Goal: Check status: Check status

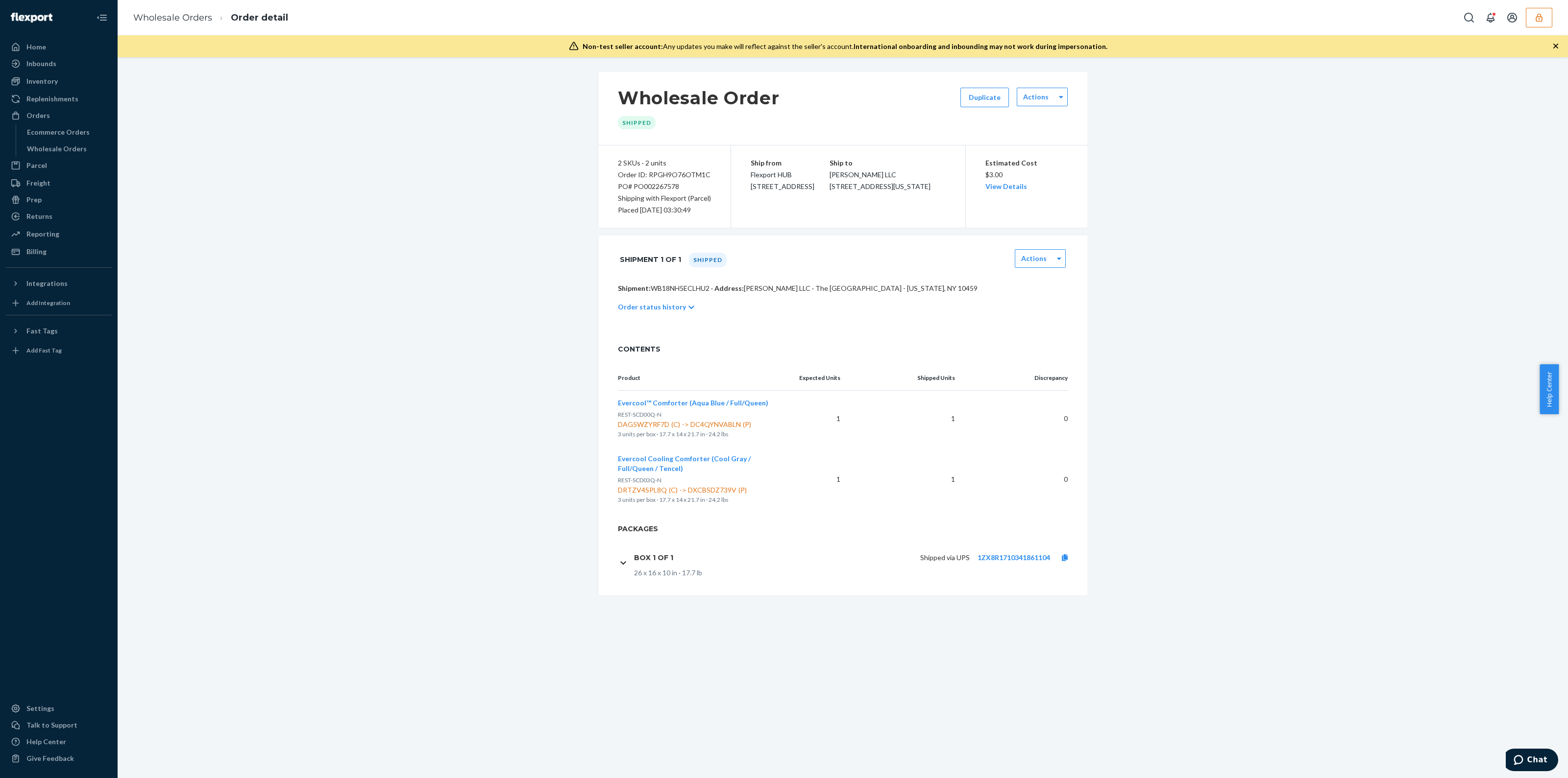
click at [1546, 30] on div "Wholesale Orders Order detail" at bounding box center [842, 17] width 1451 height 35
click at [1543, 25] on button "button" at bounding box center [1539, 17] width 27 height 20
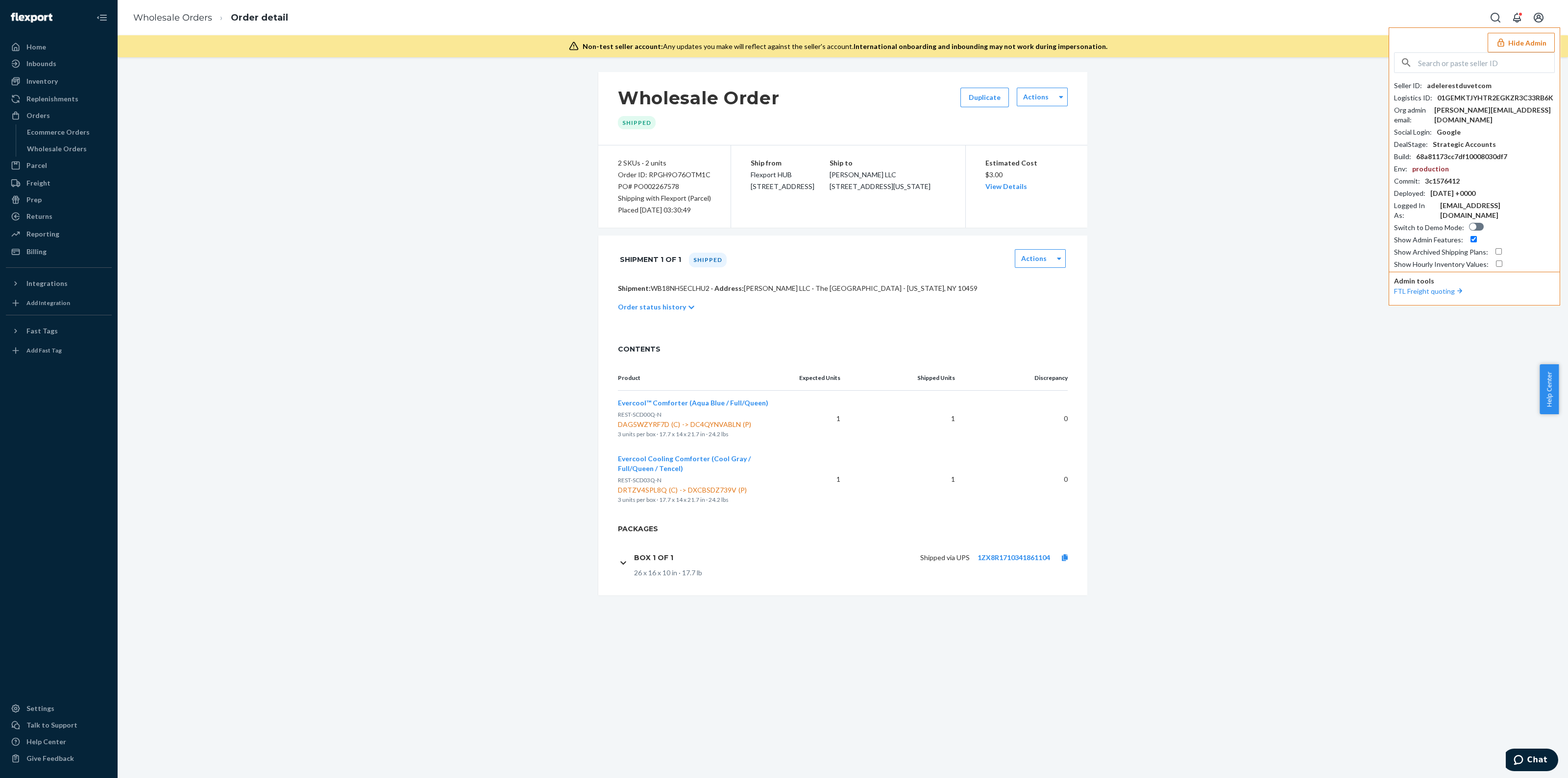
click at [1448, 56] on input "text" at bounding box center [1486, 63] width 136 height 20
paste input "mike@healixinfrared.com"
type input "mike@healixinfrared.com"
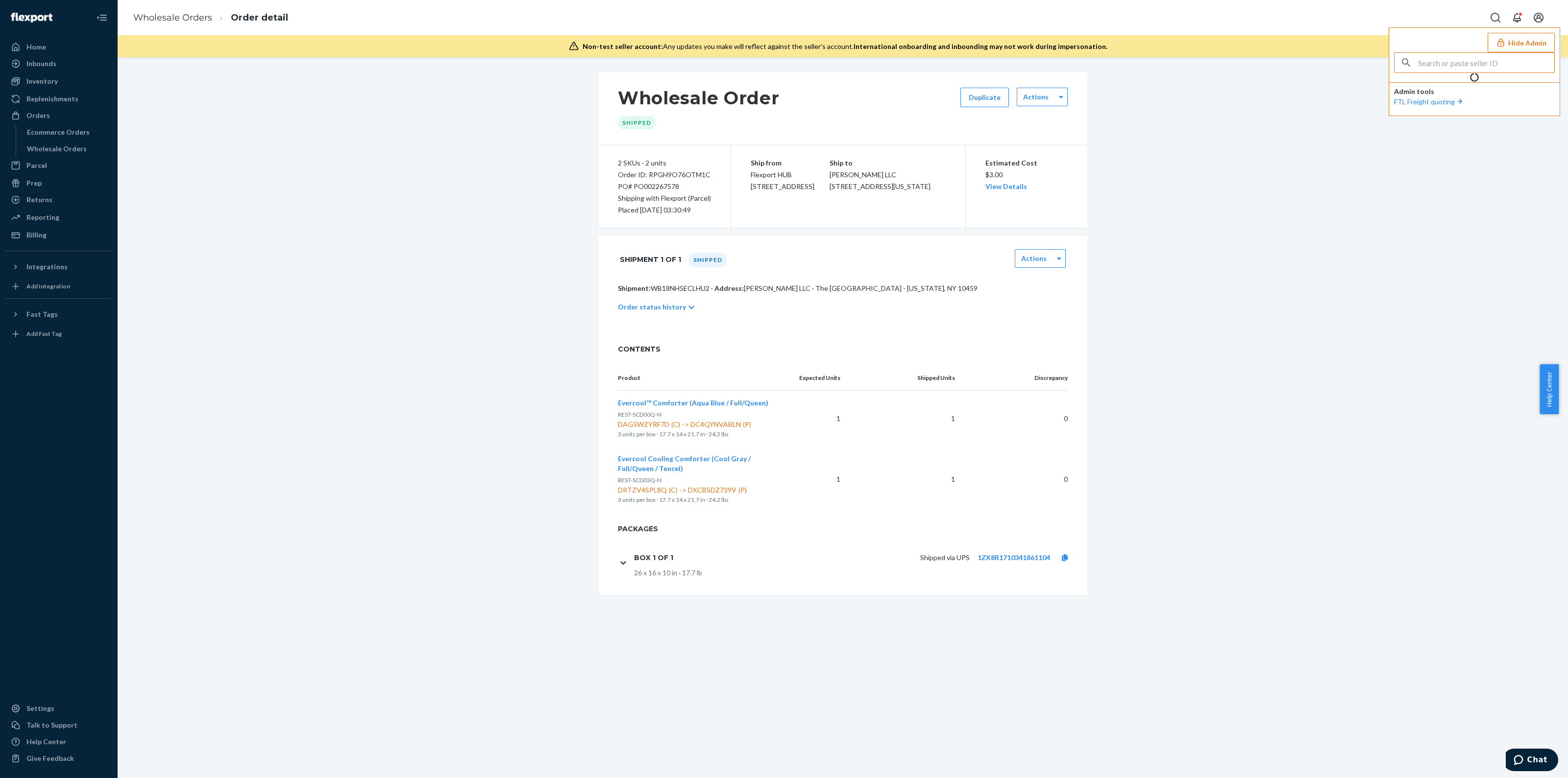
type input "mike@healixinfrared.com"
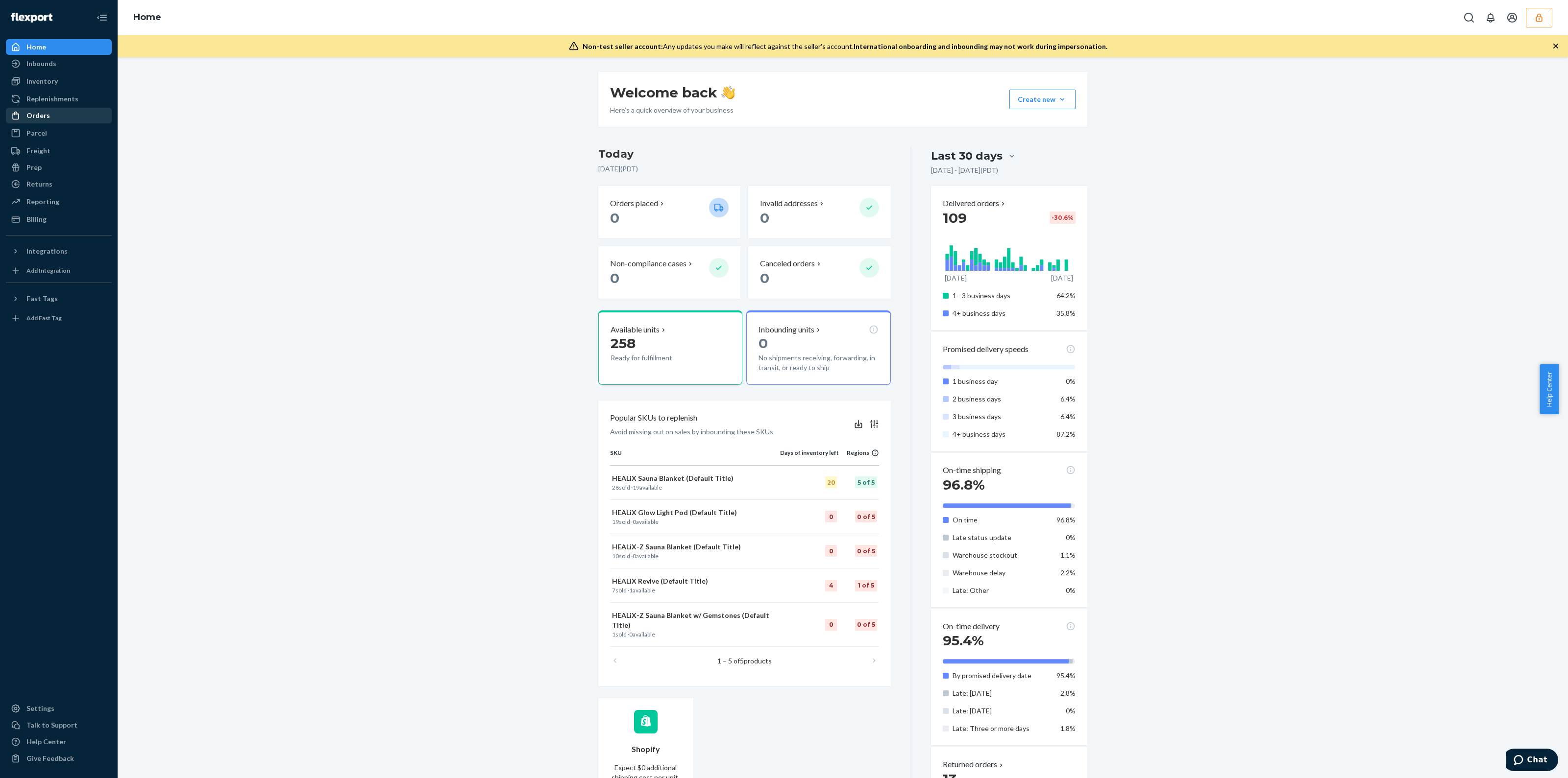
click at [52, 118] on div "Orders" at bounding box center [58, 115] width 104 height 13
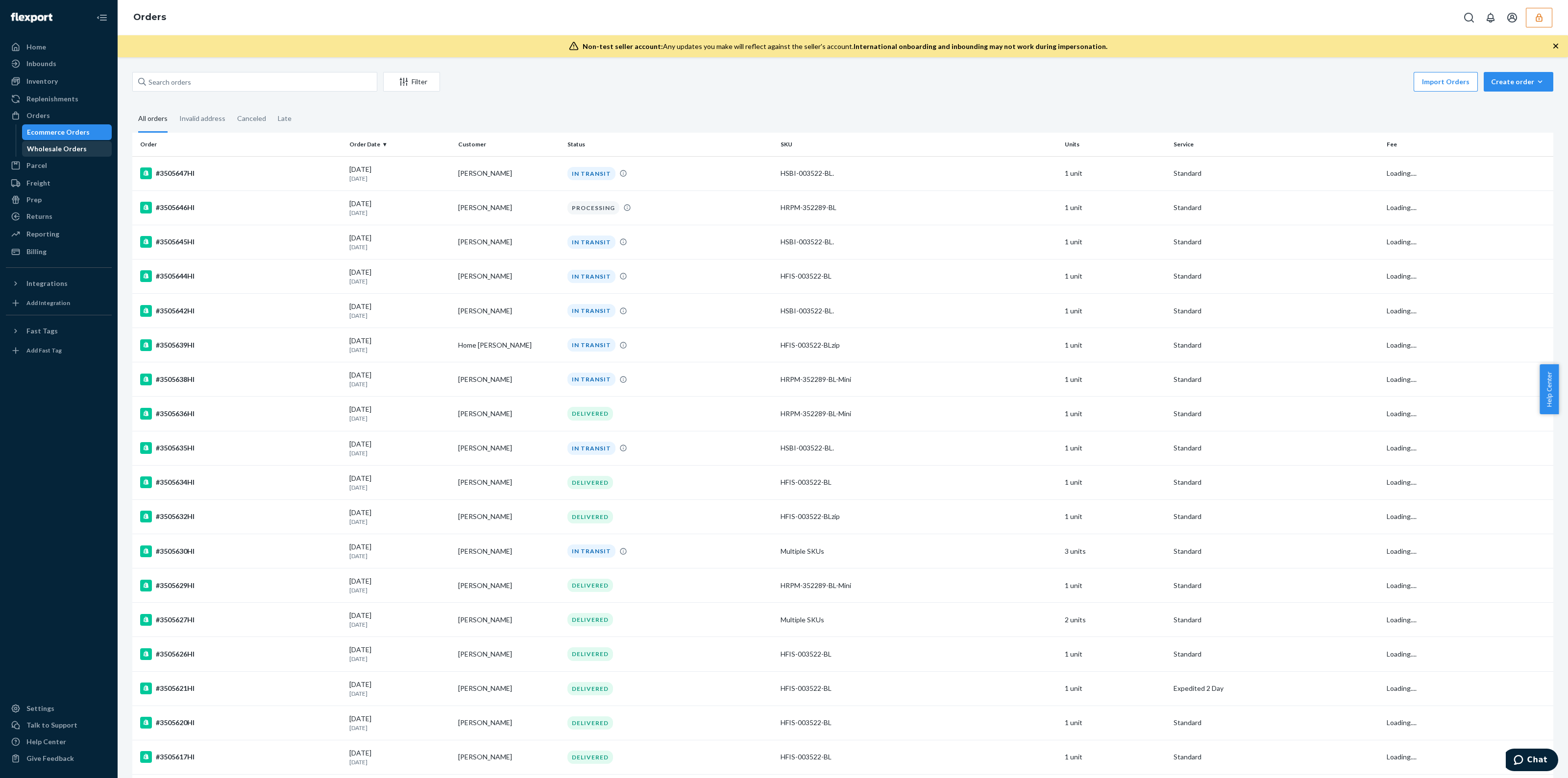
click at [64, 147] on div "Wholesale Orders" at bounding box center [56, 149] width 60 height 10
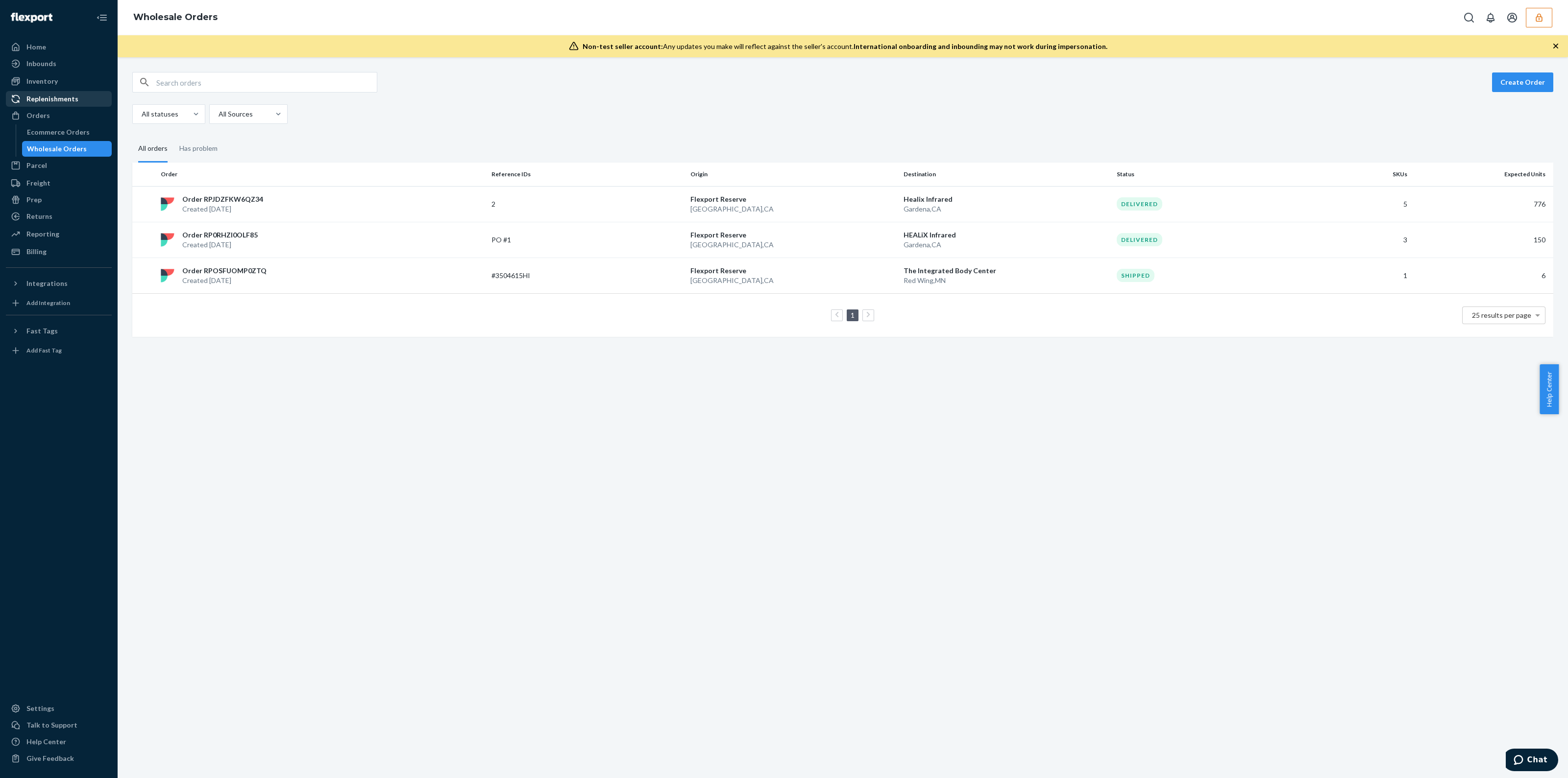
click at [50, 99] on div "Replenishments" at bounding box center [52, 99] width 52 height 10
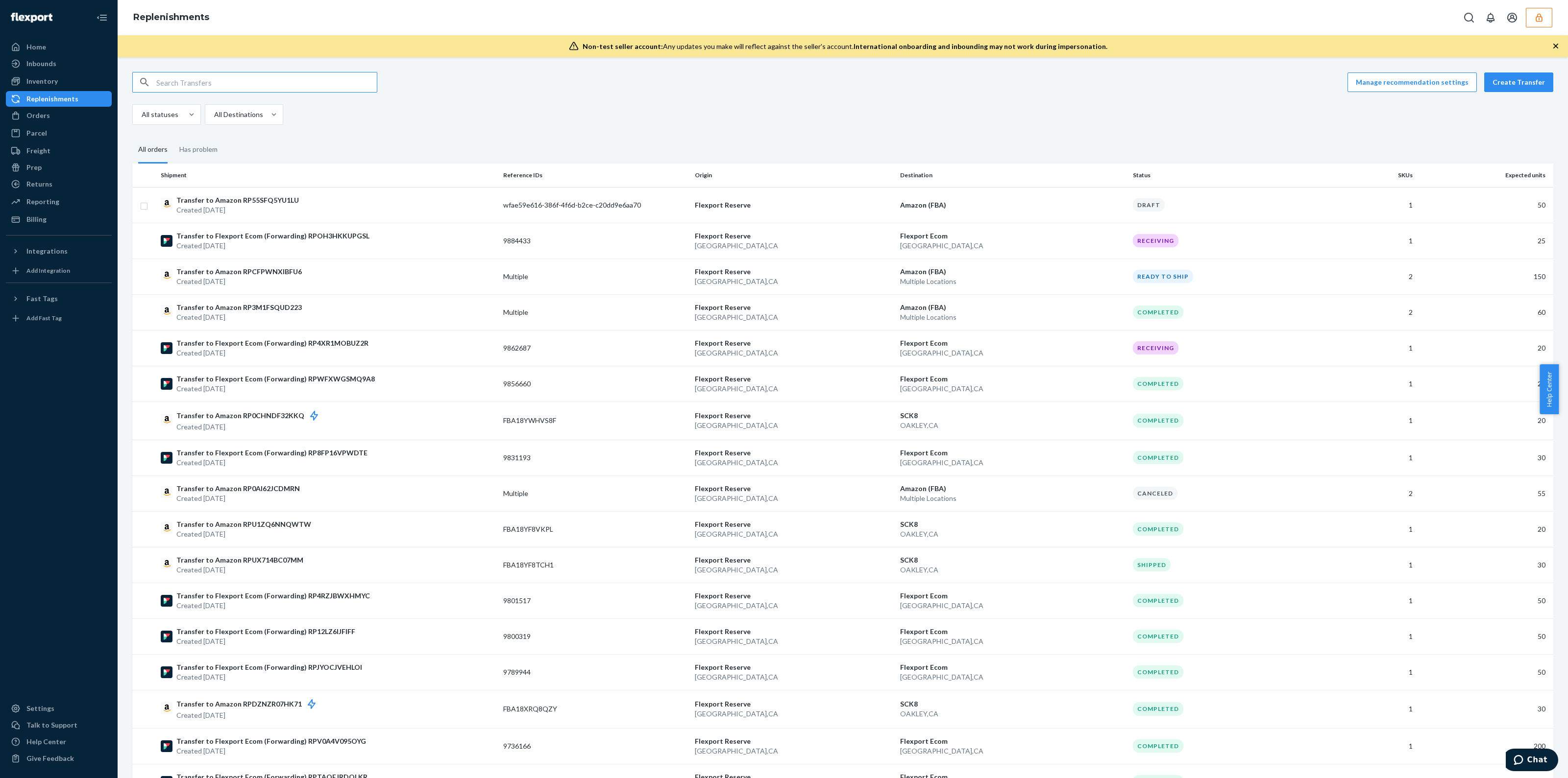
click at [225, 84] on input "text" at bounding box center [266, 82] width 220 height 20
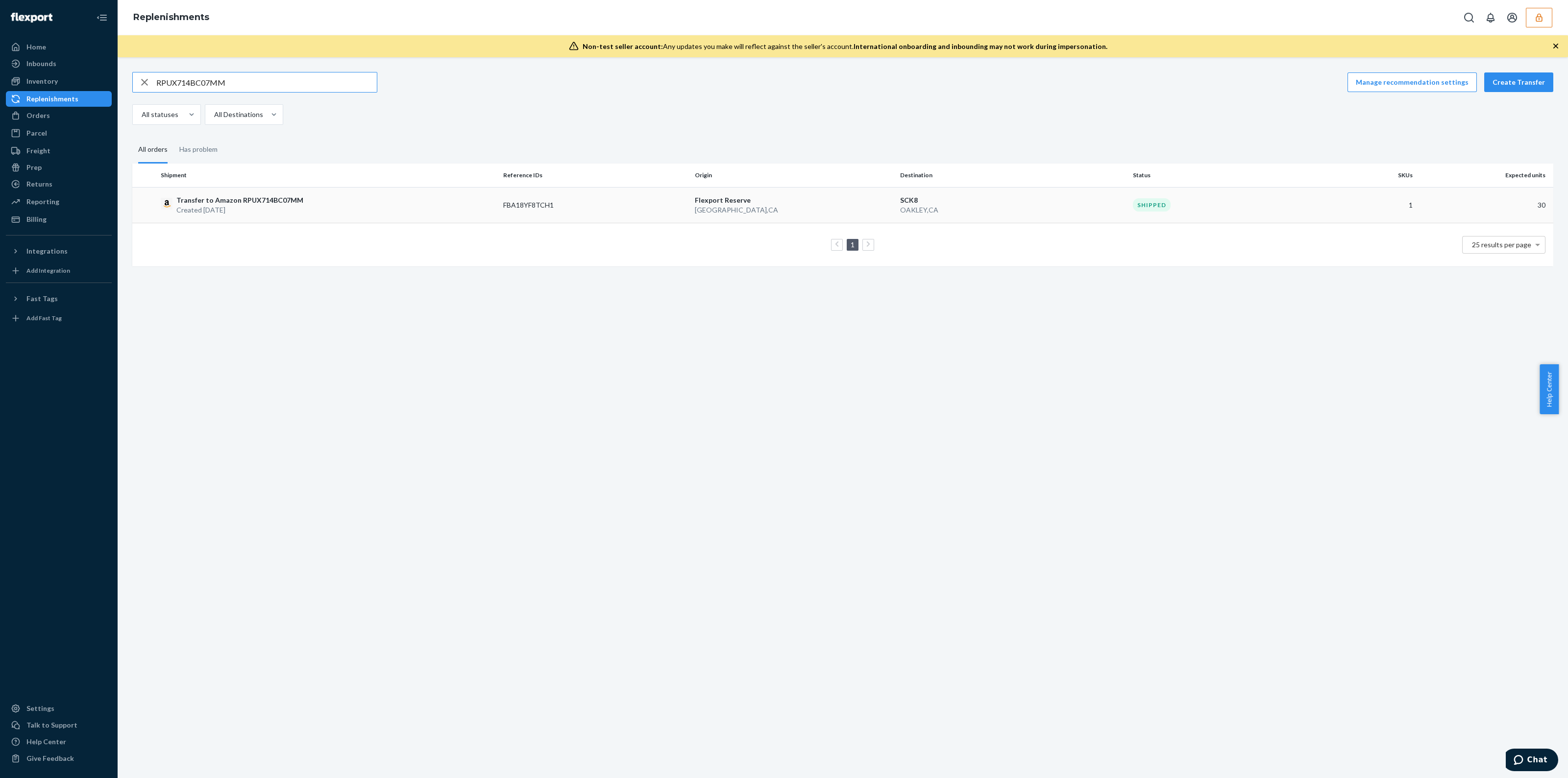
type input "RPUX714BC07MM"
click at [774, 219] on td "Flexport Reserve San Bernardino , CA" at bounding box center [794, 205] width 206 height 36
click at [771, 215] on td "Flexport Reserve San Bernardino , CA" at bounding box center [794, 205] width 206 height 36
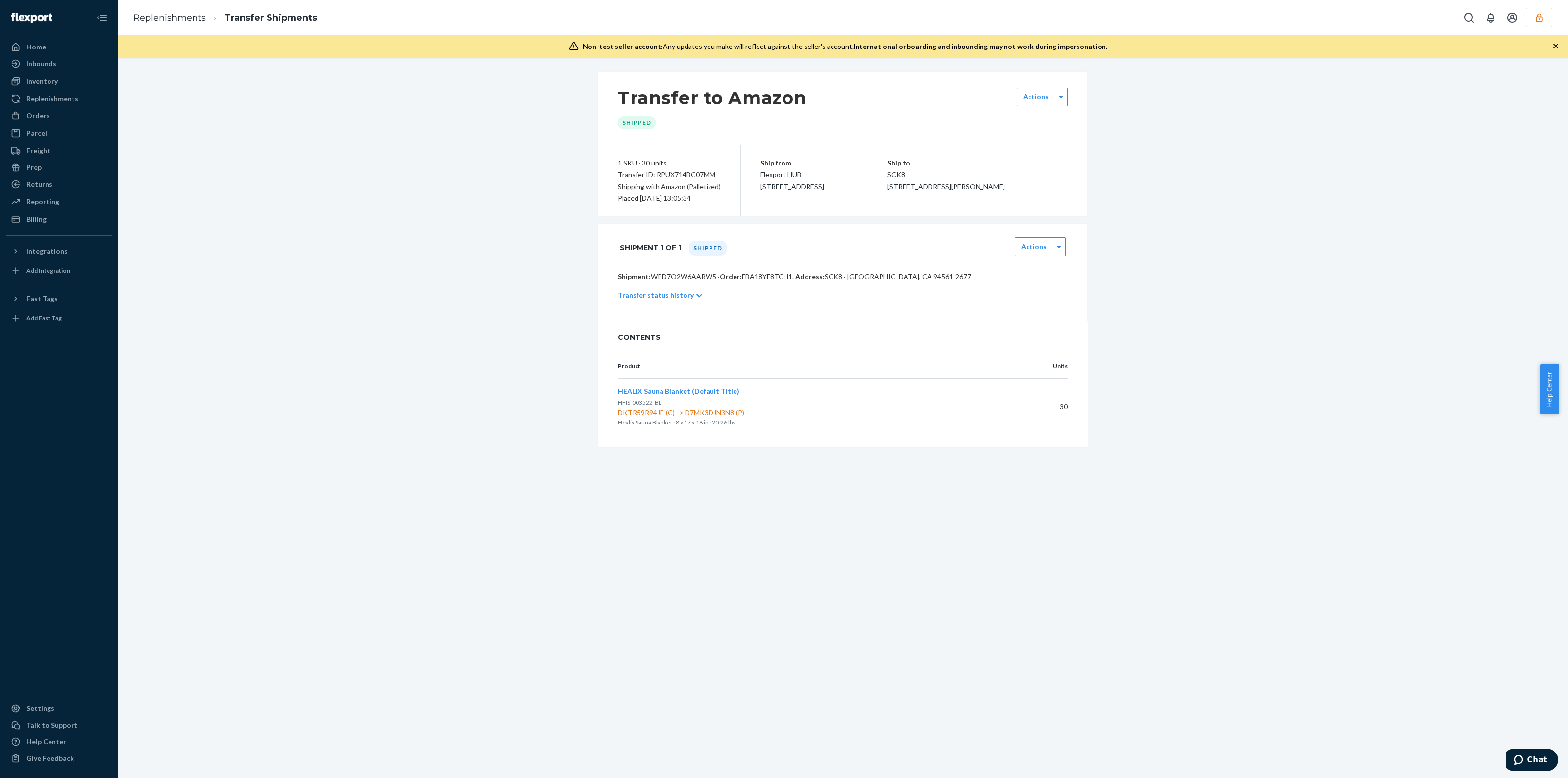
click at [661, 298] on p "Transfer status history" at bounding box center [656, 295] width 76 height 10
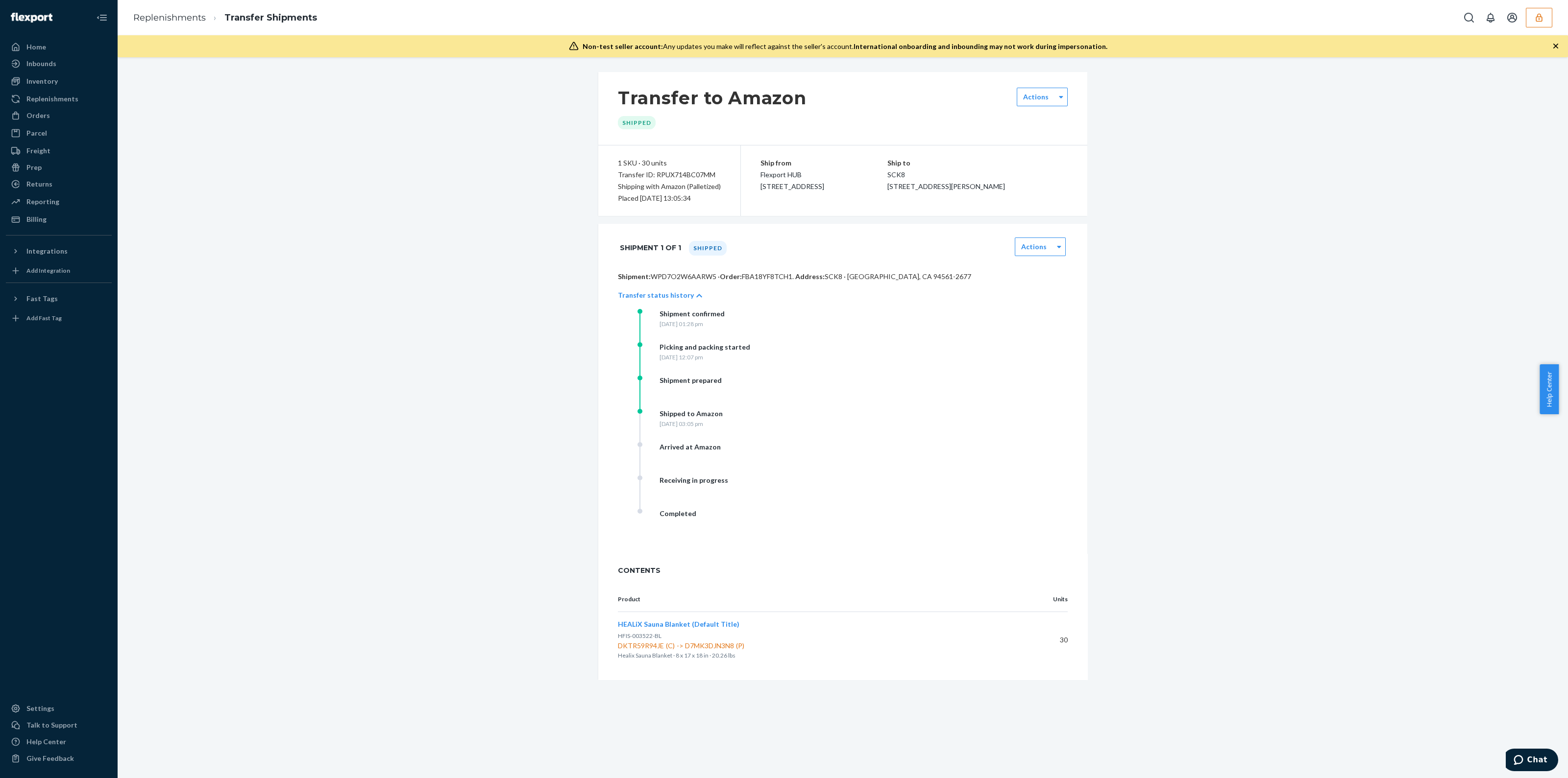
click at [712, 414] on div "Shipped to Amazon" at bounding box center [691, 413] width 63 height 10
click at [1041, 249] on label "Actions" at bounding box center [1034, 247] width 26 height 10
click at [1041, 341] on div "Download BOL" at bounding box center [1039, 338] width 50 height 28
click at [1035, 242] on label "Actions" at bounding box center [1034, 247] width 26 height 10
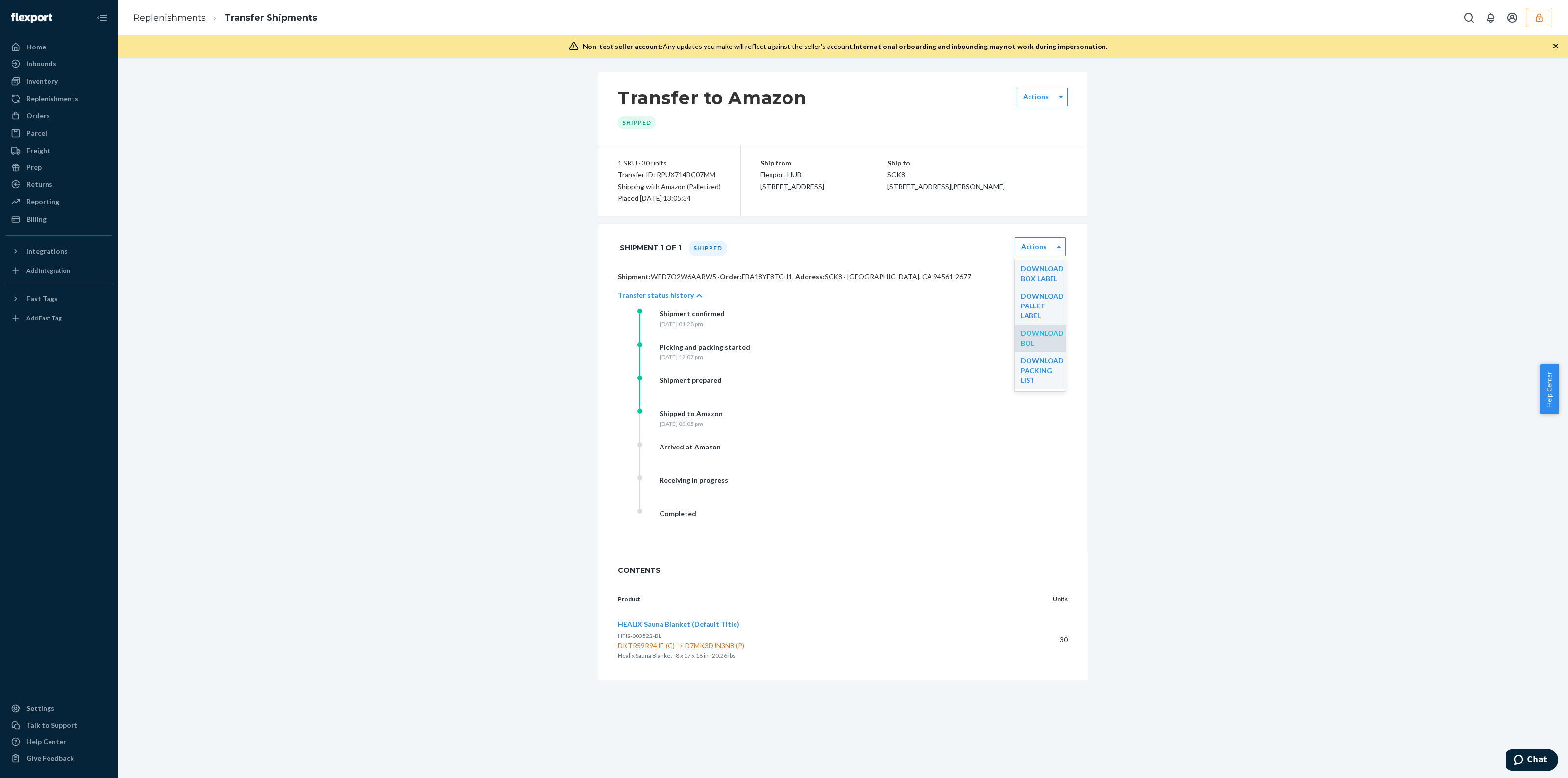
click at [1026, 336] on link "Download BOL" at bounding box center [1041, 338] width 43 height 18
click at [1546, 18] on button "button" at bounding box center [1539, 17] width 27 height 20
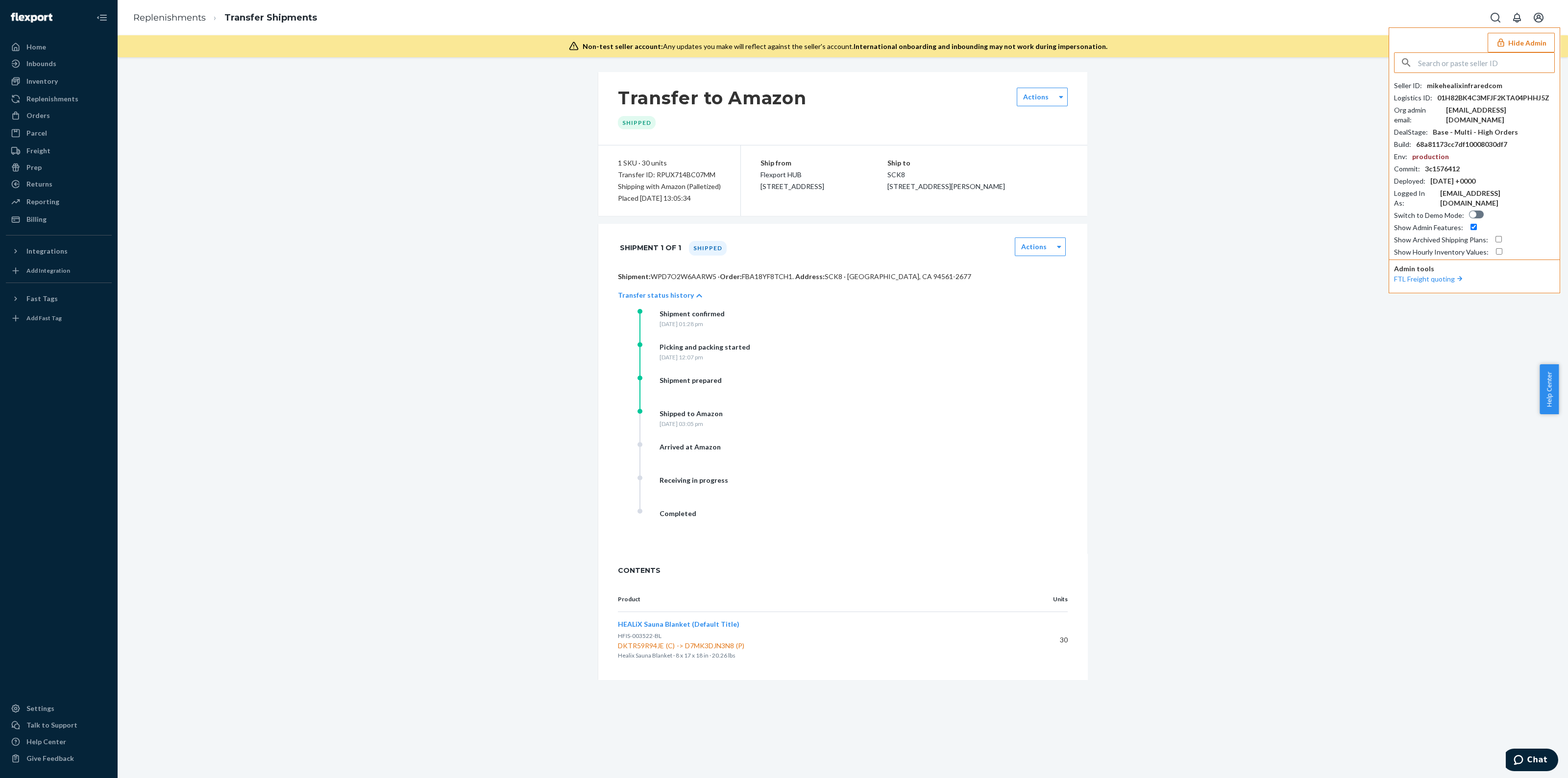
click at [1427, 65] on input "text" at bounding box center [1486, 63] width 136 height 20
type input "jonejamcom"
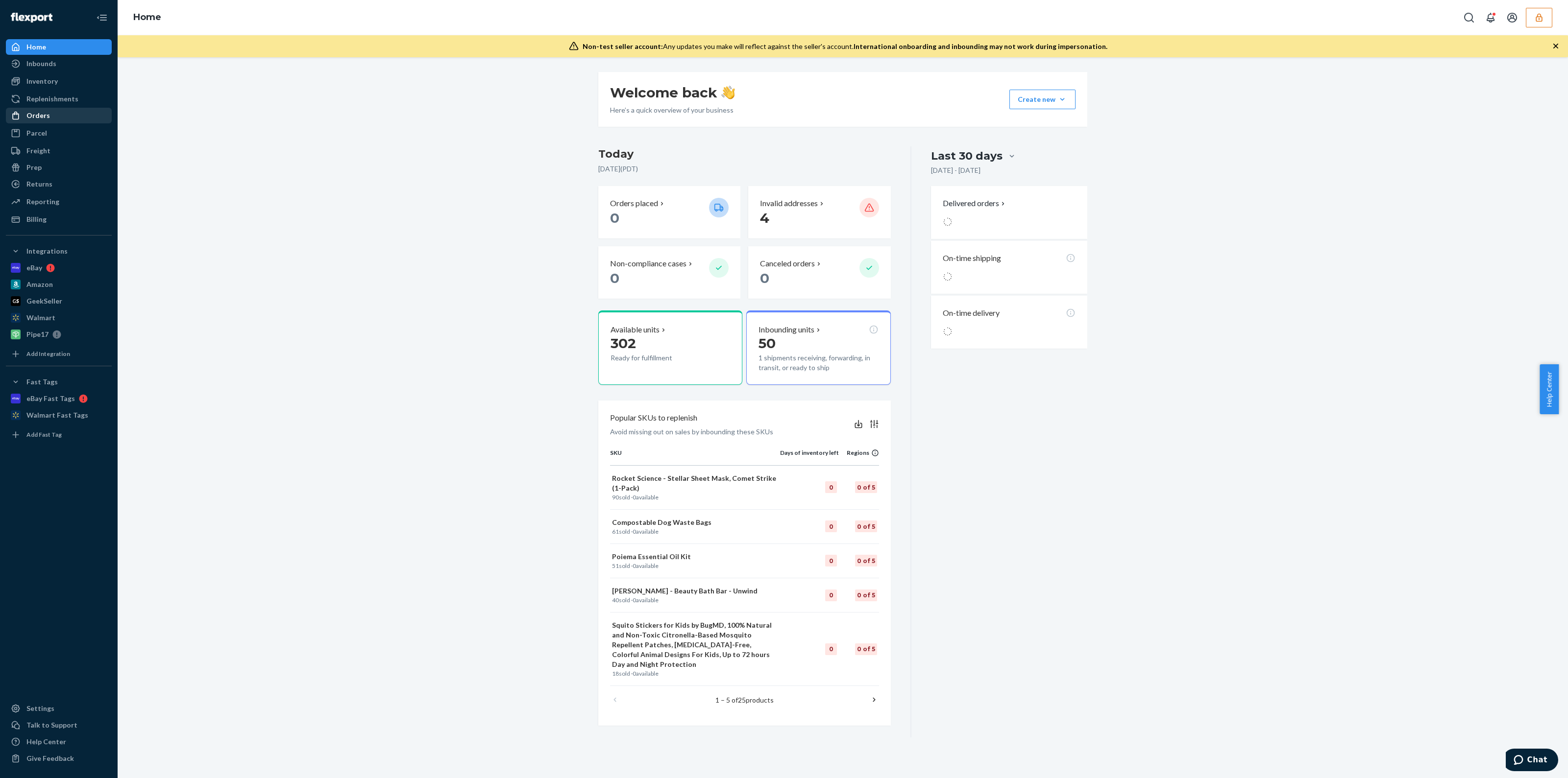
click at [57, 120] on div "Orders" at bounding box center [58, 115] width 104 height 13
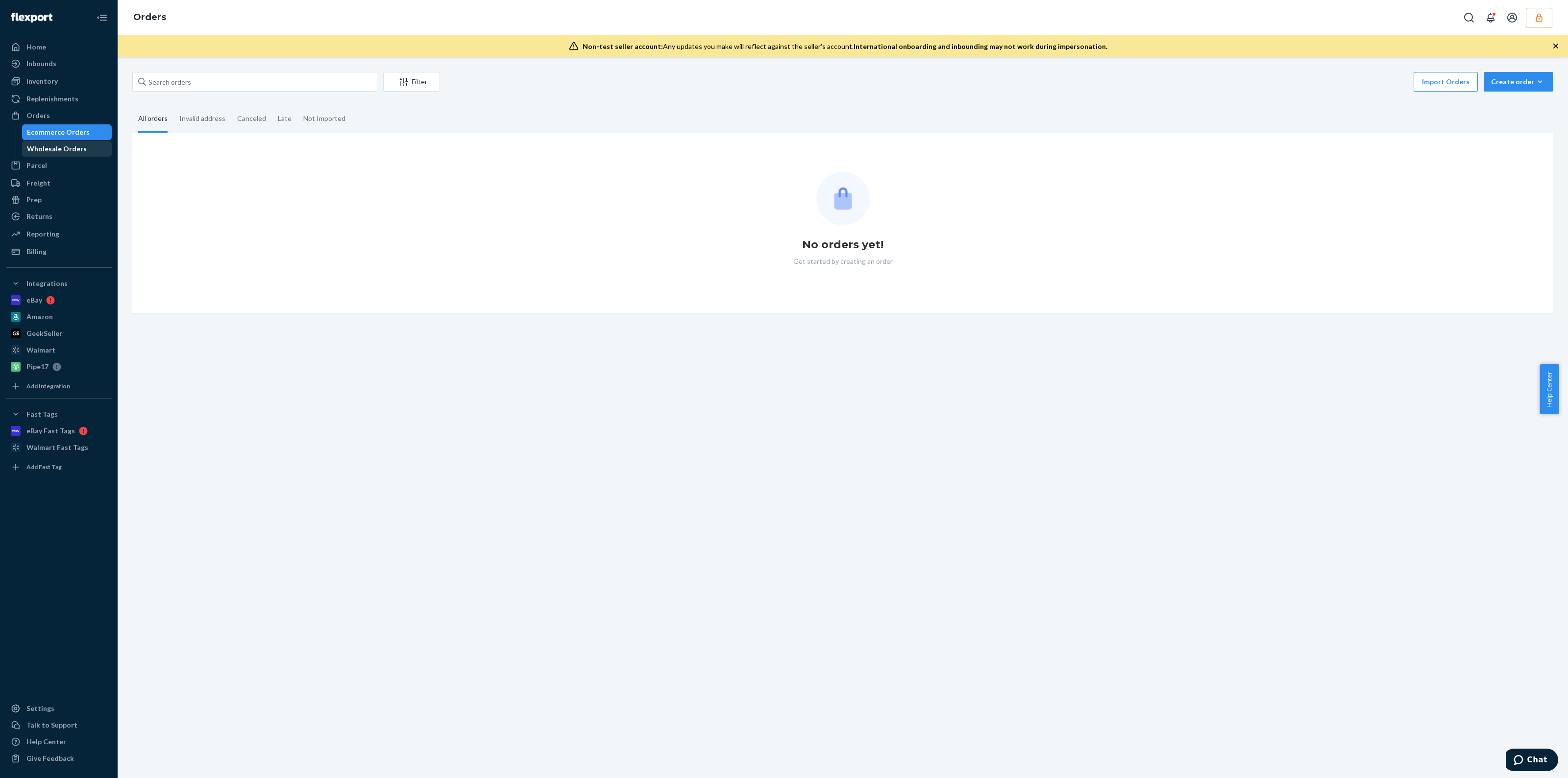
click at [67, 142] on div "Wholesale Orders" at bounding box center [67, 149] width 89 height 13
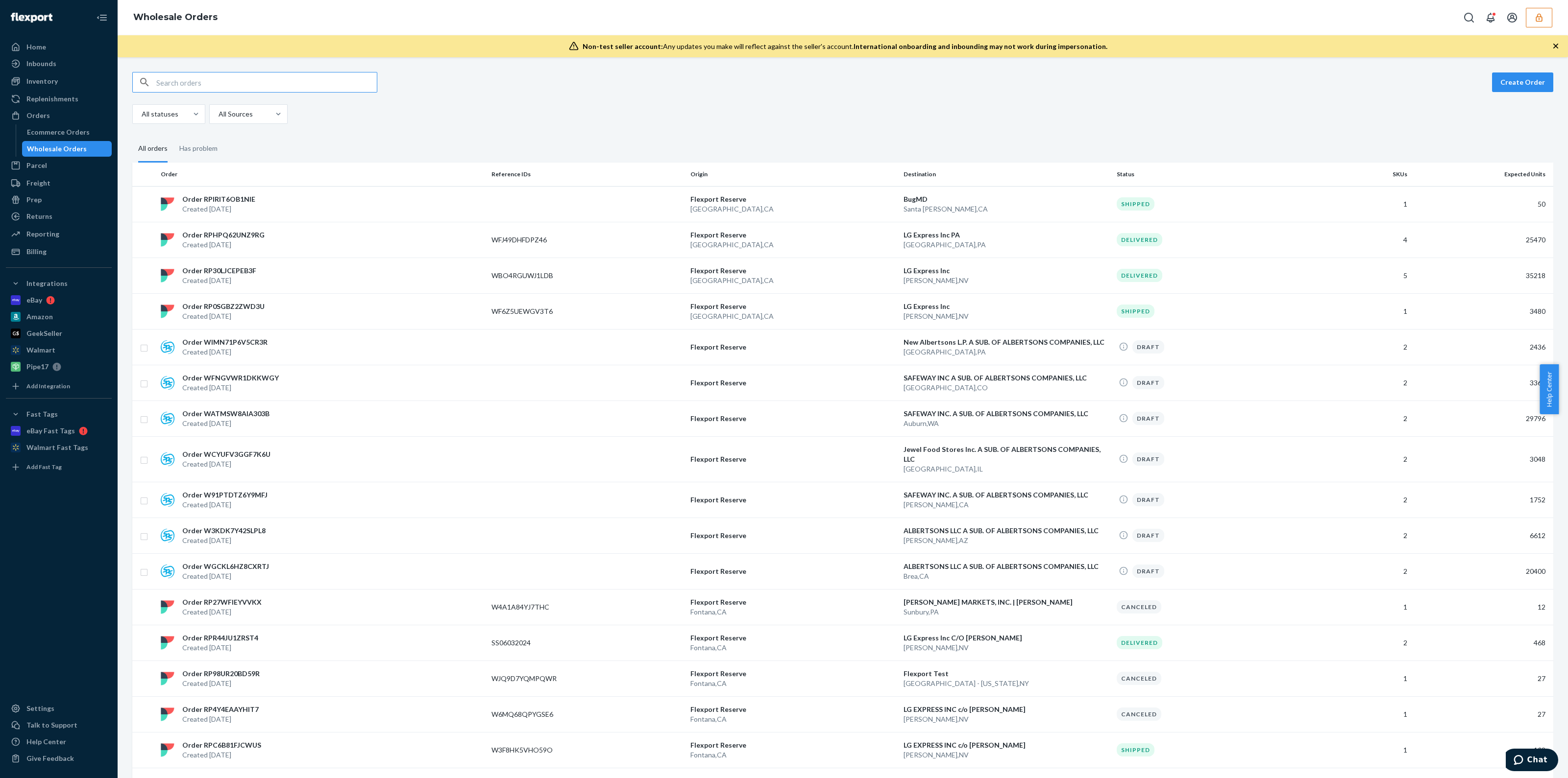
click at [297, 79] on input "text" at bounding box center [266, 82] width 220 height 20
paste input "WVA4CRAYAWALE"
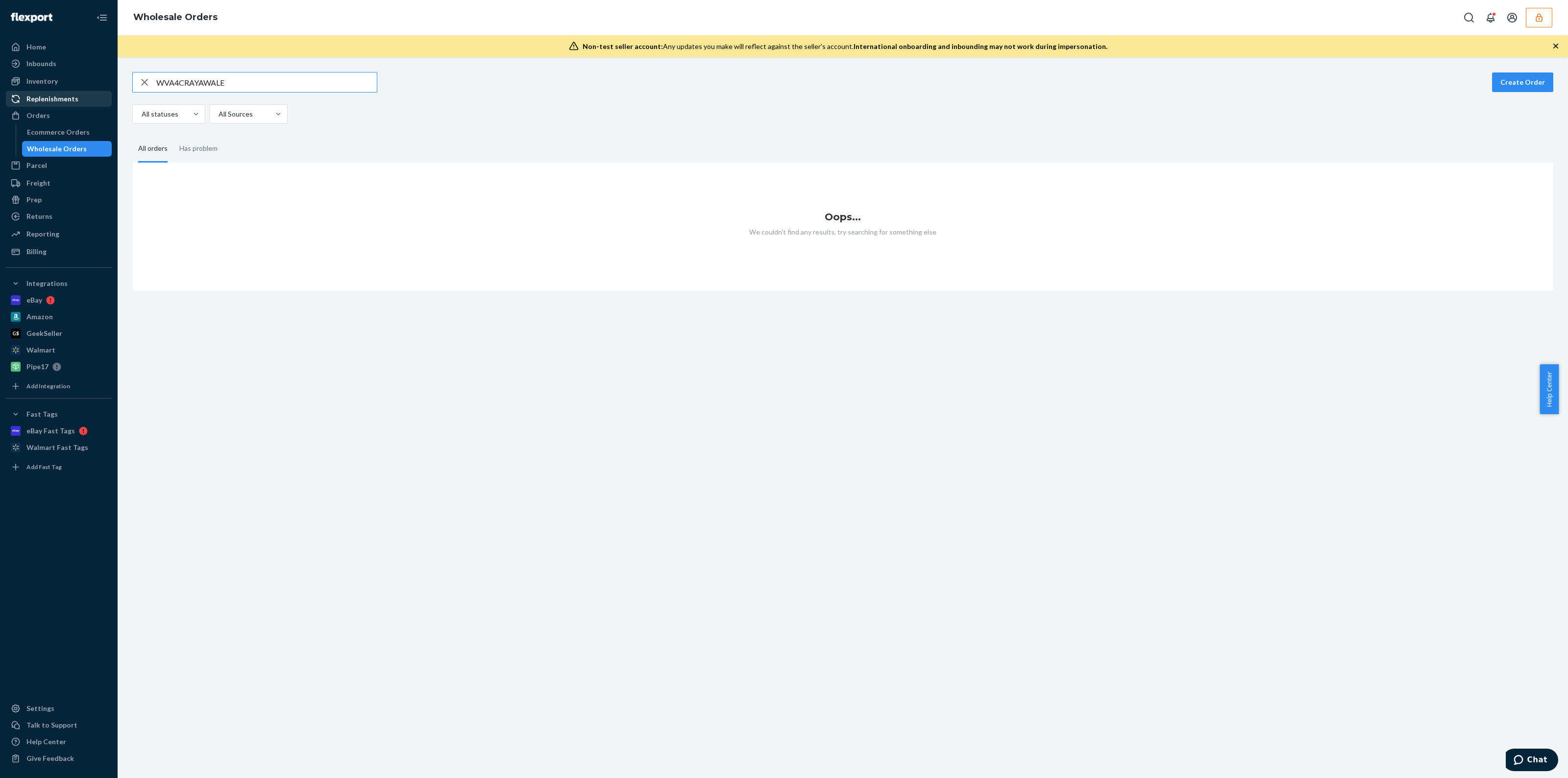
type input "WVA4CRAYAWALE"
click at [82, 97] on div "Replenishments" at bounding box center [58, 99] width 104 height 13
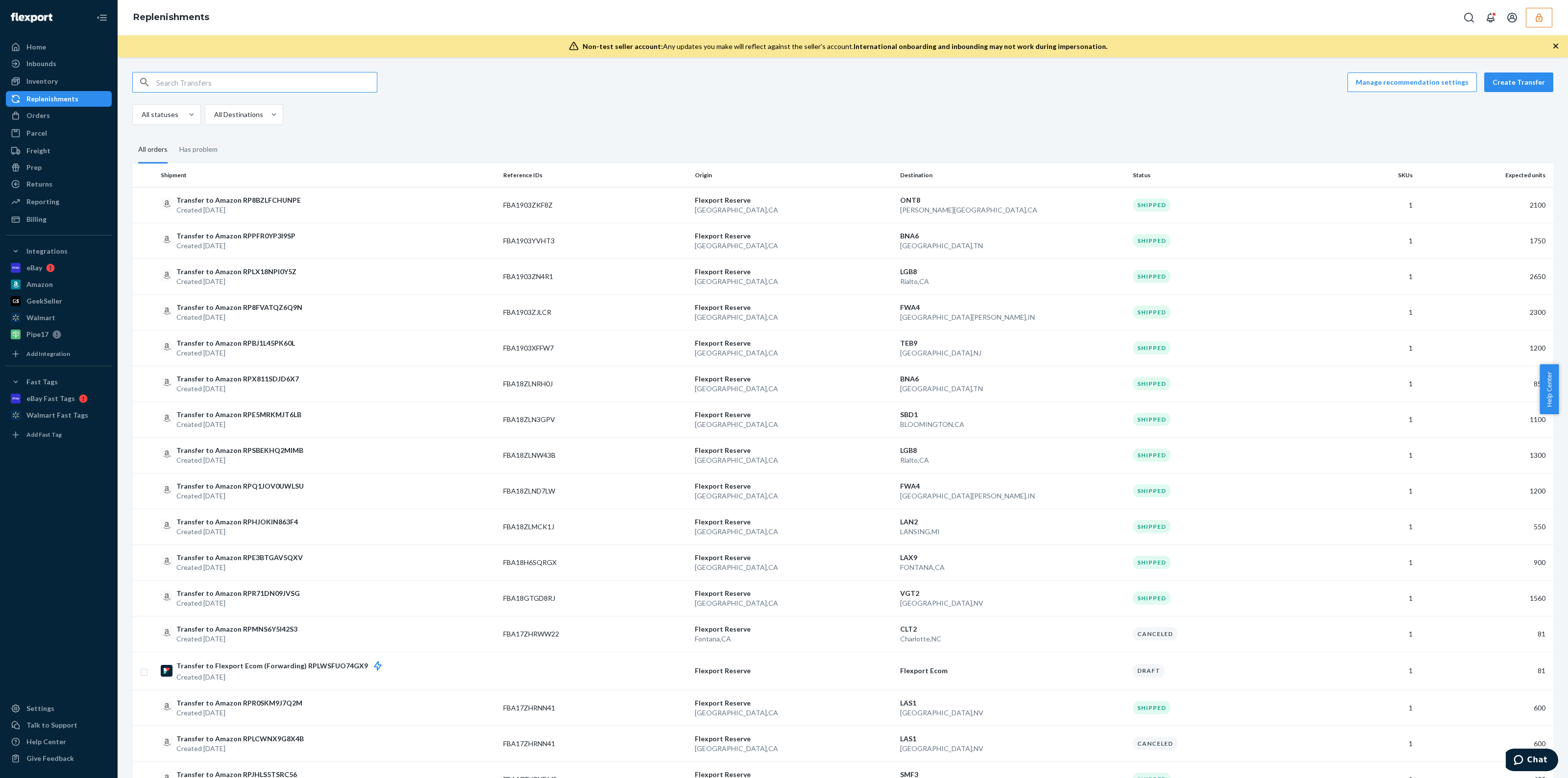
click at [223, 88] on input "text" at bounding box center [266, 82] width 220 height 20
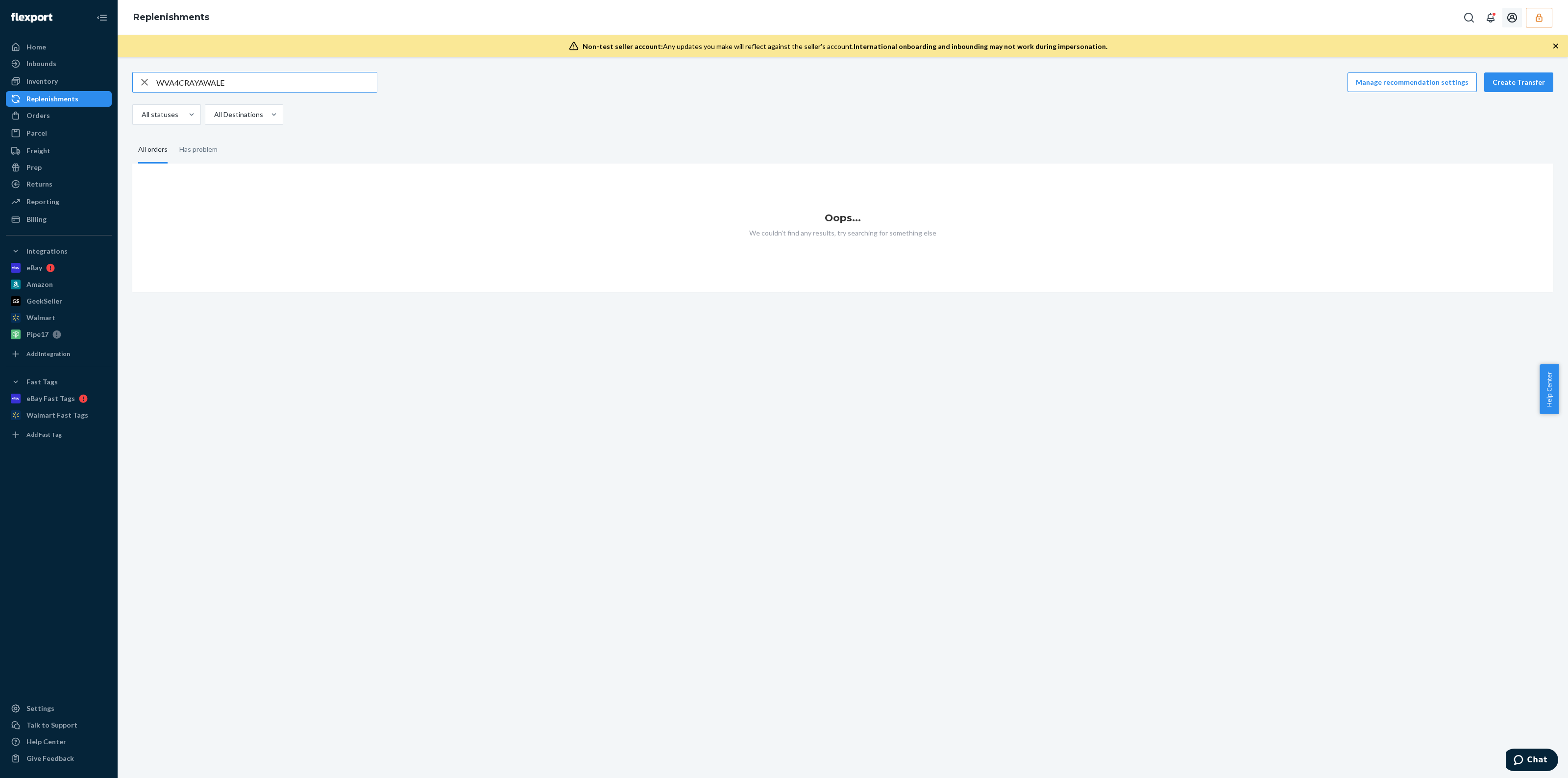
type input "WVA4CRAYAWALE"
click at [1537, 14] on icon "button" at bounding box center [1538, 17] width 10 height 10
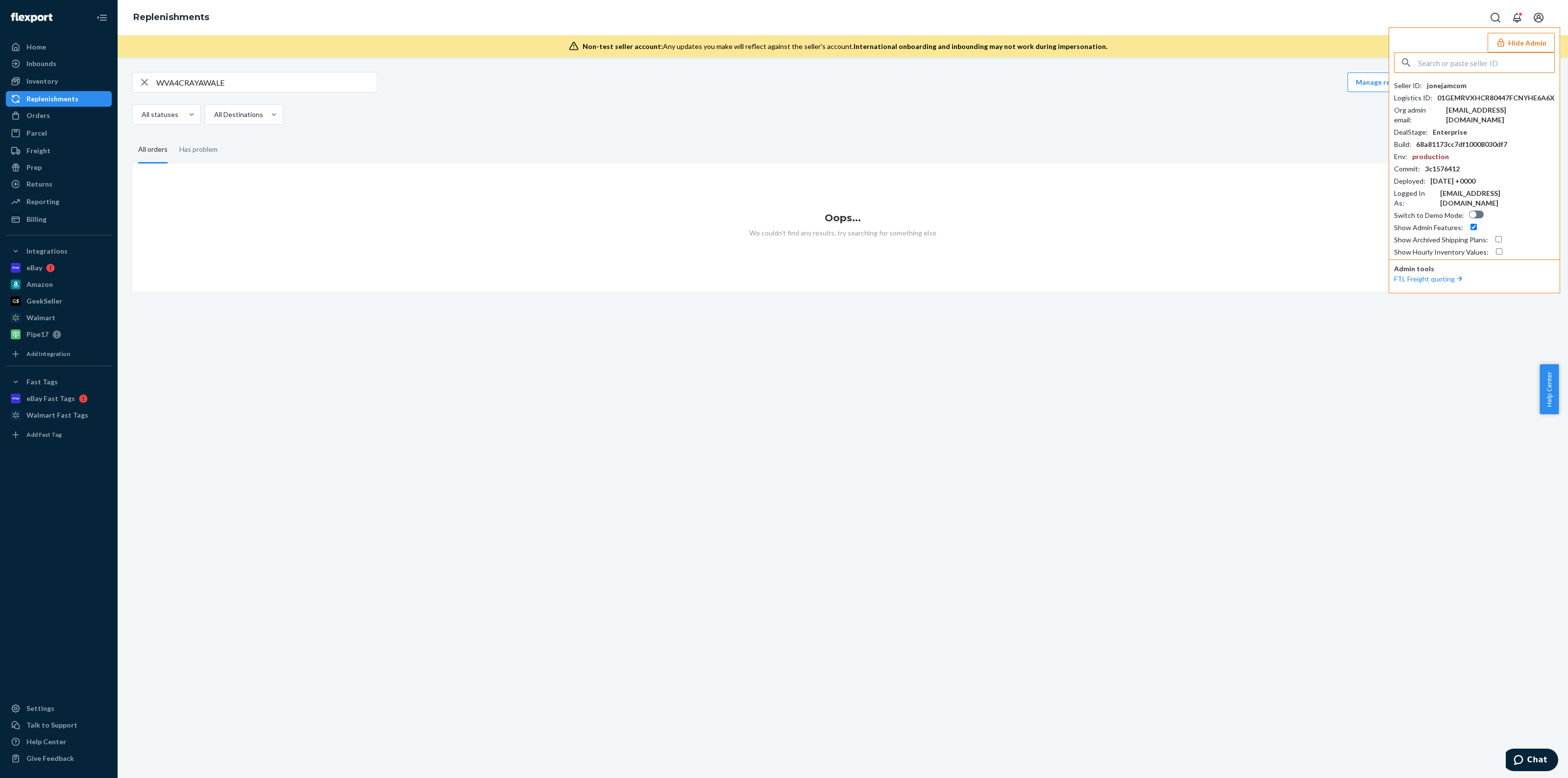
click at [1490, 62] on input "text" at bounding box center [1486, 63] width 136 height 20
paste input "kathrynshamelessfoodscom"
type input "kathrynshamelessfoodscom"
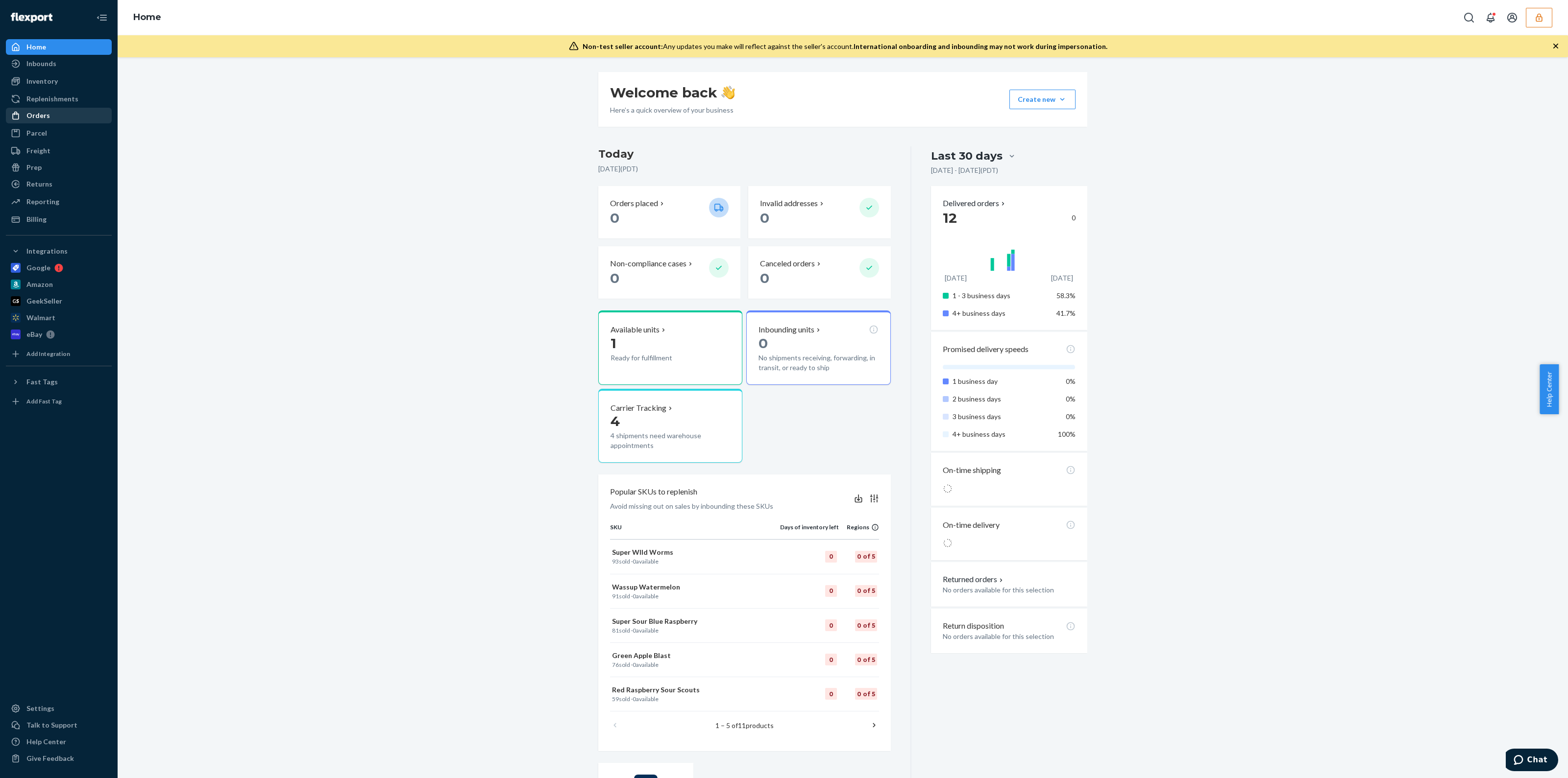
drag, startPoint x: 27, startPoint y: 111, endPoint x: 22, endPoint y: 108, distance: 5.8
click at [27, 111] on div "Orders" at bounding box center [38, 115] width 24 height 10
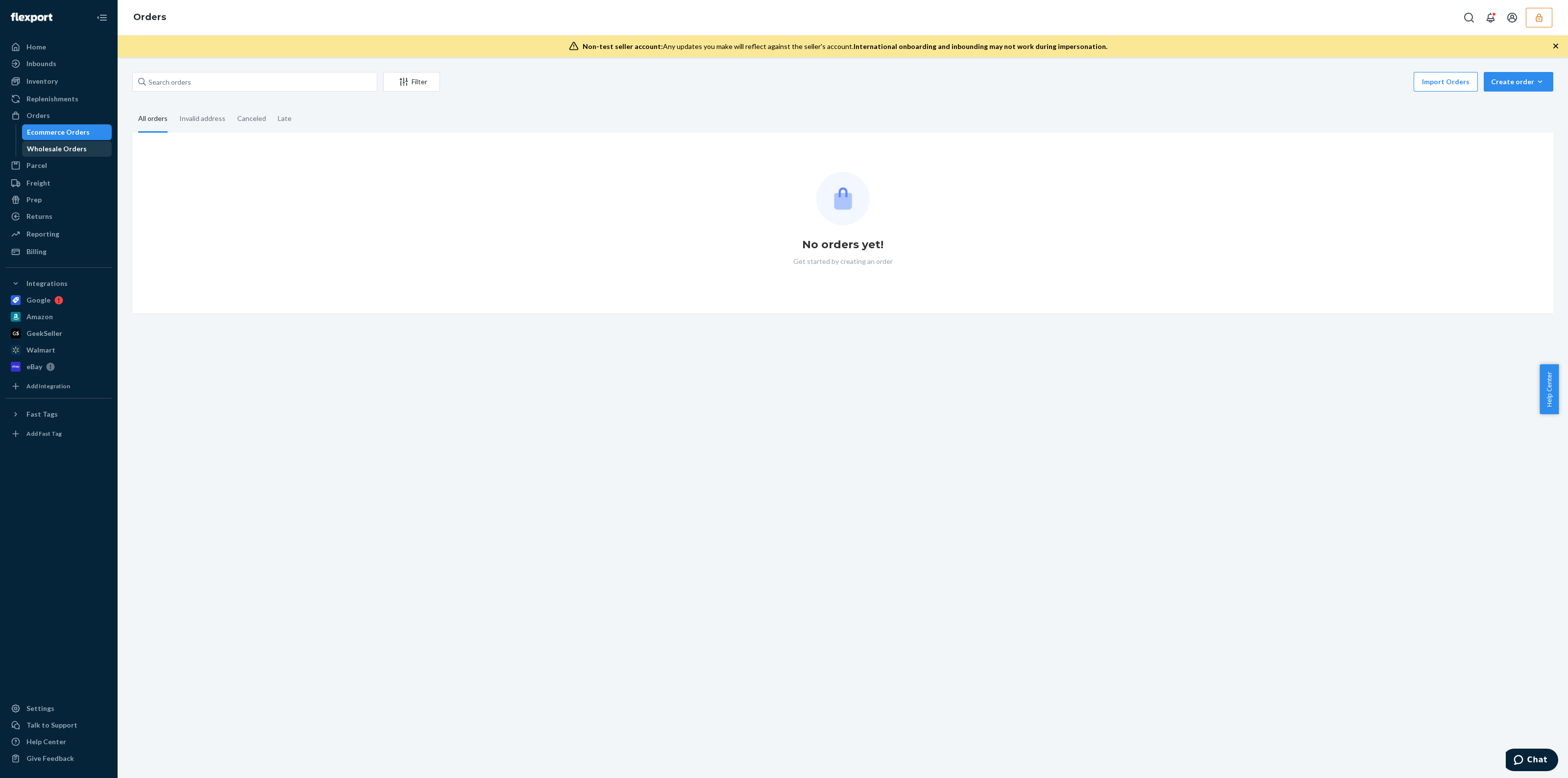
click at [44, 140] on link "Ecommerce Orders" at bounding box center [67, 132] width 90 height 15
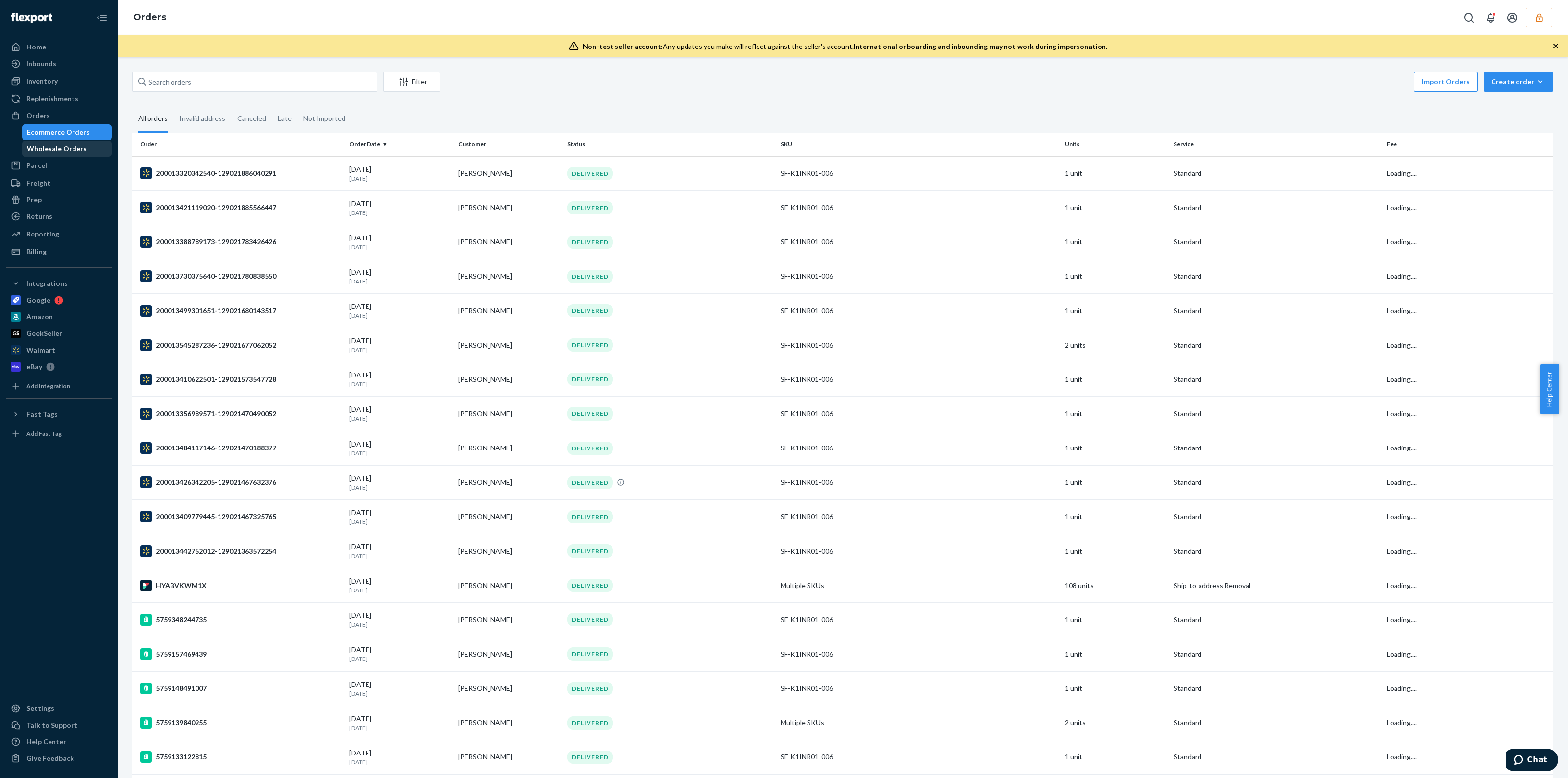
click at [46, 144] on div "Wholesale Orders" at bounding box center [56, 149] width 60 height 10
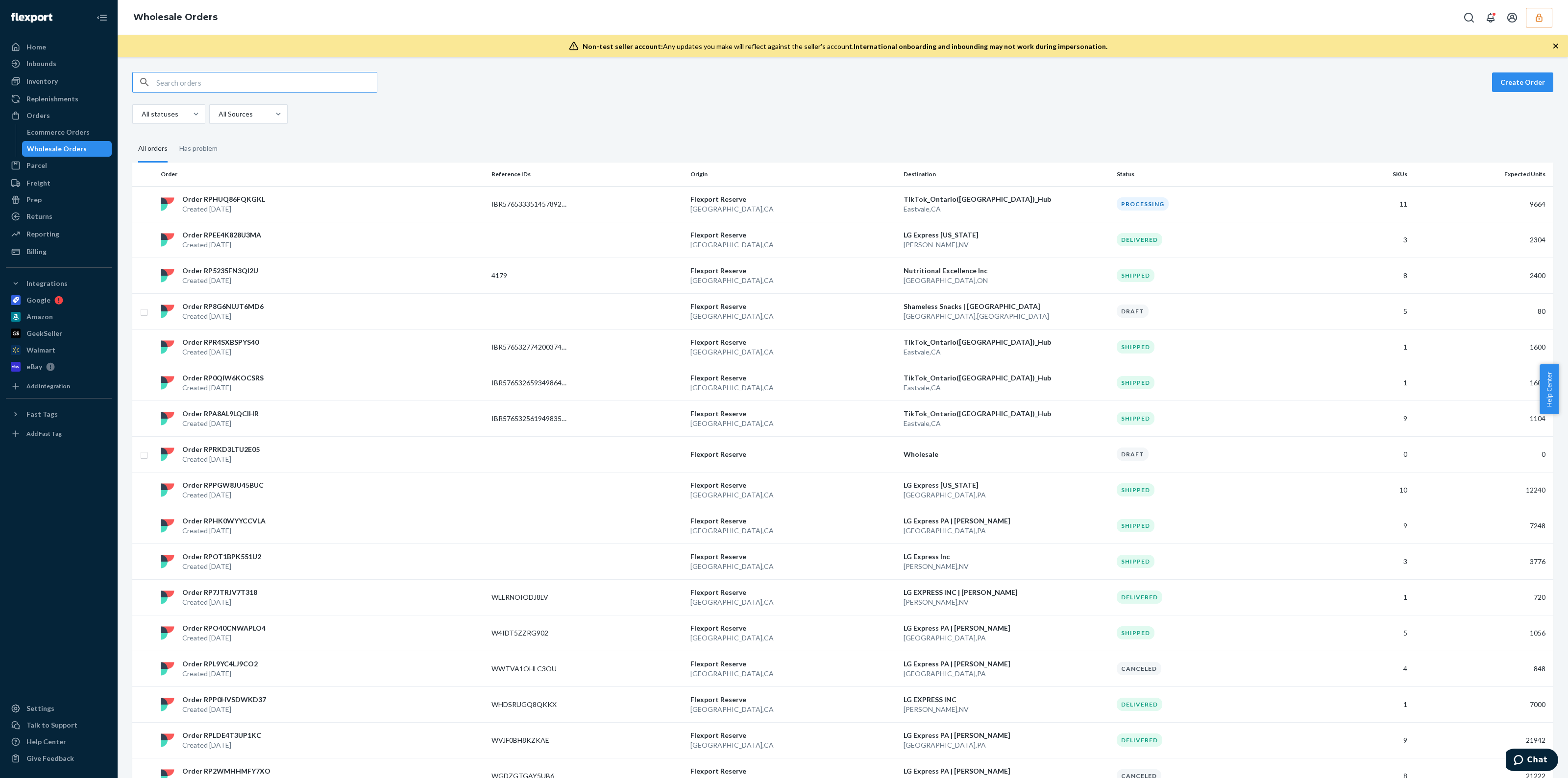
click at [321, 87] on input "text" at bounding box center [266, 82] width 220 height 20
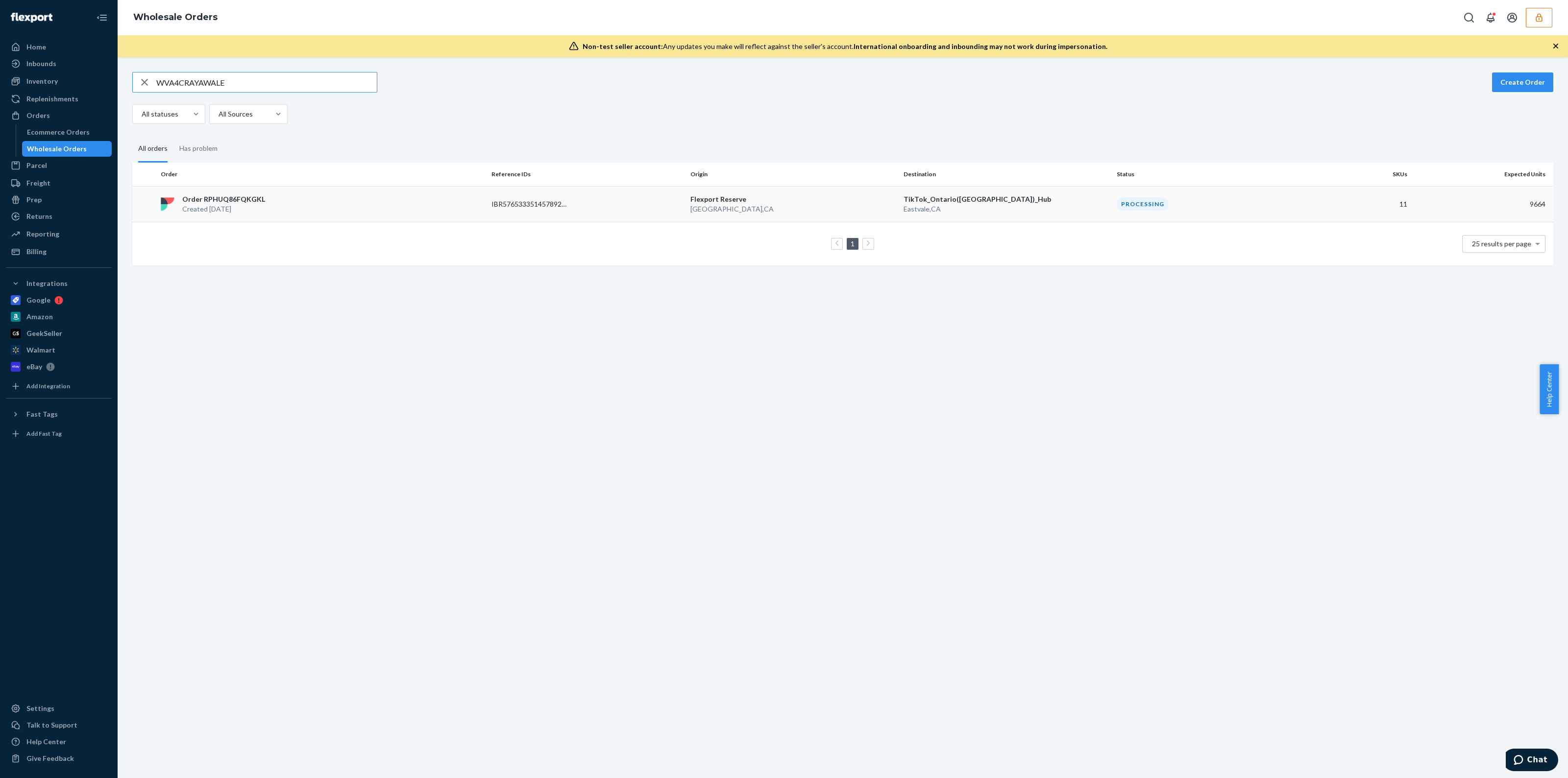
type input "WVA4CRAYAWALE"
click at [396, 211] on div "Order RPHUQ86FQKGKL Created Aug 18, 2025" at bounding box center [322, 204] width 331 height 20
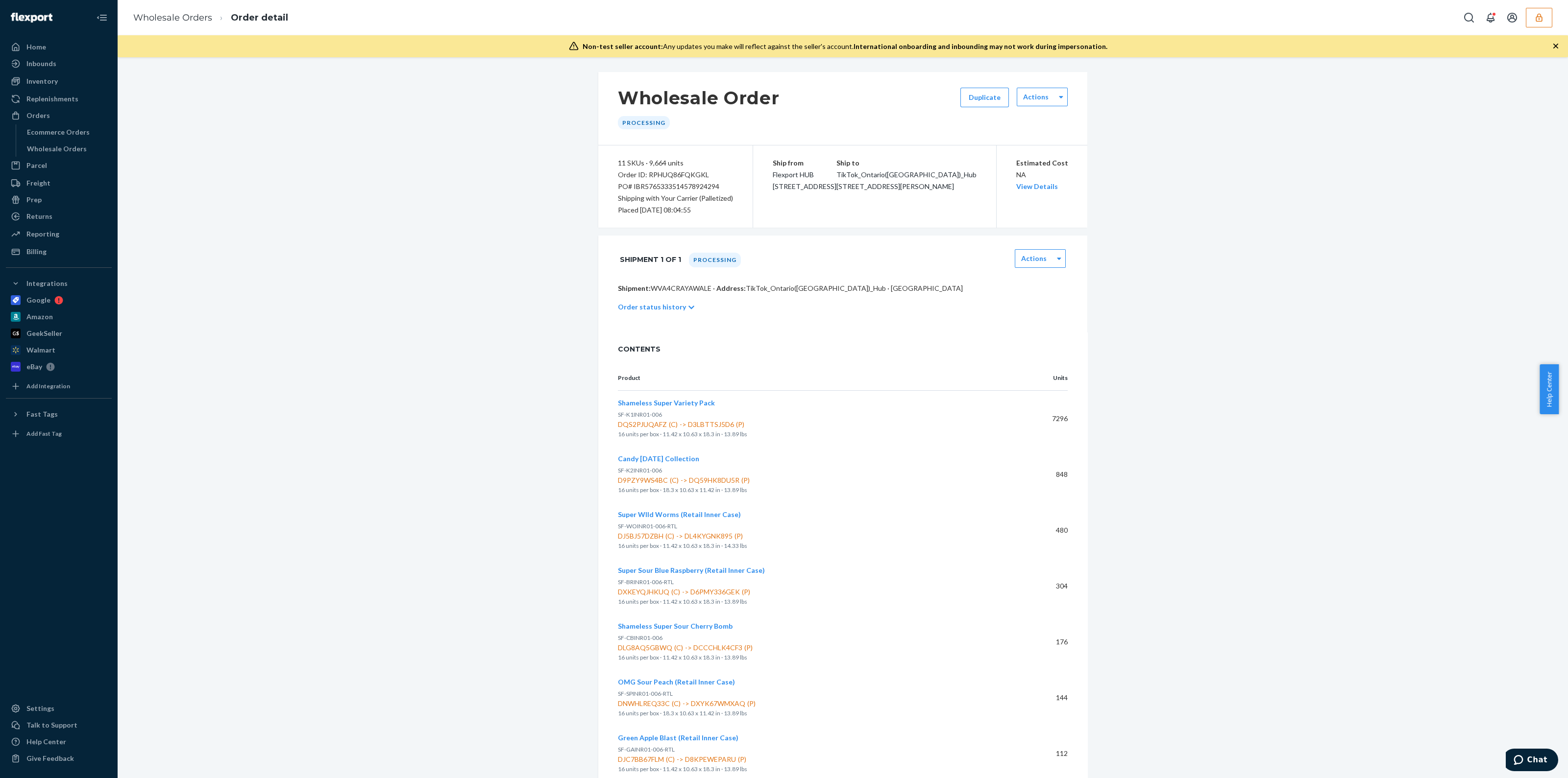
click at [1555, 44] on icon "button" at bounding box center [1556, 46] width 10 height 10
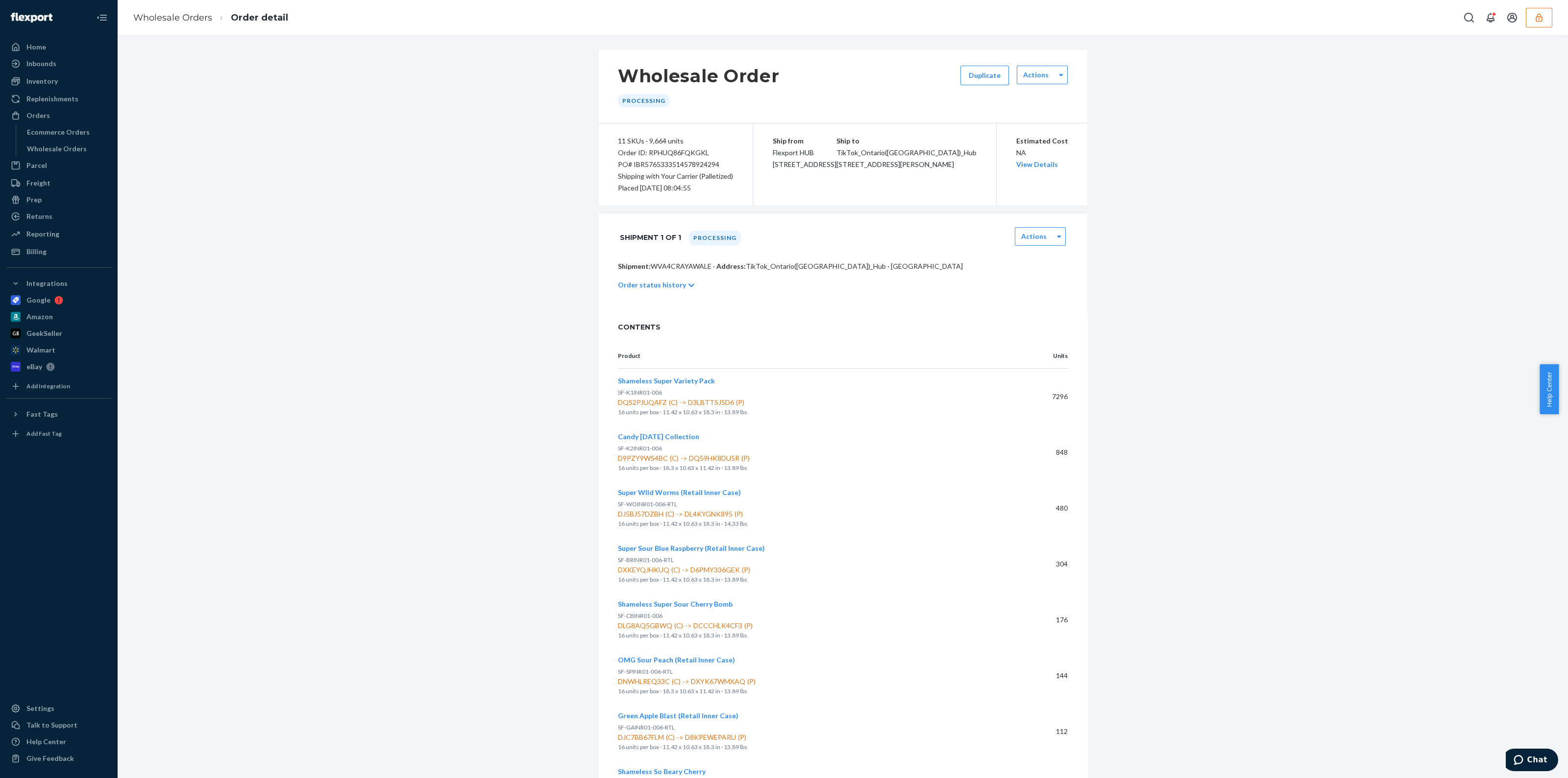
click at [666, 291] on div "Order status history" at bounding box center [843, 285] width 450 height 28
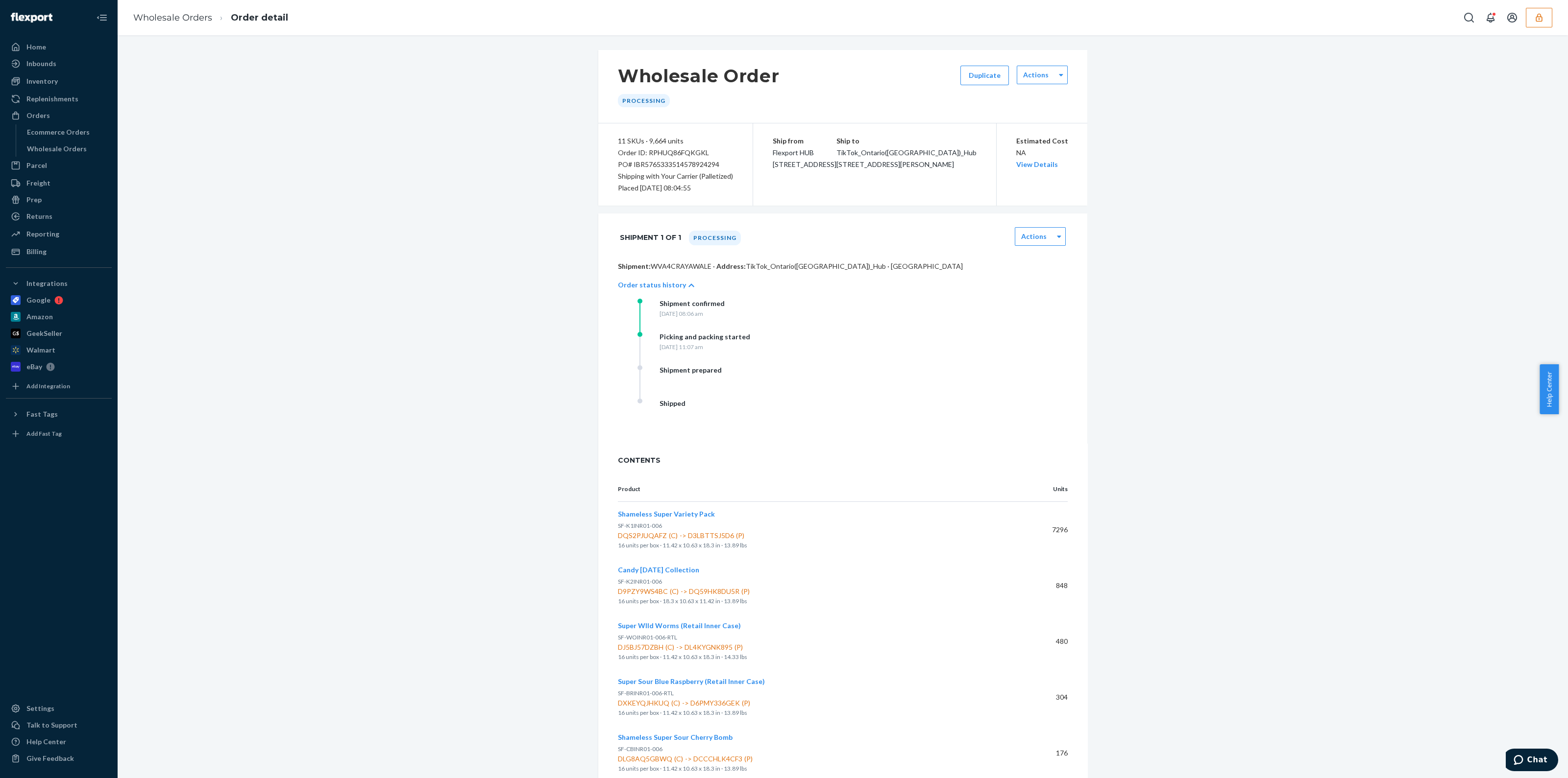
click at [672, 367] on div "Shipment prepared" at bounding box center [690, 370] width 62 height 10
click at [860, 345] on div "Shipment confirmed Monday, August 18, 2025 at 08:06 am Picking and packing star…" at bounding box center [853, 366] width 431 height 133
click at [669, 286] on p "Order status history" at bounding box center [652, 285] width 68 height 10
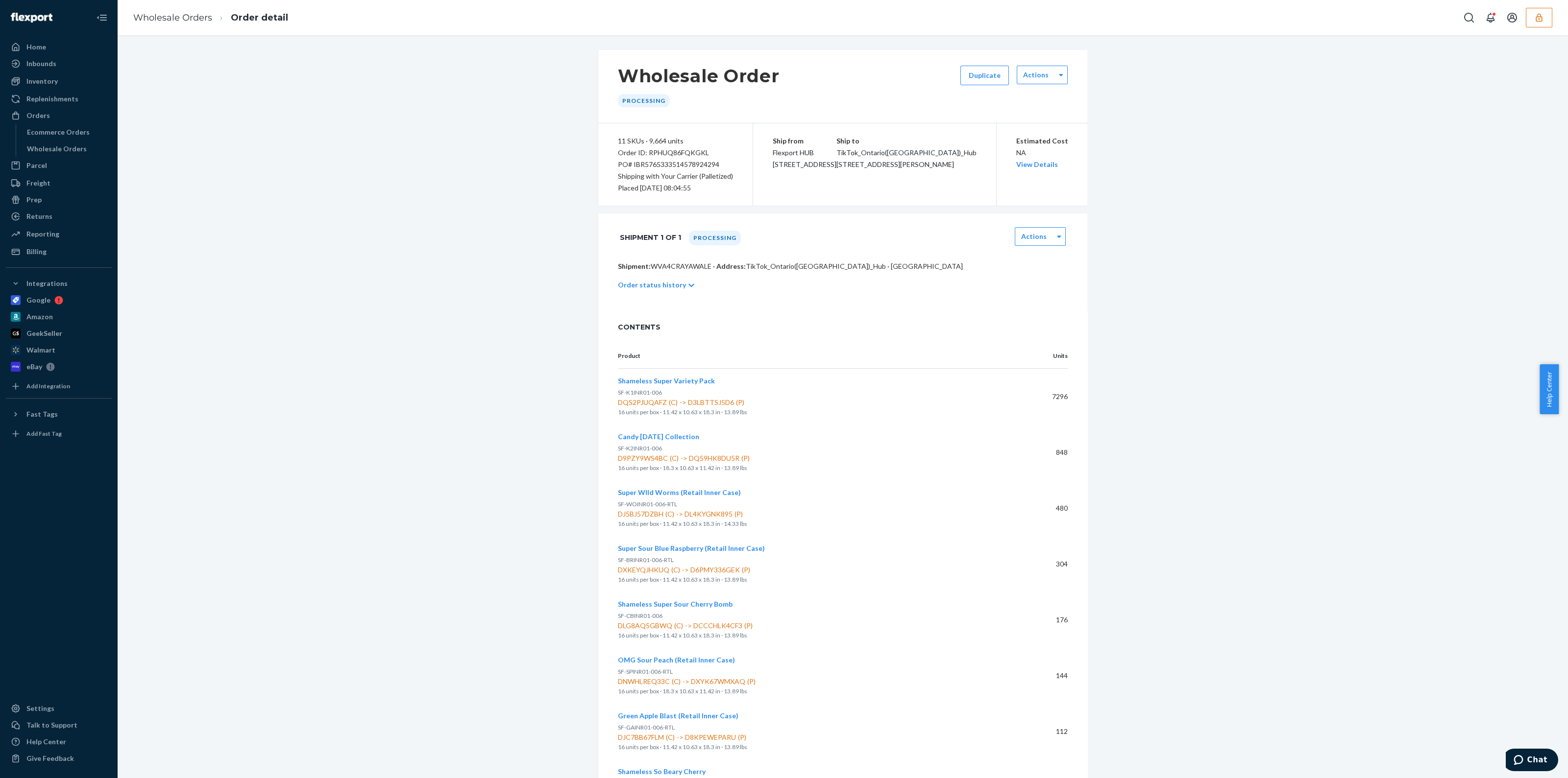
drag, startPoint x: 850, startPoint y: 175, endPoint x: 757, endPoint y: 132, distance: 102.5
click at [757, 132] on div "Ship from Flexport HUB 2615 E 3rd Street San Bernardino, CA 92408 Ship to TikTo…" at bounding box center [874, 165] width 243 height 82
click at [767, 225] on div "Shipment 1 of 1 Processing Actions" at bounding box center [842, 237] width 489 height 48
click at [668, 294] on div "Order status history" at bounding box center [843, 285] width 450 height 28
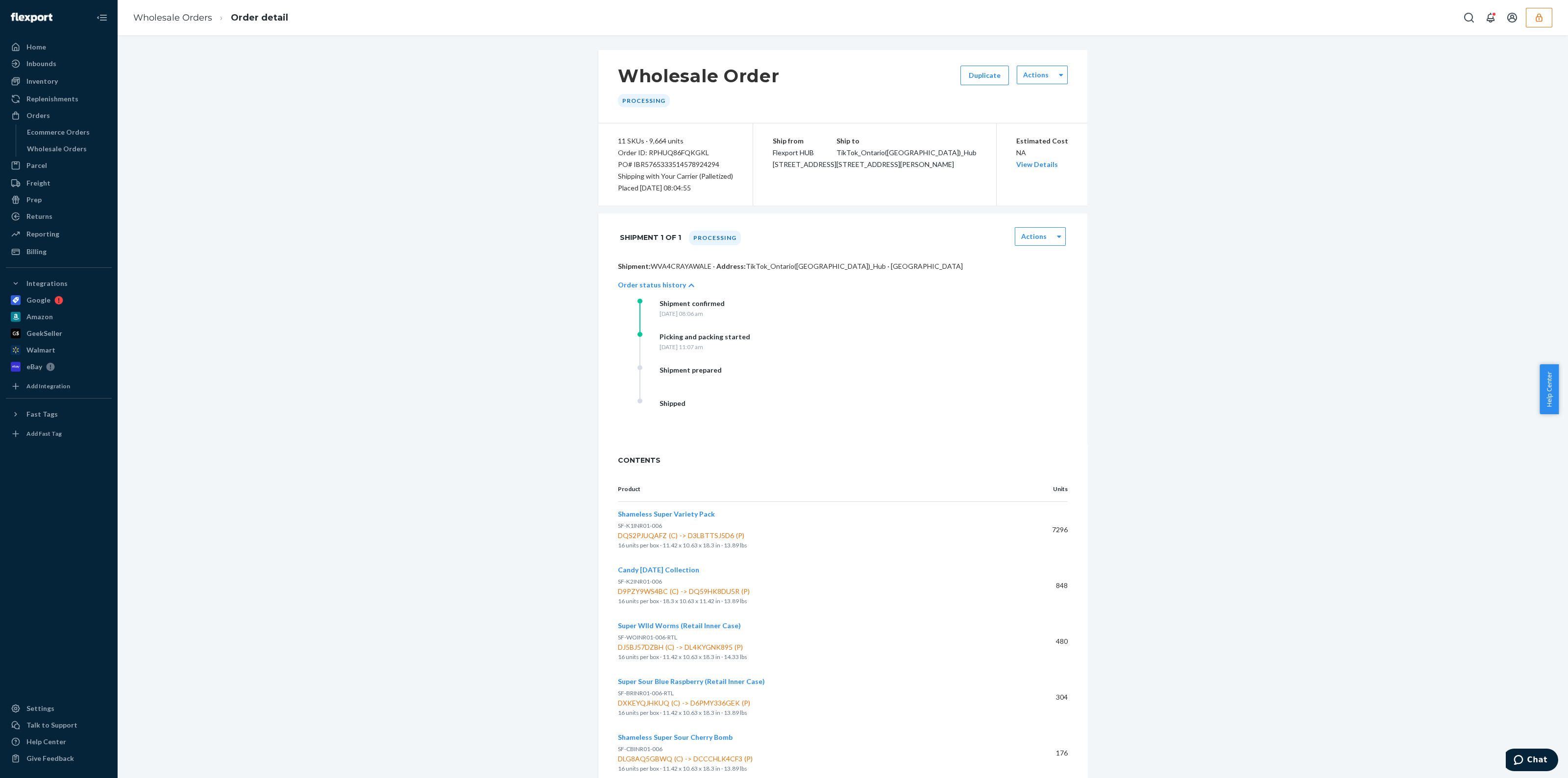
click at [1549, 21] on button "button" at bounding box center [1539, 17] width 27 height 20
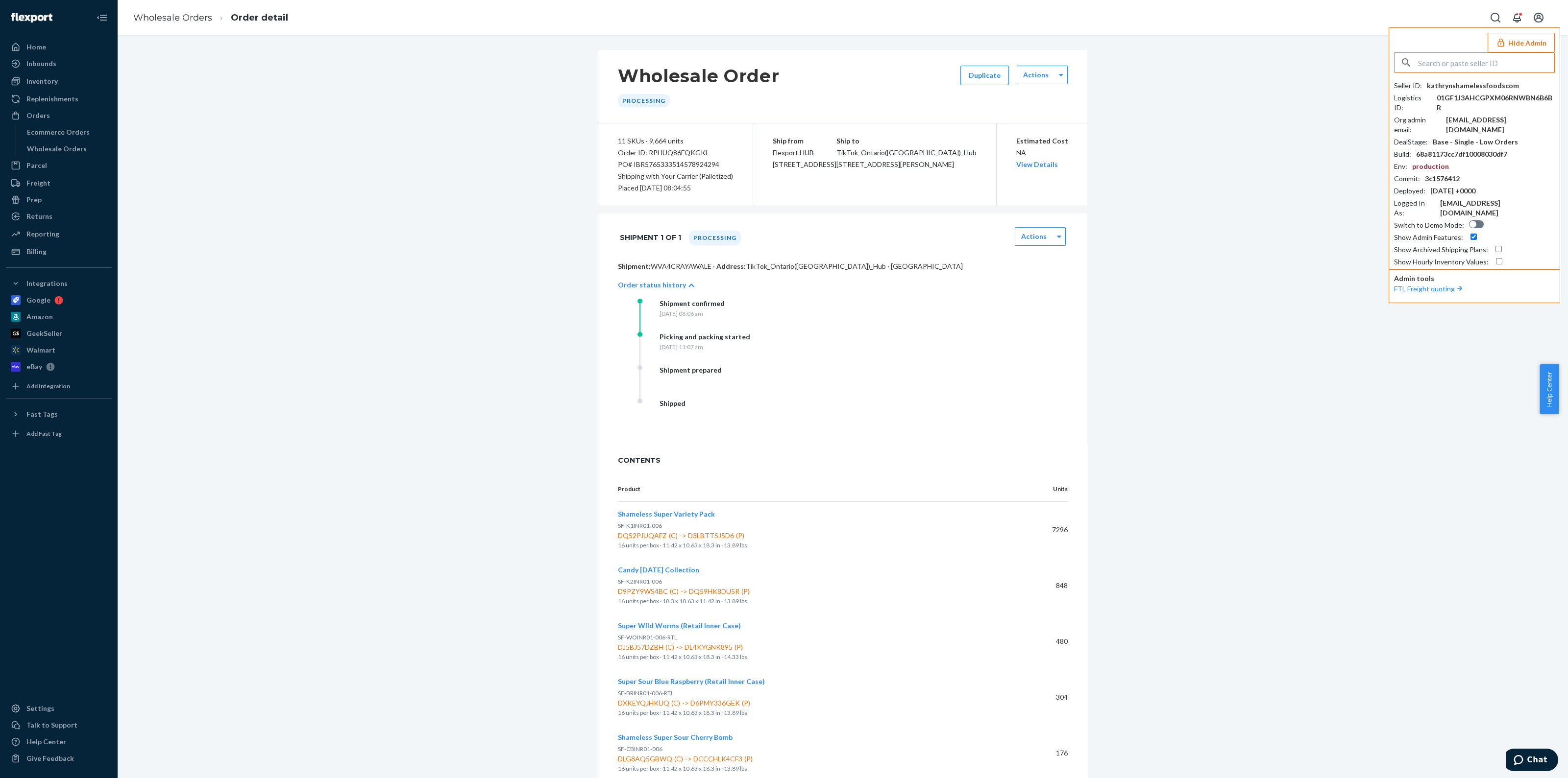
click at [1449, 57] on input "text" at bounding box center [1486, 63] width 136 height 20
type input "mike@healixinfrared.com"
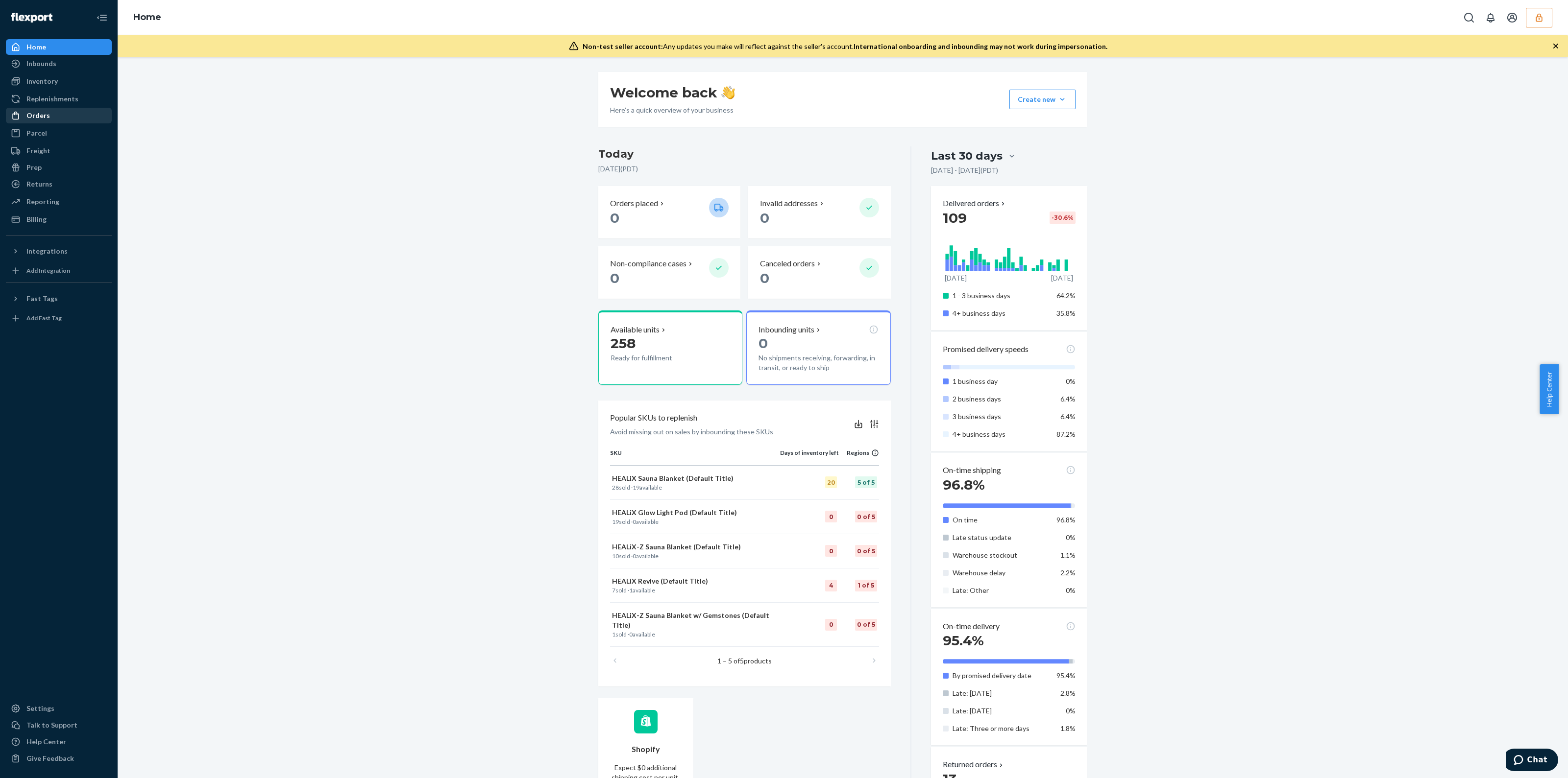
click at [63, 115] on div "Orders" at bounding box center [58, 115] width 104 height 13
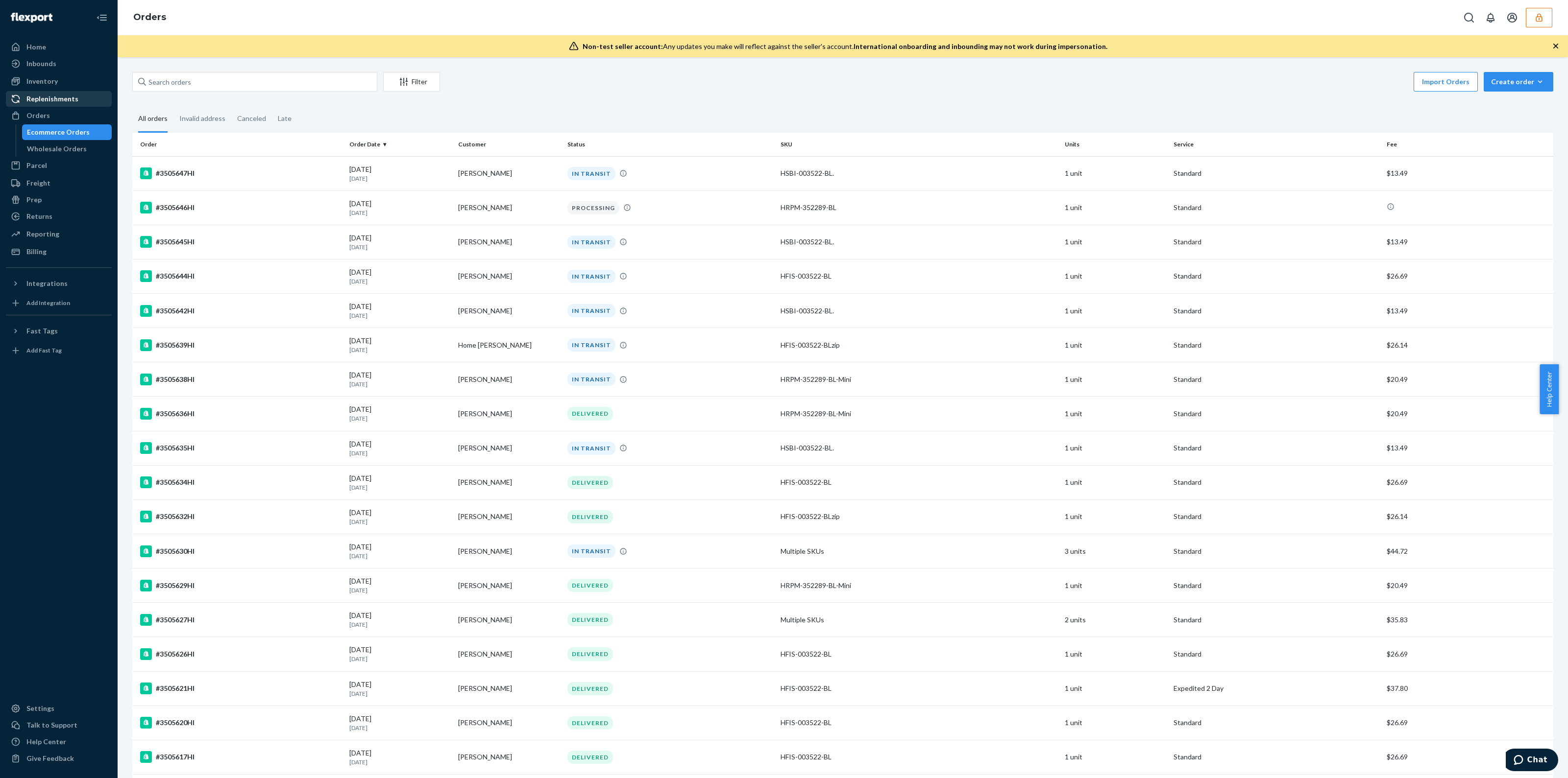
drag, startPoint x: 58, startPoint y: 95, endPoint x: 67, endPoint y: 95, distance: 9.0
click at [58, 95] on div "Replenishments" at bounding box center [52, 99] width 52 height 10
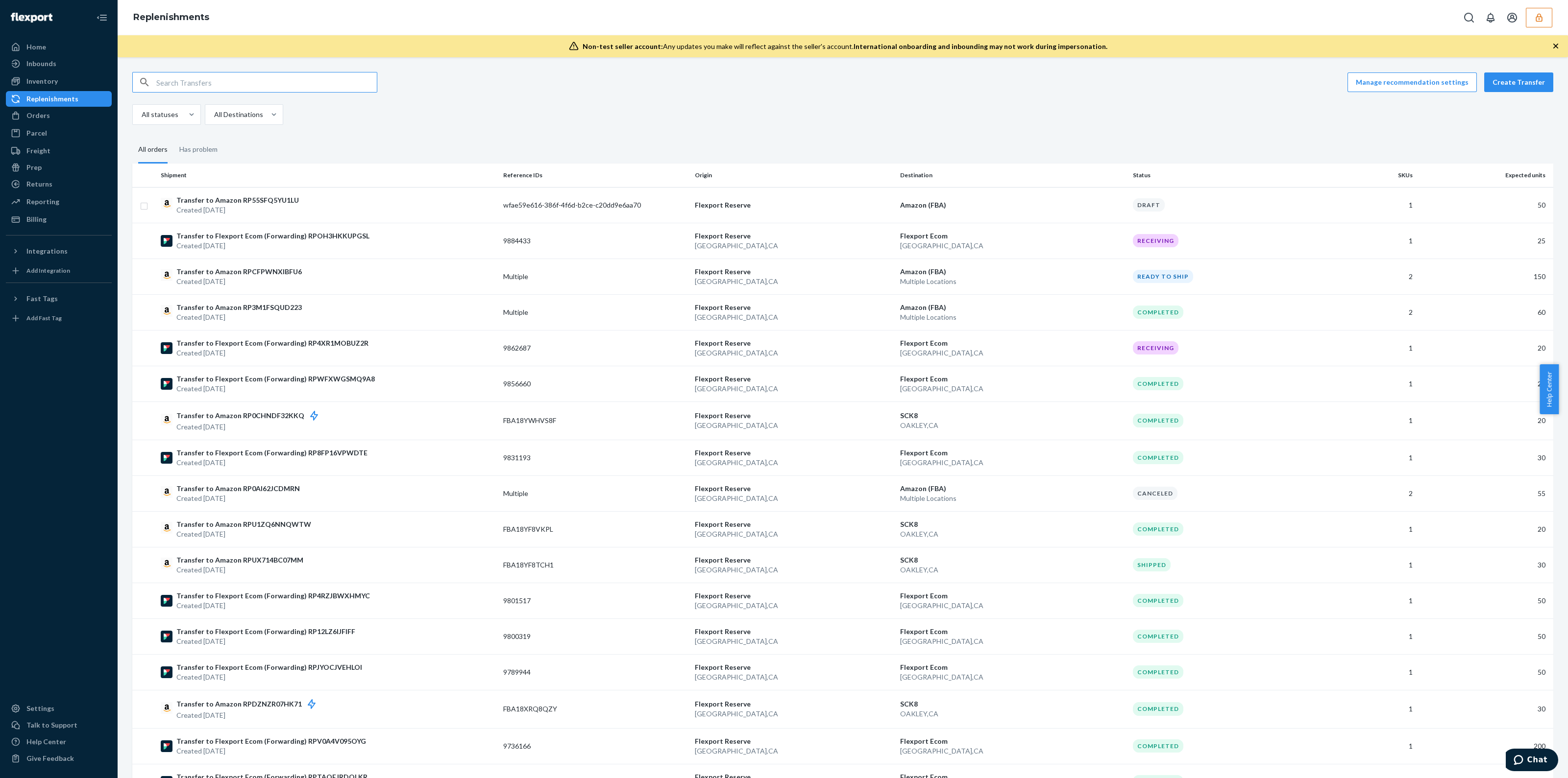
click at [201, 84] on input "text" at bounding box center [266, 82] width 220 height 20
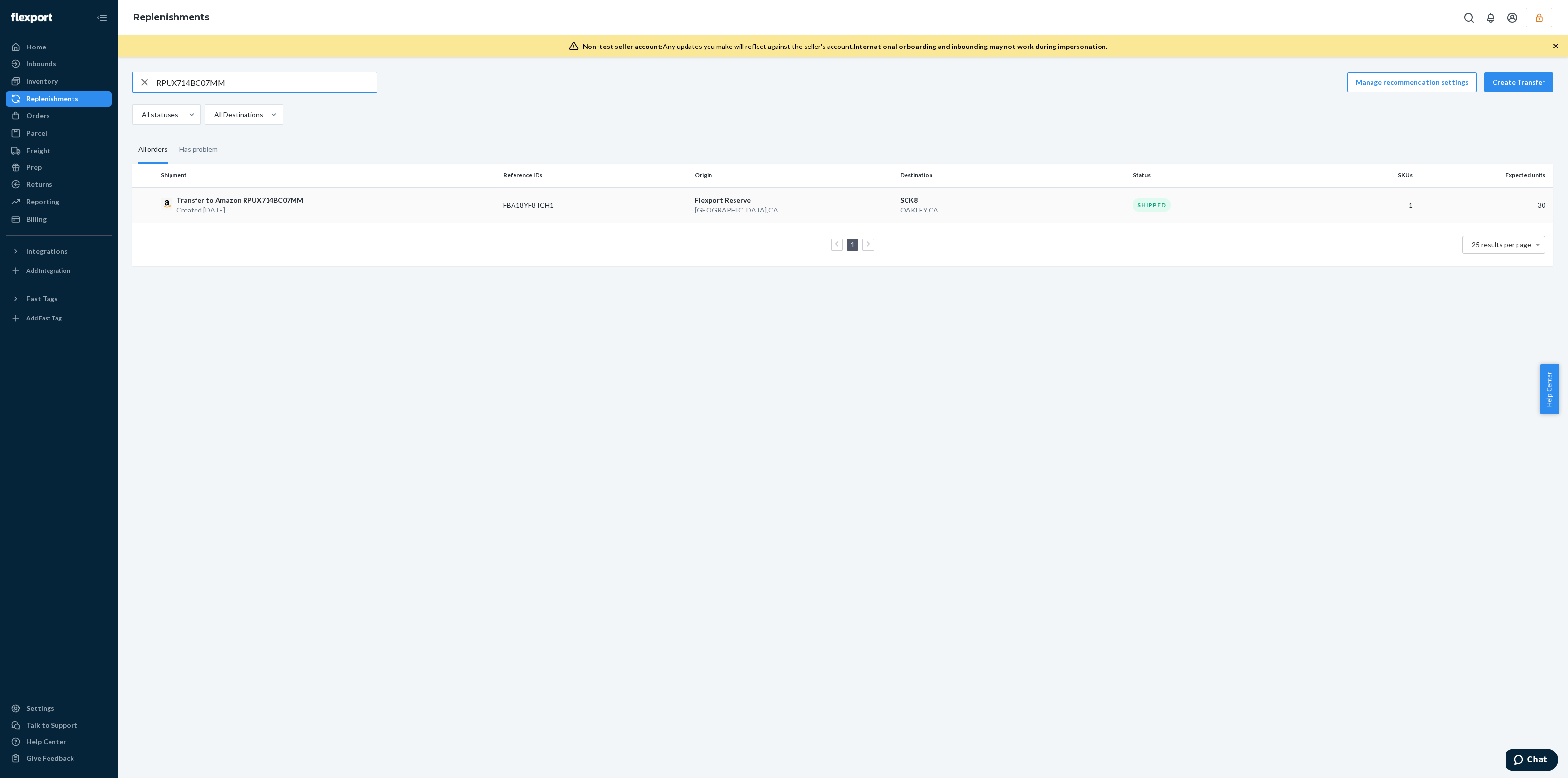
type input "RPUX714BC07MM"
click at [731, 197] on p "Flexport Reserve" at bounding box center [793, 200] width 197 height 10
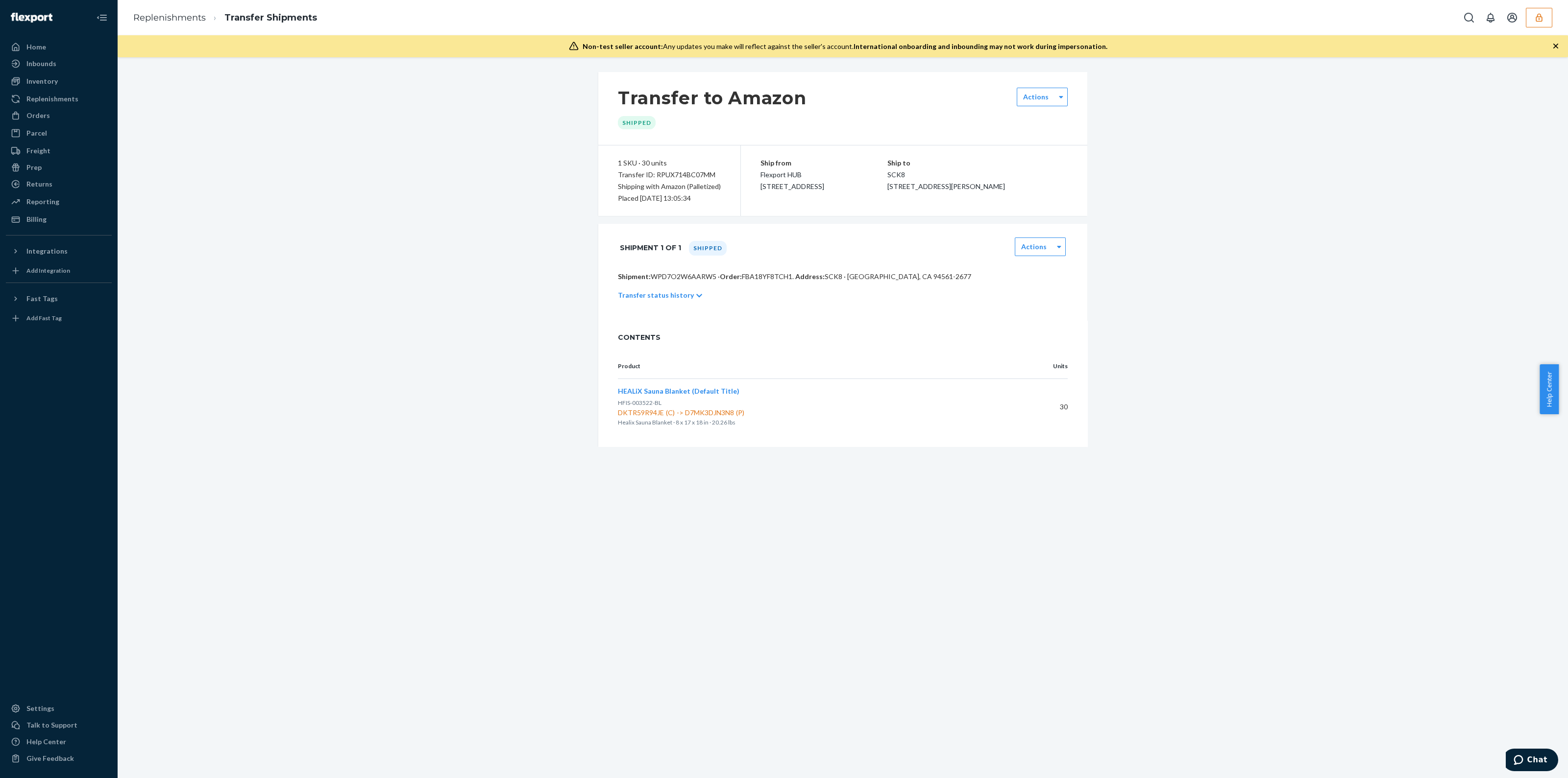
click at [821, 292] on div "Transfer status history" at bounding box center [843, 295] width 450 height 28
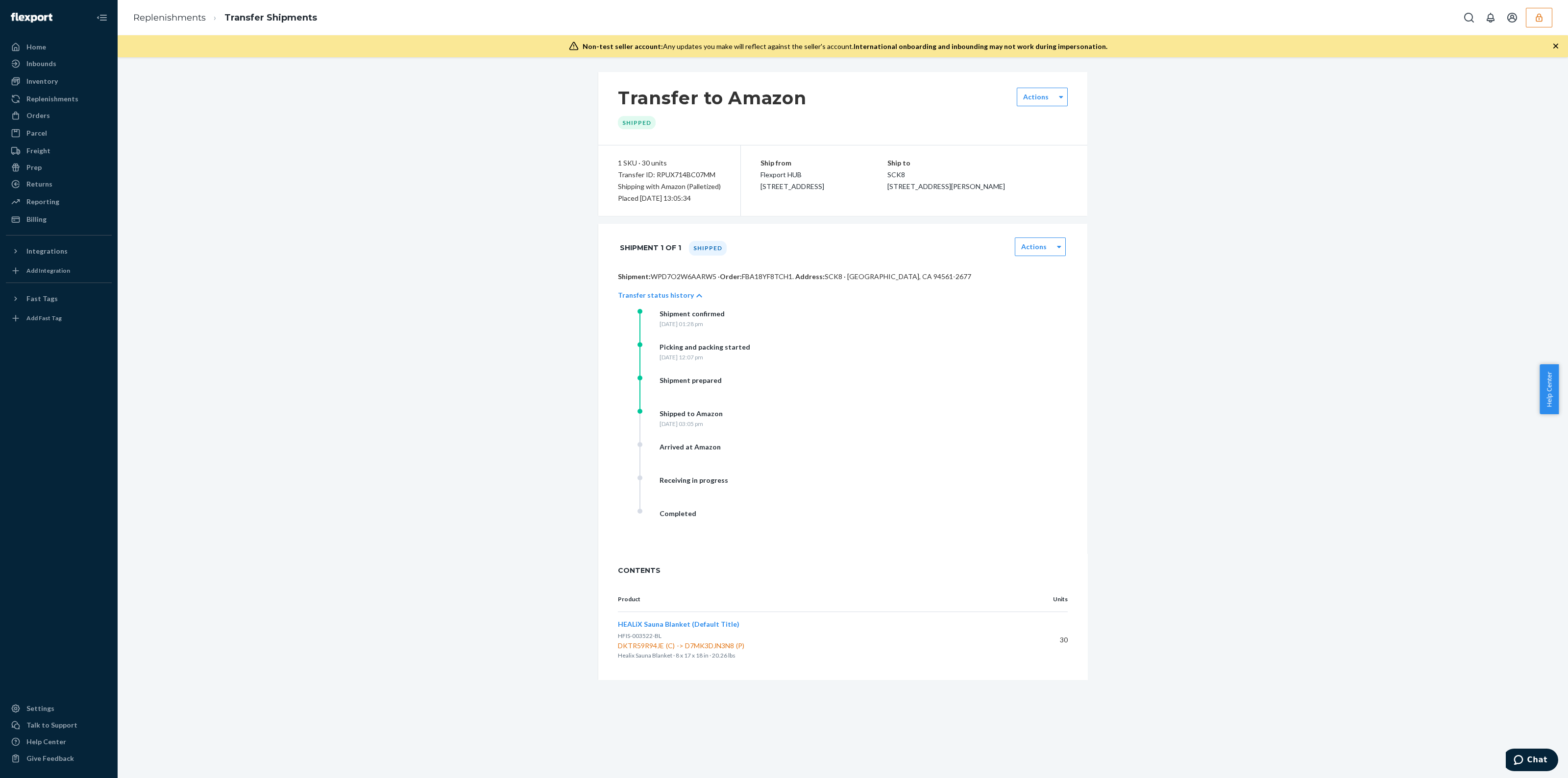
click at [694, 421] on div "Friday, July 4, 2025 at 03:05 pm" at bounding box center [691, 424] width 63 height 9
click at [750, 425] on div "Shipped to Amazon Friday, July 4, 2025 at 03:05 pm" at bounding box center [735, 425] width 196 height 33
click at [705, 424] on div "Friday, July 4, 2025 at 03:05 pm" at bounding box center [691, 424] width 63 height 9
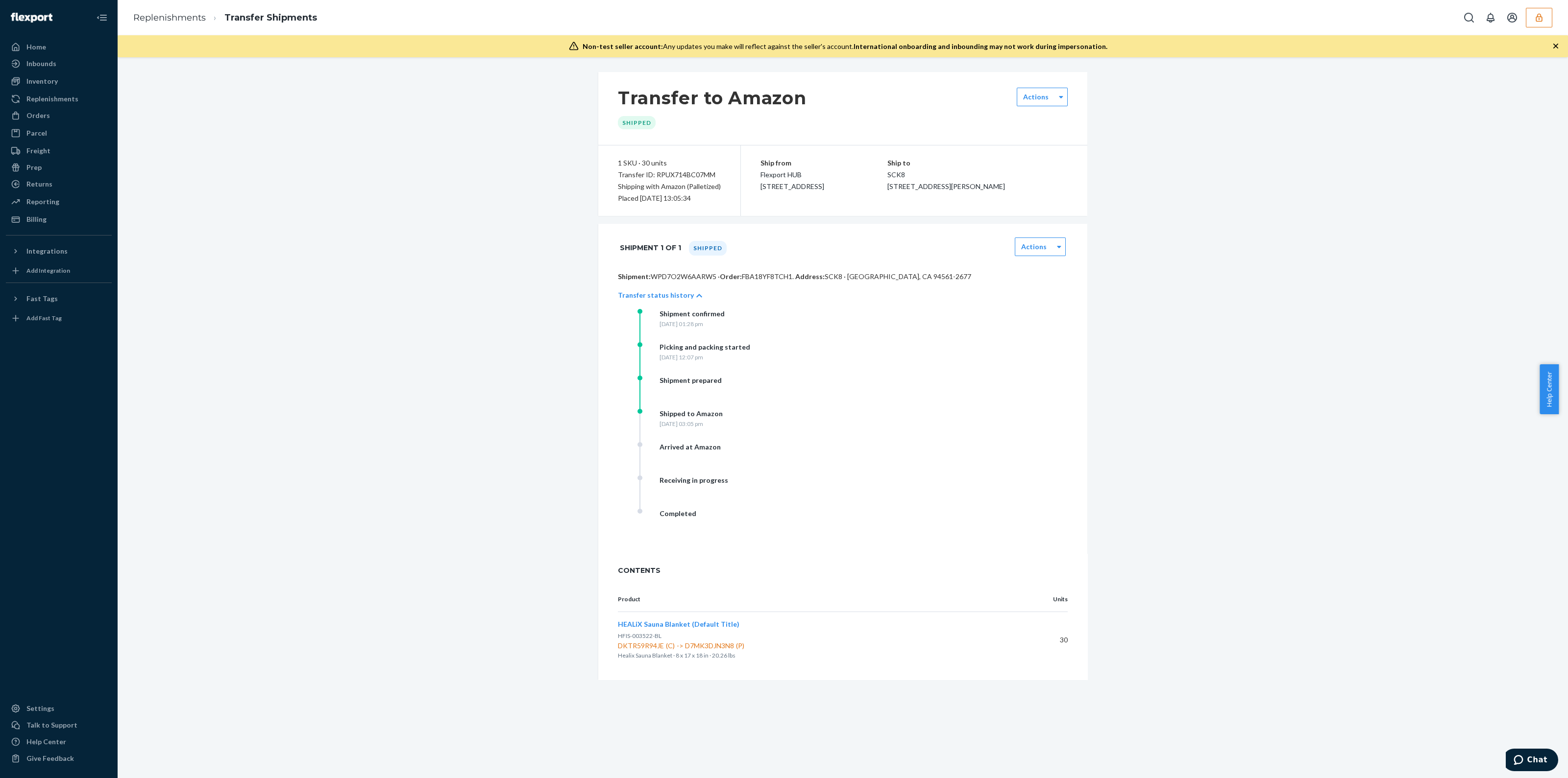
click at [705, 424] on div "Friday, July 4, 2025 at 03:05 pm" at bounding box center [691, 424] width 63 height 9
click at [733, 429] on div "Shipped to Amazon Friday, July 4, 2025 at 03:05 pm" at bounding box center [735, 425] width 196 height 33
click at [679, 296] on p "Transfer status history" at bounding box center [656, 295] width 76 height 10
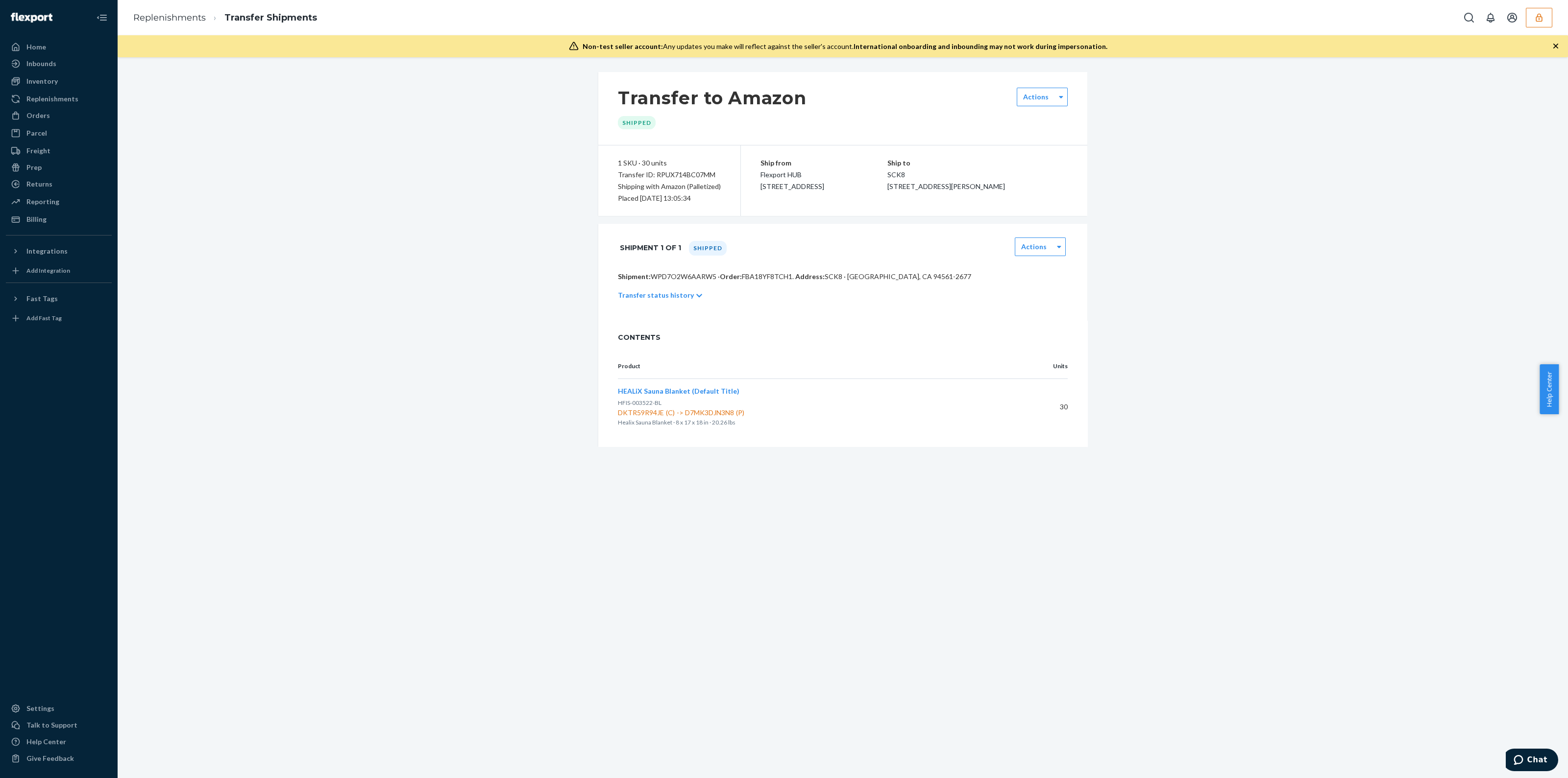
click at [677, 278] on p "Shipment: WPD7O2W6AARW5 · Order: FBA18YF8TCH1 . Address: SCK8 · OAKLEY, CA 9456…" at bounding box center [843, 276] width 450 height 10
copy p "WPD7O2W6AARW5"
click at [1535, 22] on icon "button" at bounding box center [1538, 17] width 10 height 10
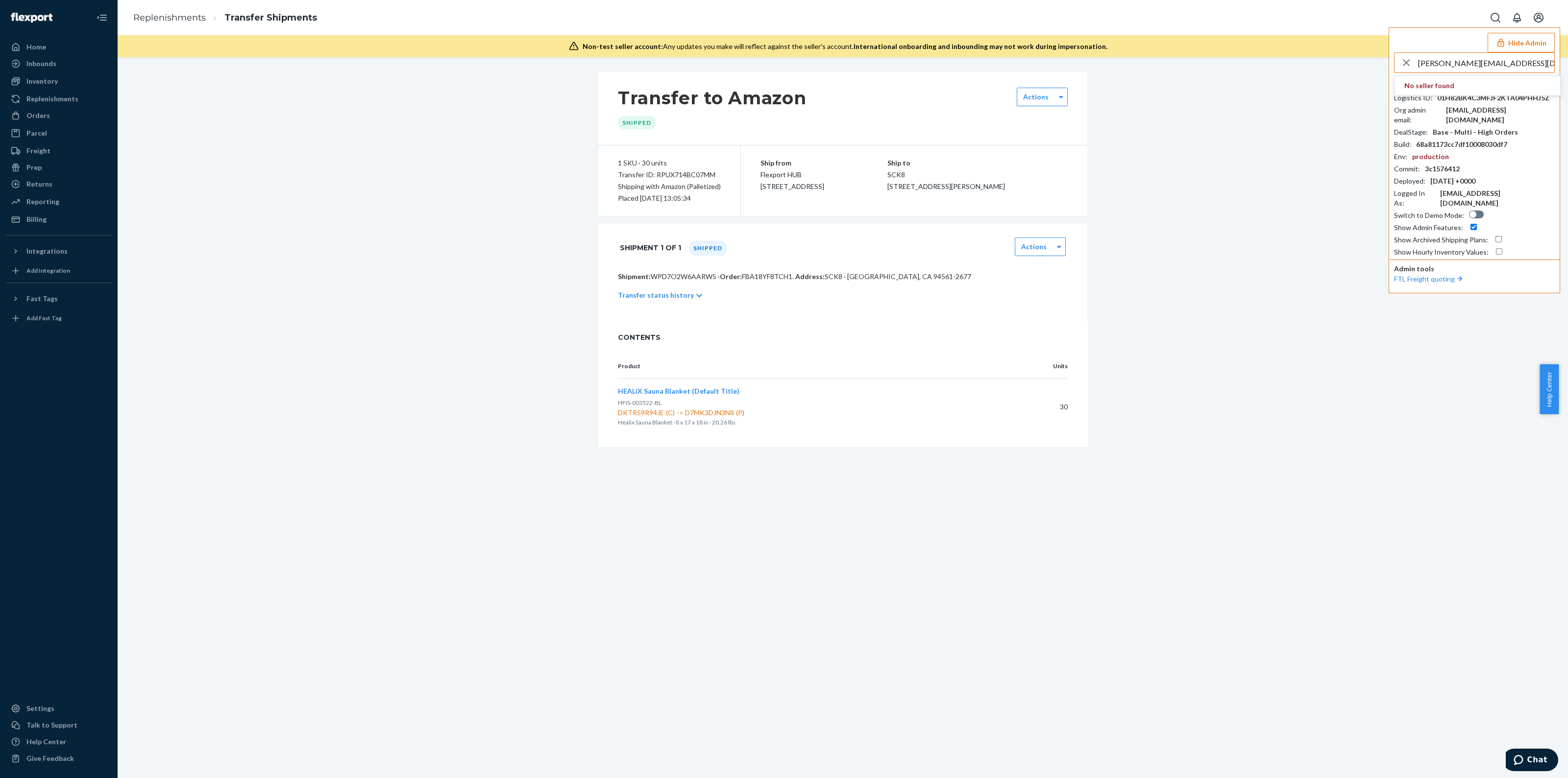
type input "edward@recisio.com"
click at [1451, 70] on input "edward@recisio.com" at bounding box center [1486, 63] width 136 height 20
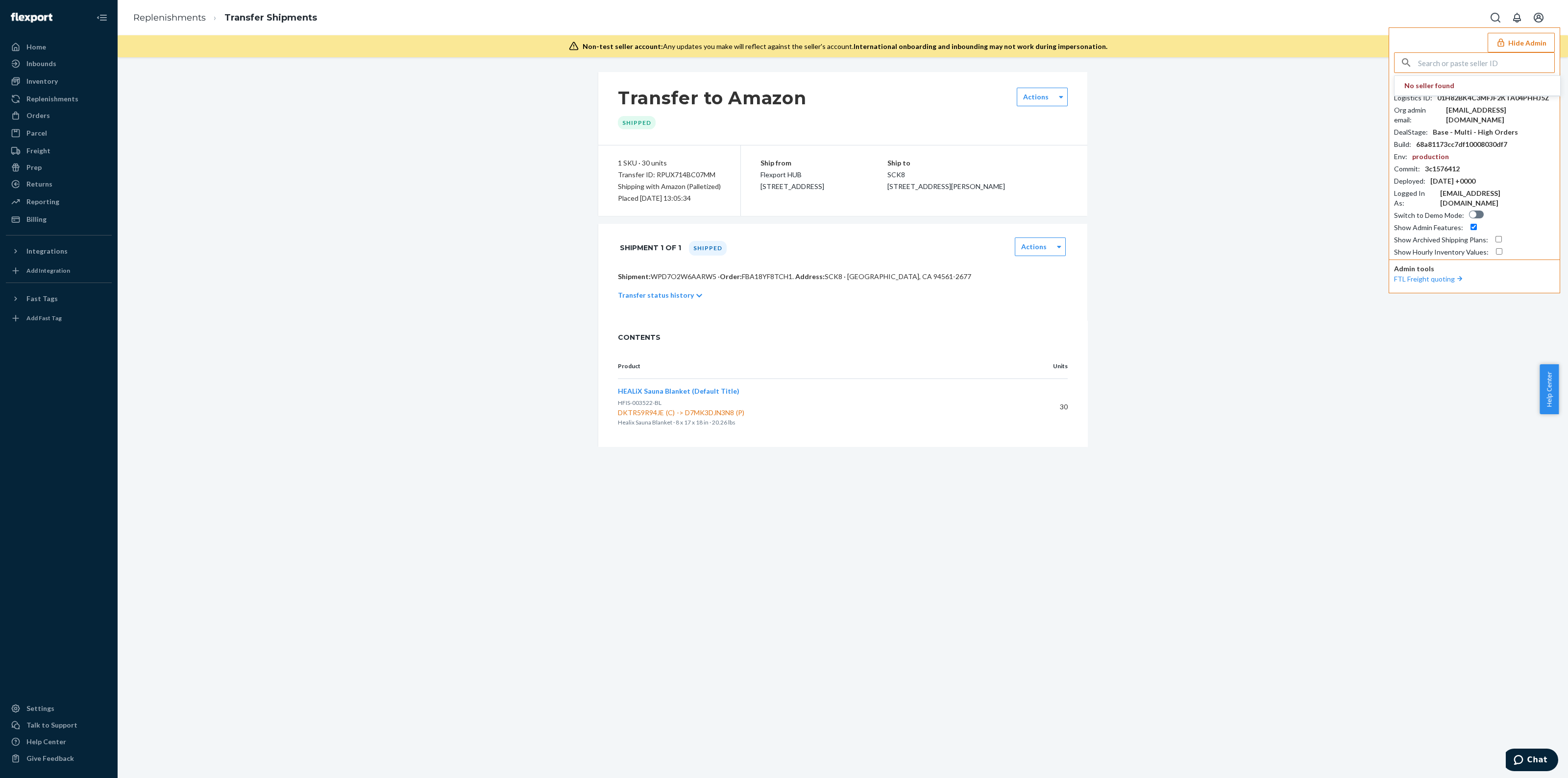
paste input "shop@karafun.fr"
type input "shop@karafun.fr"
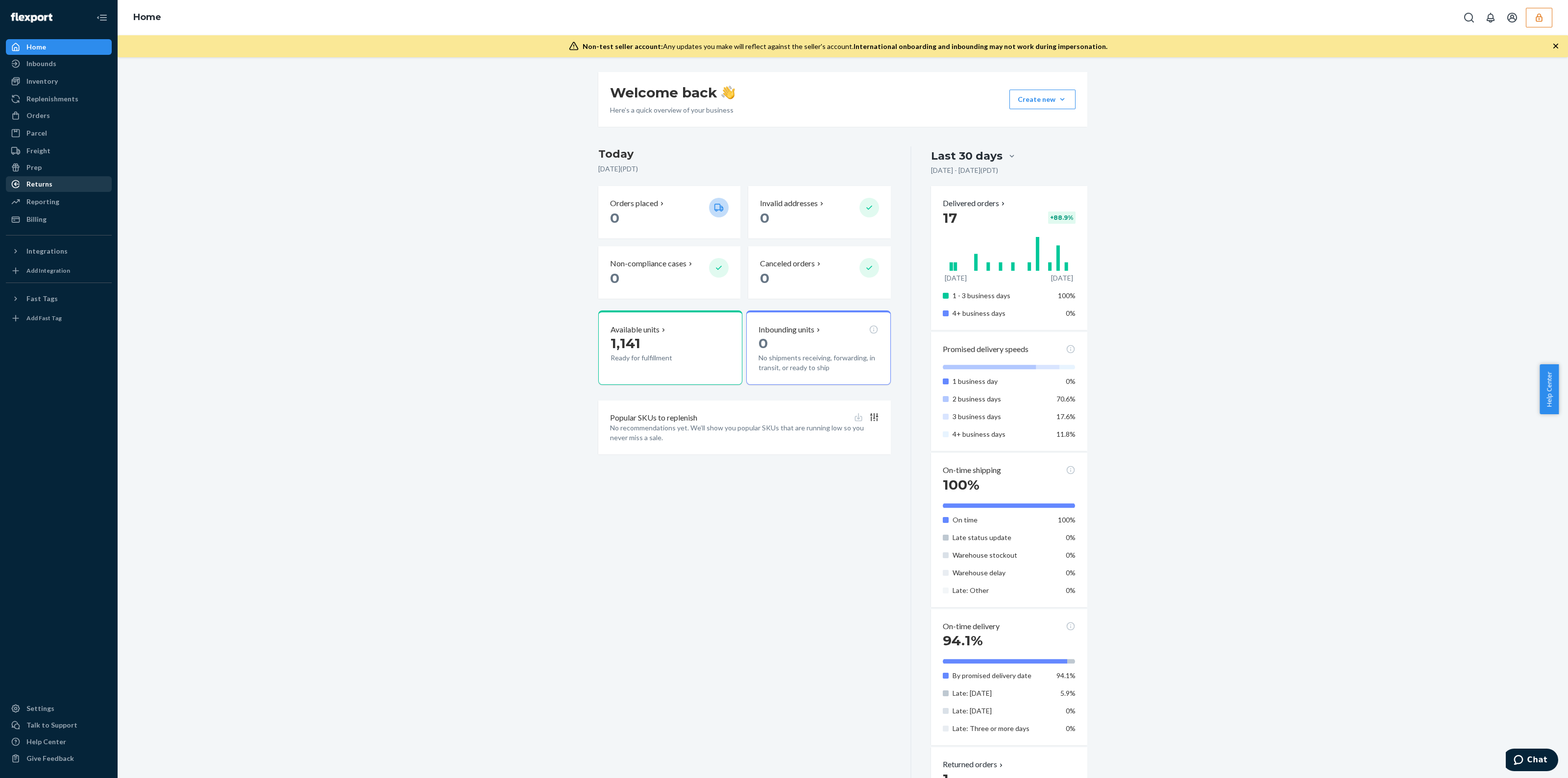
click at [60, 185] on div "Returns" at bounding box center [58, 184] width 104 height 13
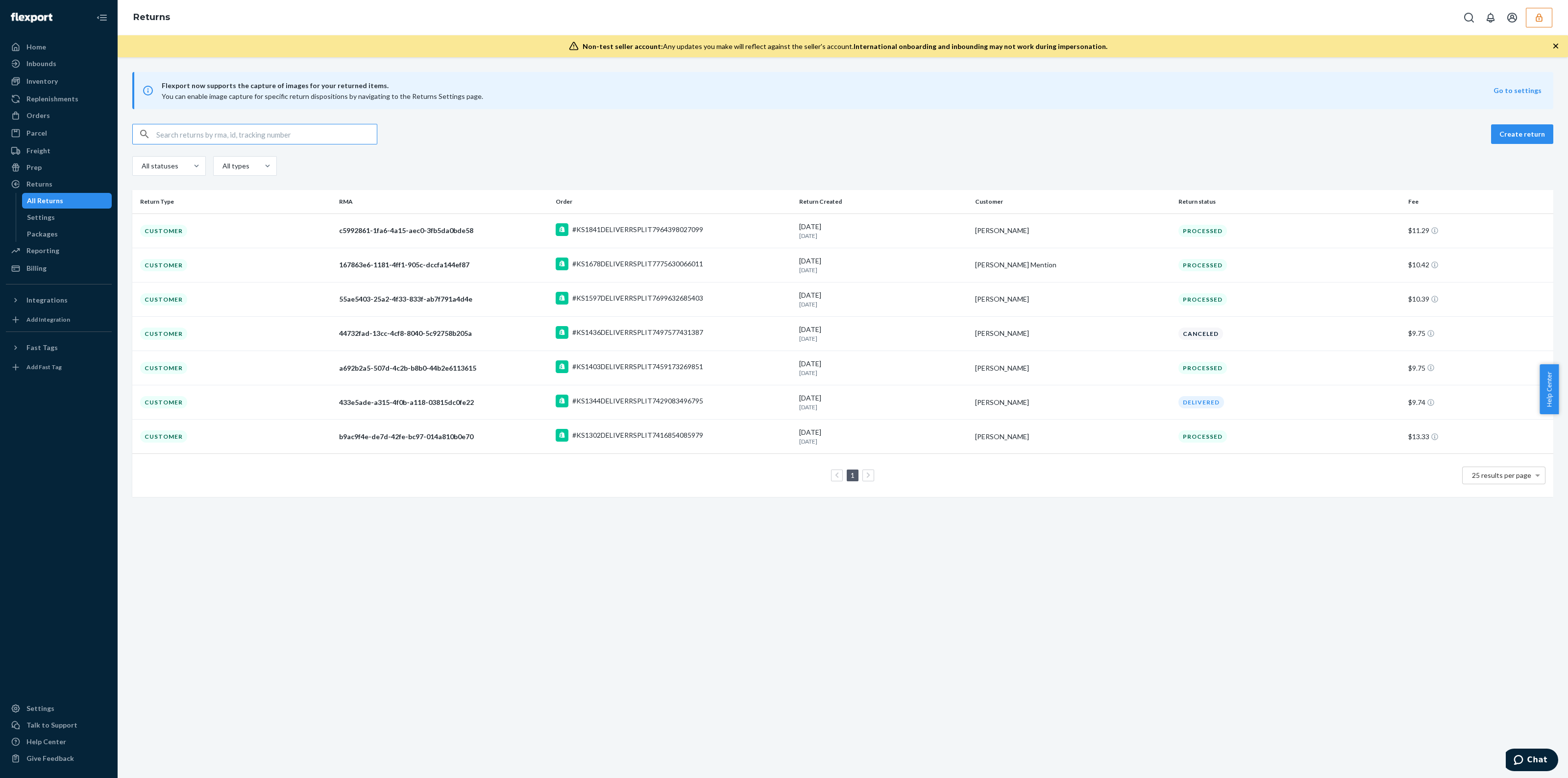
click at [252, 138] on input "text" at bounding box center [266, 134] width 220 height 20
click at [292, 134] on input "text" at bounding box center [266, 134] width 220 height 20
paste input "c5992861-1fa6-4a15-aec0-3fb5da0bde58"
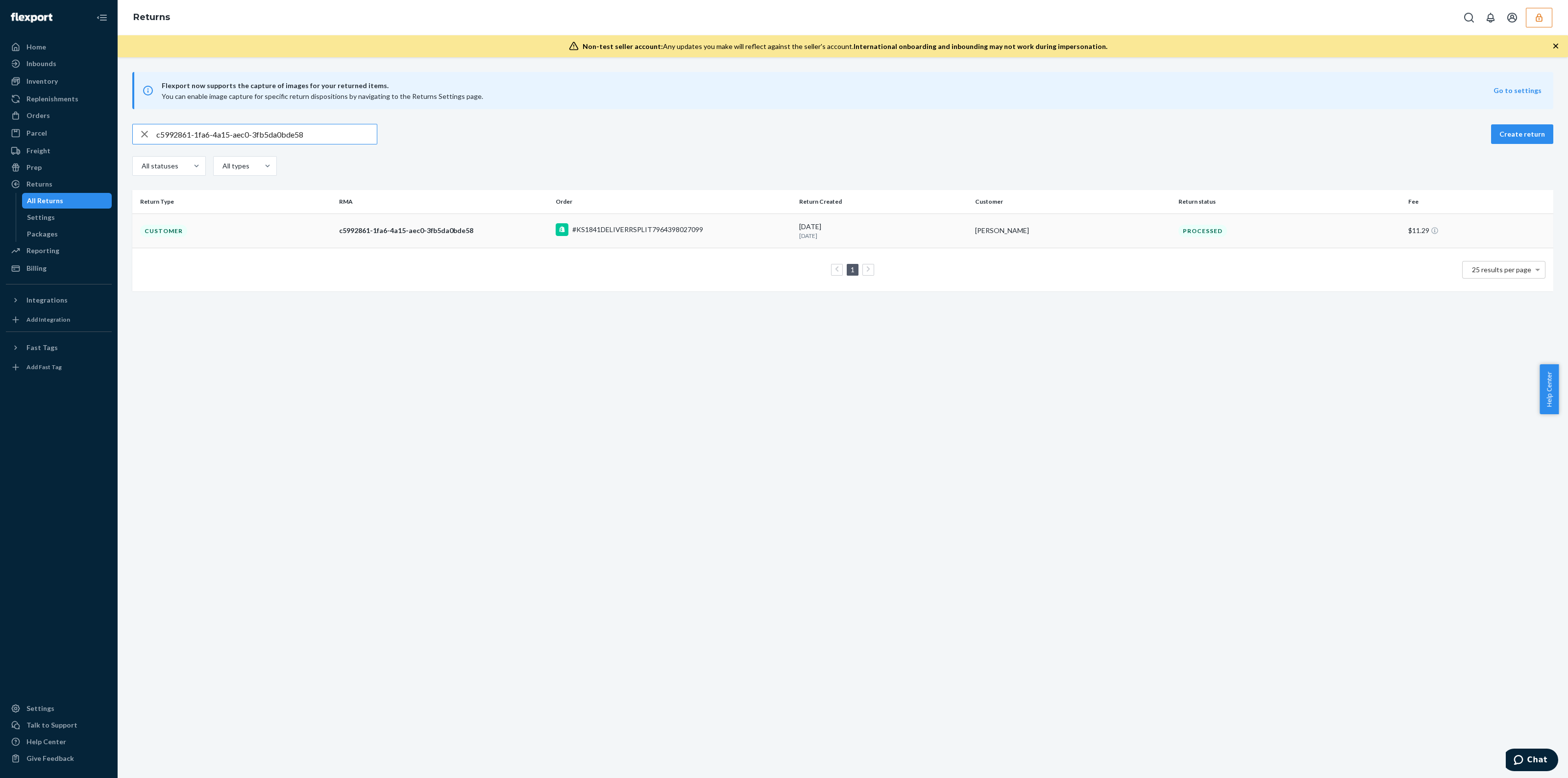
type input "c5992861-1fa6-4a15-aec0-3fb5da0bde58"
click at [815, 236] on p "[DATE]" at bounding box center [883, 235] width 168 height 9
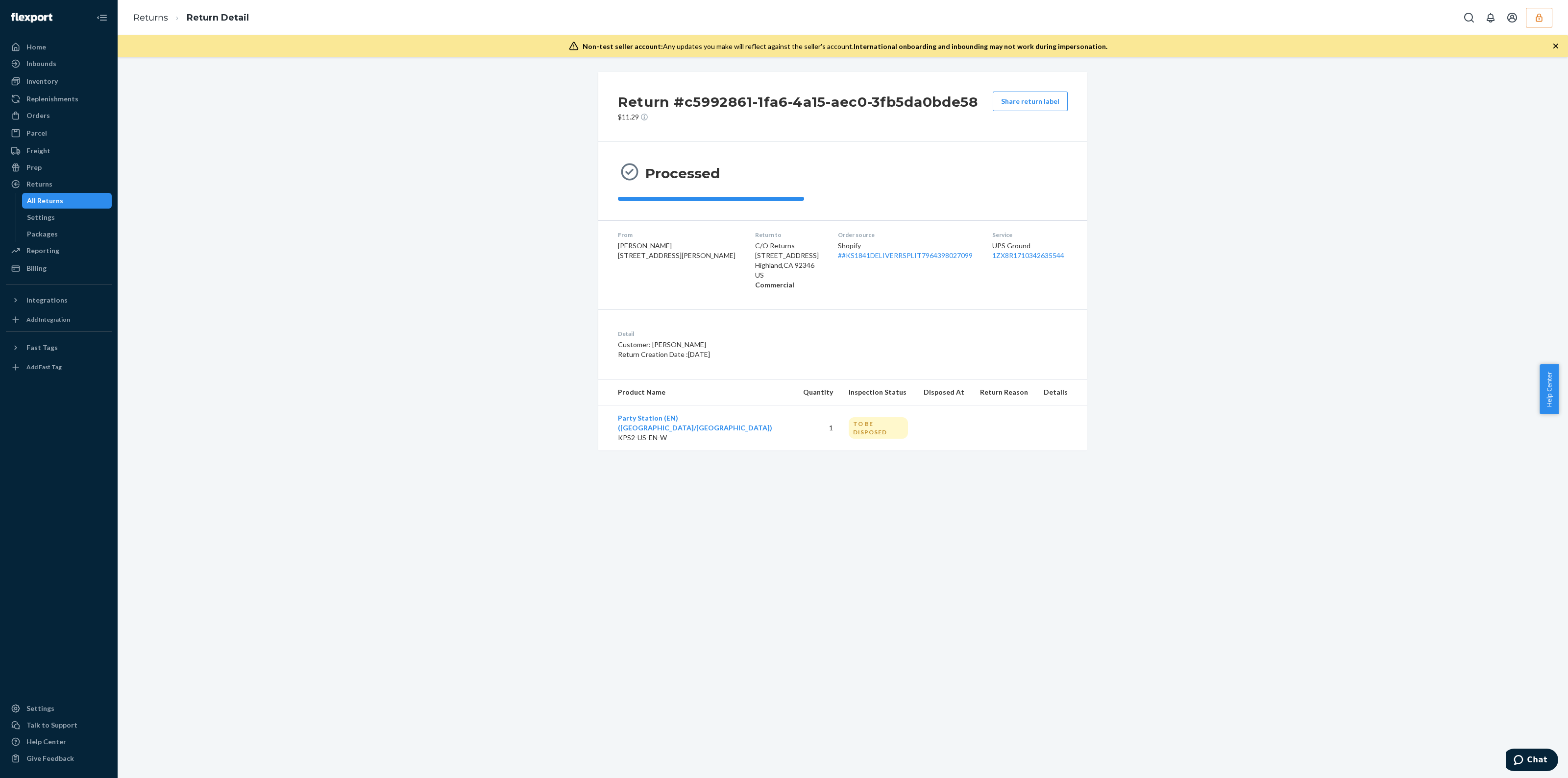
click at [641, 207] on div "Processed" at bounding box center [842, 181] width 489 height 78
click at [1543, 10] on button "button" at bounding box center [1539, 17] width 27 height 20
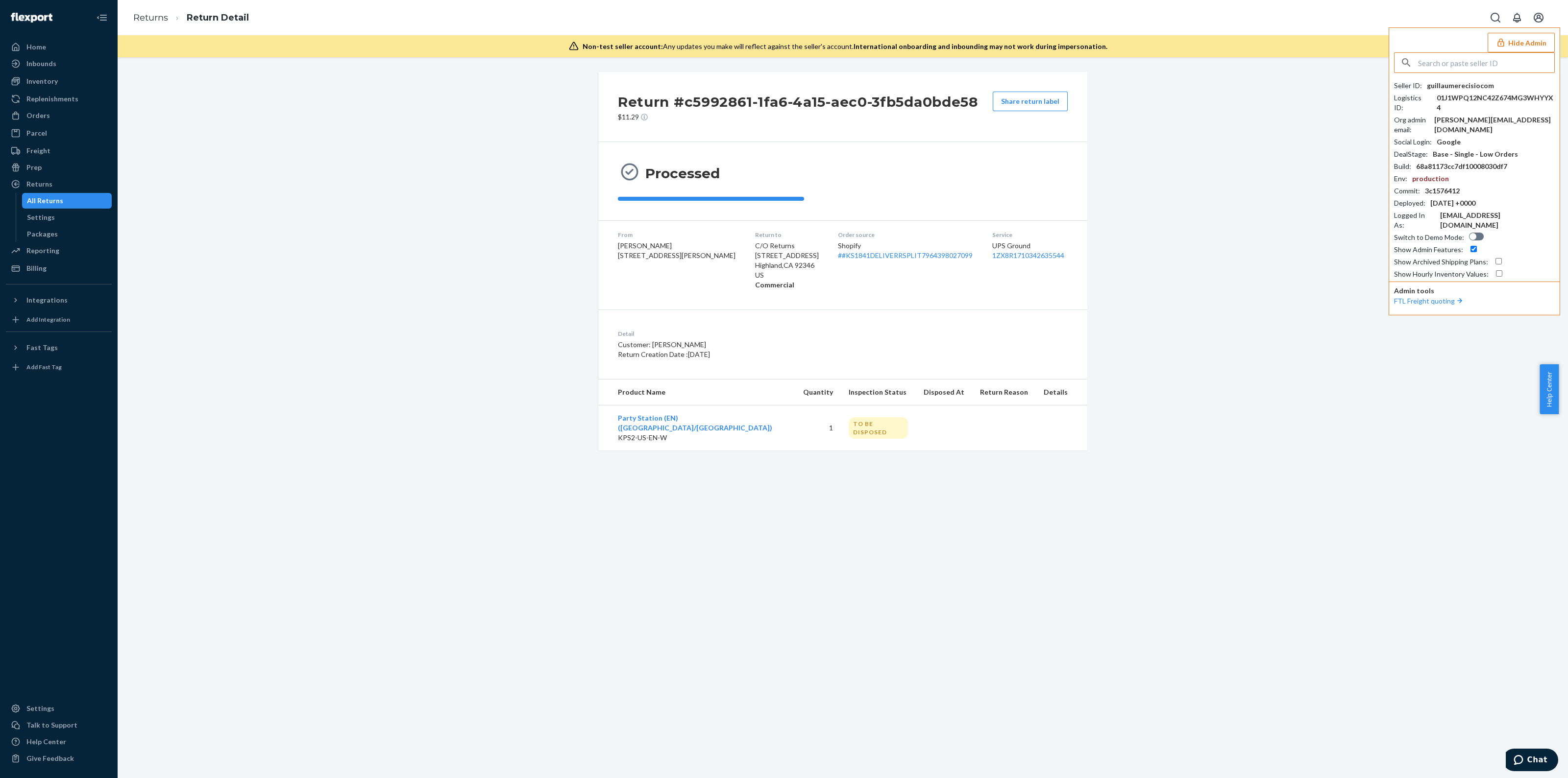
click at [1463, 70] on input "text" at bounding box center [1486, 63] width 136 height 20
type input "chrispeakocitycom"
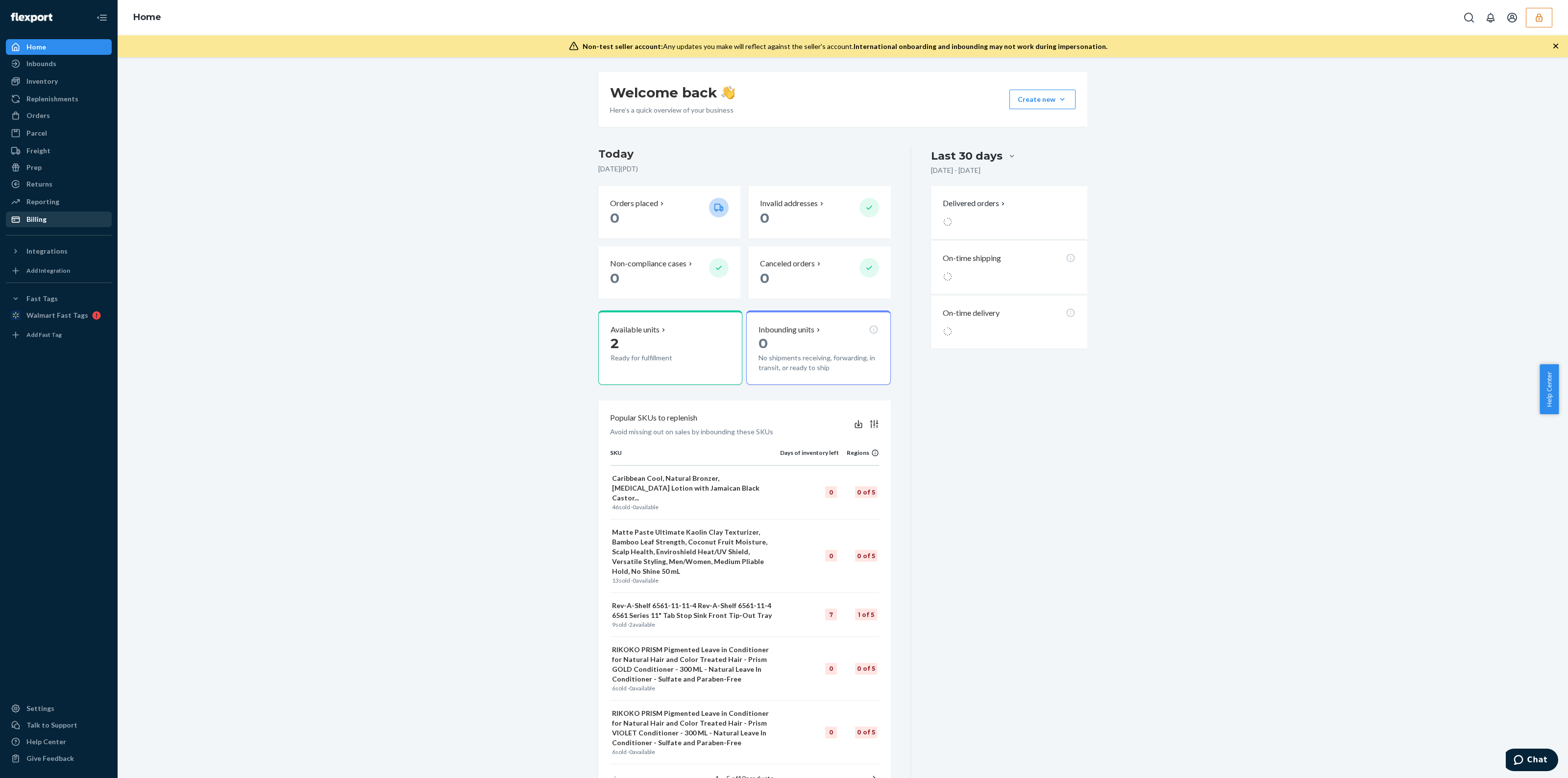
click at [30, 223] on div "Billing" at bounding box center [36, 219] width 20 height 10
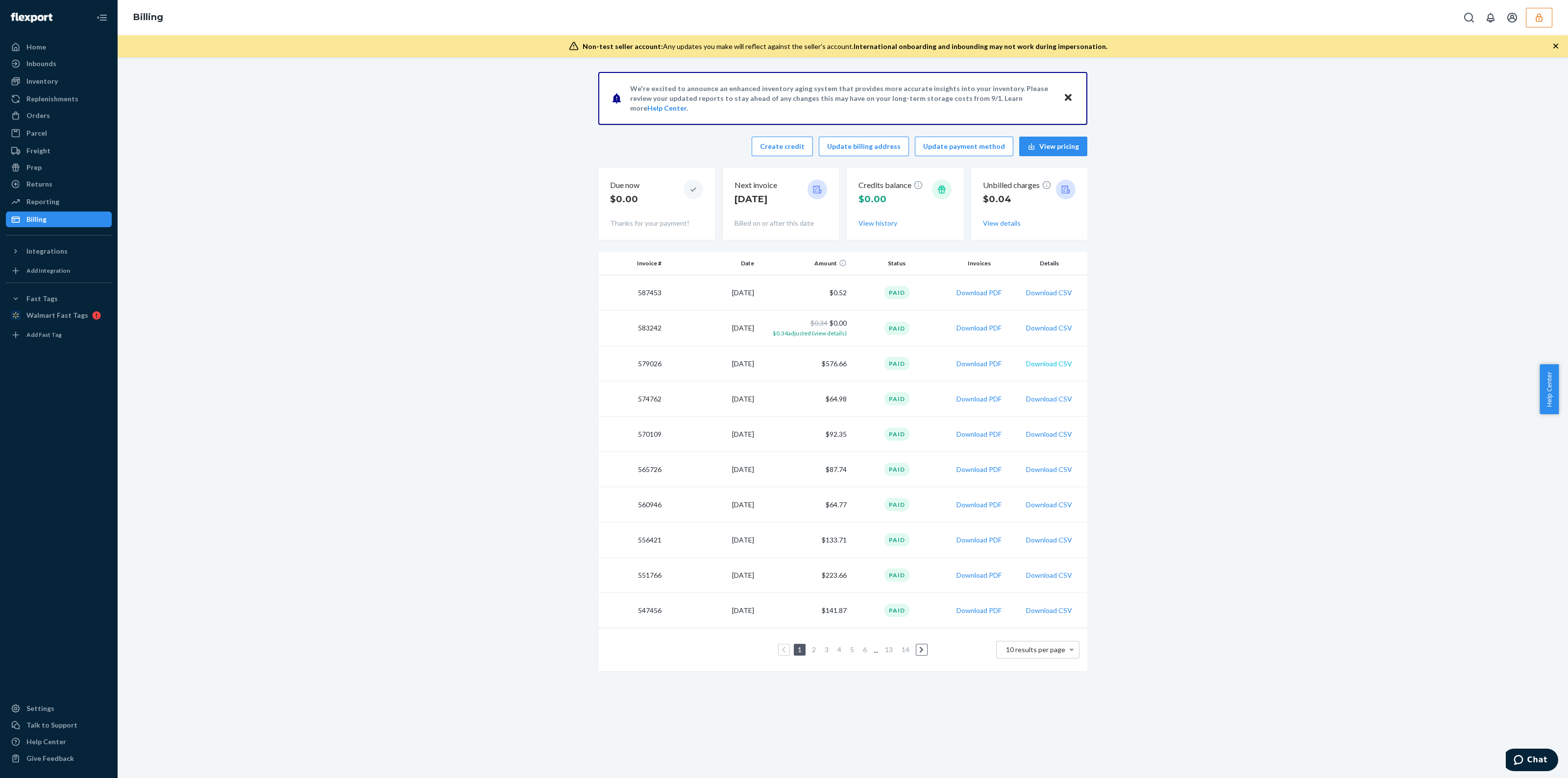
click at [1052, 365] on button "Download CSV" at bounding box center [1049, 364] width 46 height 10
click at [58, 87] on div "Inventory" at bounding box center [58, 81] width 104 height 13
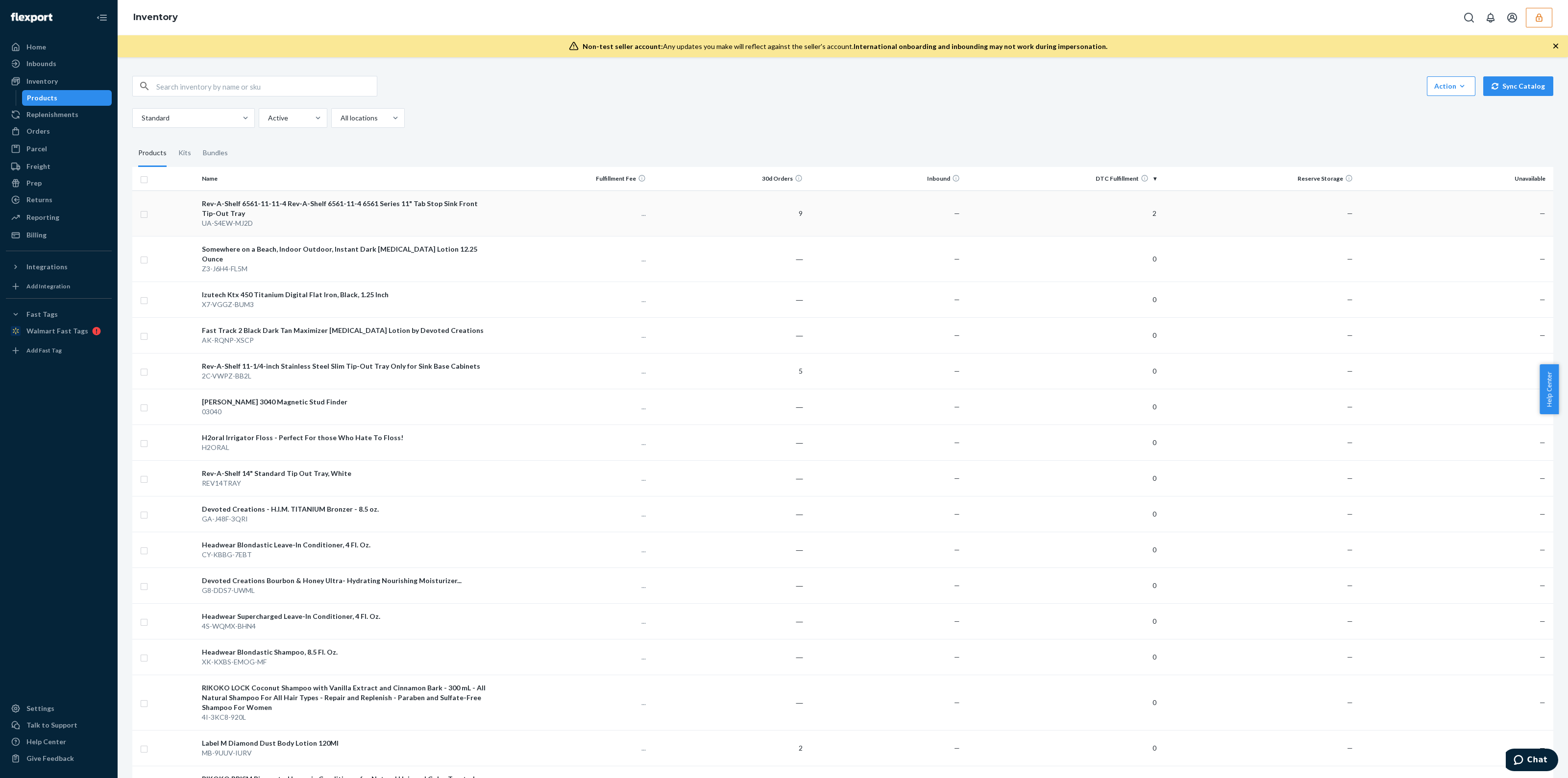
click at [706, 233] on td "9" at bounding box center [728, 213] width 157 height 46
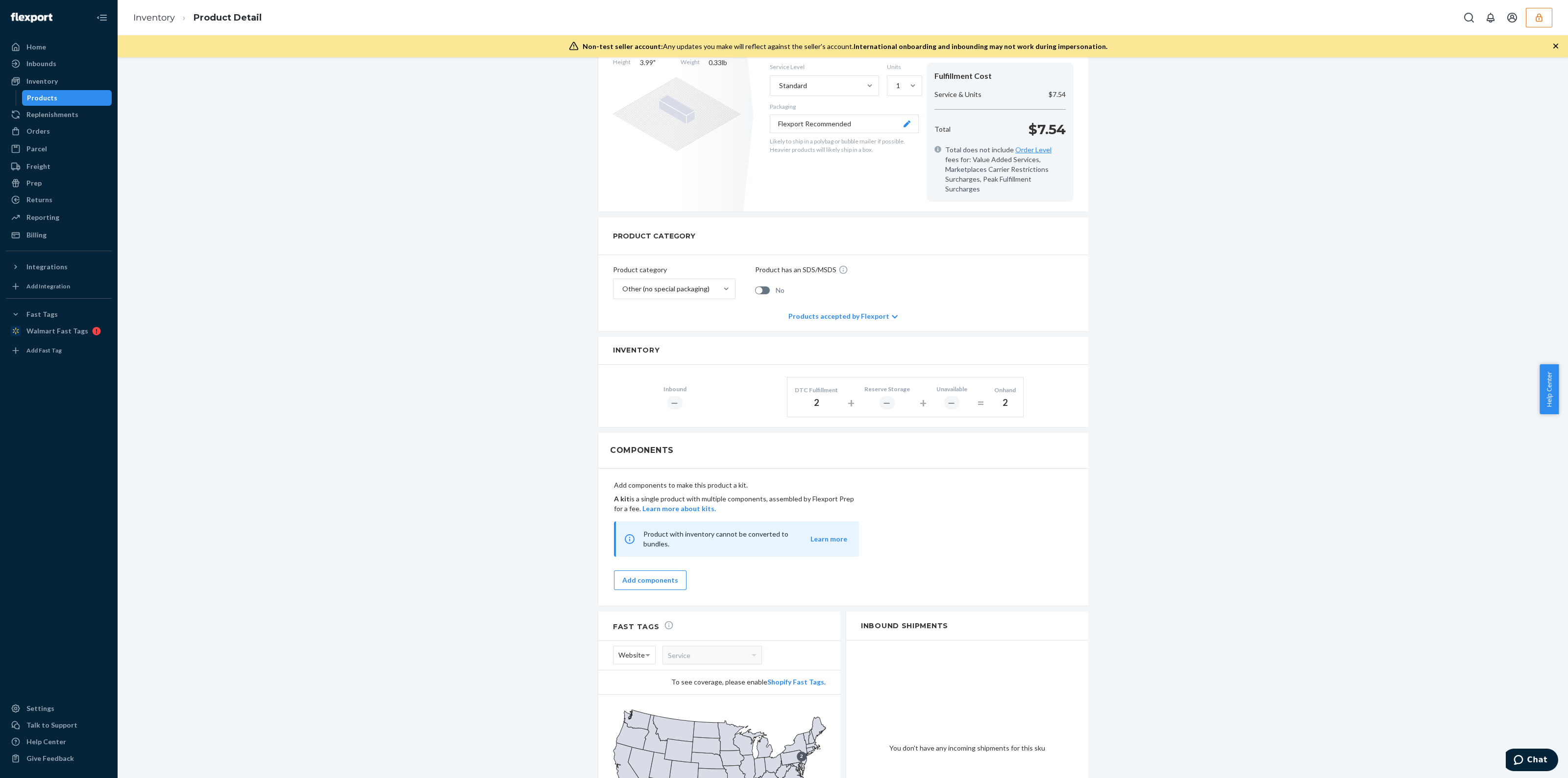
scroll to position [333, 0]
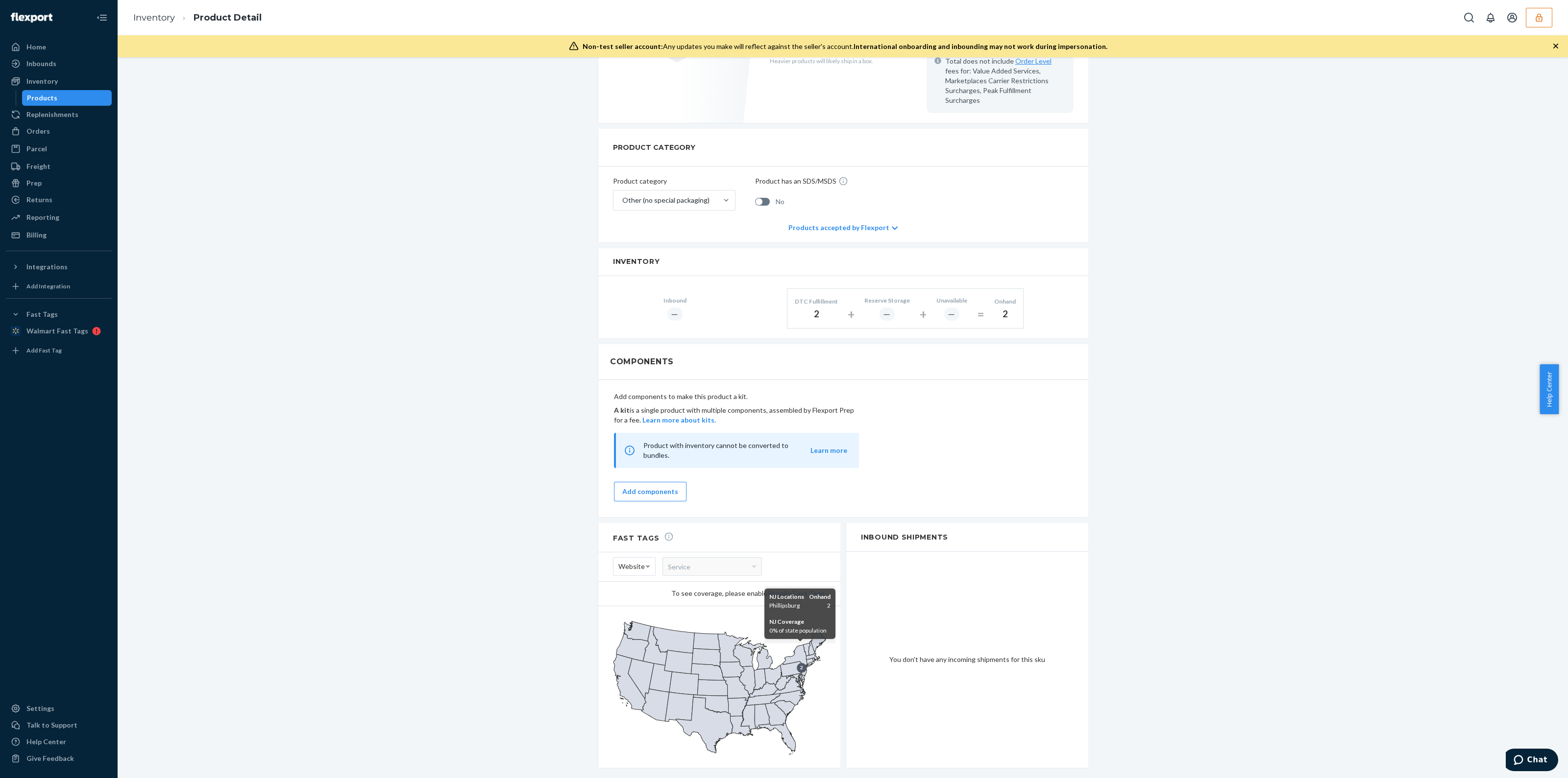
click at [801, 664] on icon at bounding box center [804, 669] width 6 height 12
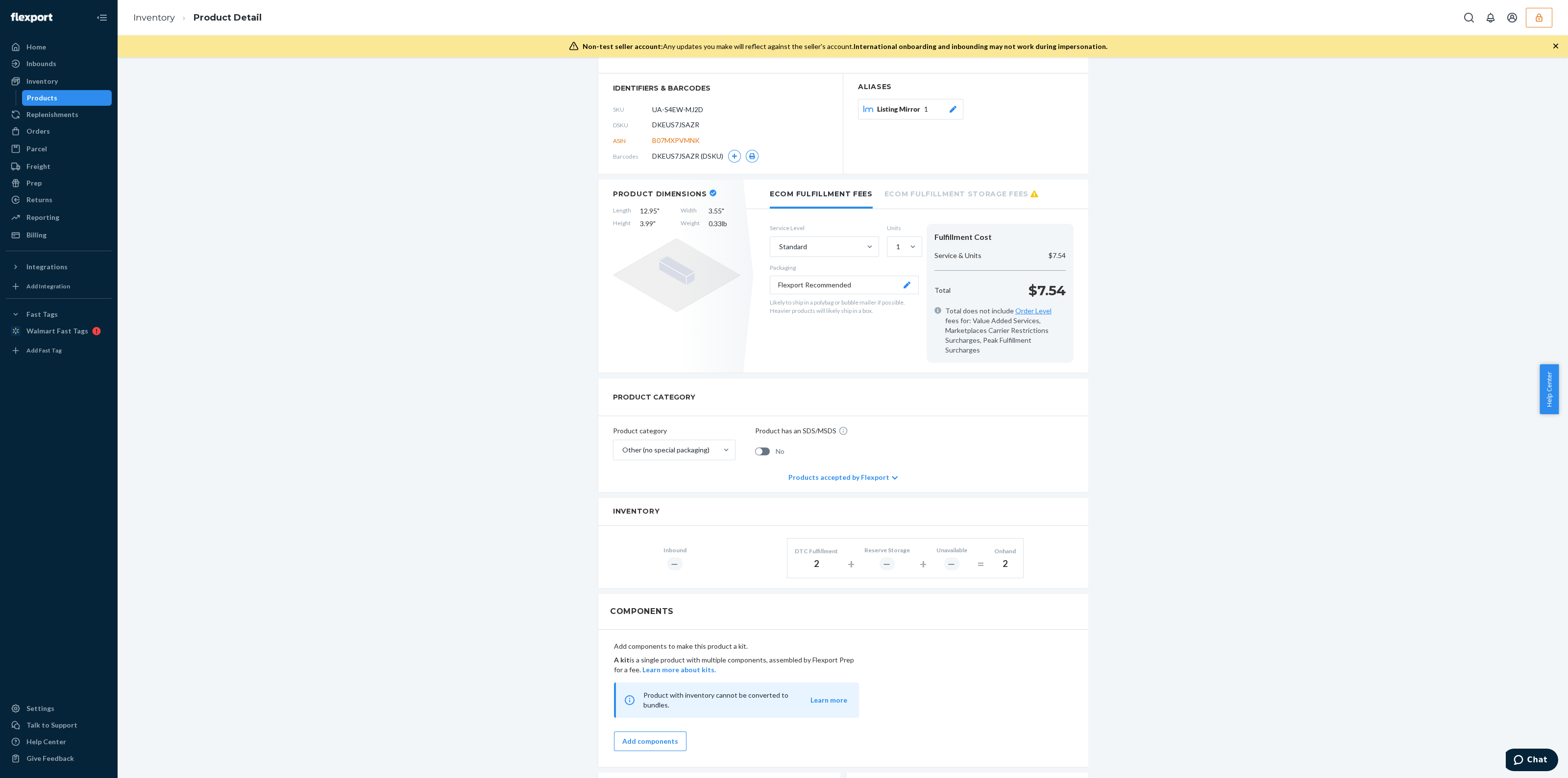
scroll to position [0, 0]
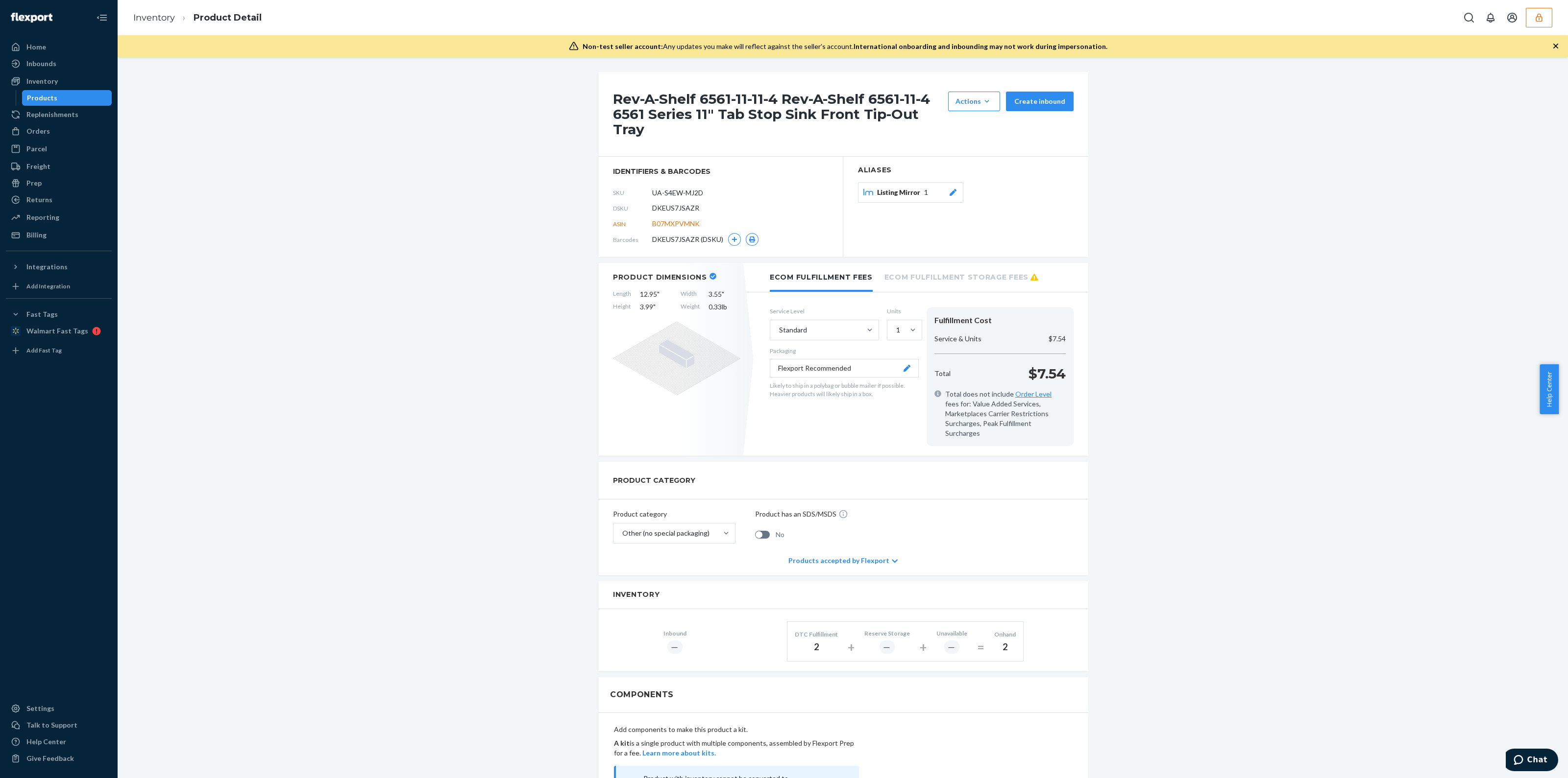
click at [676, 208] on span "DKEUS7JSAZR" at bounding box center [675, 208] width 47 height 10
copy span "DKEUS7JSAZR"
drag, startPoint x: 16, startPoint y: 246, endPoint x: 19, endPoint y: 237, distance: 9.5
click at [18, 239] on div "Home Inbounds Shipping Plans Problems Inventory Products Replenishments Orders …" at bounding box center [58, 389] width 117 height 778
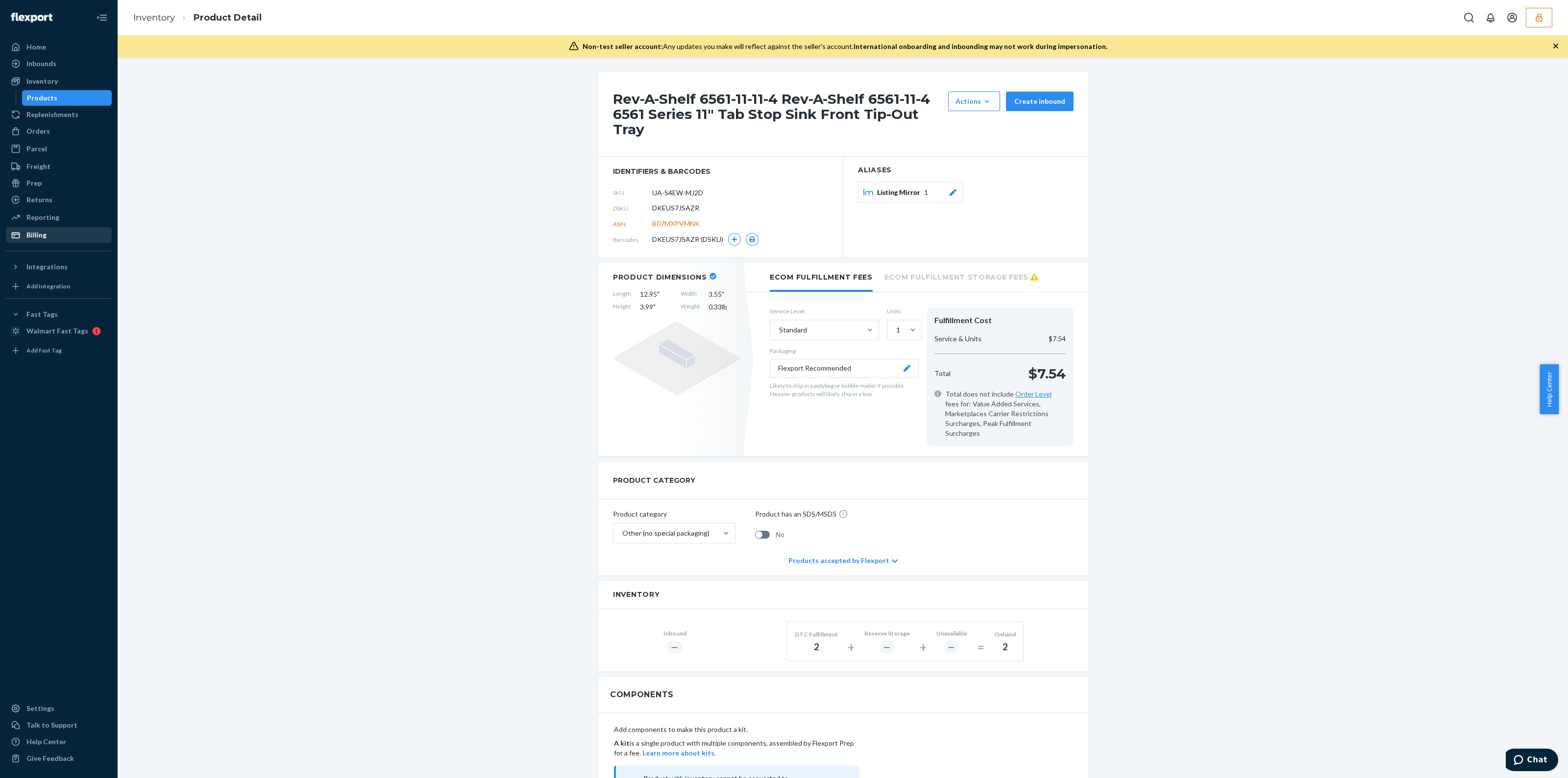
click at [19, 236] on icon at bounding box center [15, 235] width 9 height 7
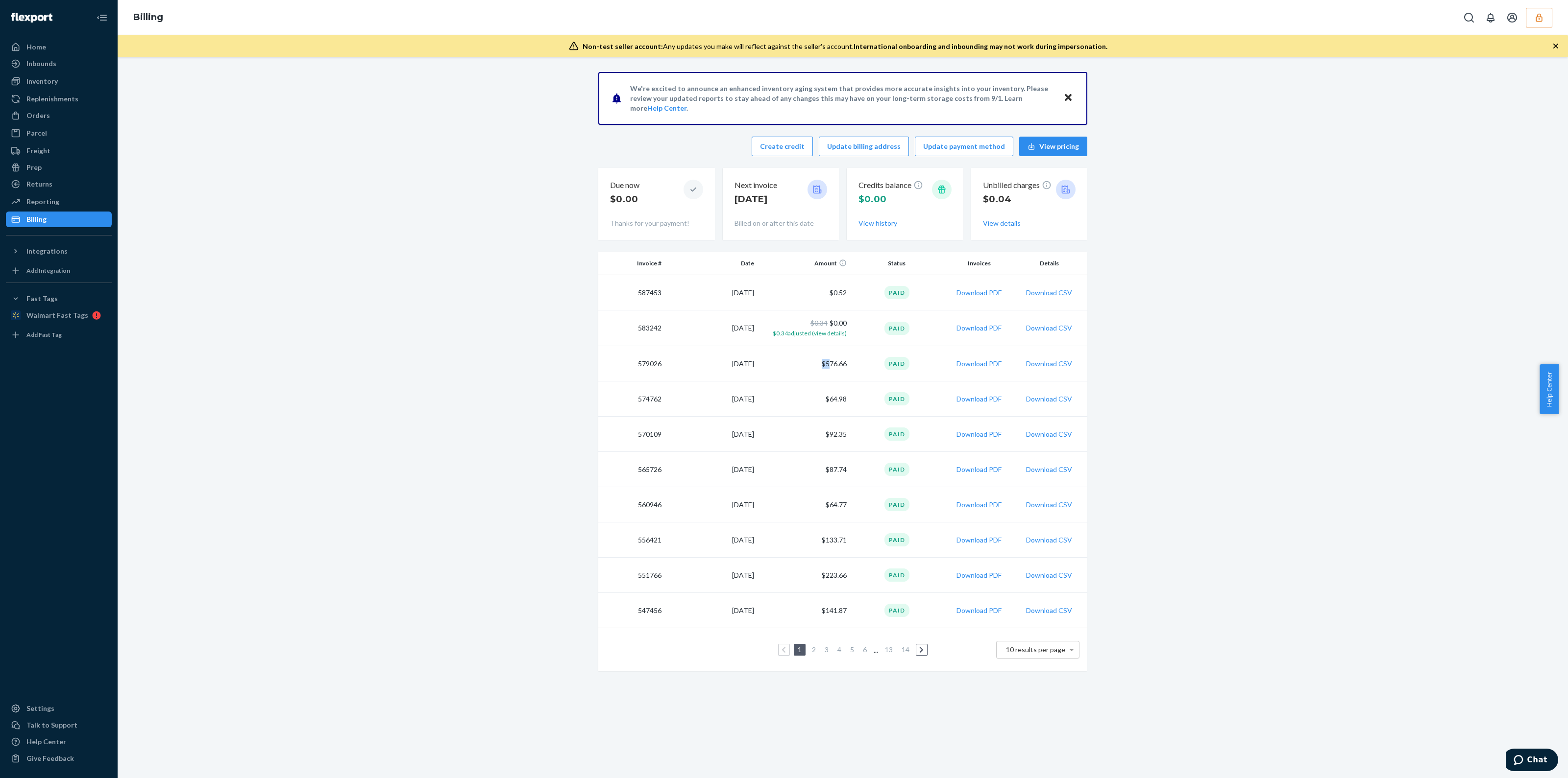
drag, startPoint x: 823, startPoint y: 359, endPoint x: 789, endPoint y: 375, distance: 37.6
click at [789, 375] on td "$576.66" at bounding box center [804, 364] width 92 height 35
click at [1001, 225] on button "View details" at bounding box center [1002, 223] width 38 height 10
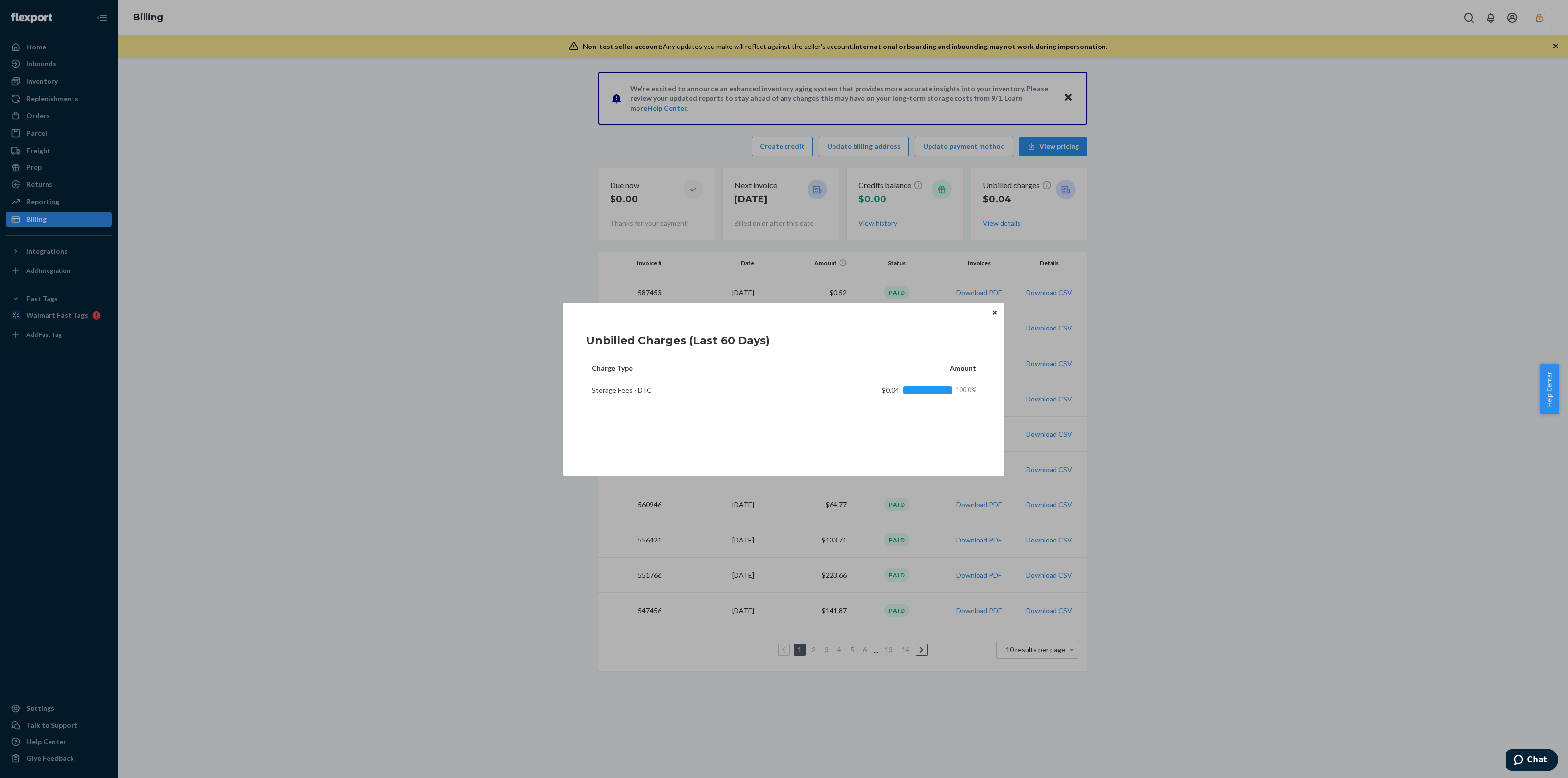
click at [993, 310] on icon "Close" at bounding box center [995, 313] width 4 height 6
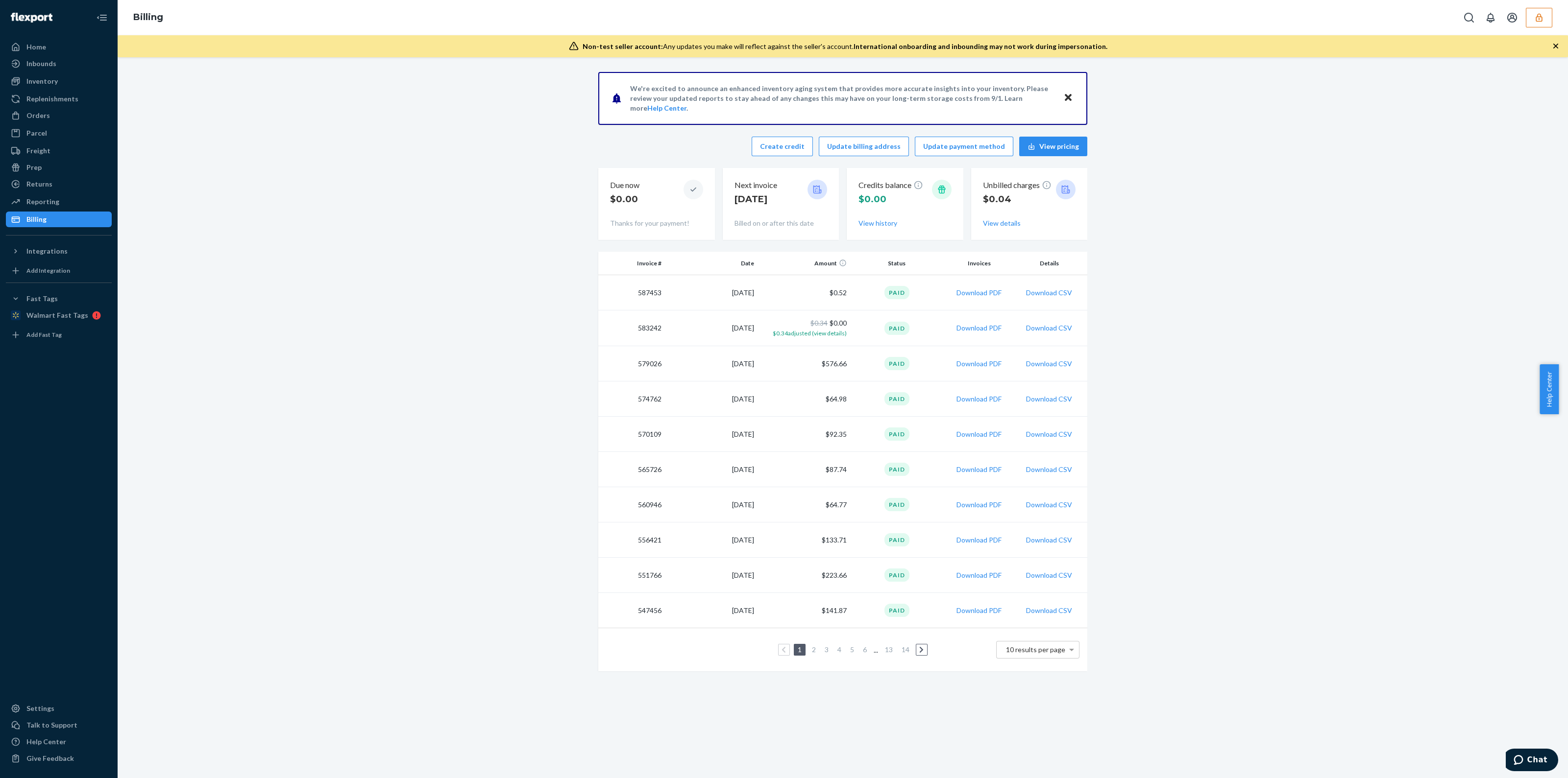
click at [1538, 25] on button "button" at bounding box center [1539, 17] width 27 height 20
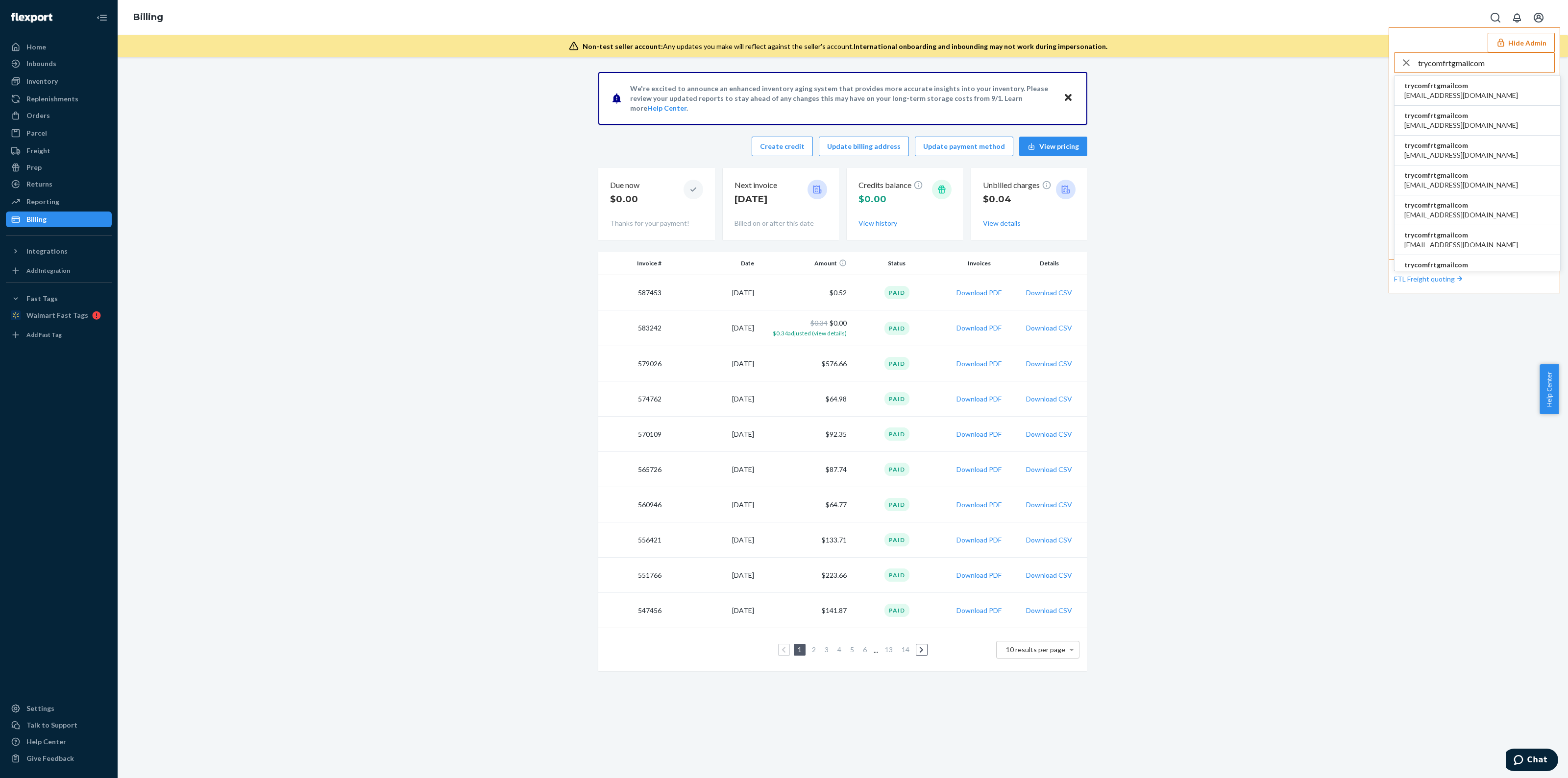
type input "trycomfrtgmailcom"
click at [1490, 82] on li "trycomfrtgmailcom accounting@comfrt.com" at bounding box center [1478, 90] width 166 height 30
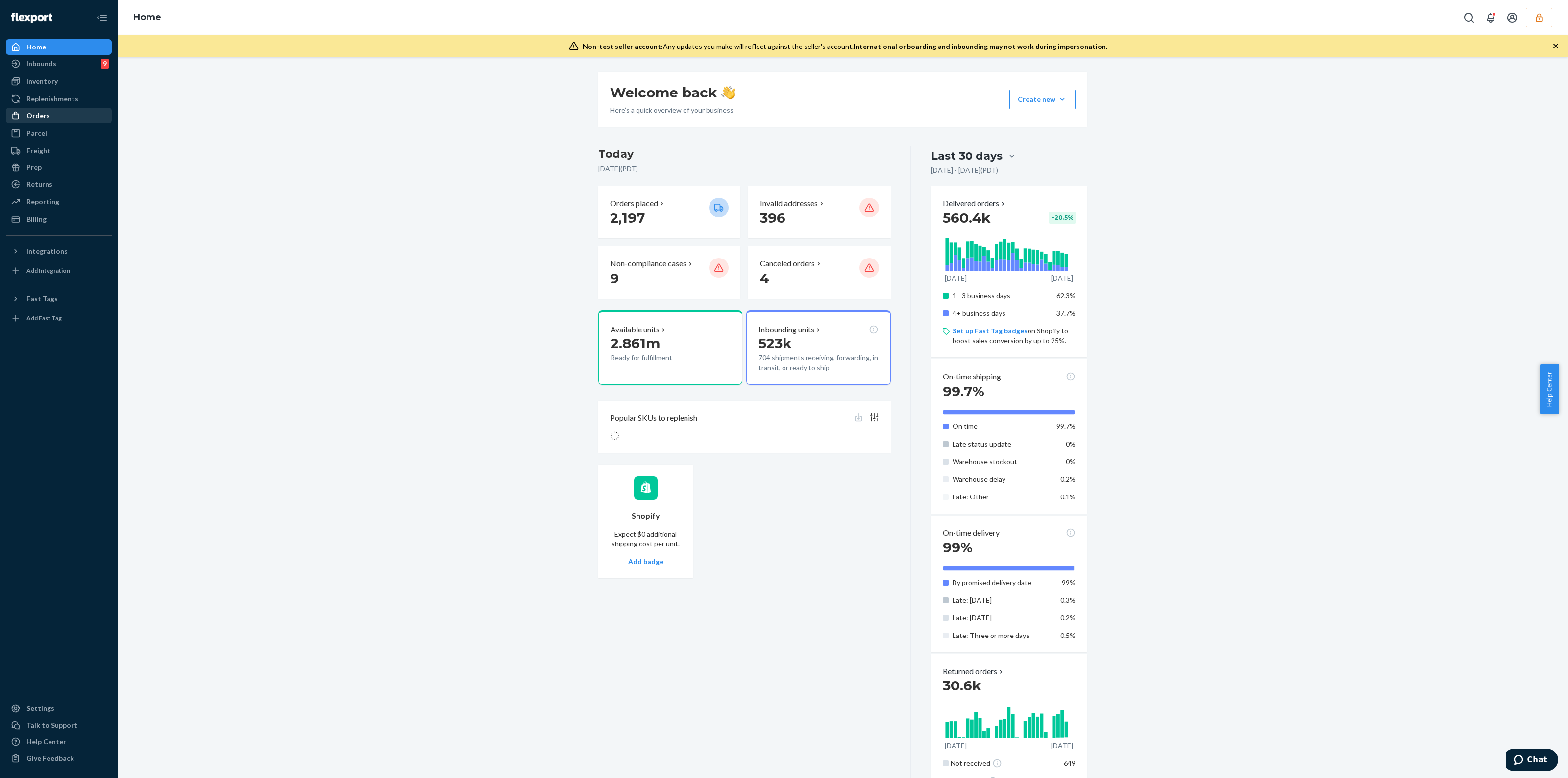
click at [55, 112] on div "Orders" at bounding box center [58, 115] width 104 height 13
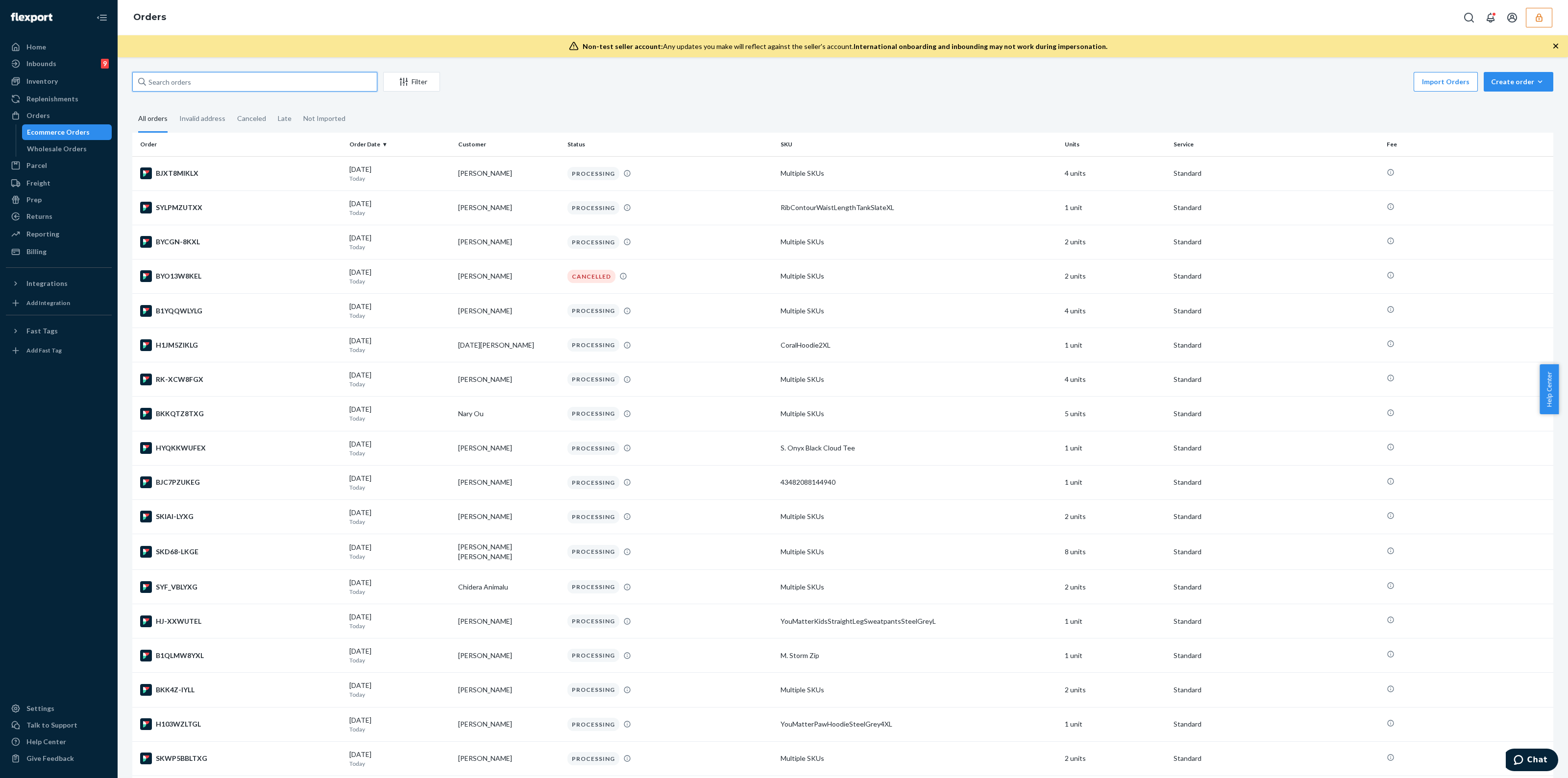
click at [296, 72] on input "text" at bounding box center [254, 82] width 245 height 20
paste input "133525228"
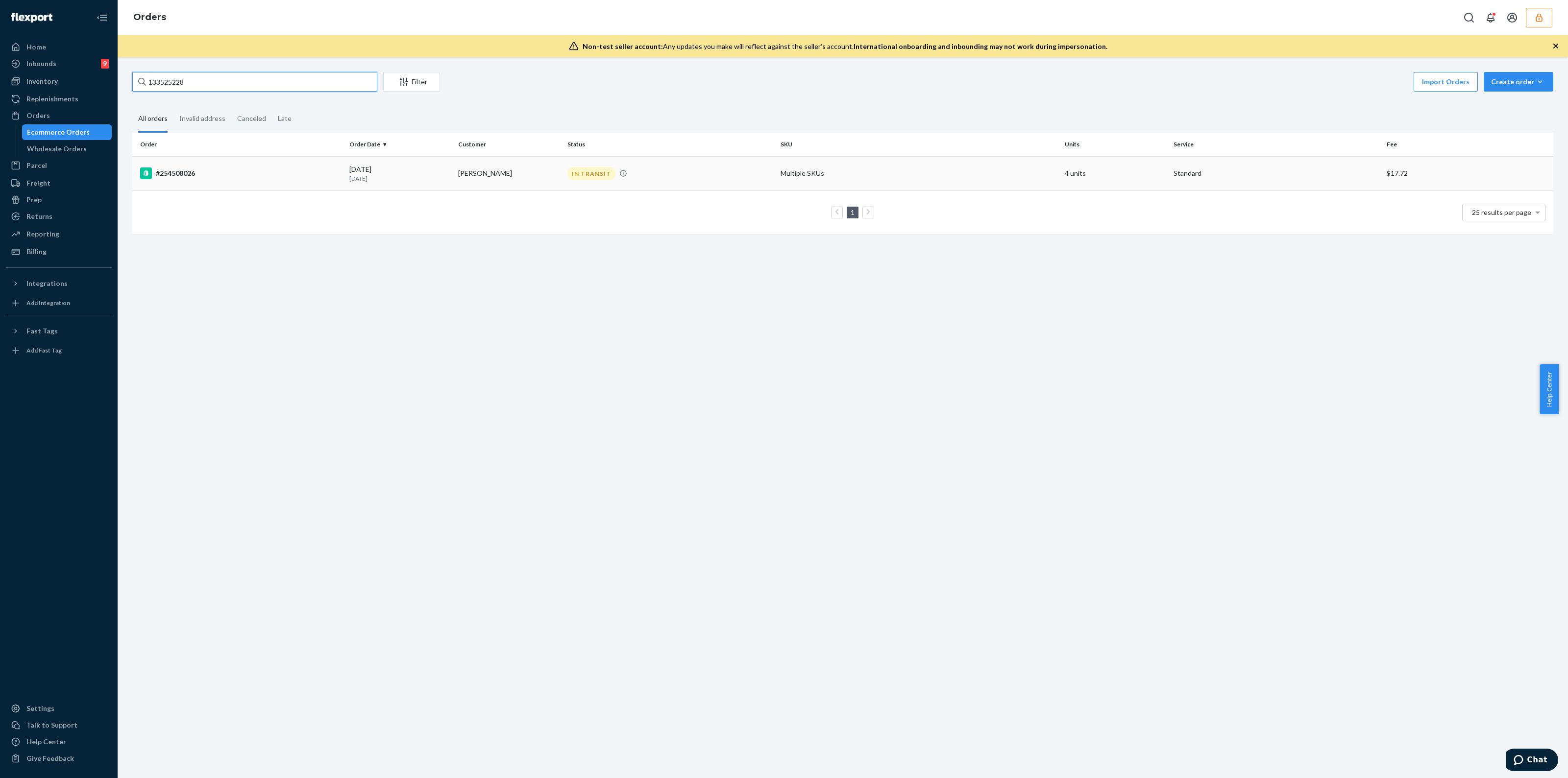
type input "133525228"
click at [866, 171] on td "Multiple SKUs" at bounding box center [918, 173] width 284 height 34
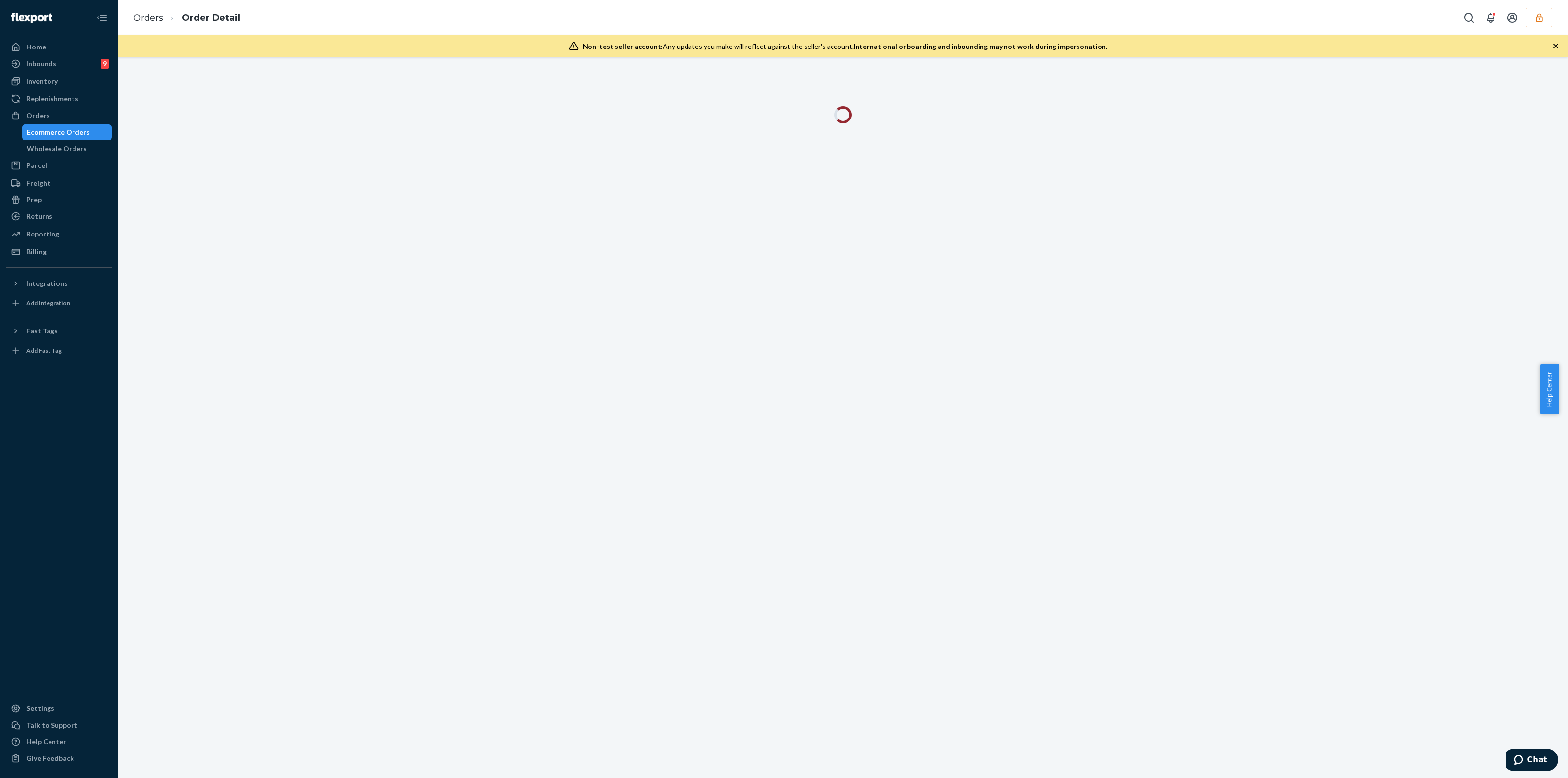
click at [1558, 50] on icon "button" at bounding box center [1556, 46] width 10 height 10
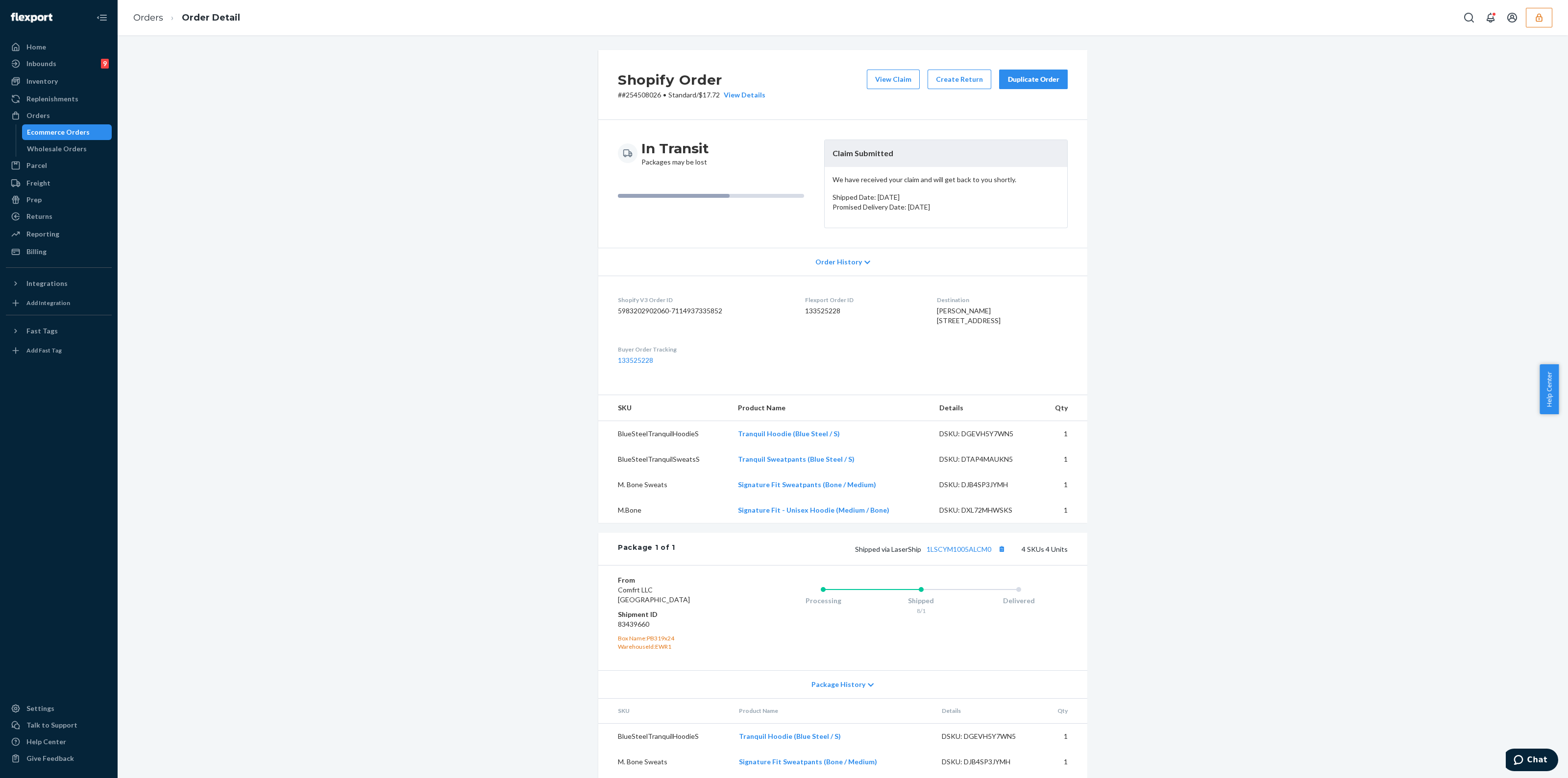
drag, startPoint x: 918, startPoint y: 230, endPoint x: 911, endPoint y: 208, distance: 23.1
click at [916, 227] on div "In Transit Packages may be lost Claim Submitted We have received your claim and…" at bounding box center [842, 184] width 489 height 128
click at [911, 208] on p "Promised Delivery Date: August 12, 2025" at bounding box center [946, 207] width 227 height 10
click at [896, 79] on button "View Claim" at bounding box center [894, 79] width 53 height 20
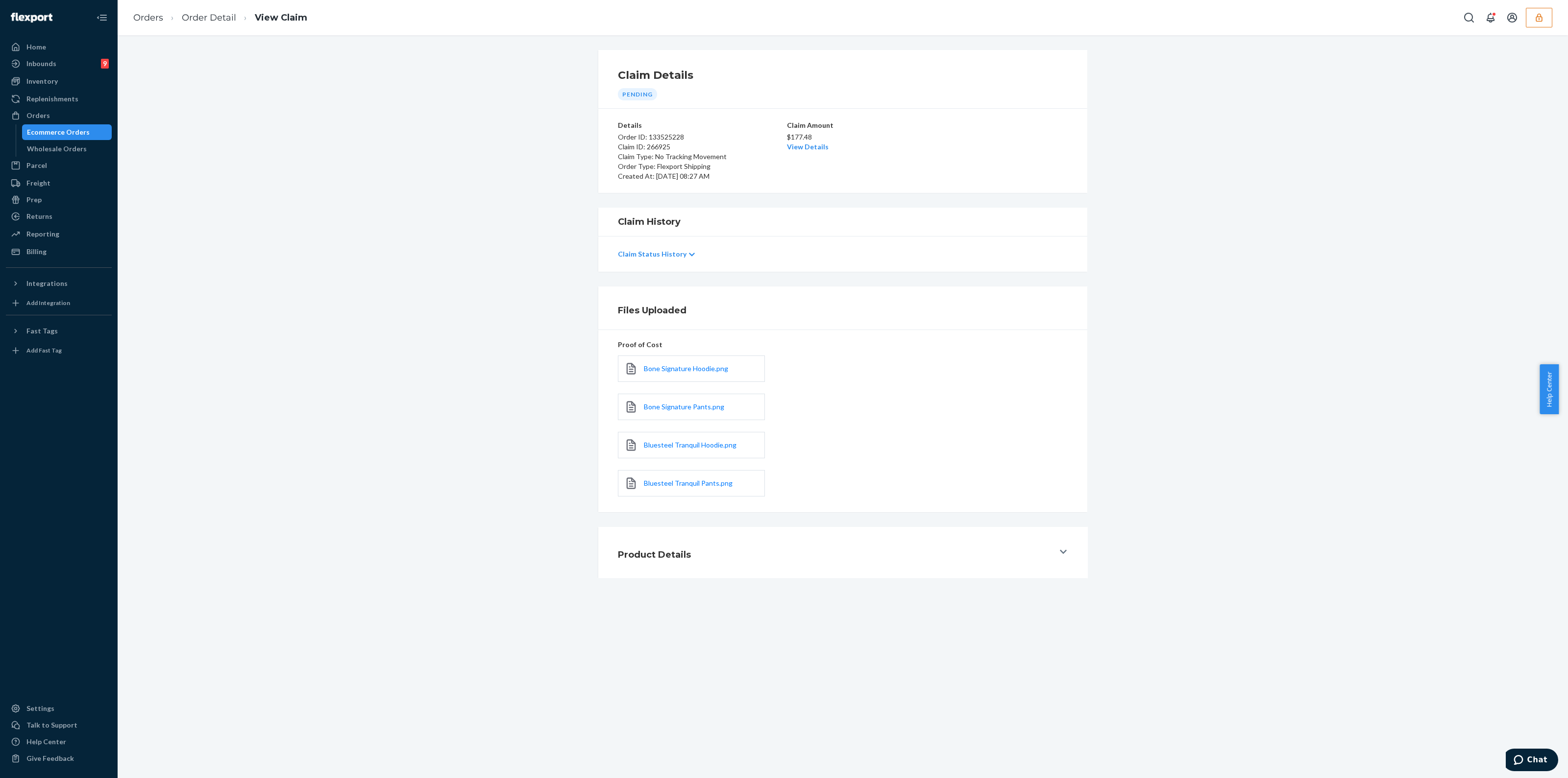
click at [654, 259] on div "Claim Status History" at bounding box center [843, 254] width 450 height 28
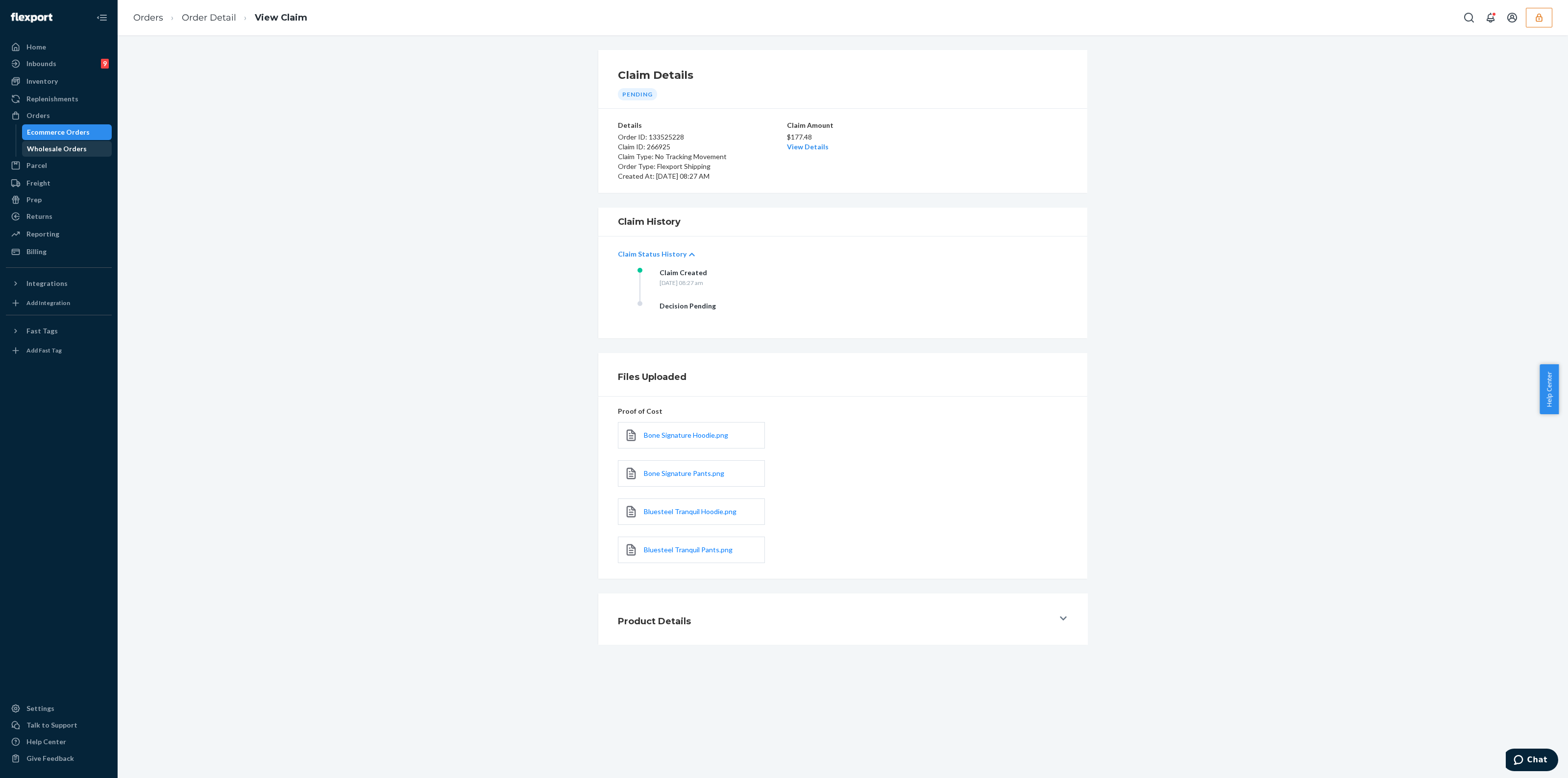
click at [48, 148] on div "Wholesale Orders" at bounding box center [56, 149] width 60 height 10
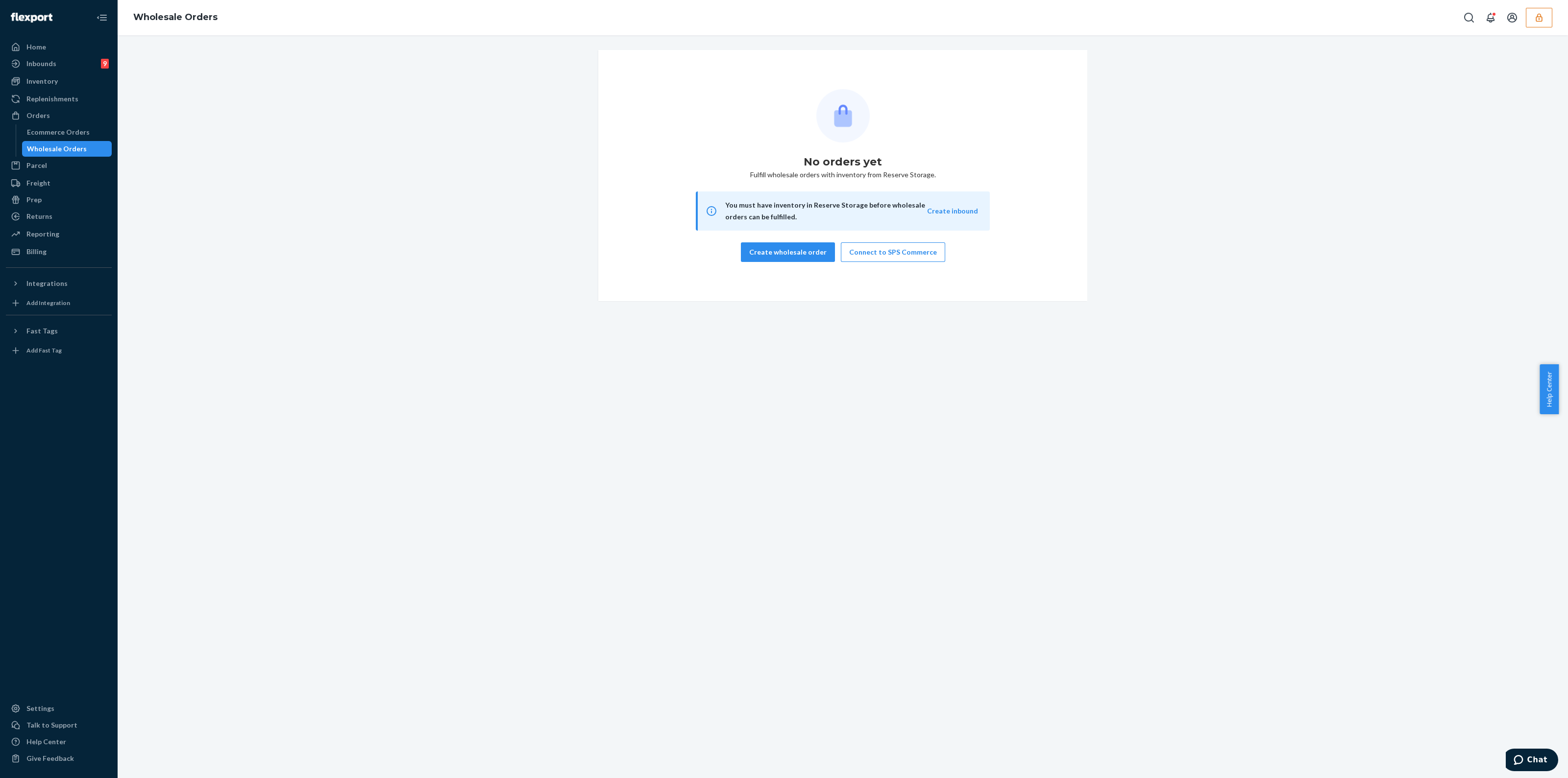
click at [53, 152] on div "Wholesale Orders" at bounding box center [56, 149] width 60 height 10
drag, startPoint x: 451, startPoint y: 178, endPoint x: 542, endPoint y: 170, distance: 91.4
click at [539, 172] on div "No orders yet Fulfill wholesale orders with inventory from Reserve Storage. You…" at bounding box center [842, 175] width 1436 height 251
drag, startPoint x: 425, startPoint y: 288, endPoint x: 196, endPoint y: 224, distance: 237.8
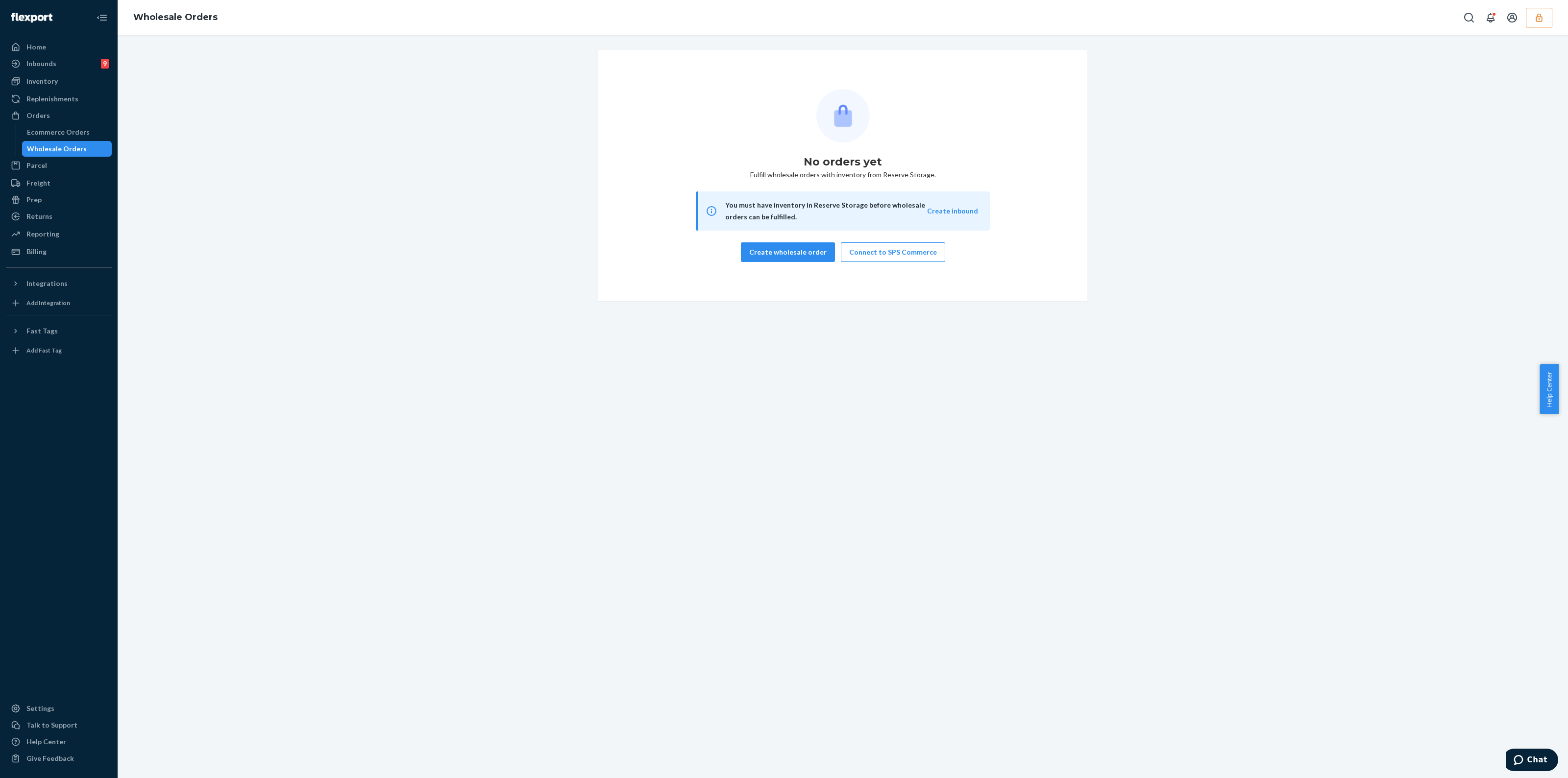
click at [435, 291] on div "No orders yet Fulfill wholesale orders with inventory from Reserve Storage. You…" at bounding box center [842, 175] width 1436 height 251
drag, startPoint x: 325, startPoint y: 172, endPoint x: 271, endPoint y: 208, distance: 64.9
click at [289, 215] on div "No orders yet Fulfill wholesale orders with inventory from Reserve Storage. You…" at bounding box center [842, 175] width 1436 height 251
click at [1541, 21] on icon "button" at bounding box center [1538, 17] width 7 height 9
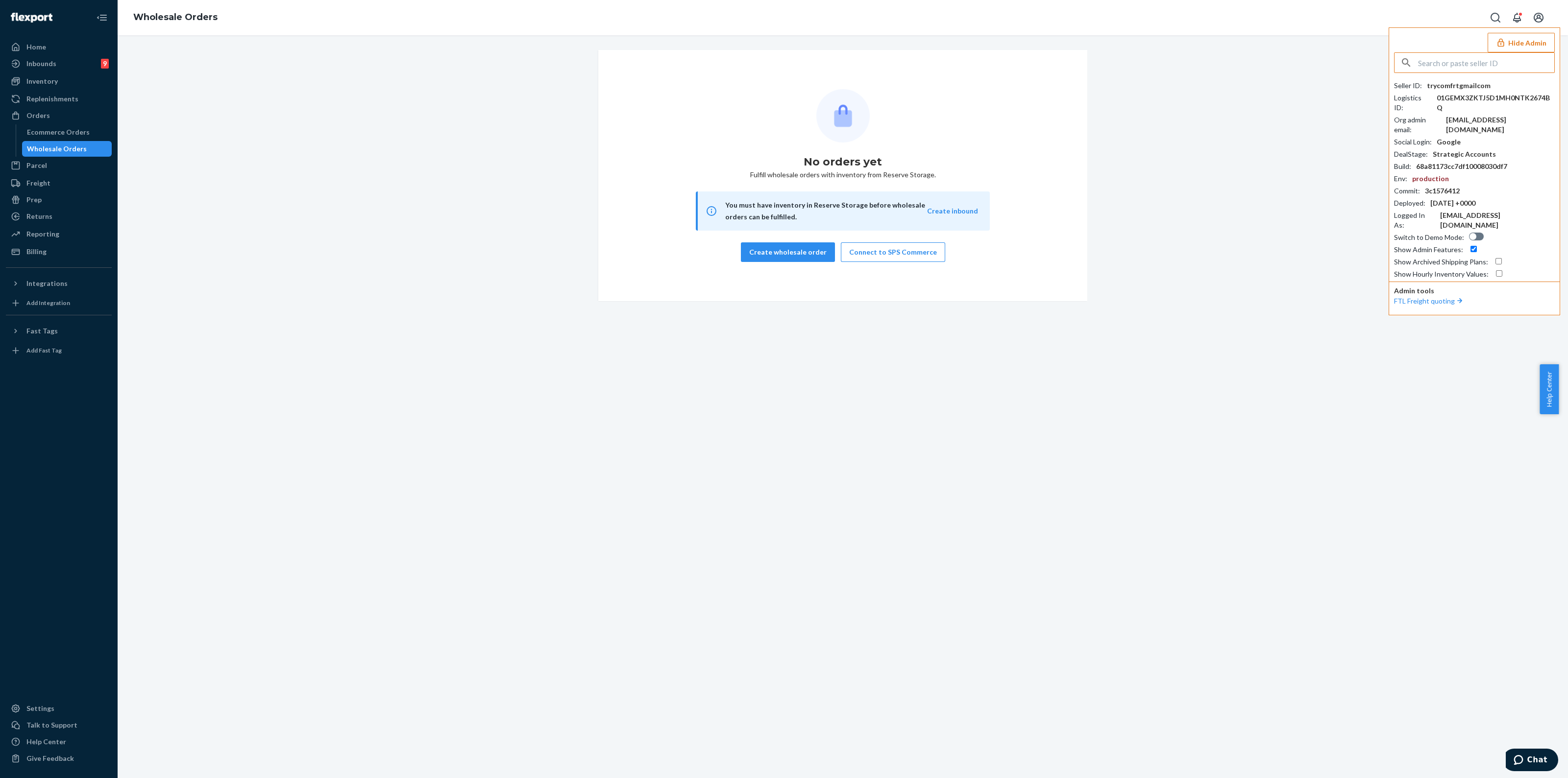
click at [1472, 54] on input "text" at bounding box center [1486, 63] width 136 height 20
type input "paulouisico"
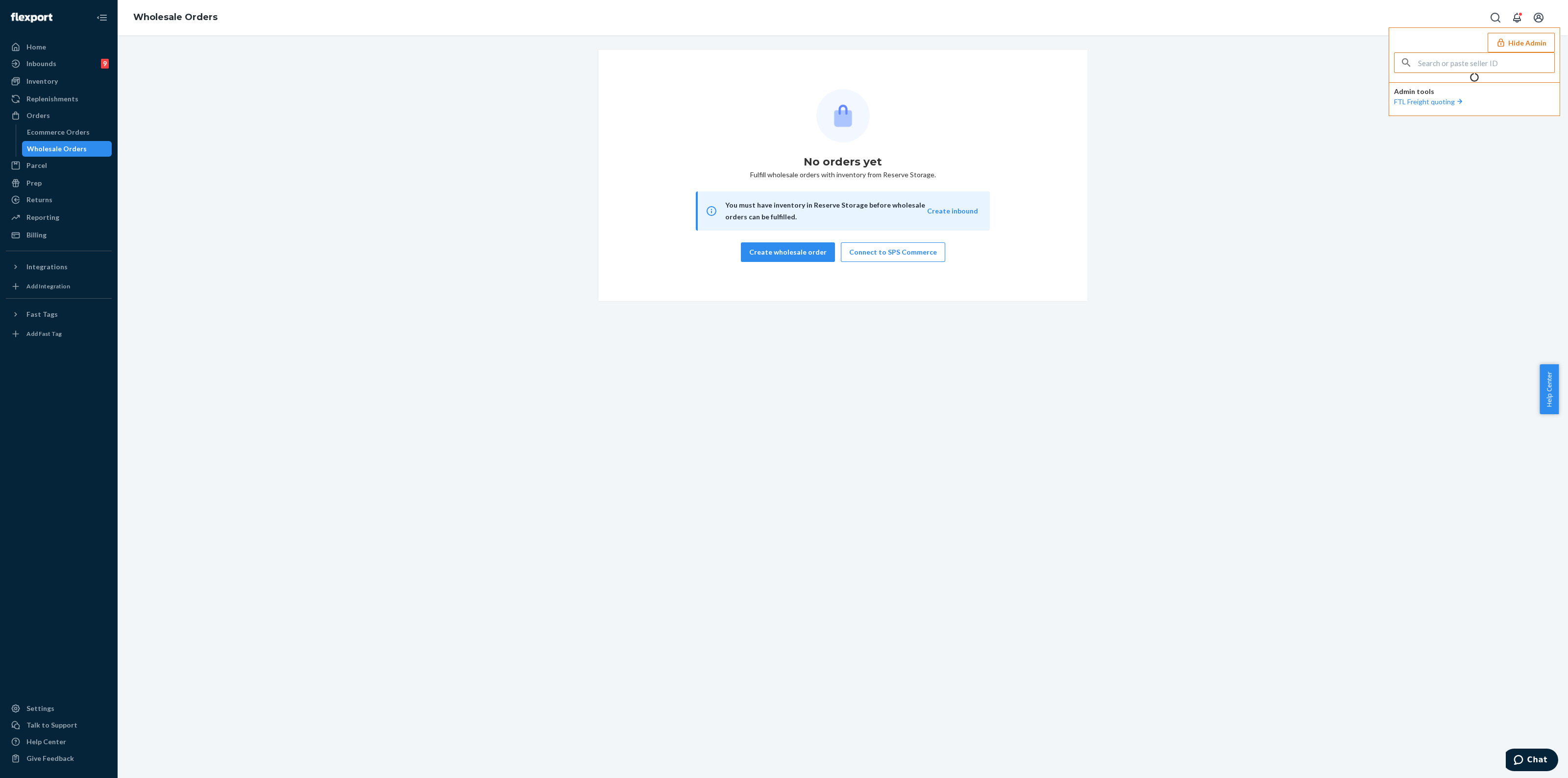
type input "paulouisico"
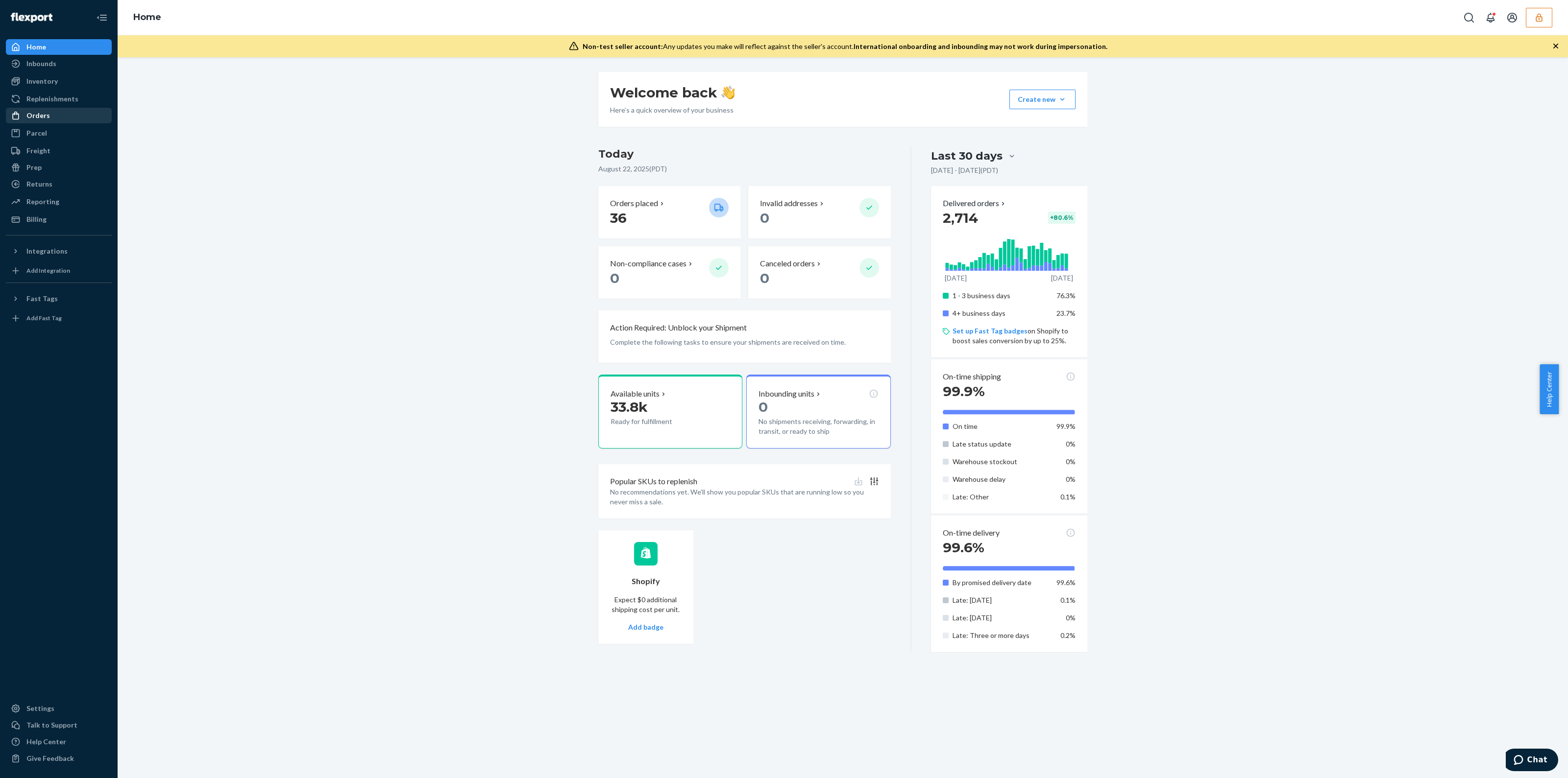
click at [18, 108] on link "Orders" at bounding box center [58, 115] width 106 height 15
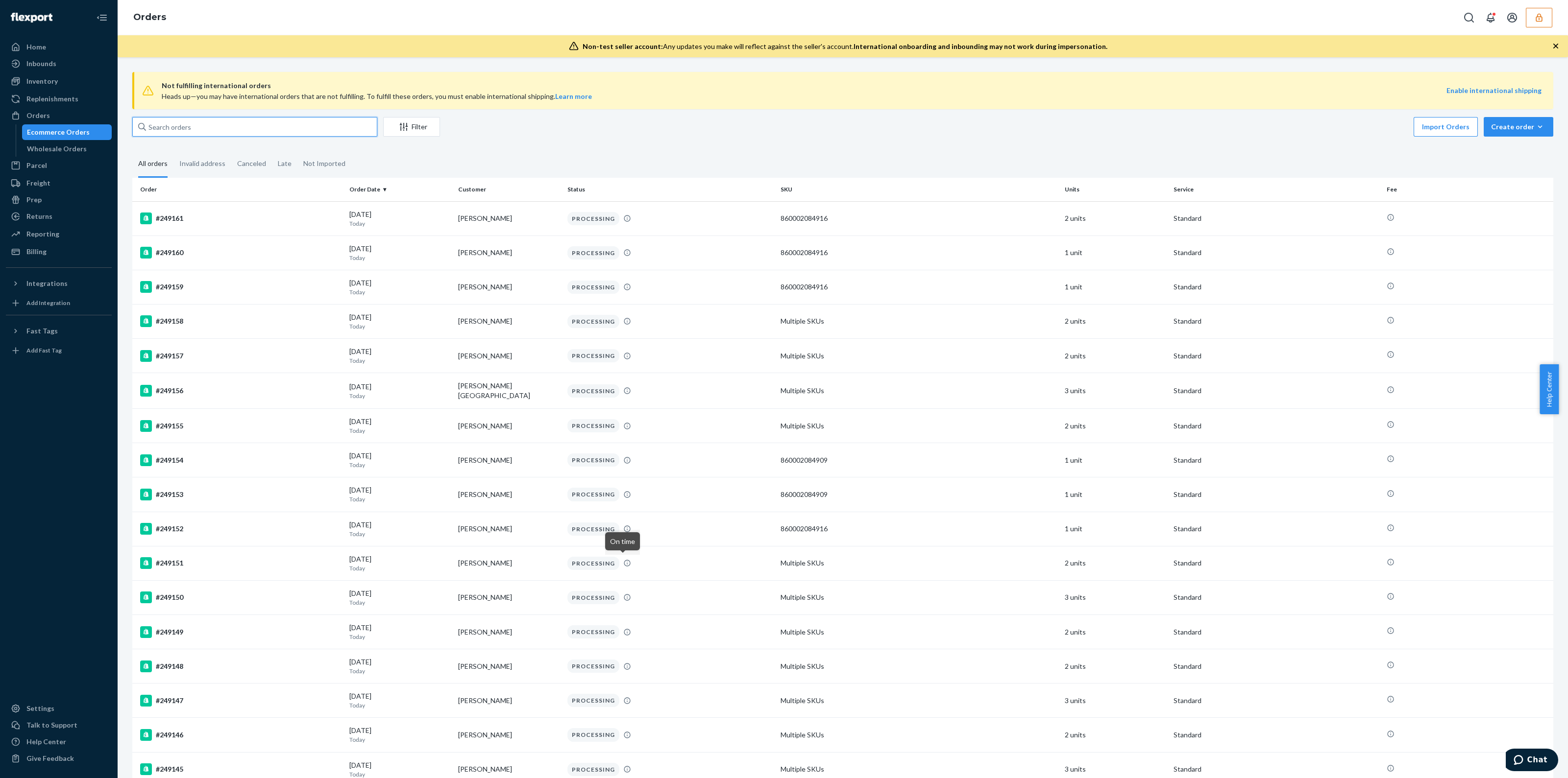
click at [312, 124] on input "text" at bounding box center [254, 127] width 245 height 20
paste input "247249"
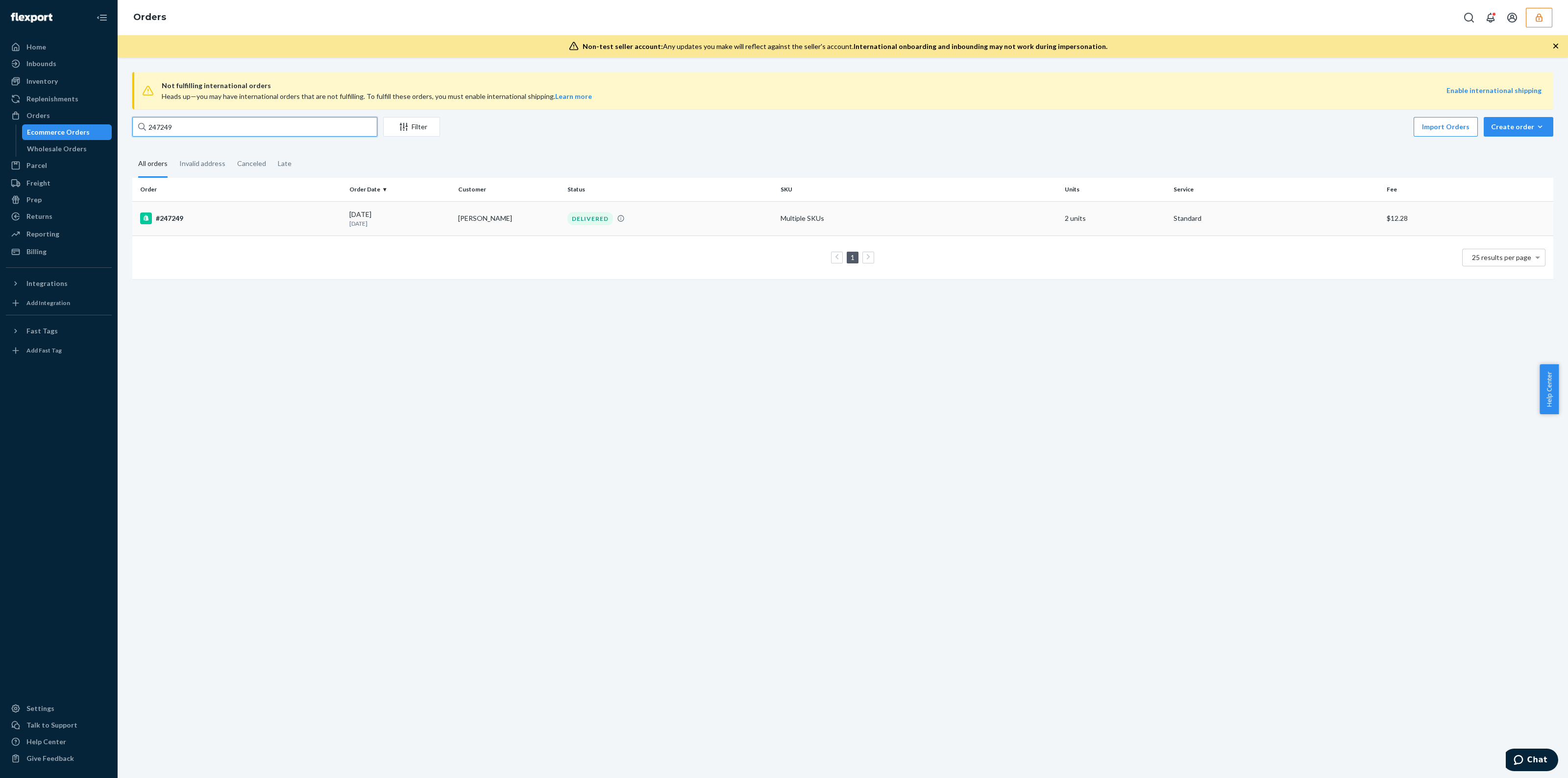
type input "247249"
click at [800, 225] on td "Multiple SKUs" at bounding box center [918, 218] width 284 height 34
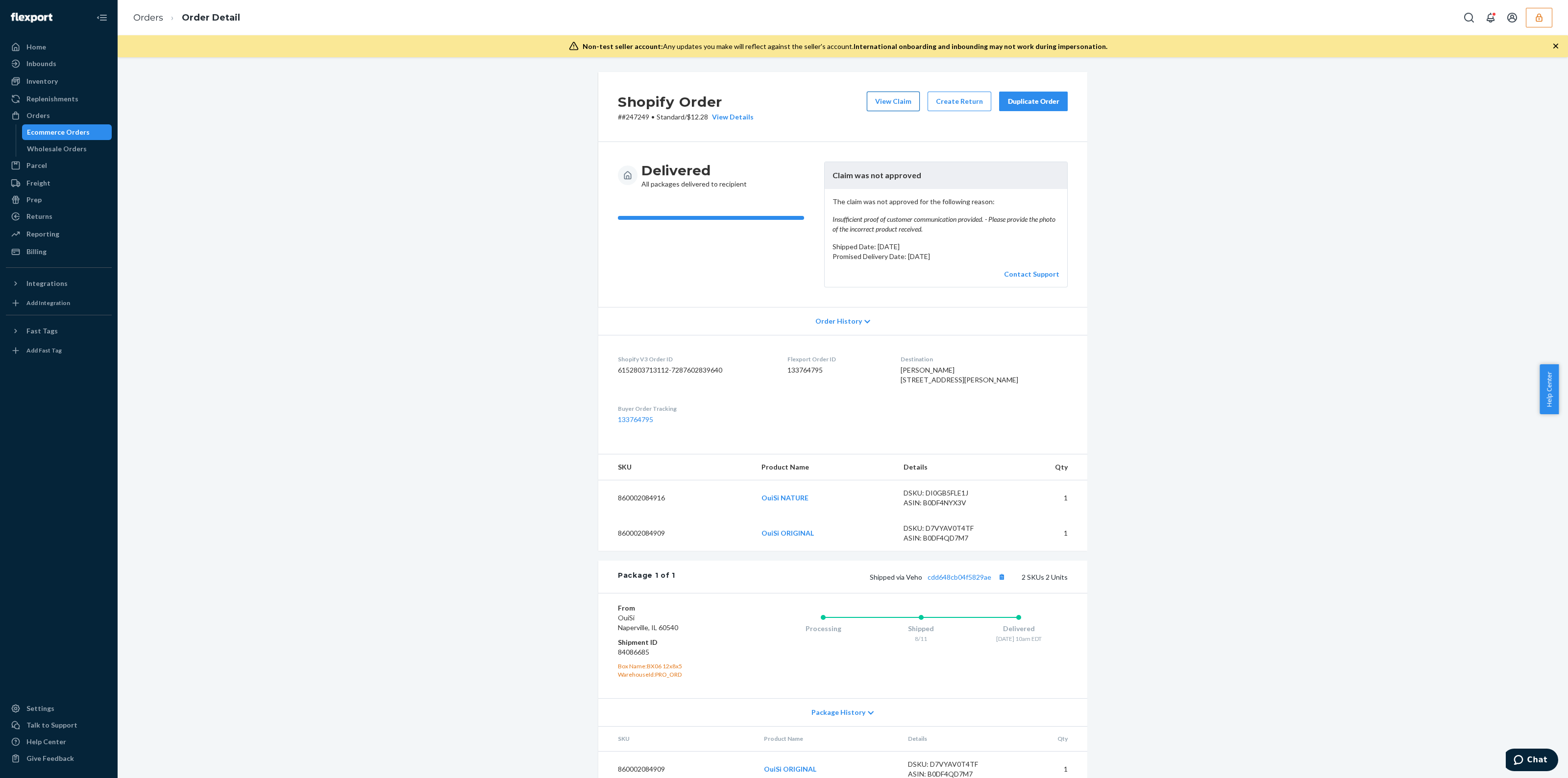
click at [899, 106] on button "View Claim" at bounding box center [894, 101] width 53 height 20
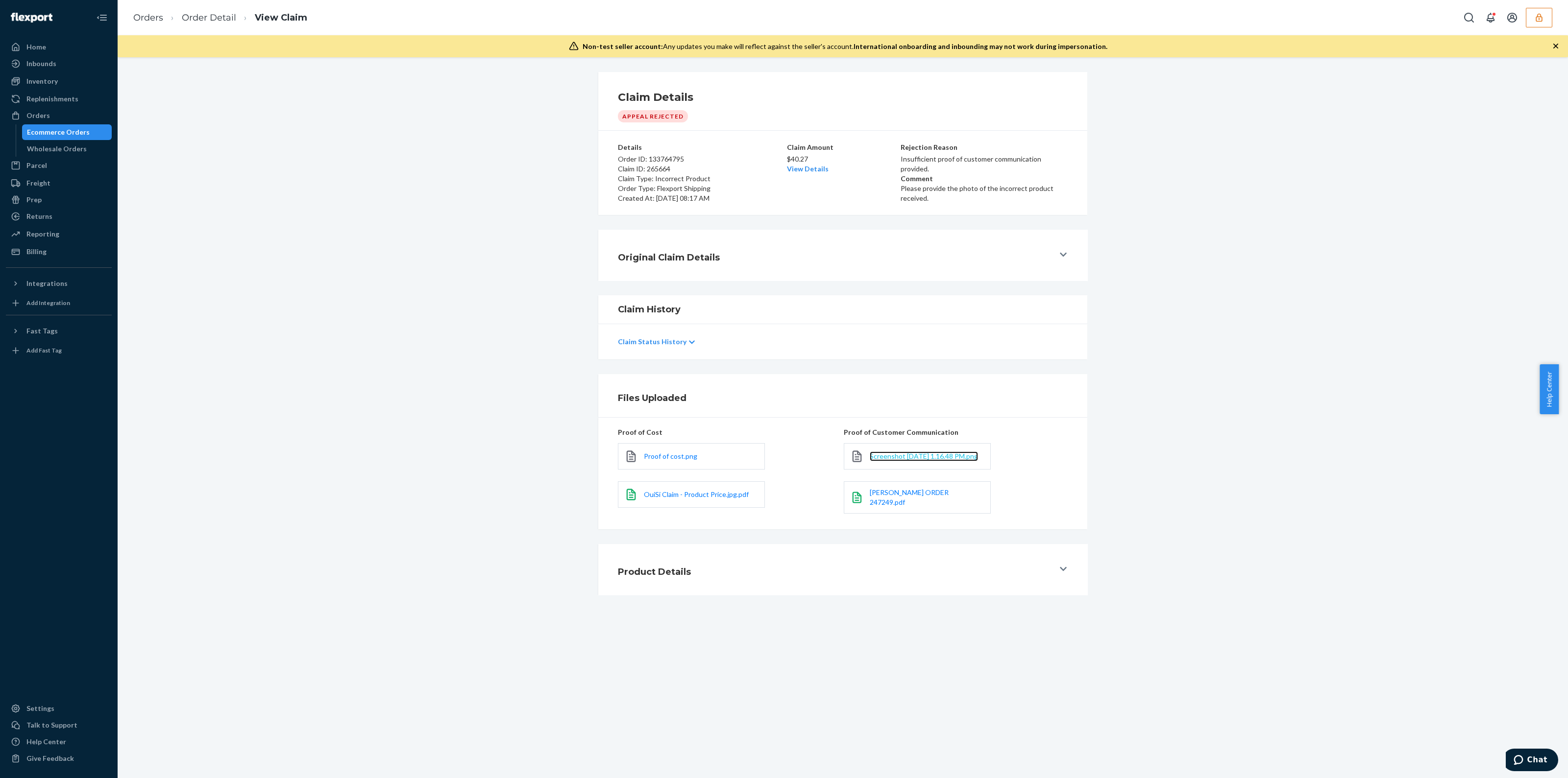
click at [895, 452] on span "Screenshot [DATE] 1.16.48 PM.png" at bounding box center [924, 456] width 109 height 9
click at [80, 129] on div "Ecommerce Orders" at bounding box center [58, 132] width 63 height 10
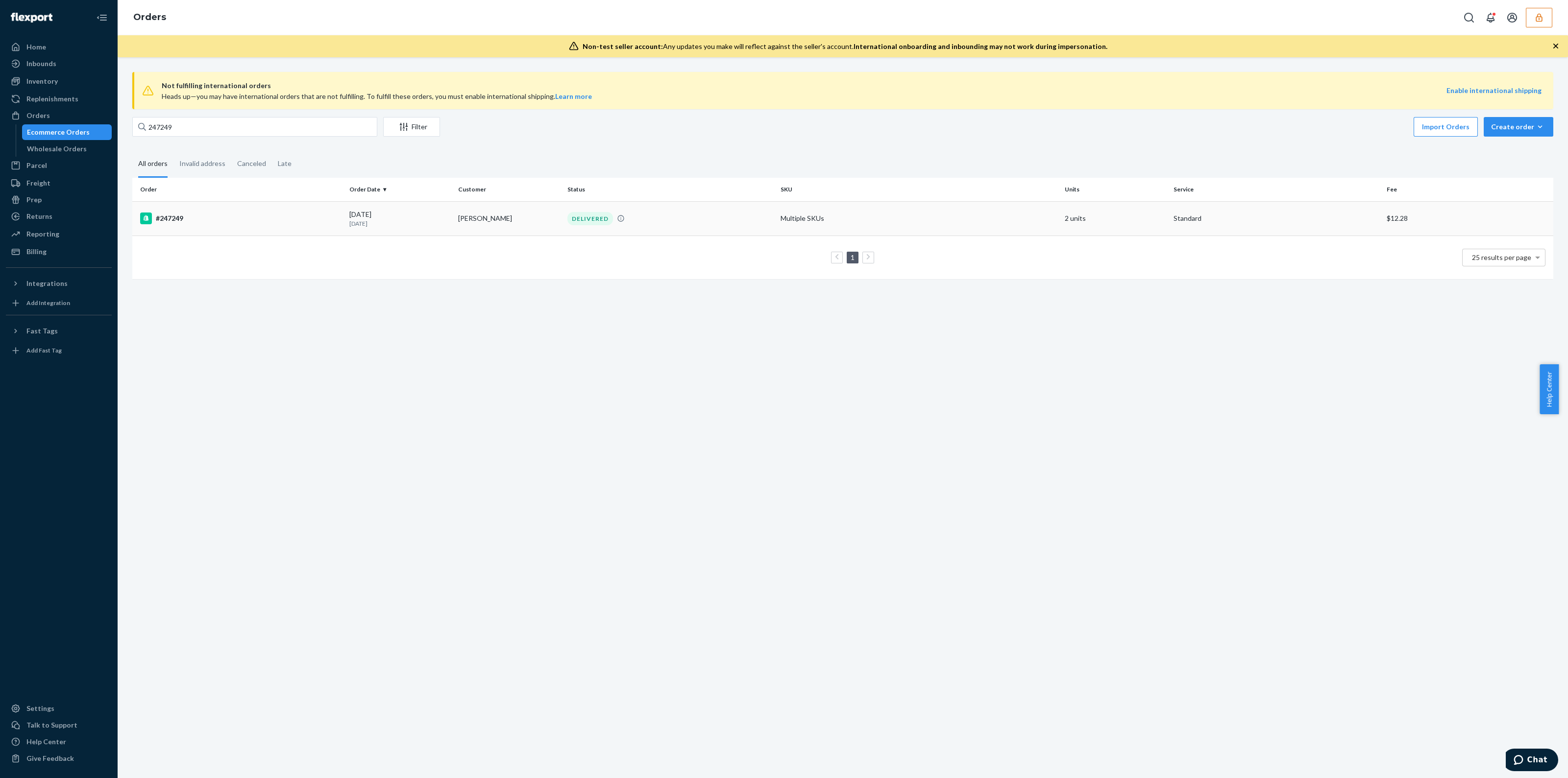
click at [988, 224] on td "Multiple SKUs" at bounding box center [918, 218] width 284 height 34
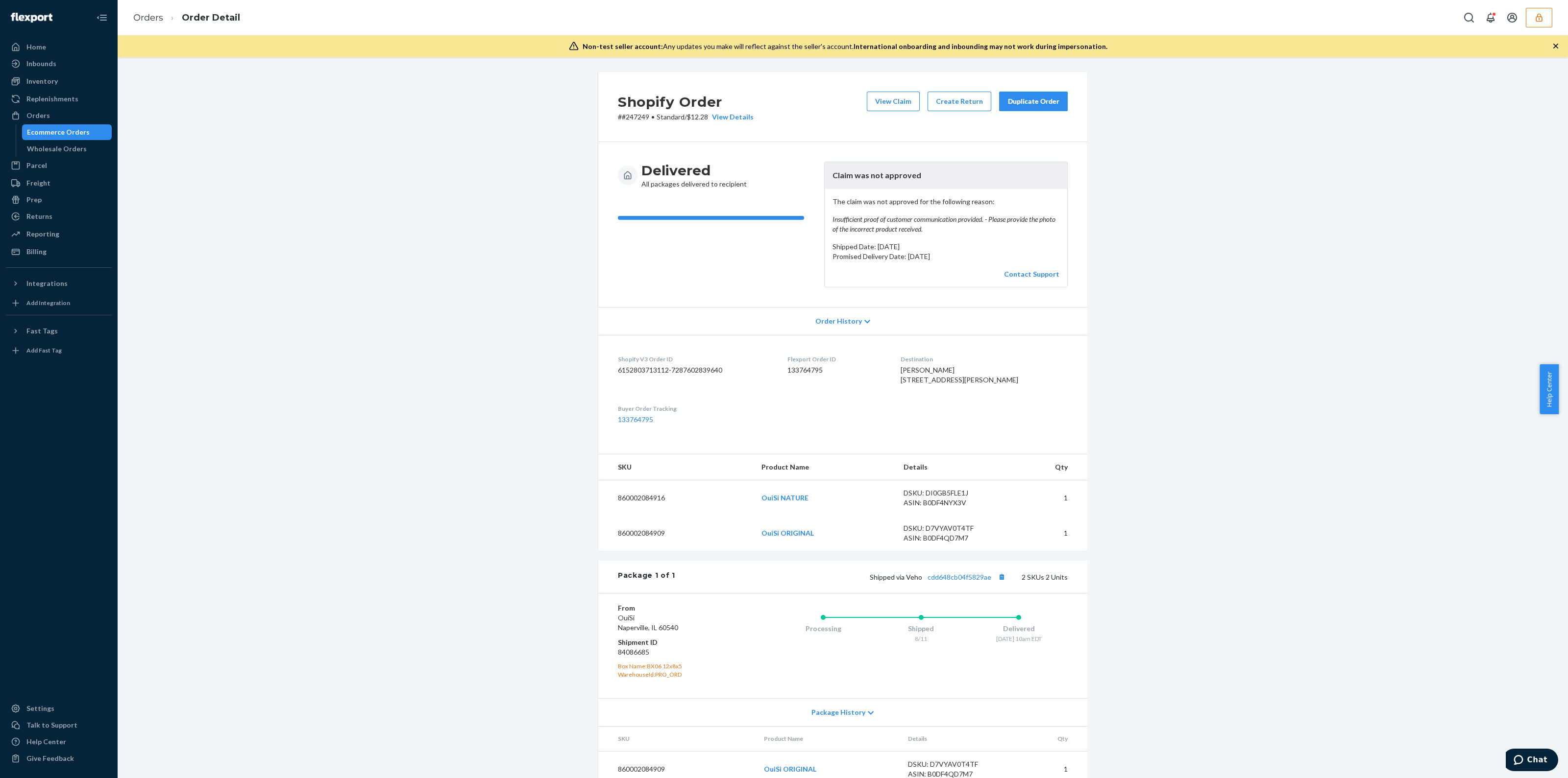
scroll to position [73, 0]
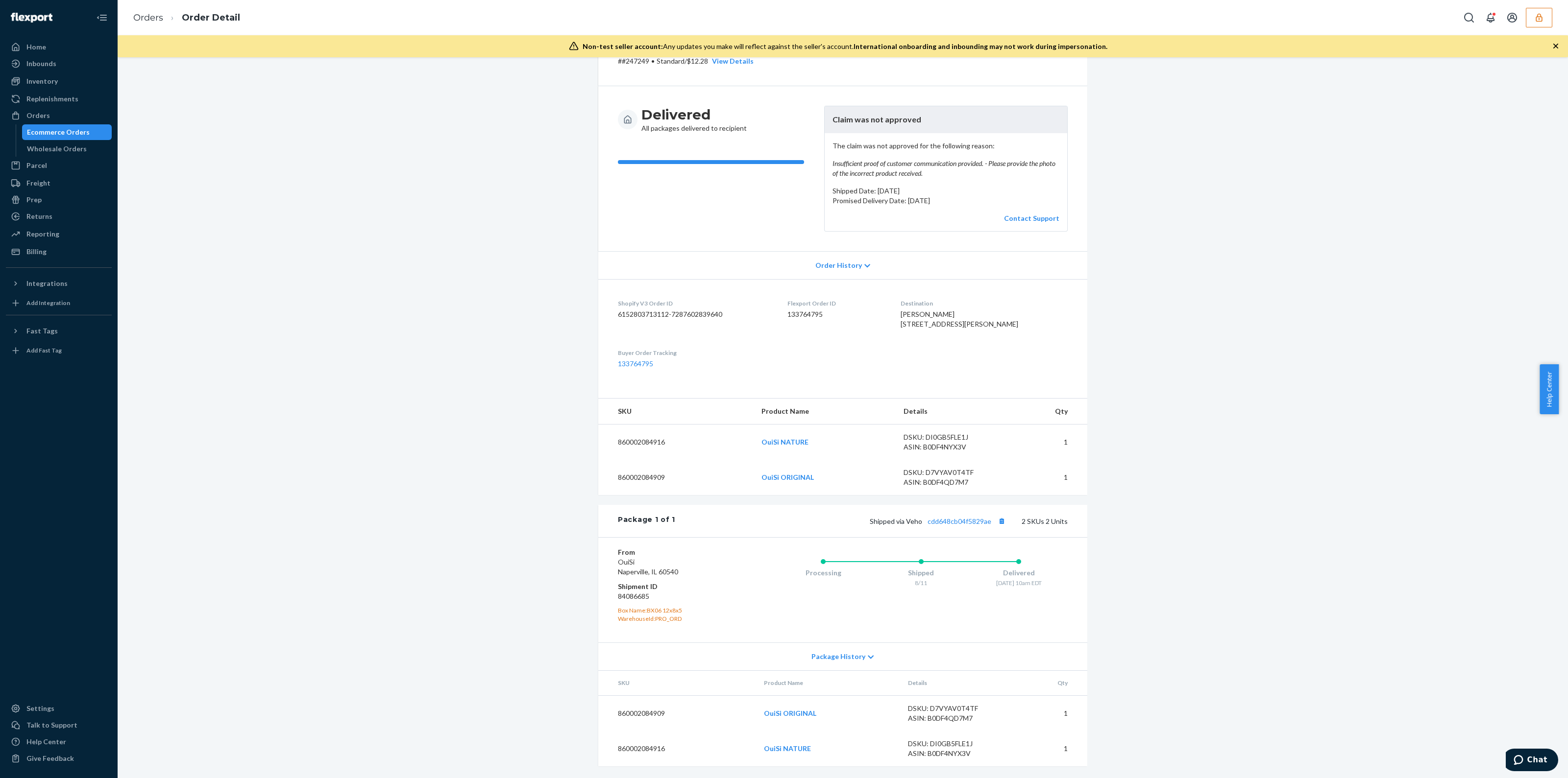
click at [933, 708] on div "DSKU: D7VYAV0T4TF" at bounding box center [954, 708] width 92 height 10
click at [946, 751] on div "ASIN: B0DF4NYX3V" at bounding box center [954, 753] width 92 height 10
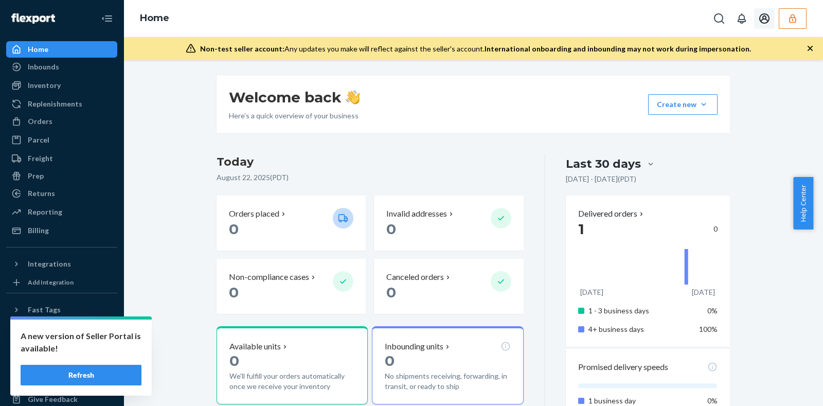
click at [798, 17] on button "button" at bounding box center [793, 18] width 28 height 21
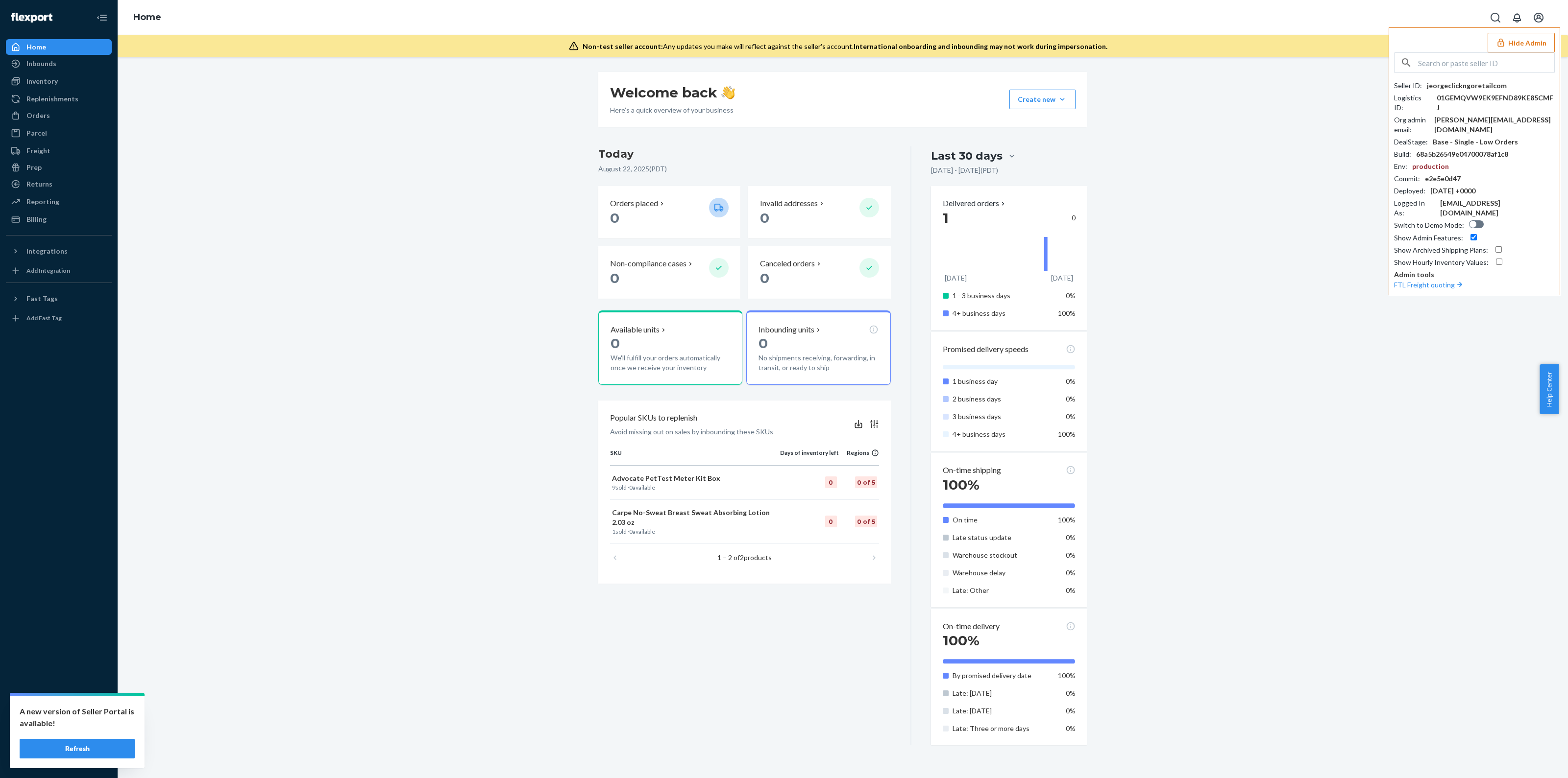
click at [783, 57] on input "text" at bounding box center [1486, 63] width 136 height 20
paste input "[EMAIL_ADDRESS][DOMAIN_NAME]"
type input "[EMAIL_ADDRESS][DOMAIN_NAME]"
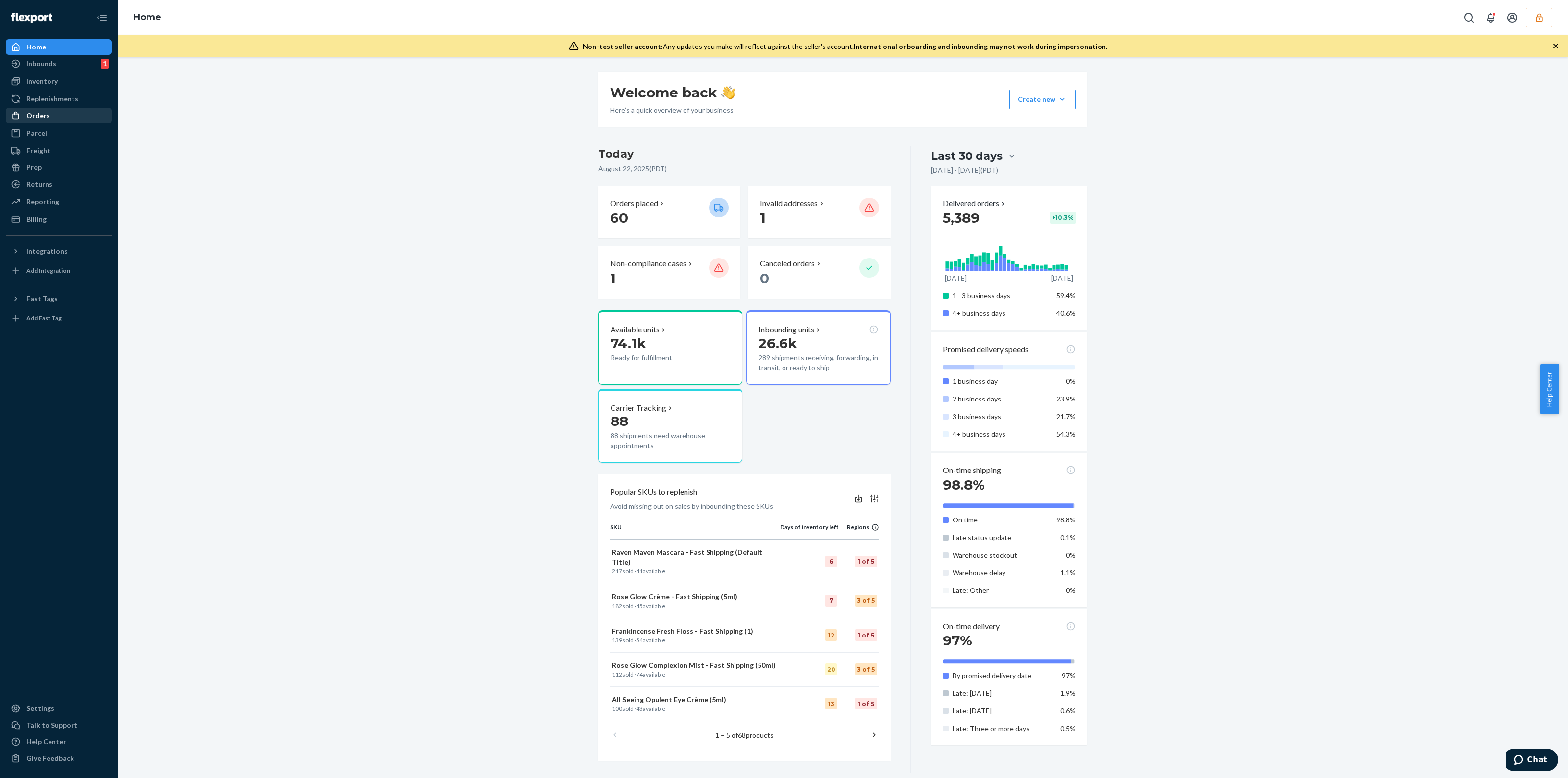
click at [42, 121] on div "Orders" at bounding box center [58, 115] width 104 height 13
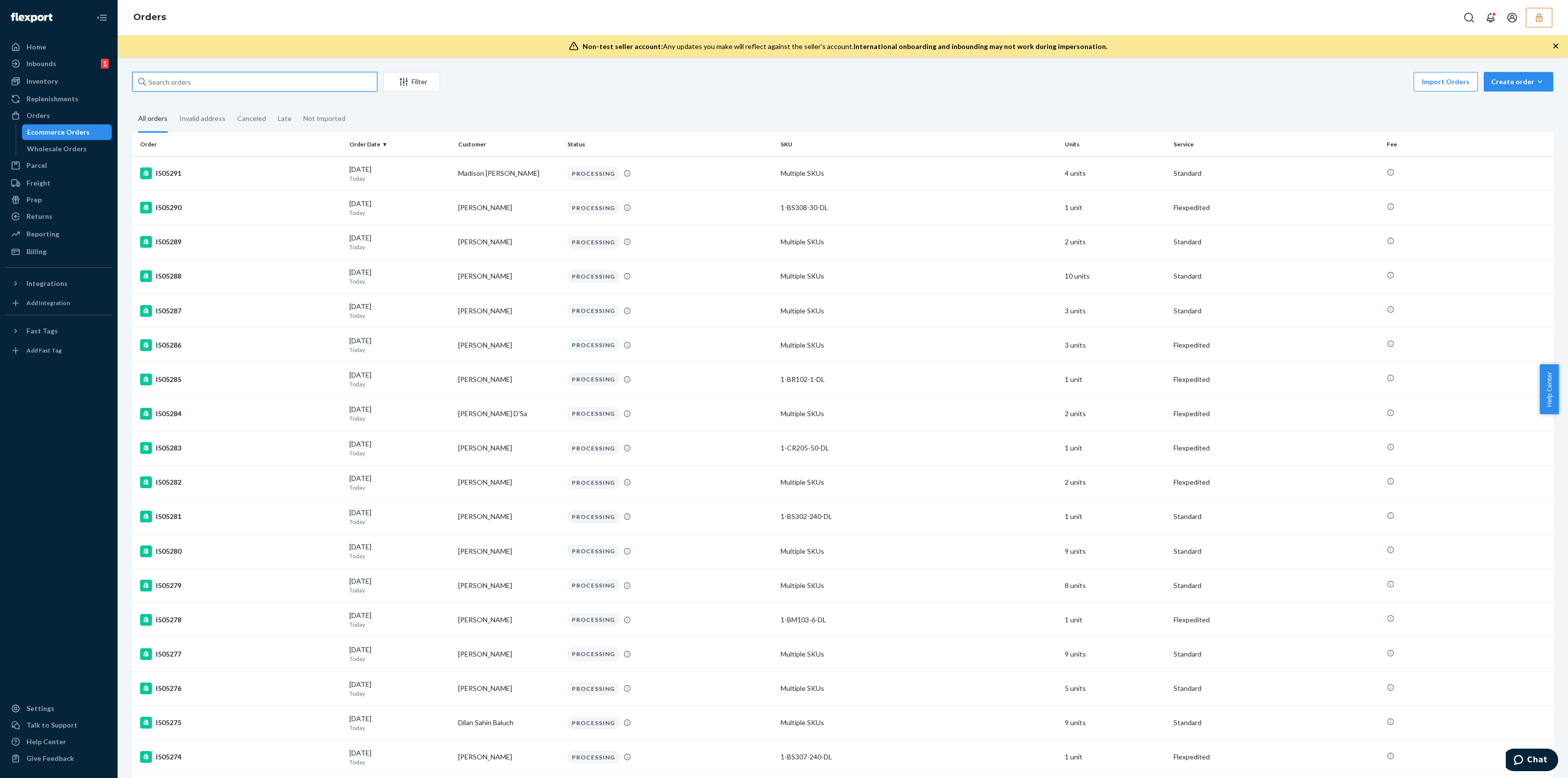
click at [327, 80] on input "text" at bounding box center [254, 82] width 245 height 20
paste input "134202806"
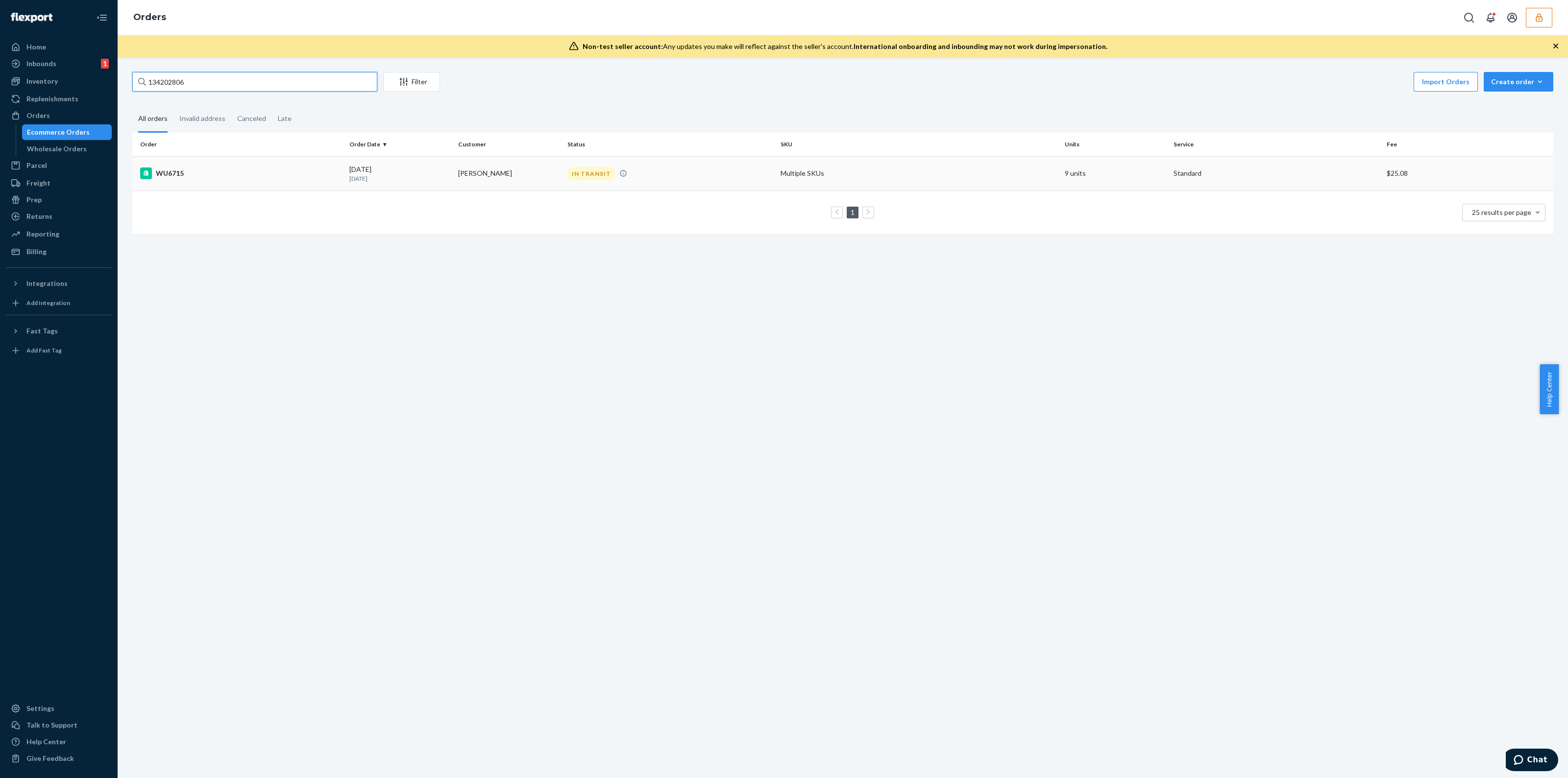
type input "134202806"
click at [633, 168] on div "IN TRANSIT" at bounding box center [671, 173] width 210 height 13
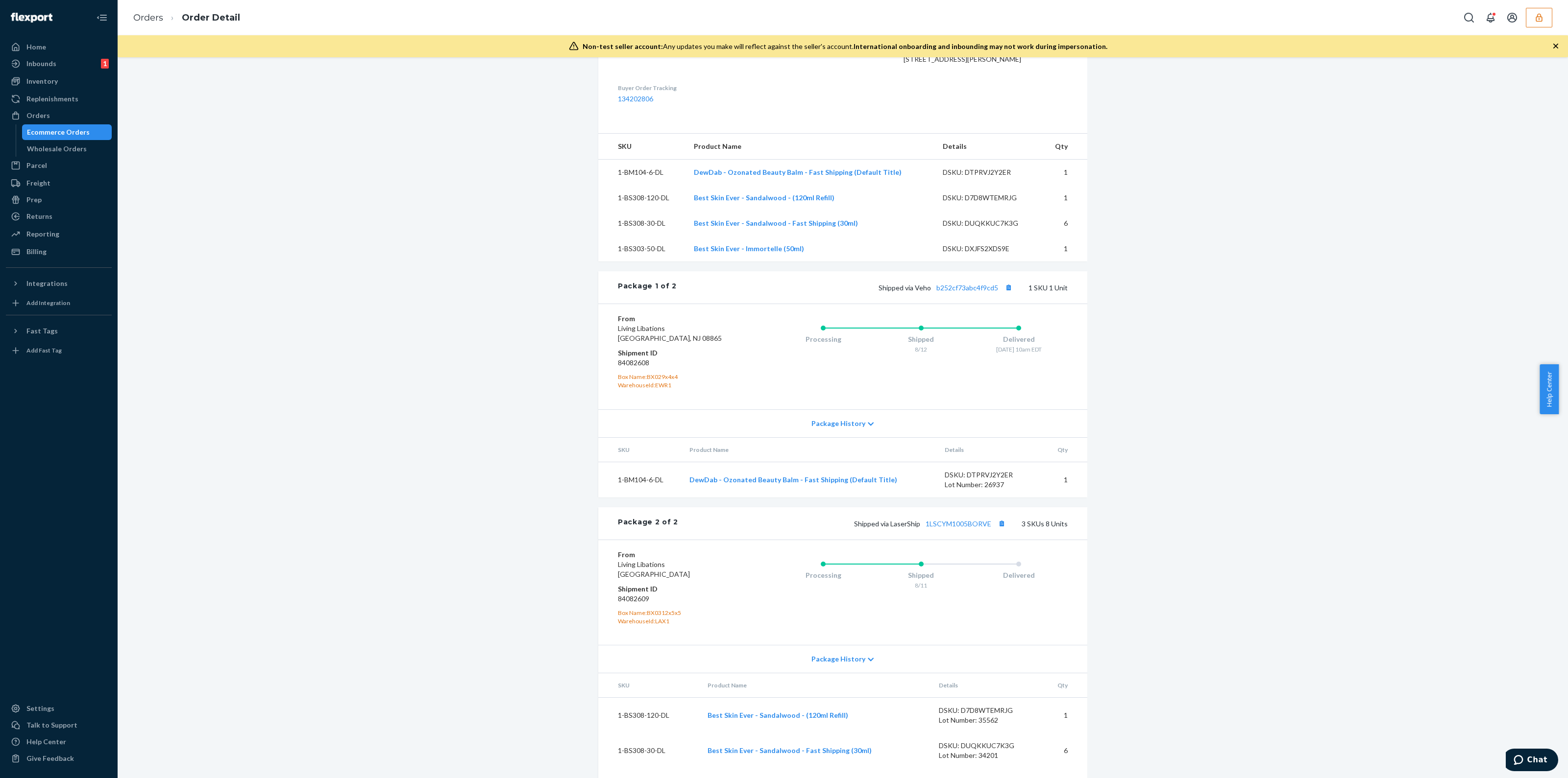
scroll to position [347, 0]
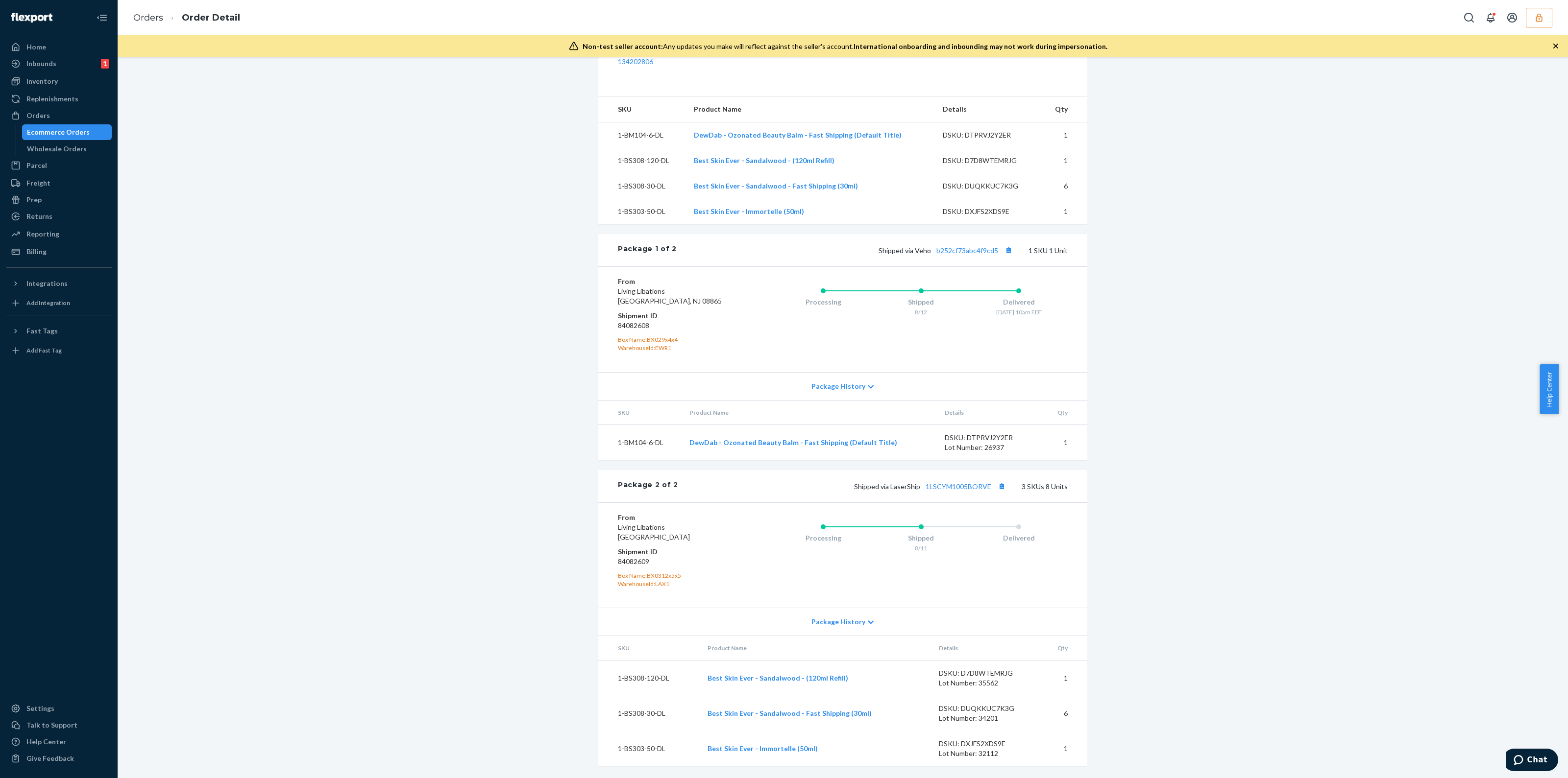
click at [983, 571] on div "Processing Shipped 8/11 Delivered" at bounding box center [901, 555] width 332 height 85
drag, startPoint x: 1546, startPoint y: 17, endPoint x: 1537, endPoint y: 24, distance: 11.4
click at [1546, 17] on button "button" at bounding box center [1539, 17] width 27 height 20
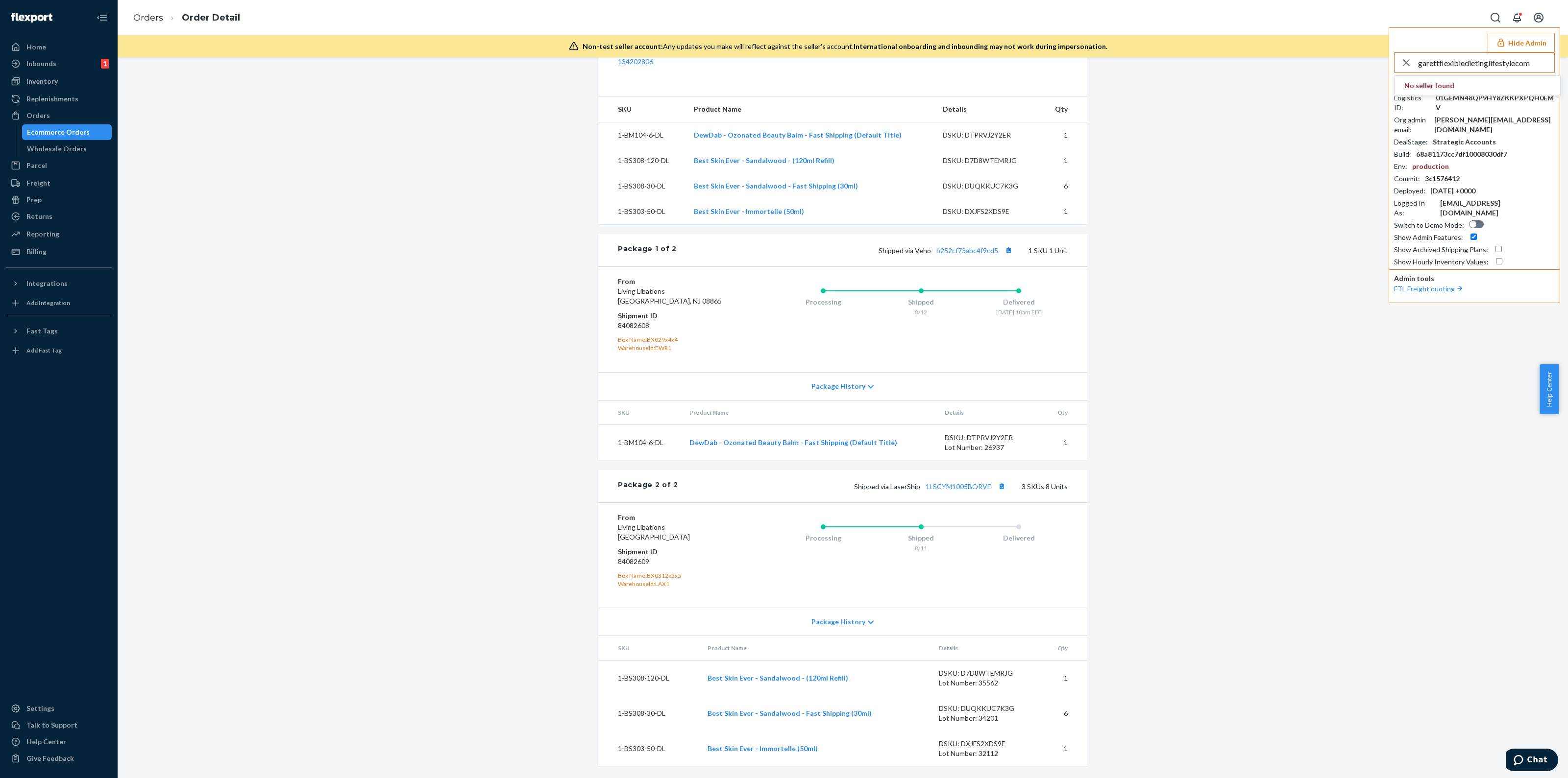
type input "garettflexibledietinglifestylecom"
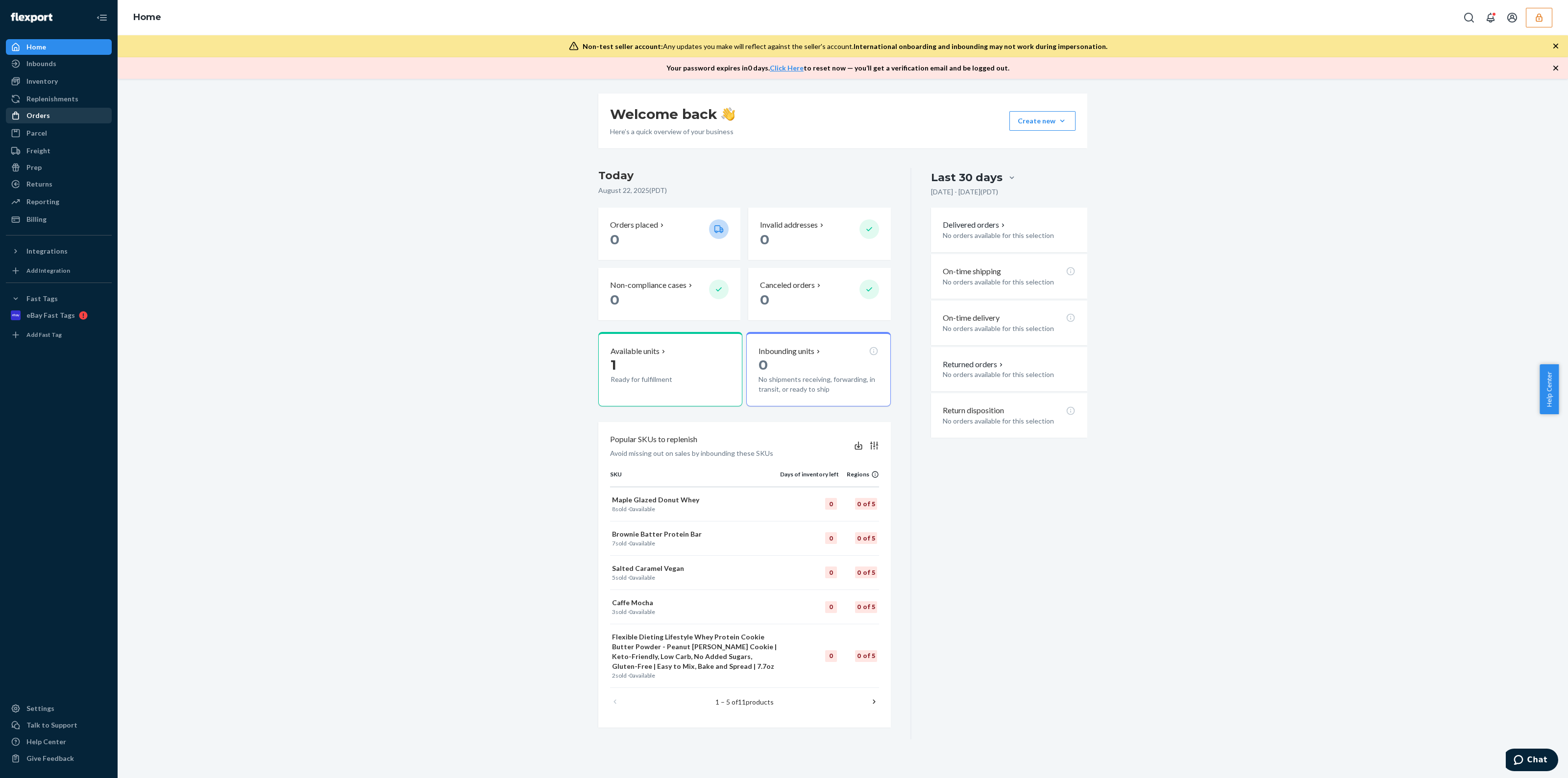
click at [53, 116] on div "Orders" at bounding box center [58, 115] width 104 height 13
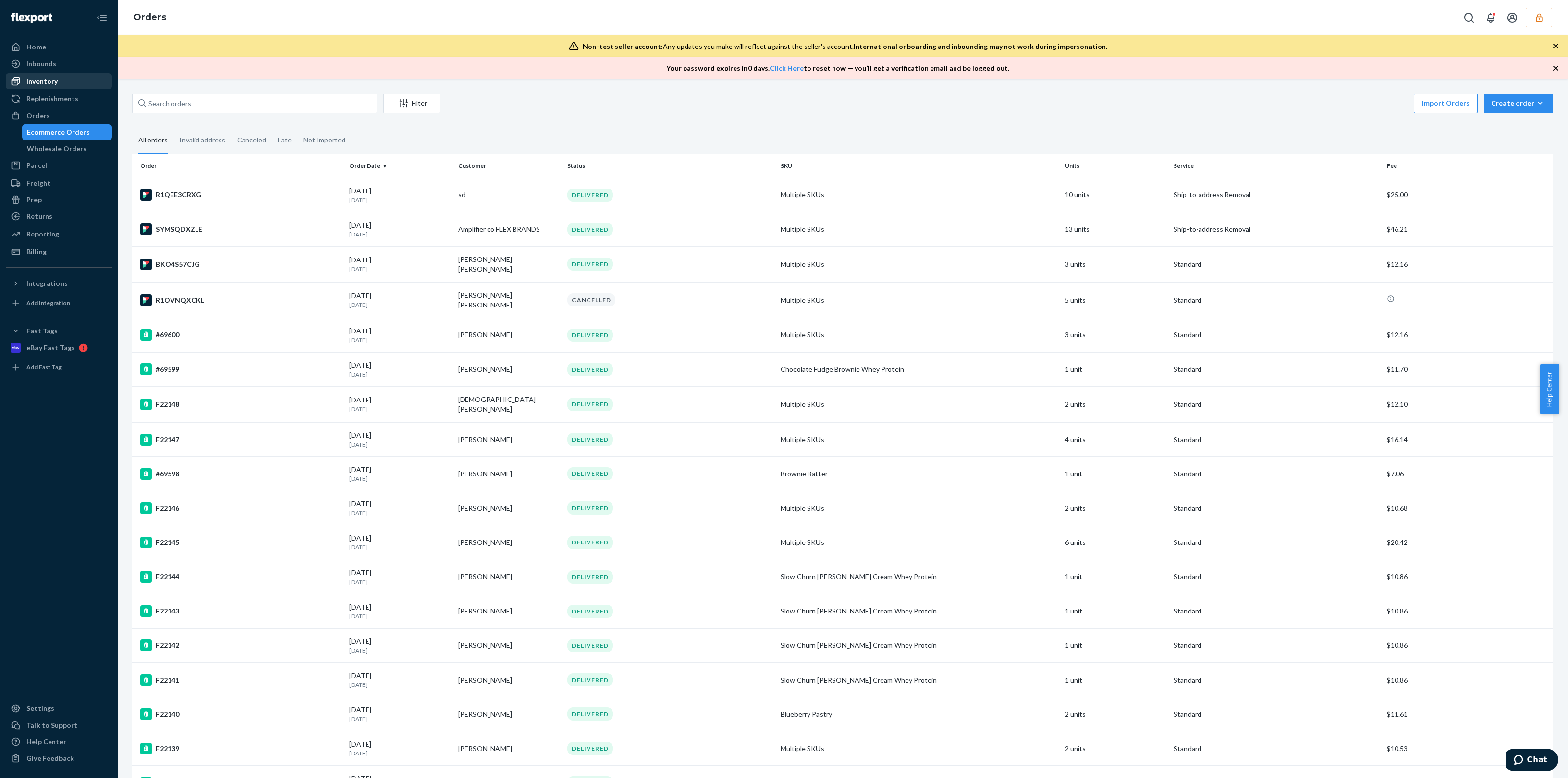
click at [61, 83] on div "Inventory" at bounding box center [58, 81] width 104 height 13
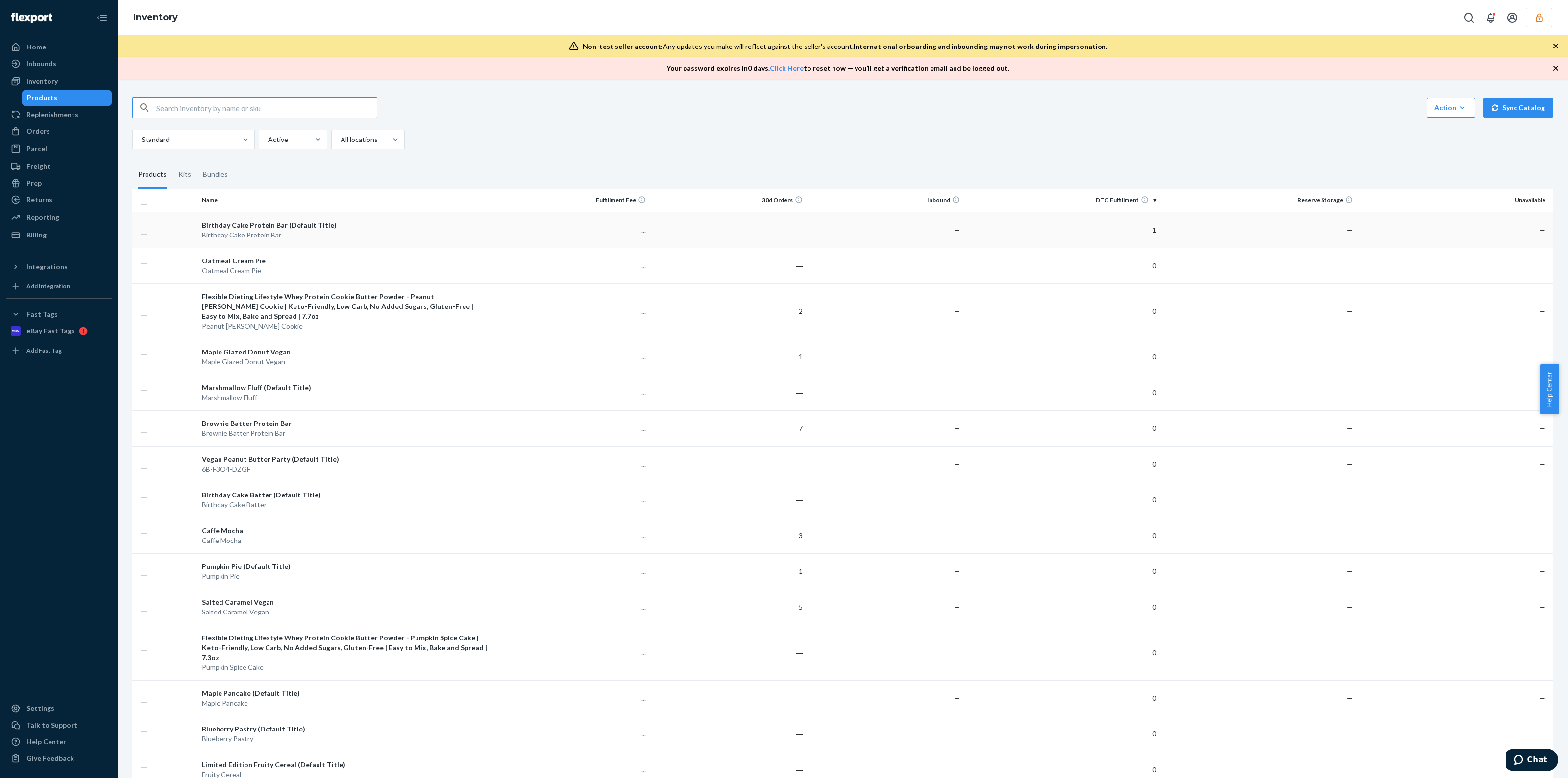
click at [607, 231] on p "..." at bounding box center [571, 230] width 150 height 10
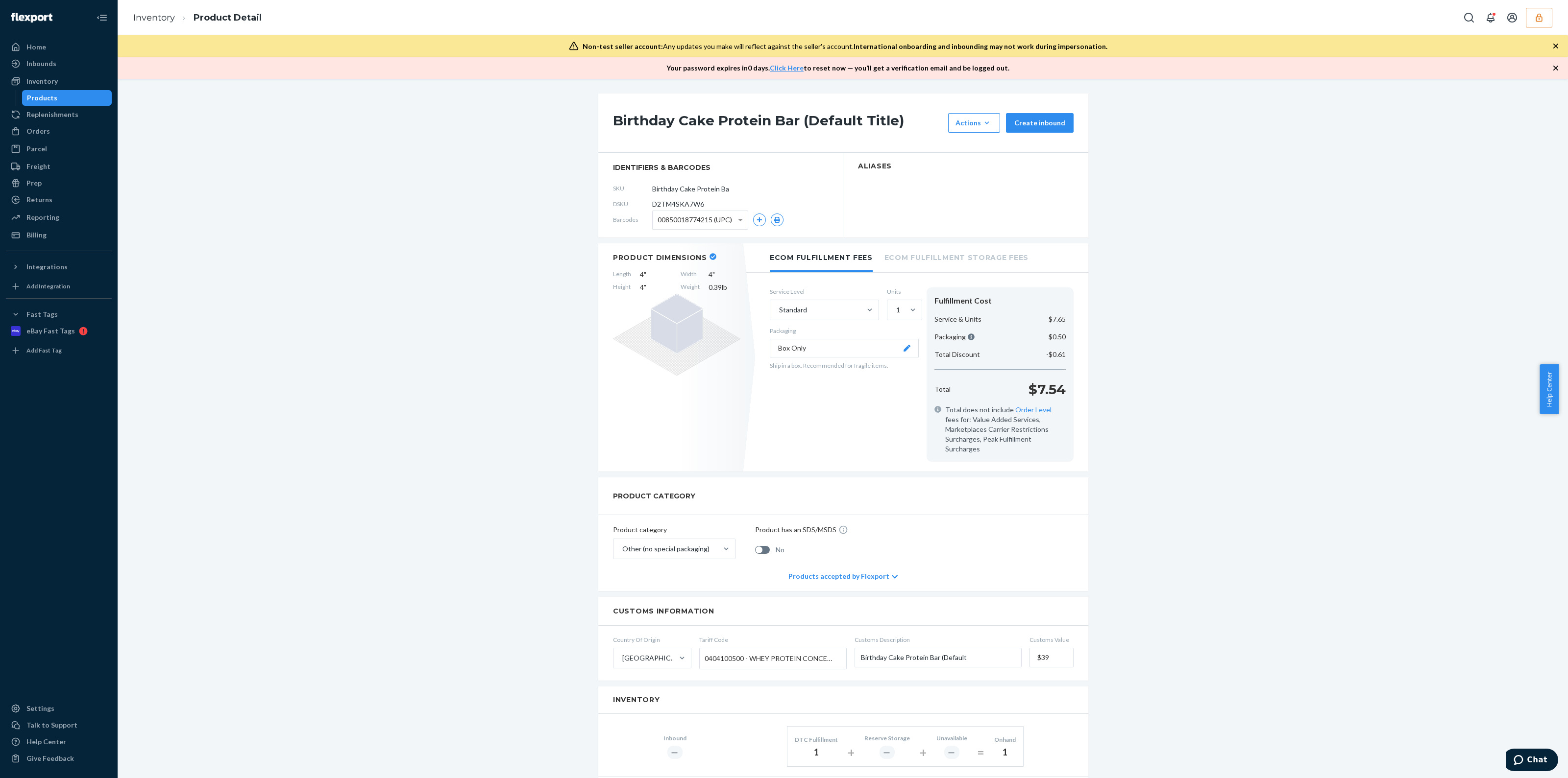
click at [1552, 59] on div "Your password expires [DATE] . Click Here to reset now — you’ll get a verificat…" at bounding box center [842, 68] width 1451 height 22
click at [1555, 65] on icon "button" at bounding box center [1556, 68] width 10 height 10
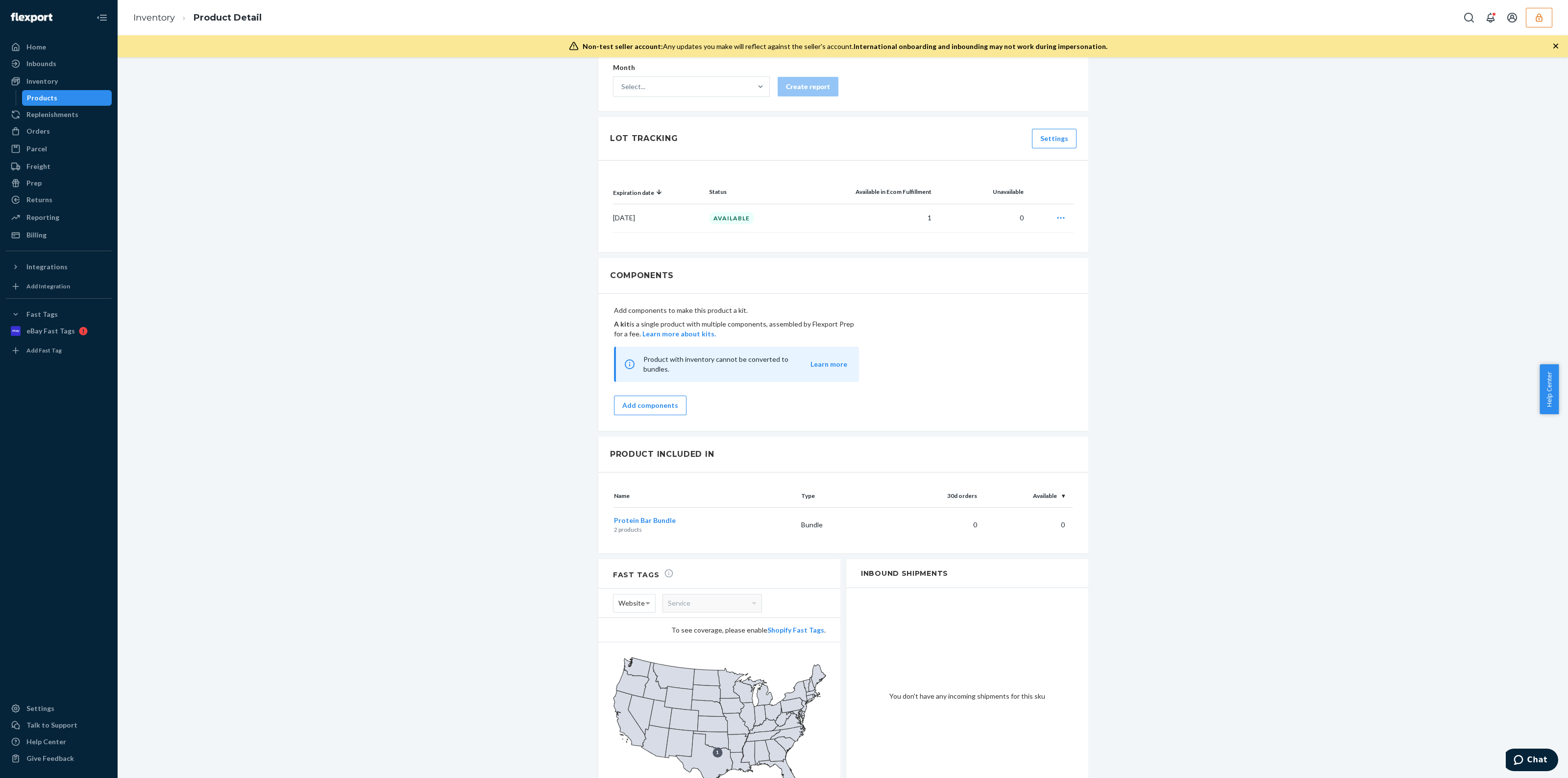
scroll to position [769, 0]
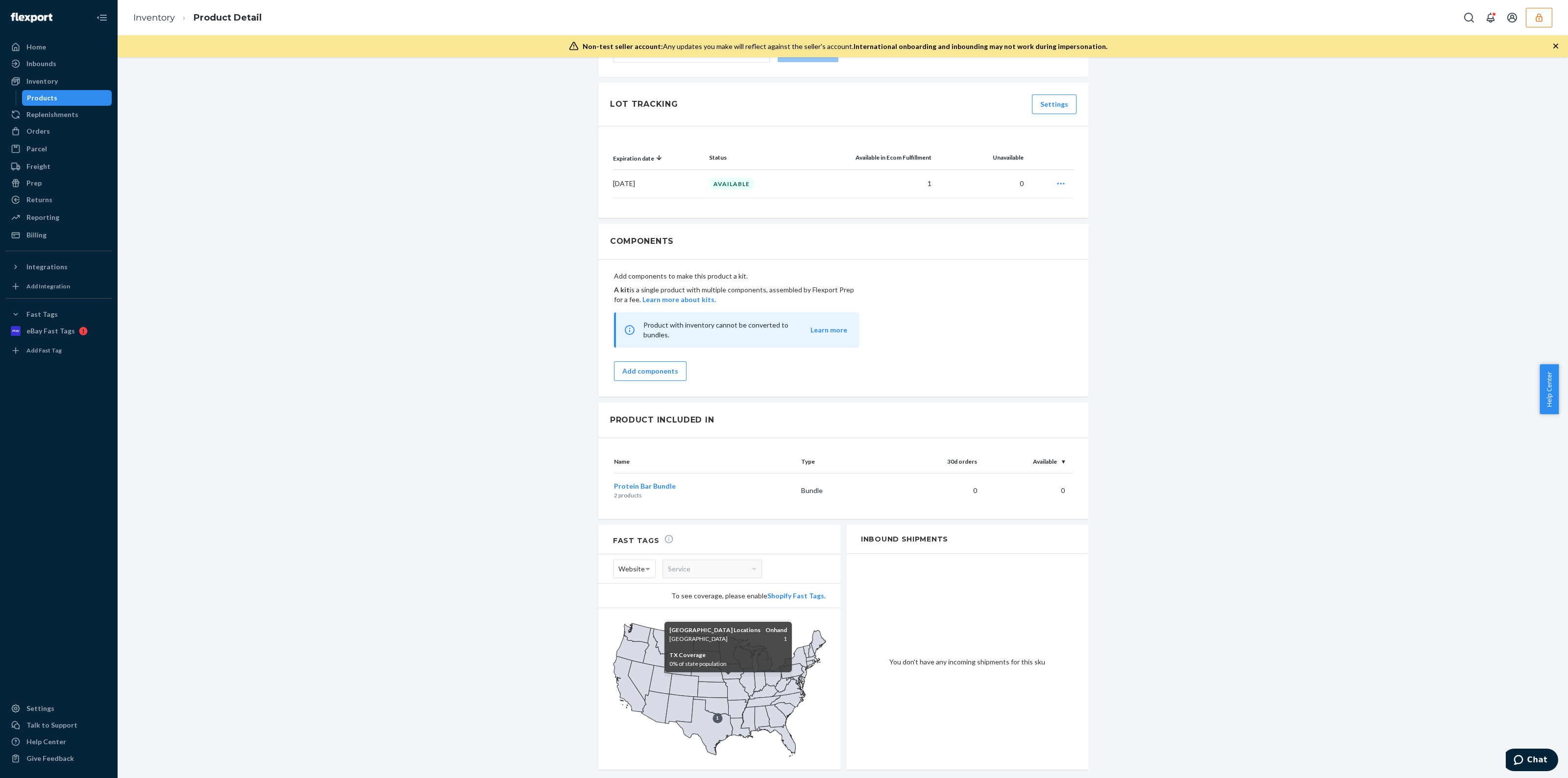
click at [720, 703] on icon at bounding box center [704, 728] width 57 height 56
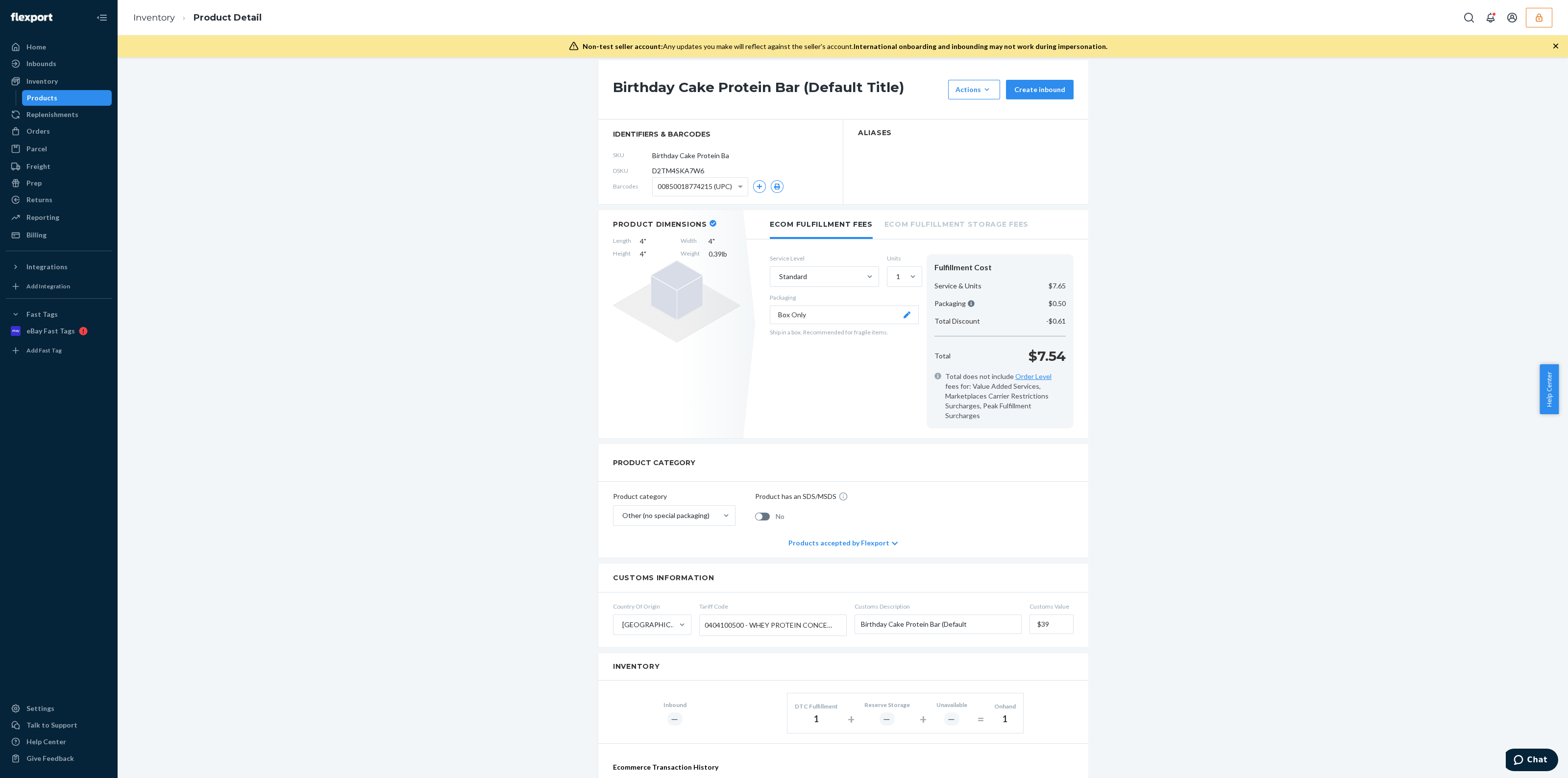
scroll to position [0, 0]
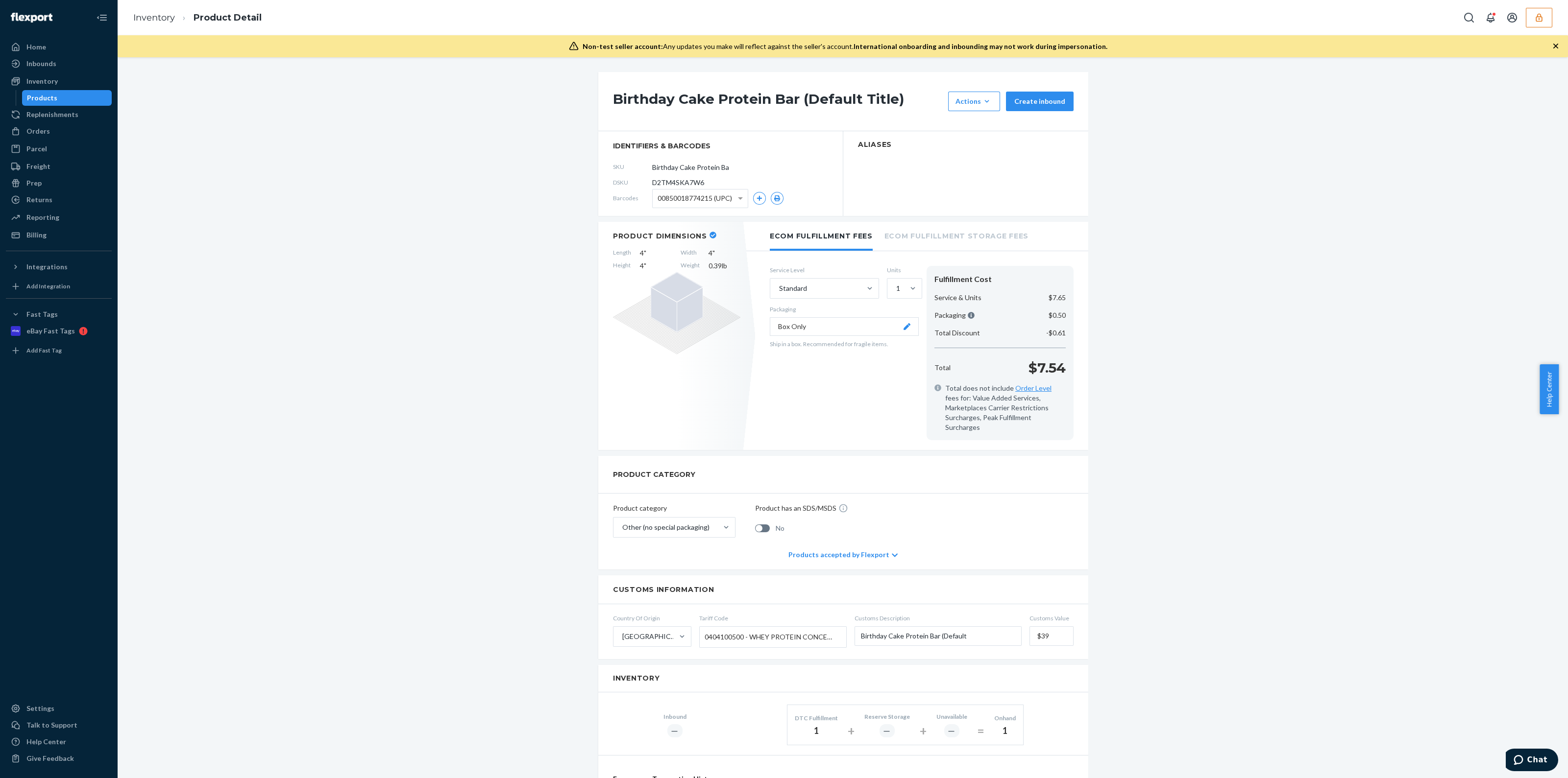
click at [680, 180] on span "D2TM4SKA7W6" at bounding box center [678, 183] width 52 height 10
copy span "D2TM4SKA7W6"
click at [73, 236] on div "Billing" at bounding box center [58, 235] width 104 height 13
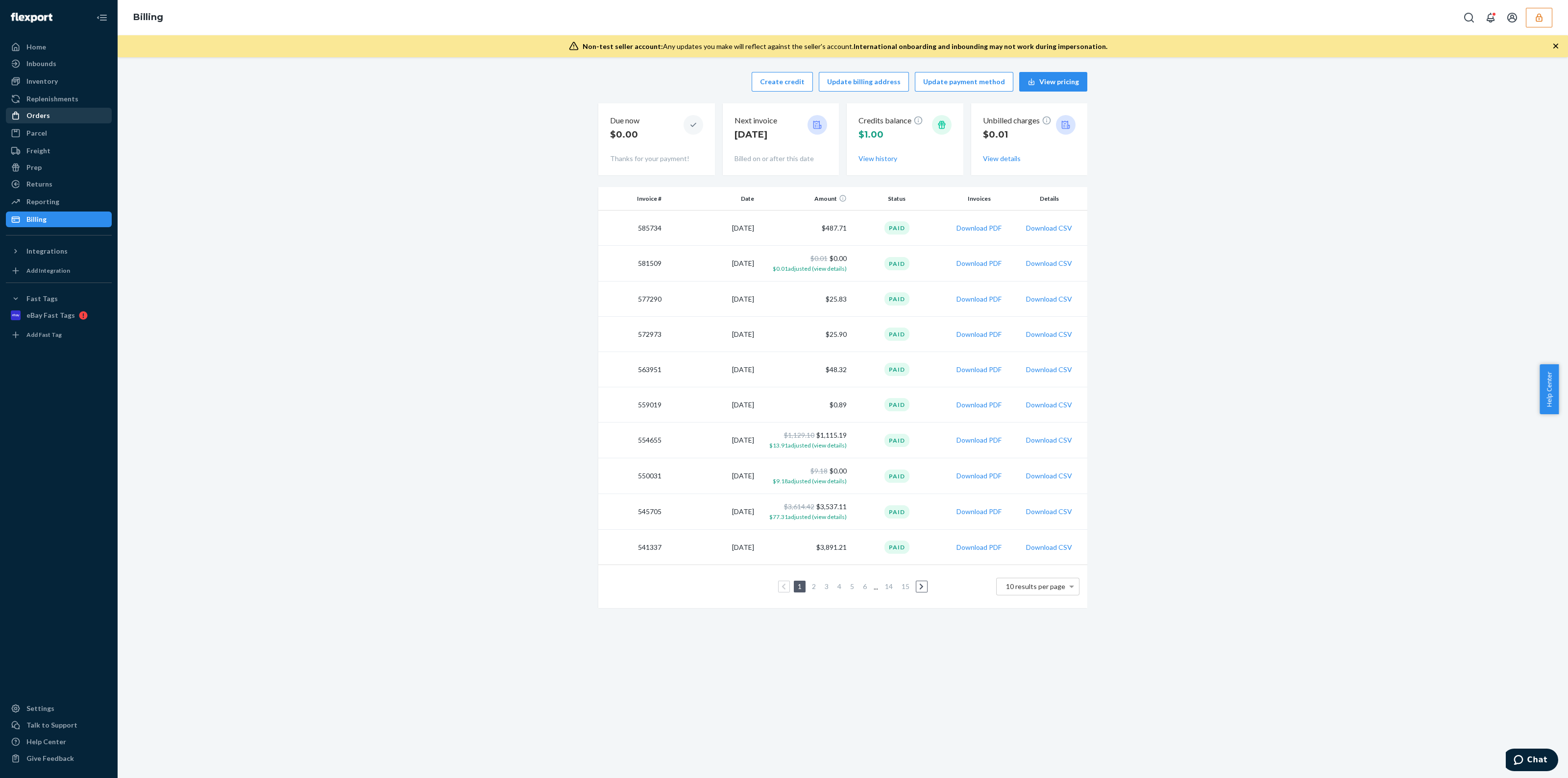
click at [53, 112] on div "Orders" at bounding box center [58, 115] width 104 height 13
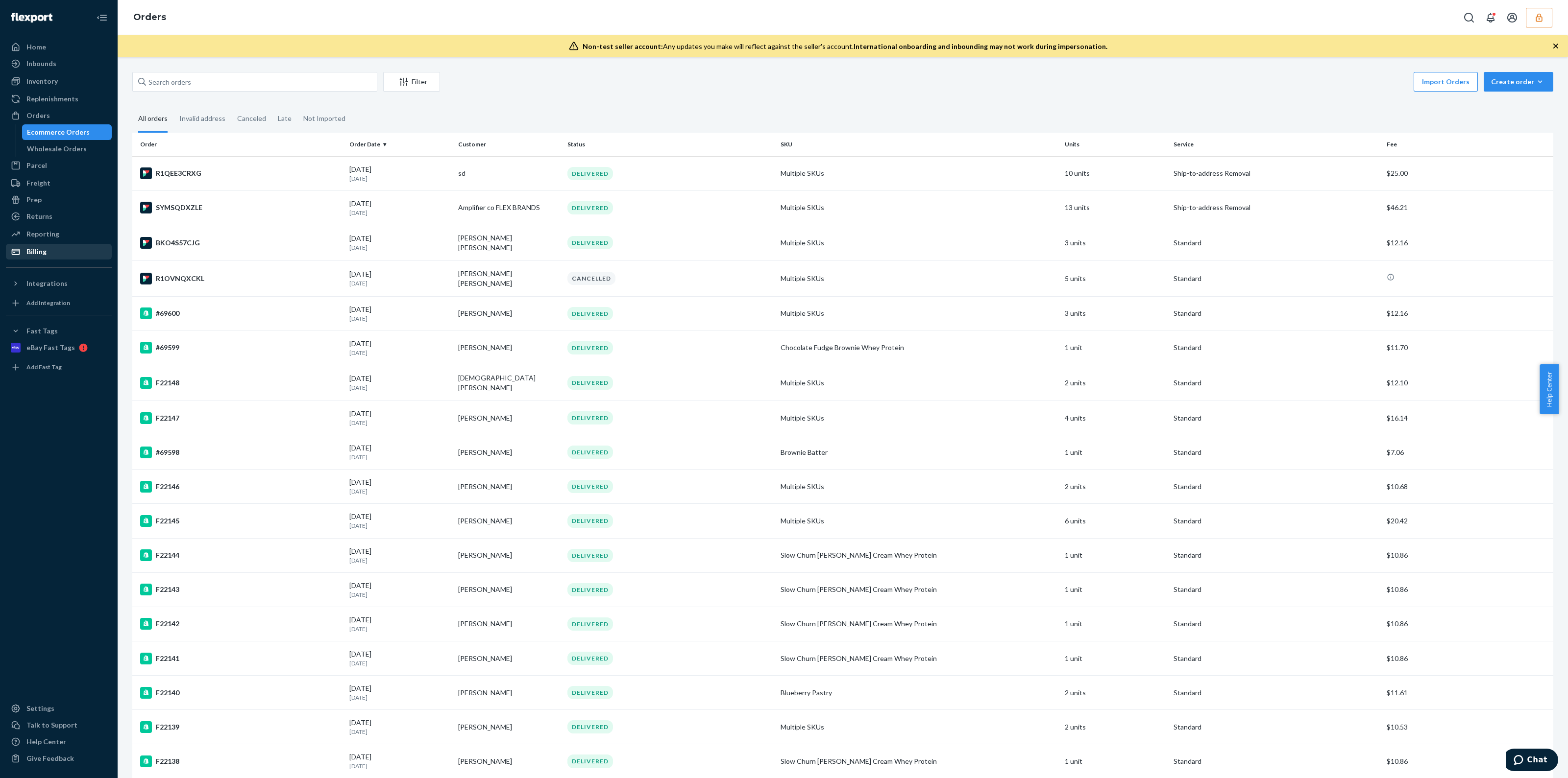
click at [52, 248] on div "Billing" at bounding box center [58, 251] width 104 height 13
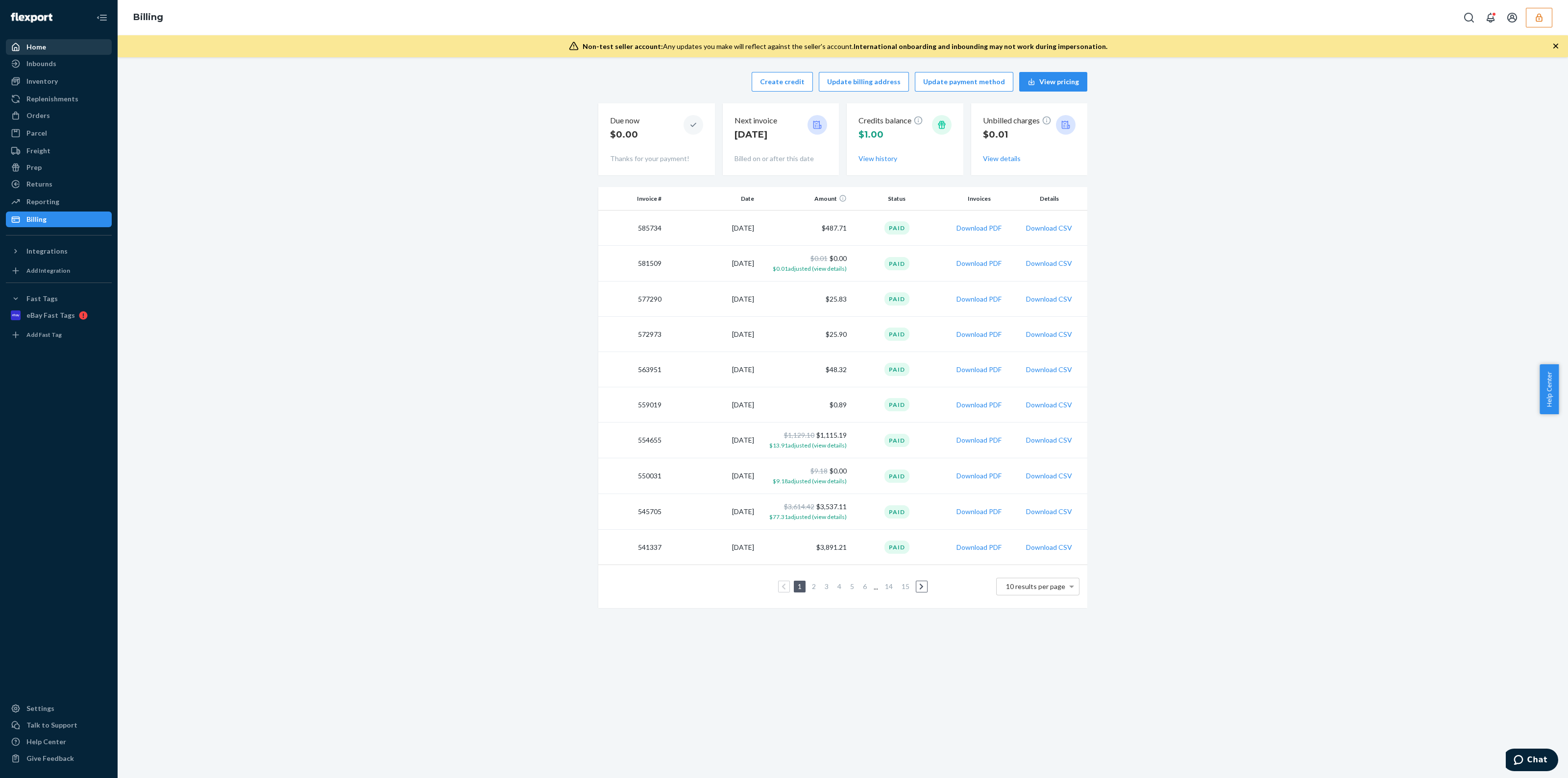
click at [69, 42] on div "Home" at bounding box center [58, 47] width 104 height 13
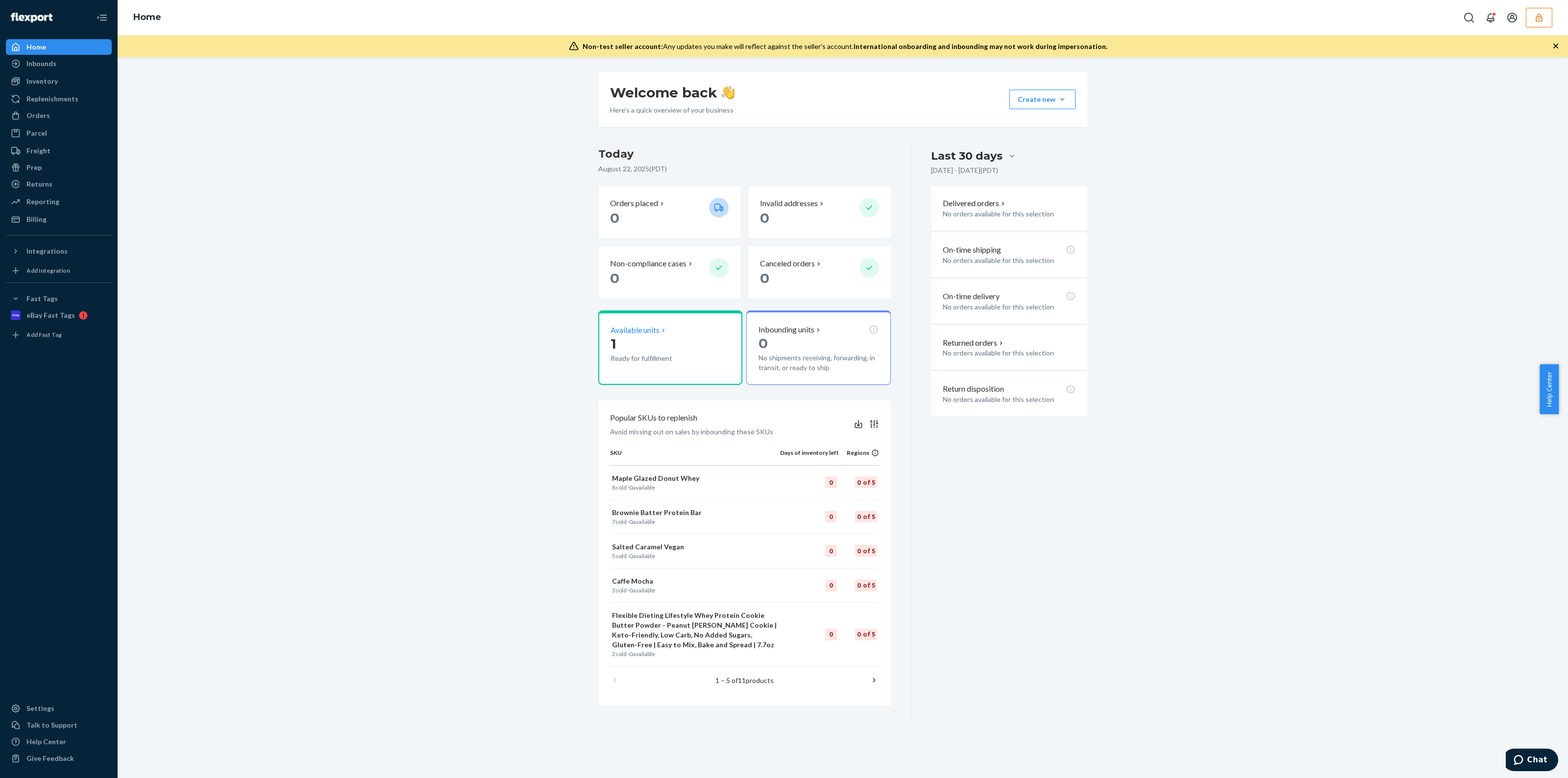
click at [639, 365] on div "Available units 1 Ready for fulfillment" at bounding box center [670, 348] width 144 height 74
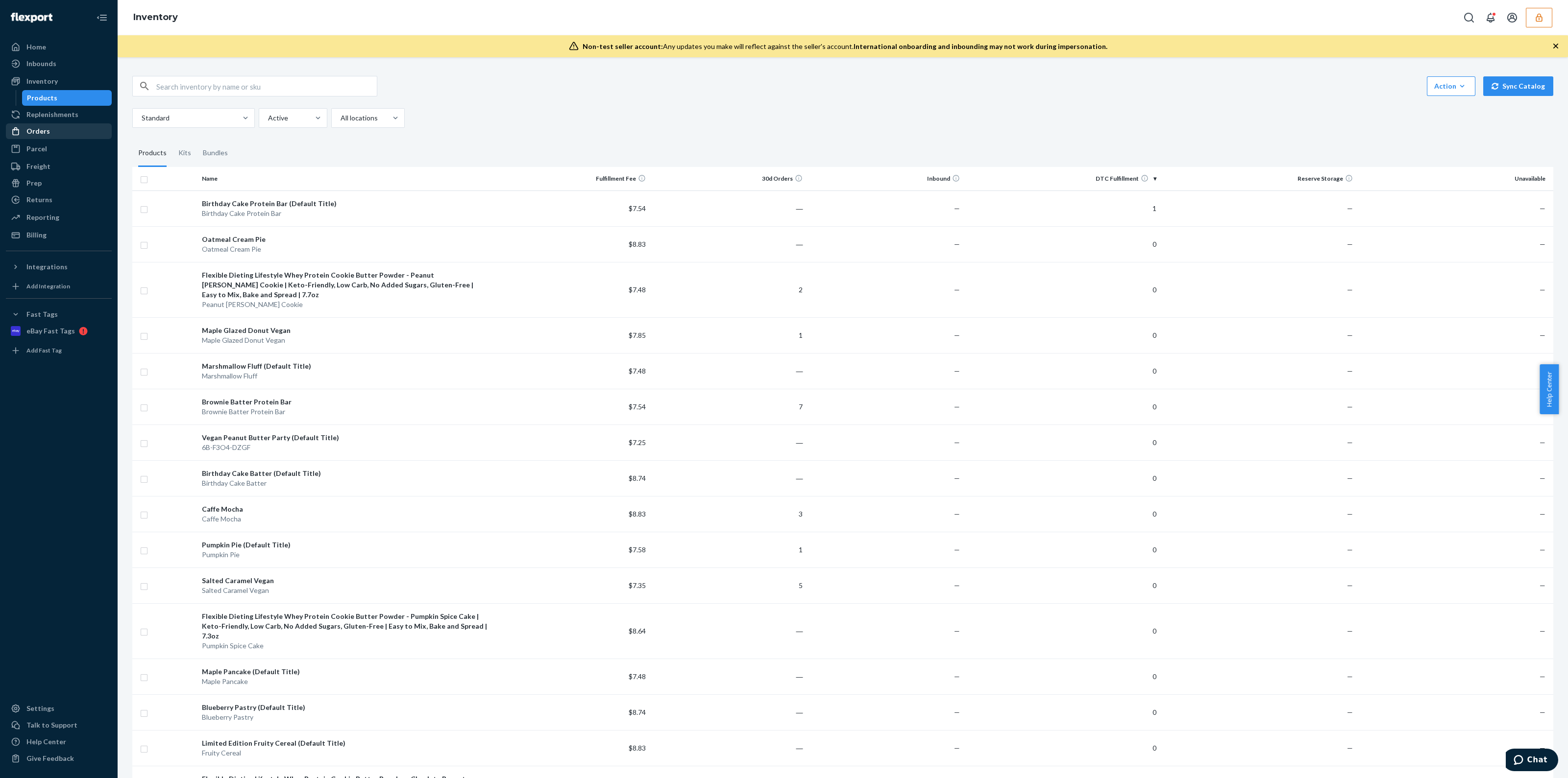
click at [85, 133] on div "Orders" at bounding box center [58, 131] width 104 height 13
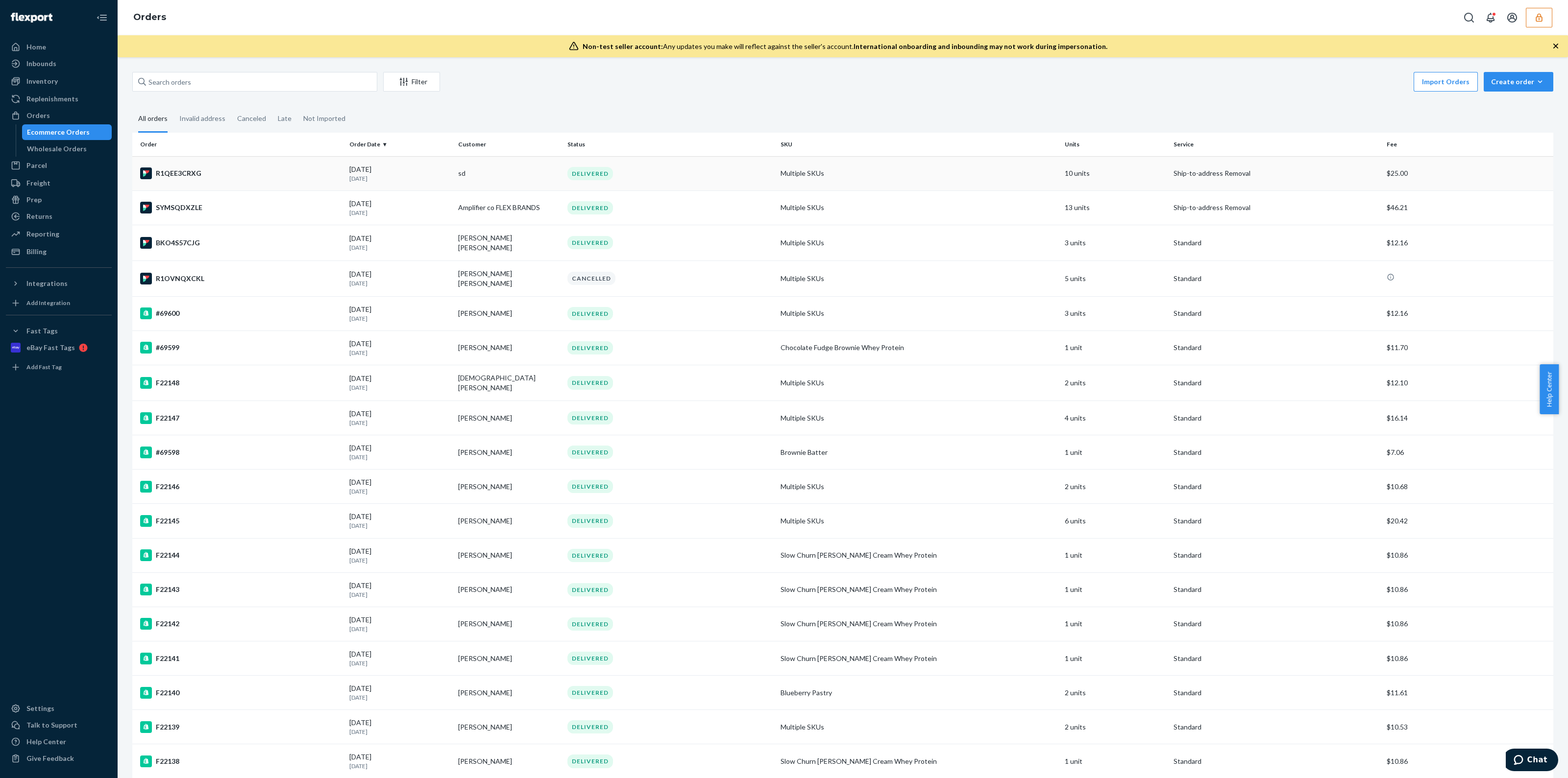
click at [985, 186] on td "Multiple SKUs" at bounding box center [918, 173] width 284 height 34
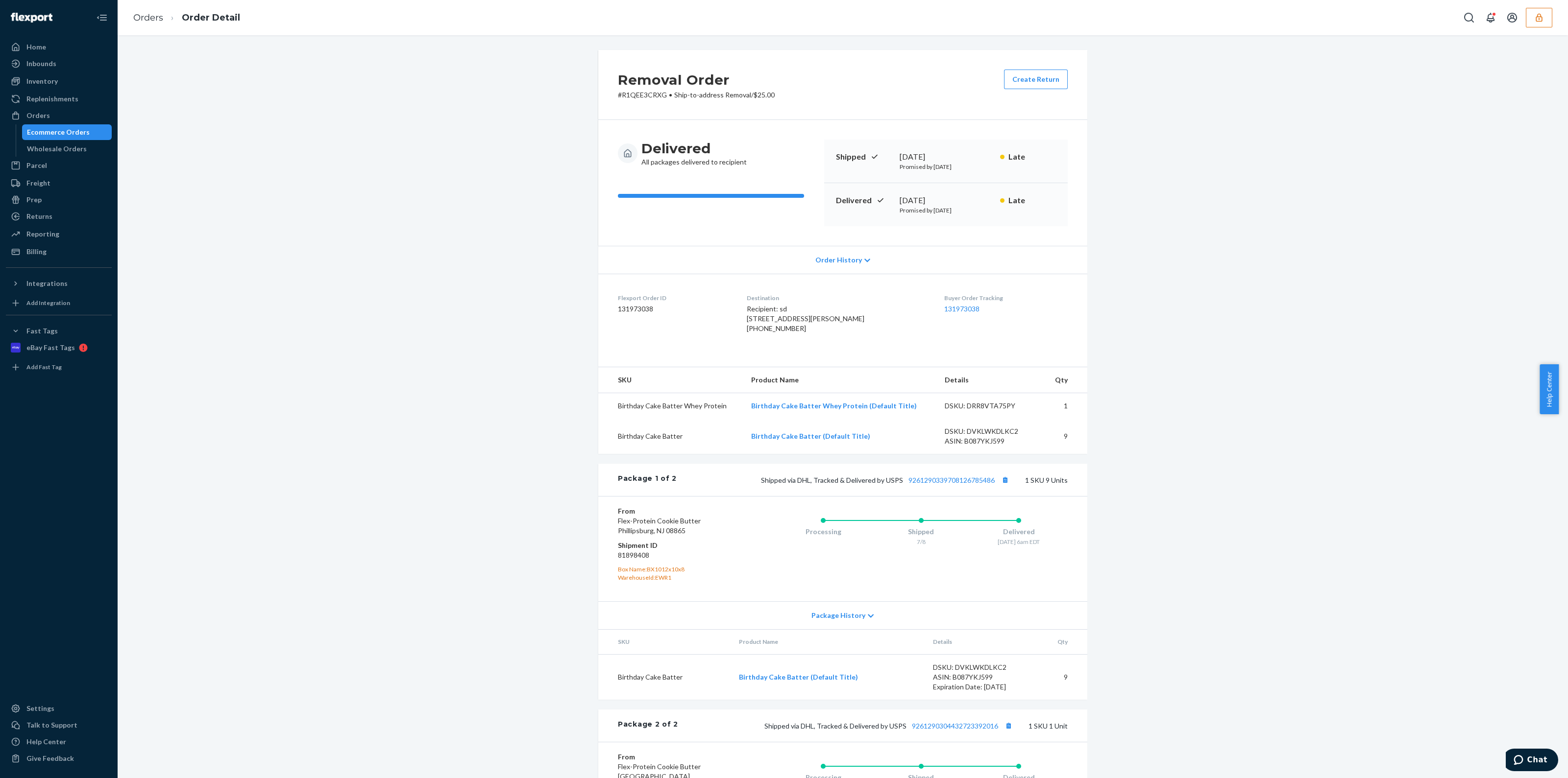
click at [50, 129] on div "Ecommerce Orders" at bounding box center [58, 132] width 63 height 10
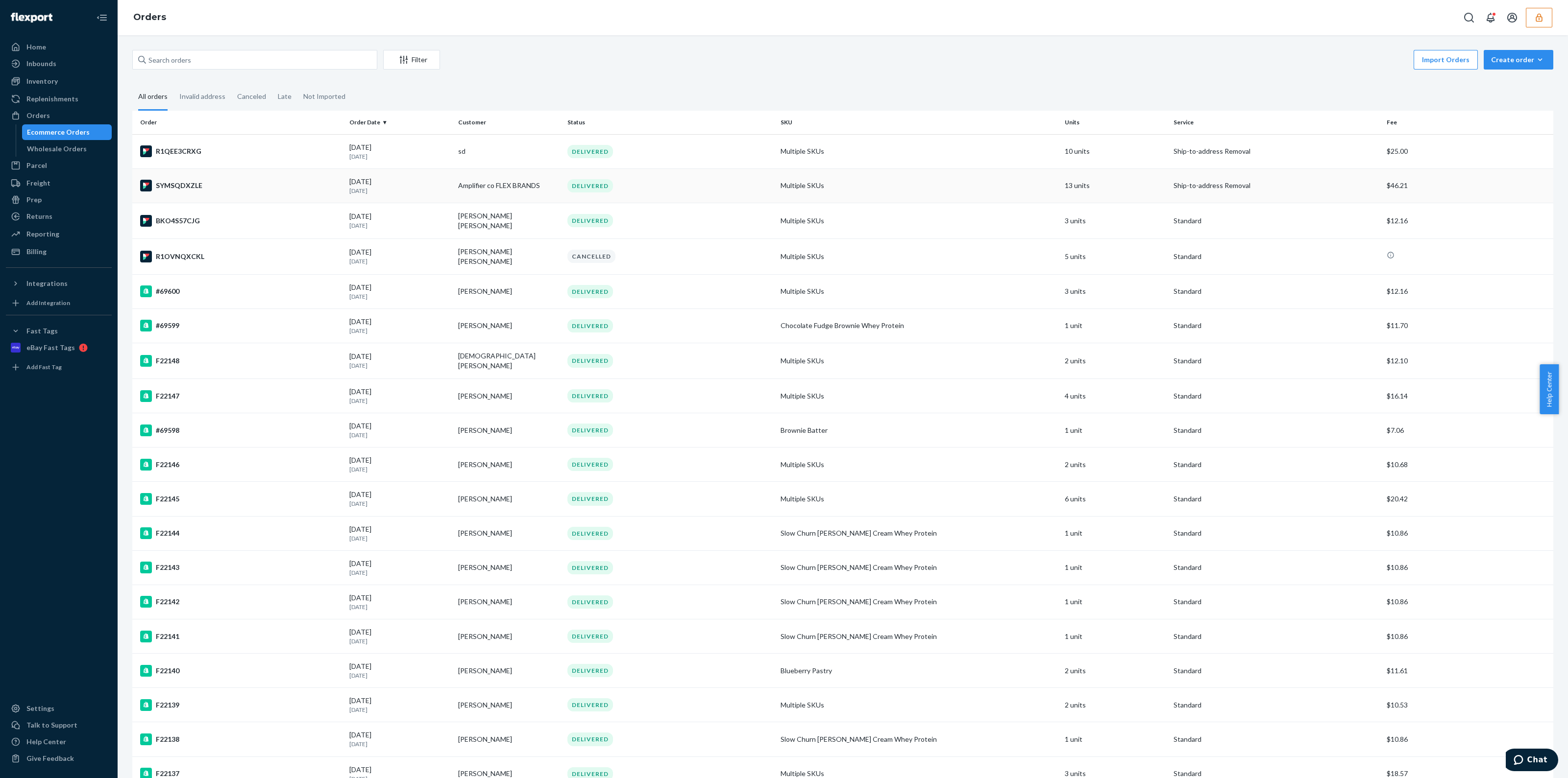
click at [834, 198] on td "Multiple SKUs" at bounding box center [918, 186] width 284 height 34
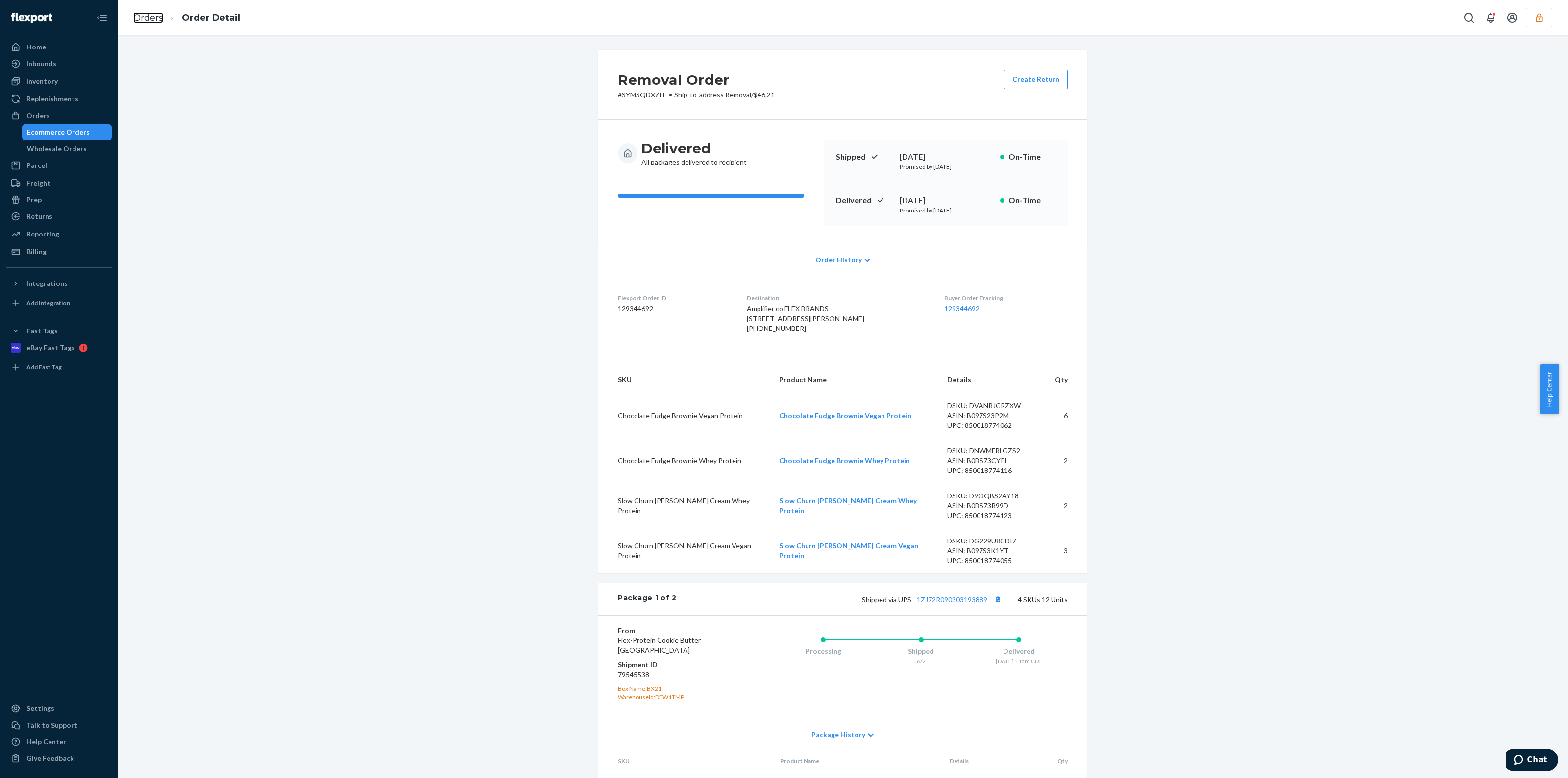
click at [140, 17] on link "Orders" at bounding box center [148, 17] width 30 height 10
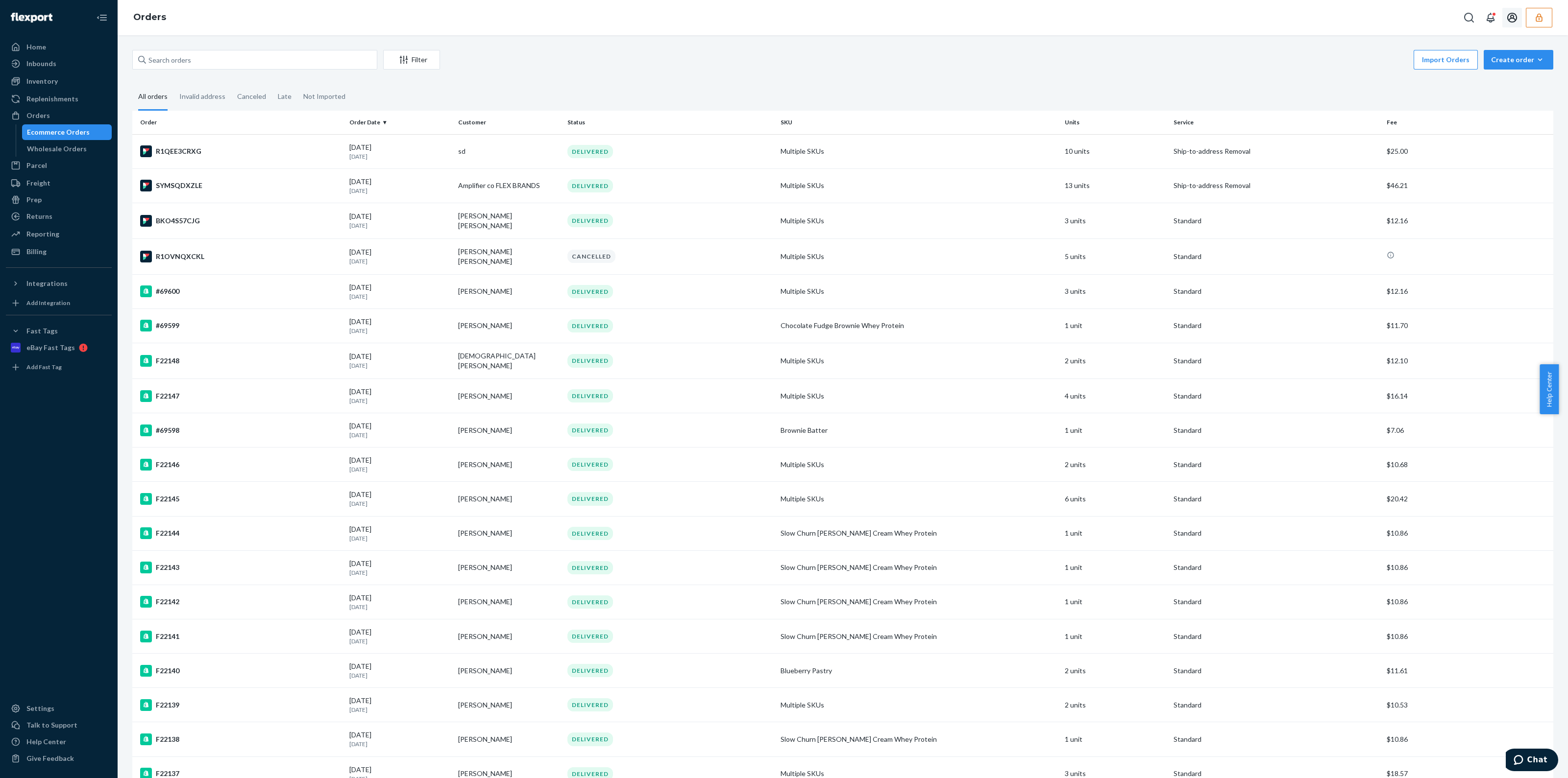
click at [1537, 17] on icon "button" at bounding box center [1538, 17] width 7 height 9
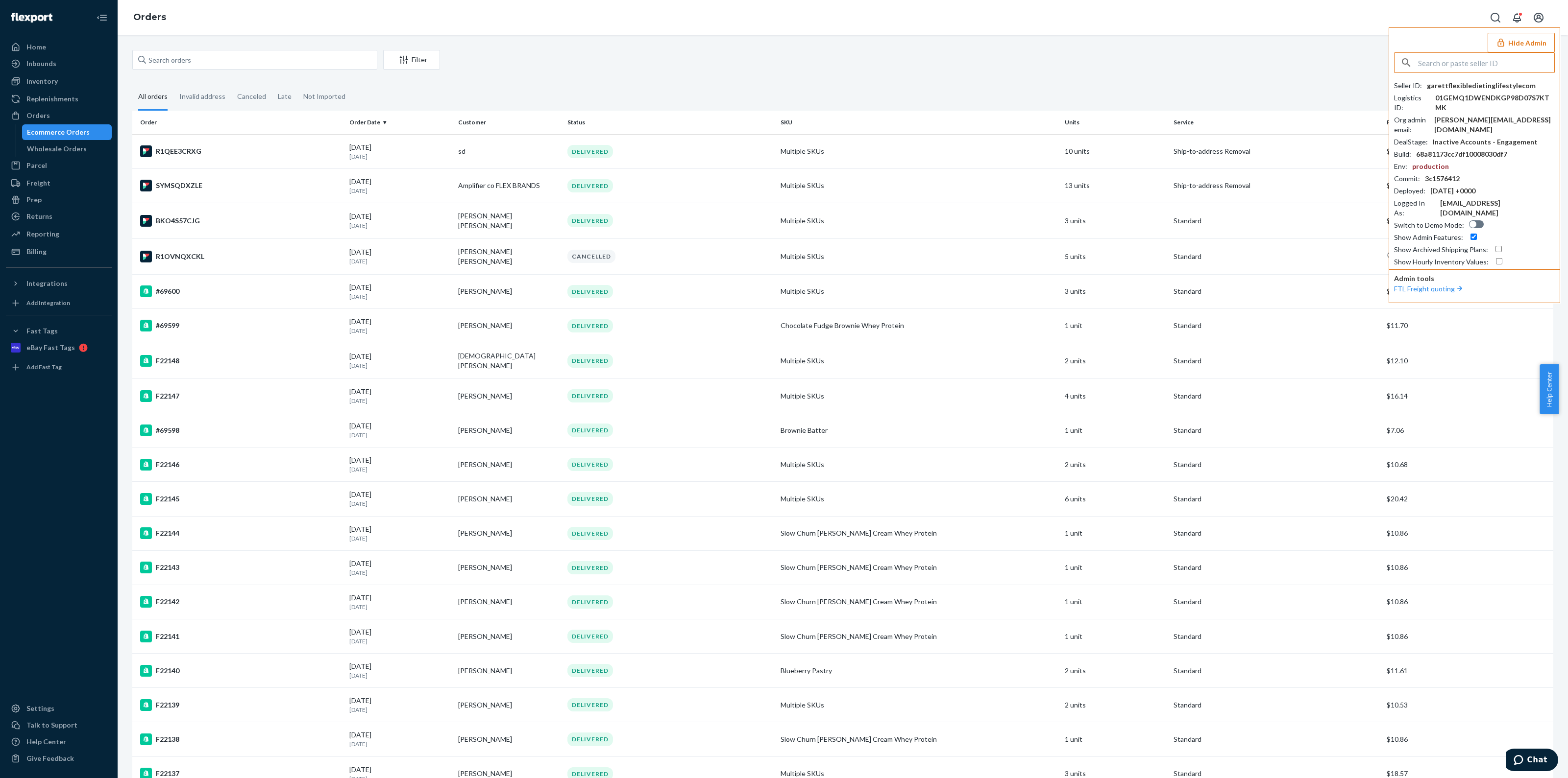
click at [1440, 72] on input "text" at bounding box center [1486, 63] width 136 height 20
type input "rossjohnson33gmailcom"
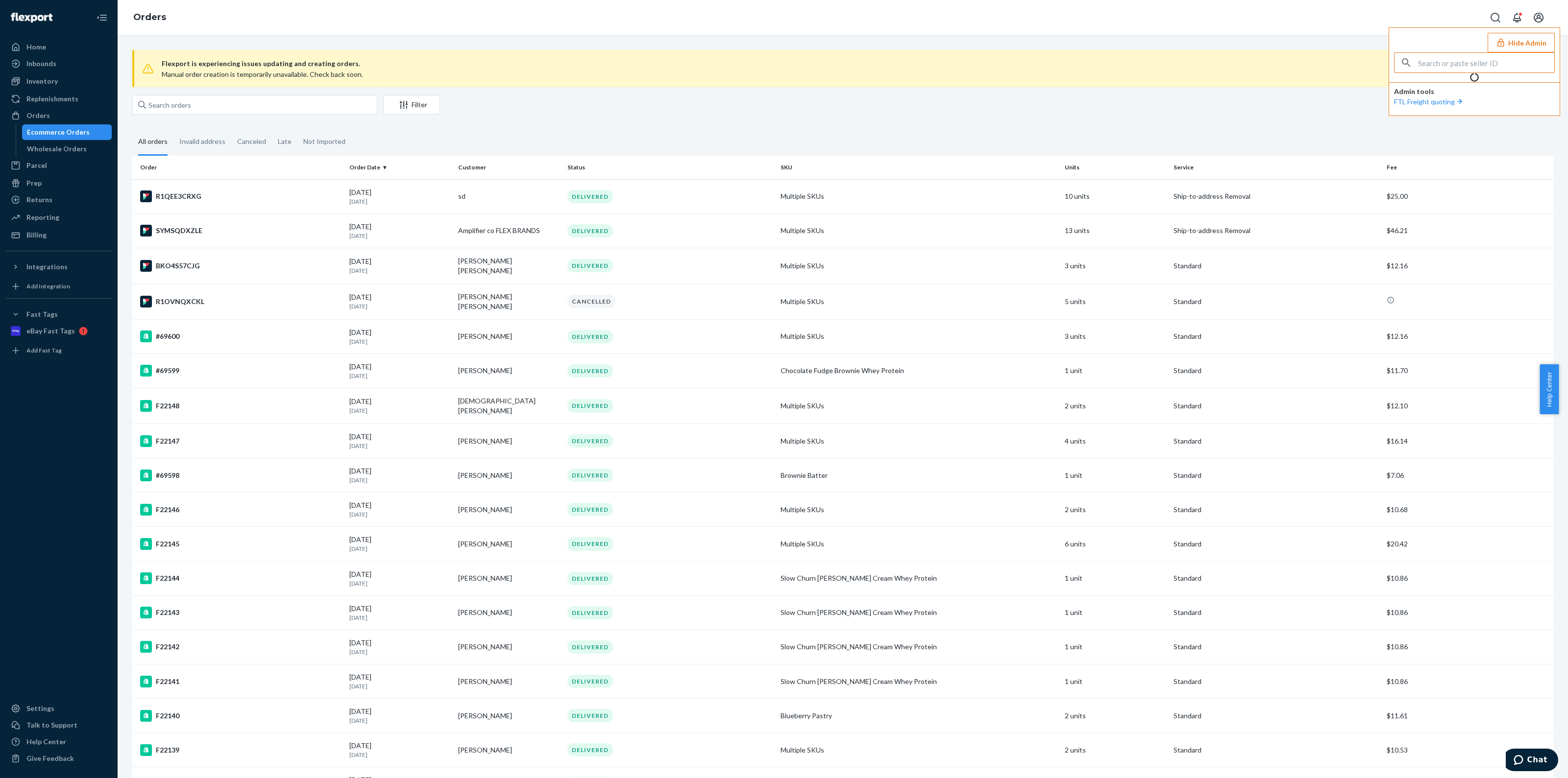
type input "rossjohnson33gmailcom"
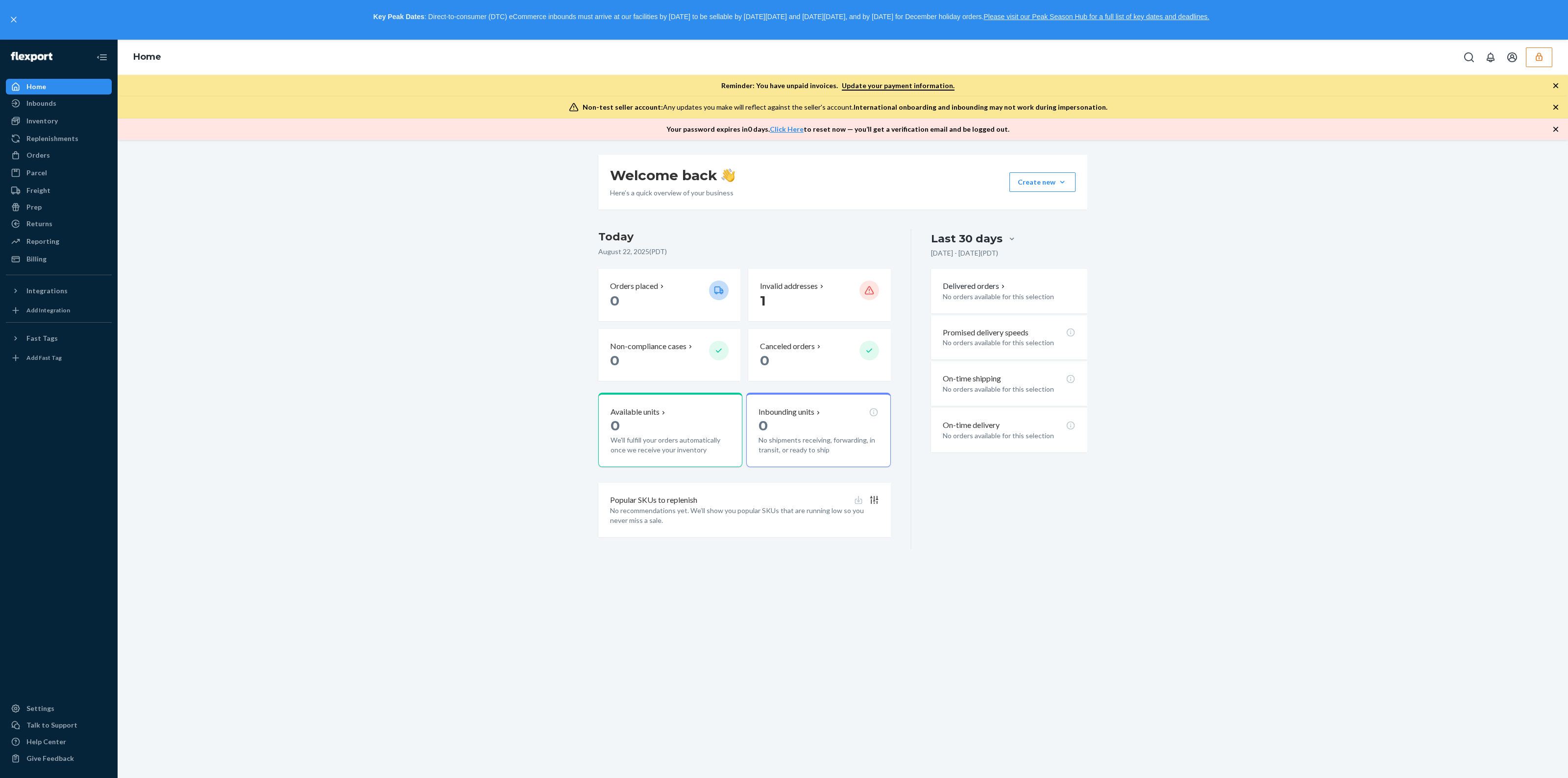
click at [1528, 52] on button "button" at bounding box center [1539, 57] width 27 height 20
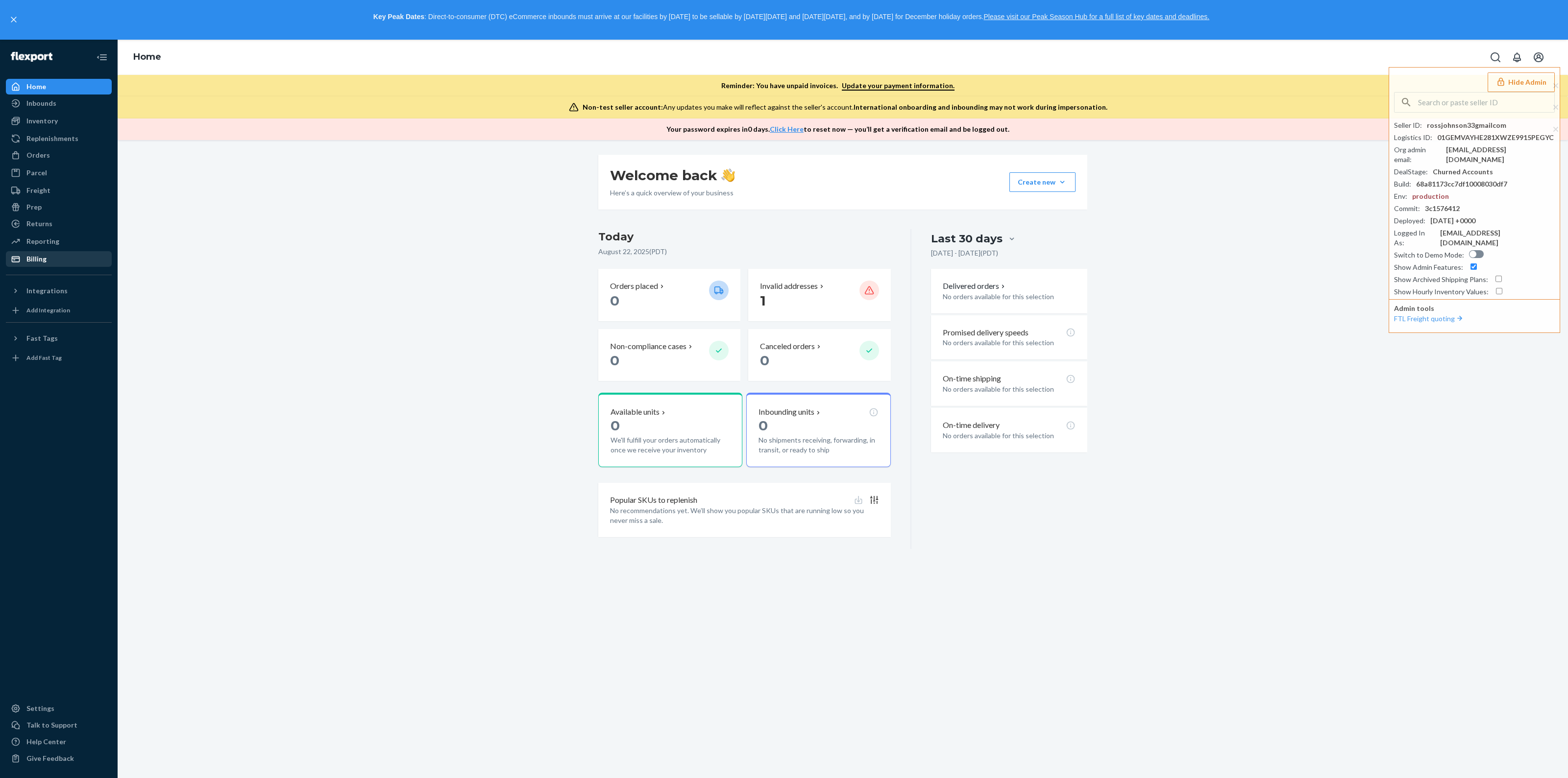
click at [49, 263] on div "Billing" at bounding box center [58, 259] width 104 height 13
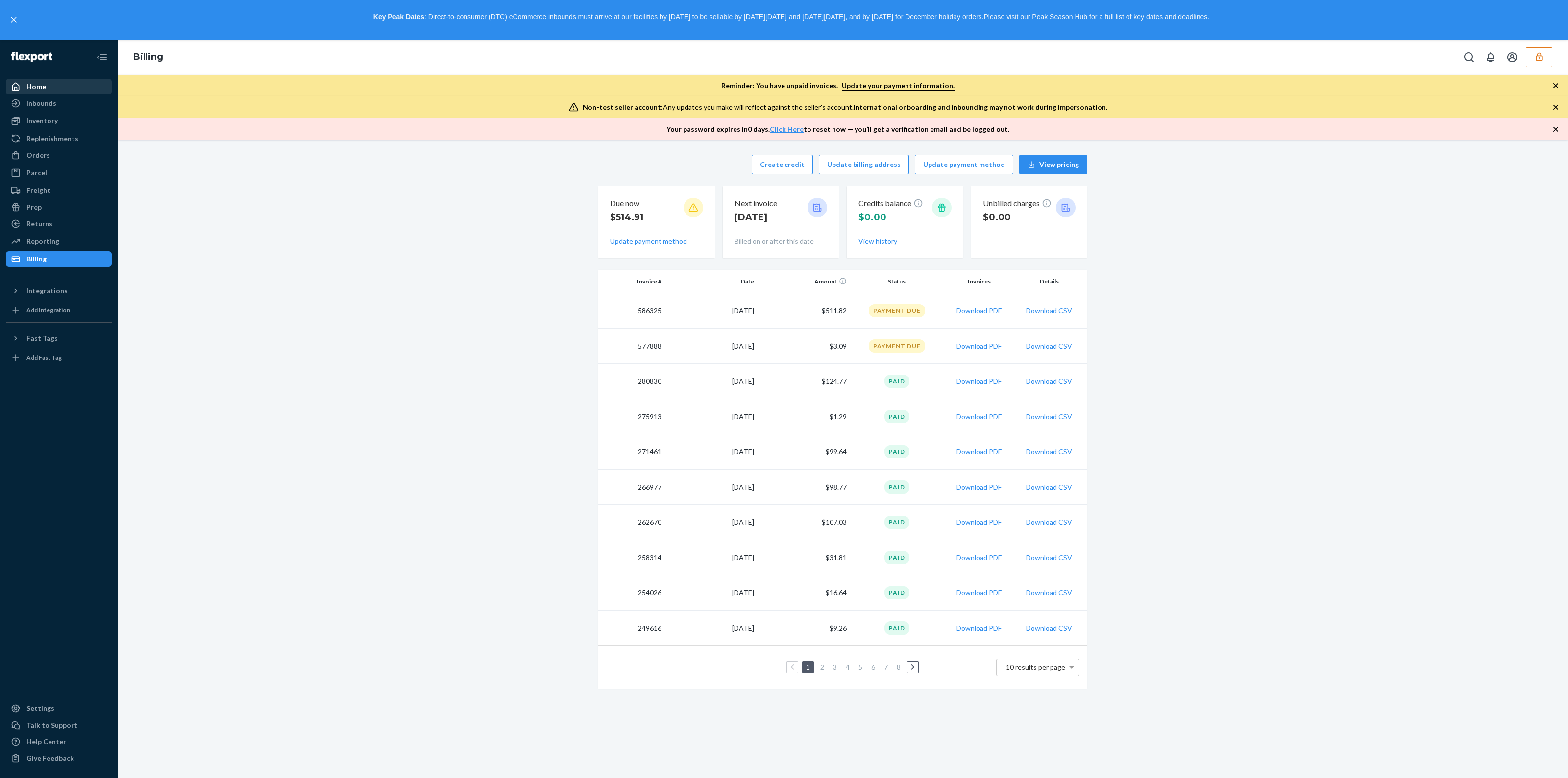
click at [32, 90] on div "Home" at bounding box center [36, 87] width 20 height 10
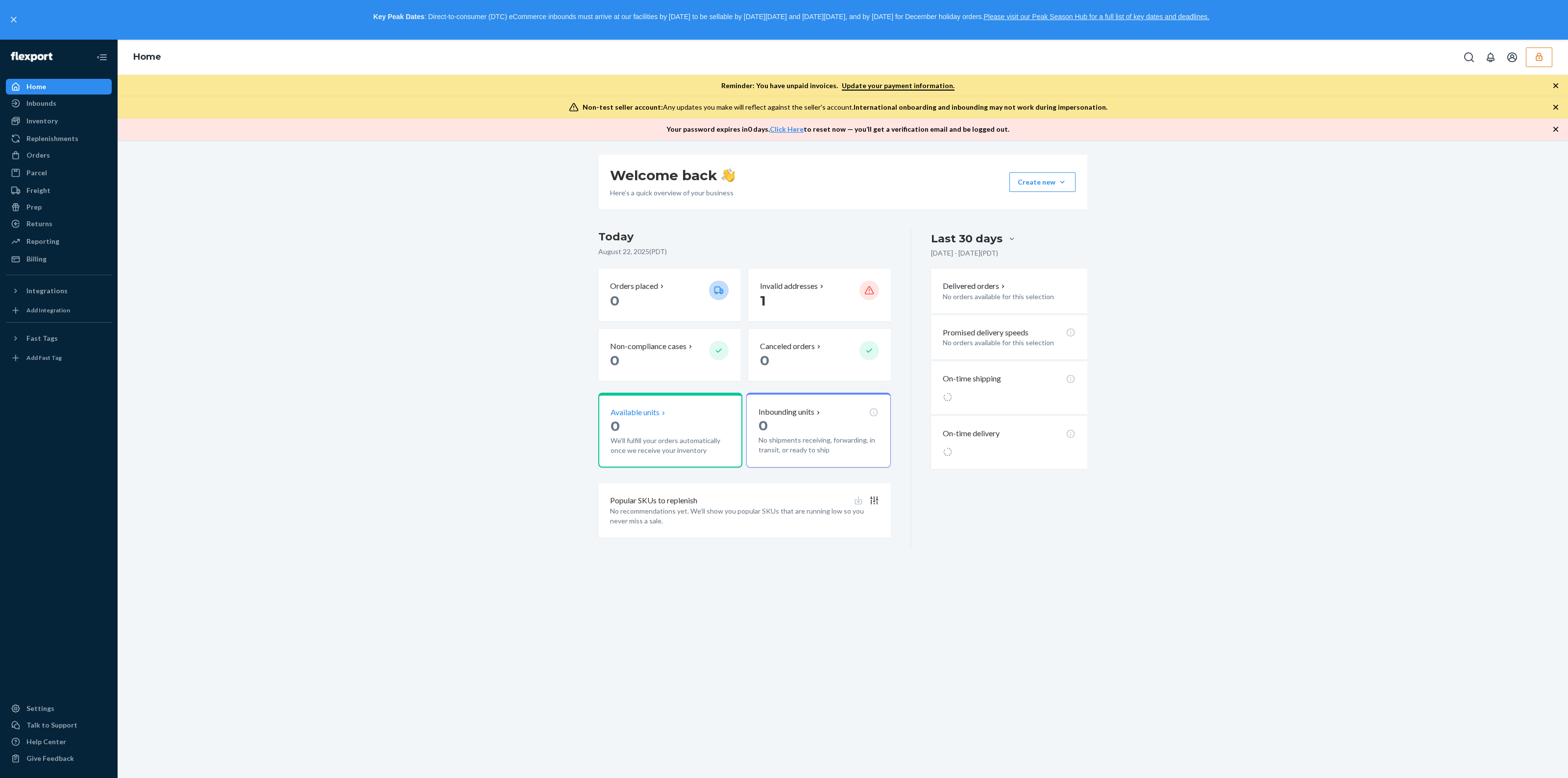
click at [629, 416] on p "Available units" at bounding box center [634, 412] width 49 height 11
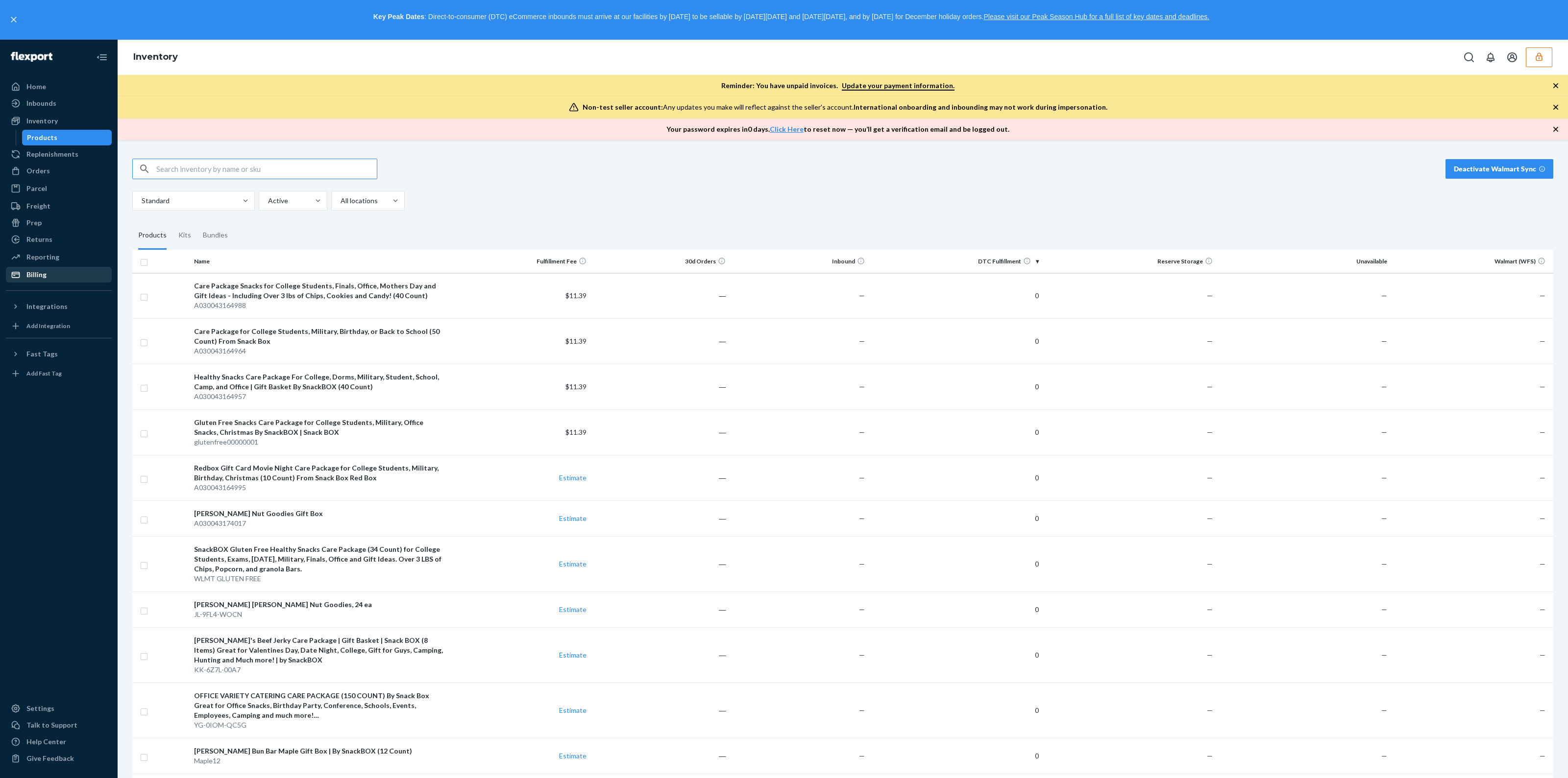
click at [17, 276] on icon at bounding box center [15, 274] width 10 height 10
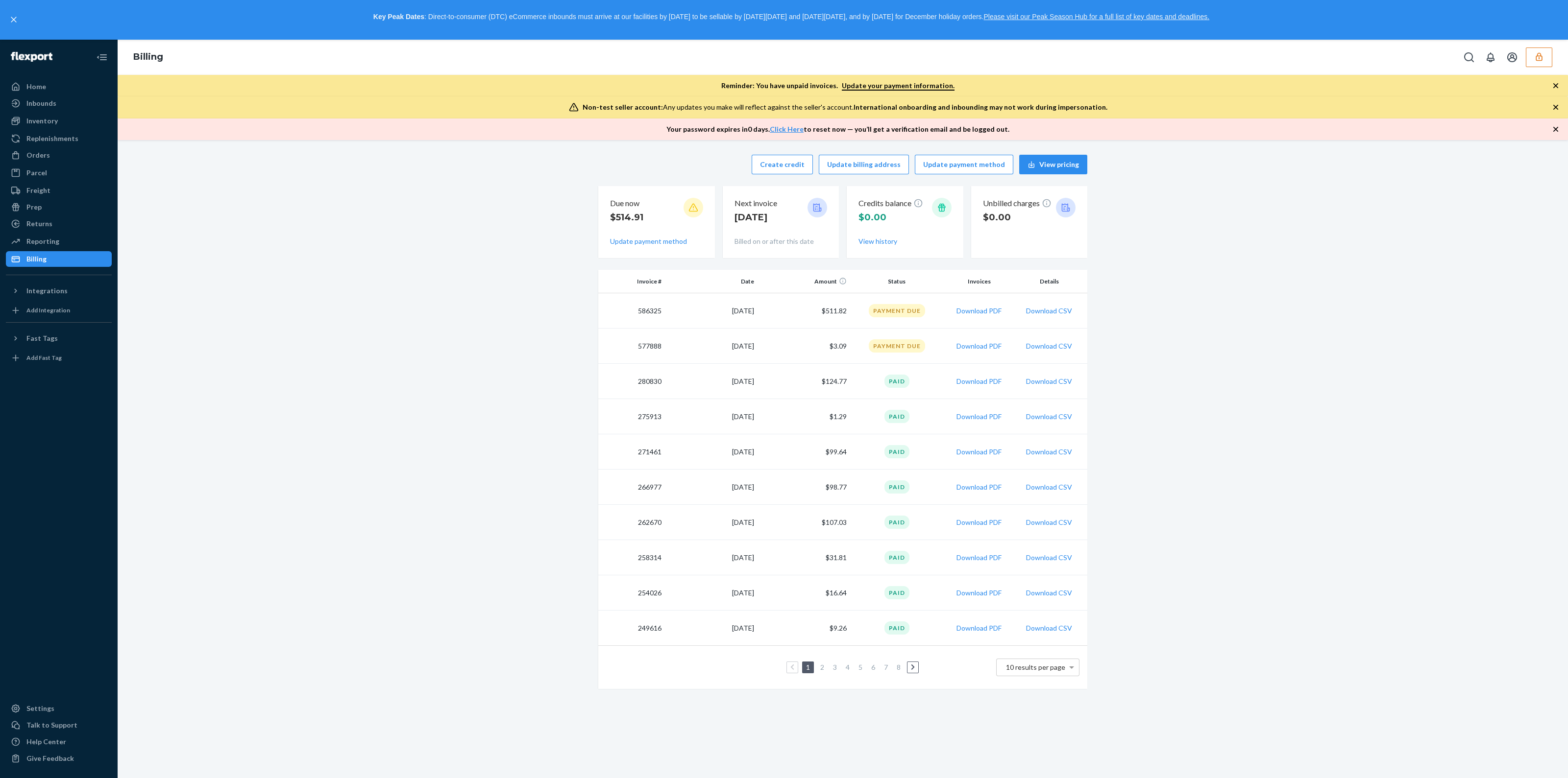
click at [832, 346] on td "$3.09" at bounding box center [804, 346] width 92 height 35
click at [1554, 92] on div "Reminder: You have unpaid invoices. Update your payment information." at bounding box center [842, 86] width 1451 height 22
click at [1554, 90] on icon "button" at bounding box center [1556, 86] width 10 height 10
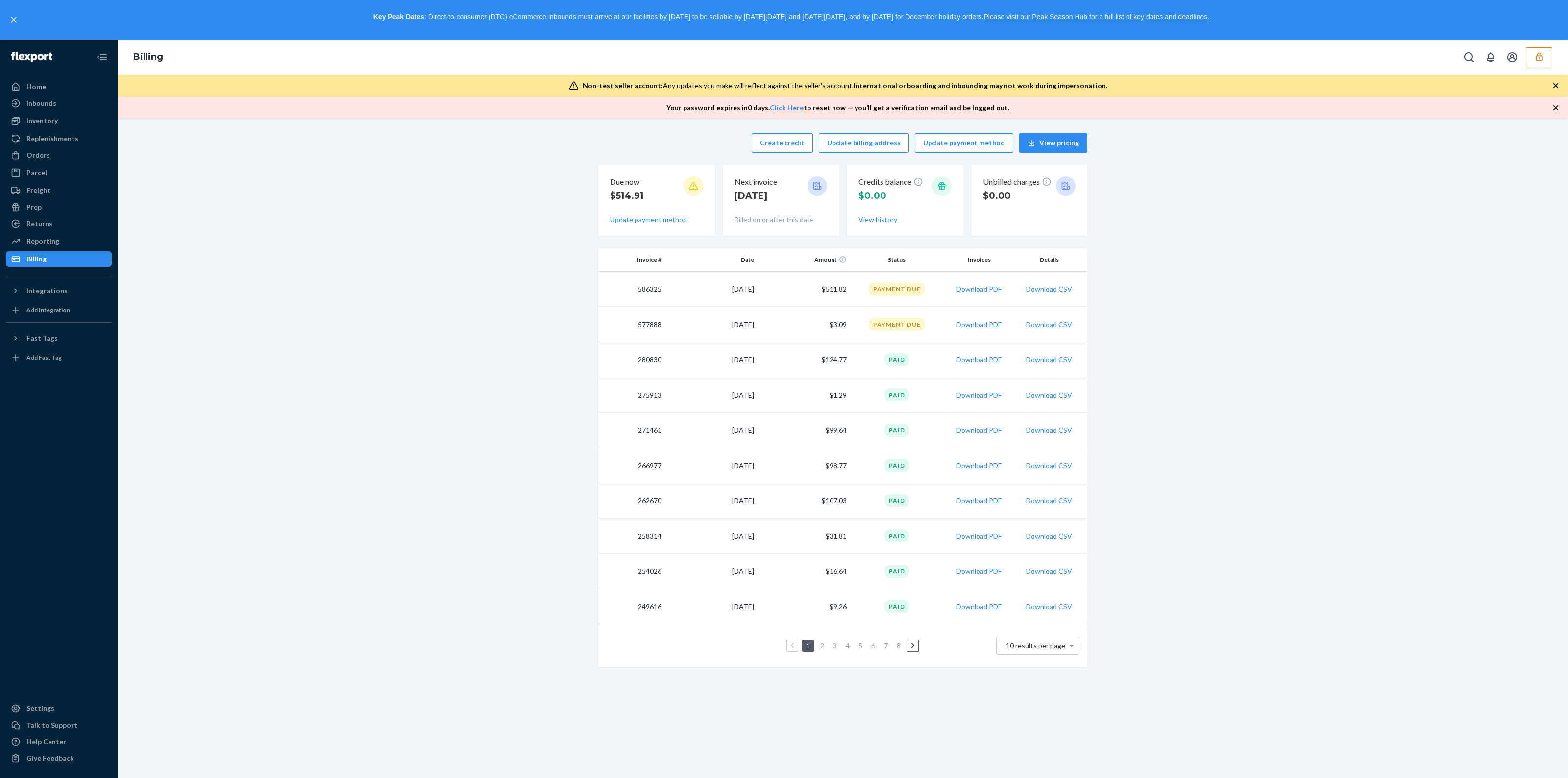
click at [1554, 90] on icon "button" at bounding box center [1556, 86] width 10 height 10
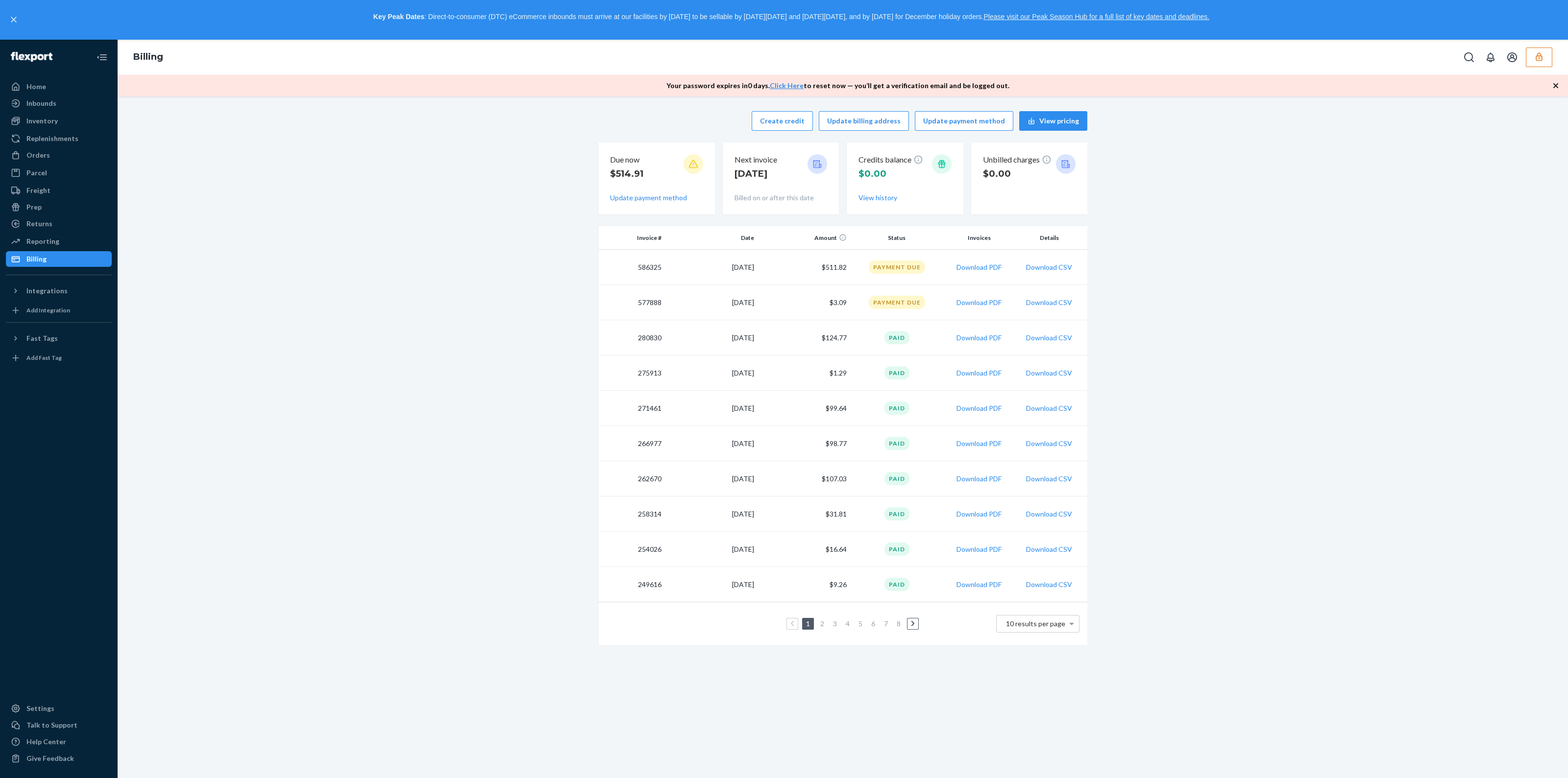
click at [1554, 90] on icon "button" at bounding box center [1556, 86] width 10 height 10
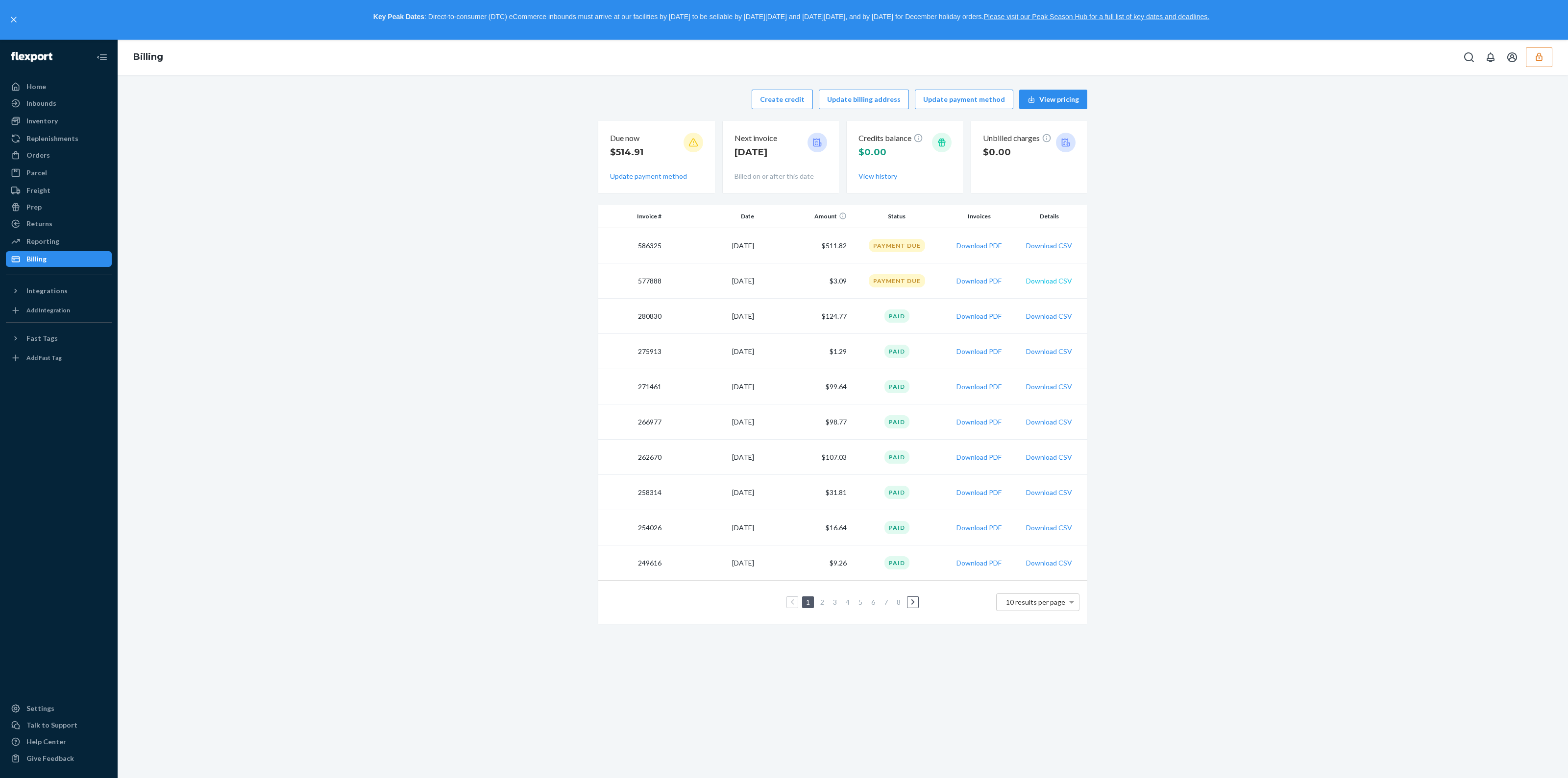
click at [1035, 279] on button "Download CSV" at bounding box center [1049, 281] width 46 height 10
click at [63, 162] on div "Orders" at bounding box center [58, 155] width 104 height 13
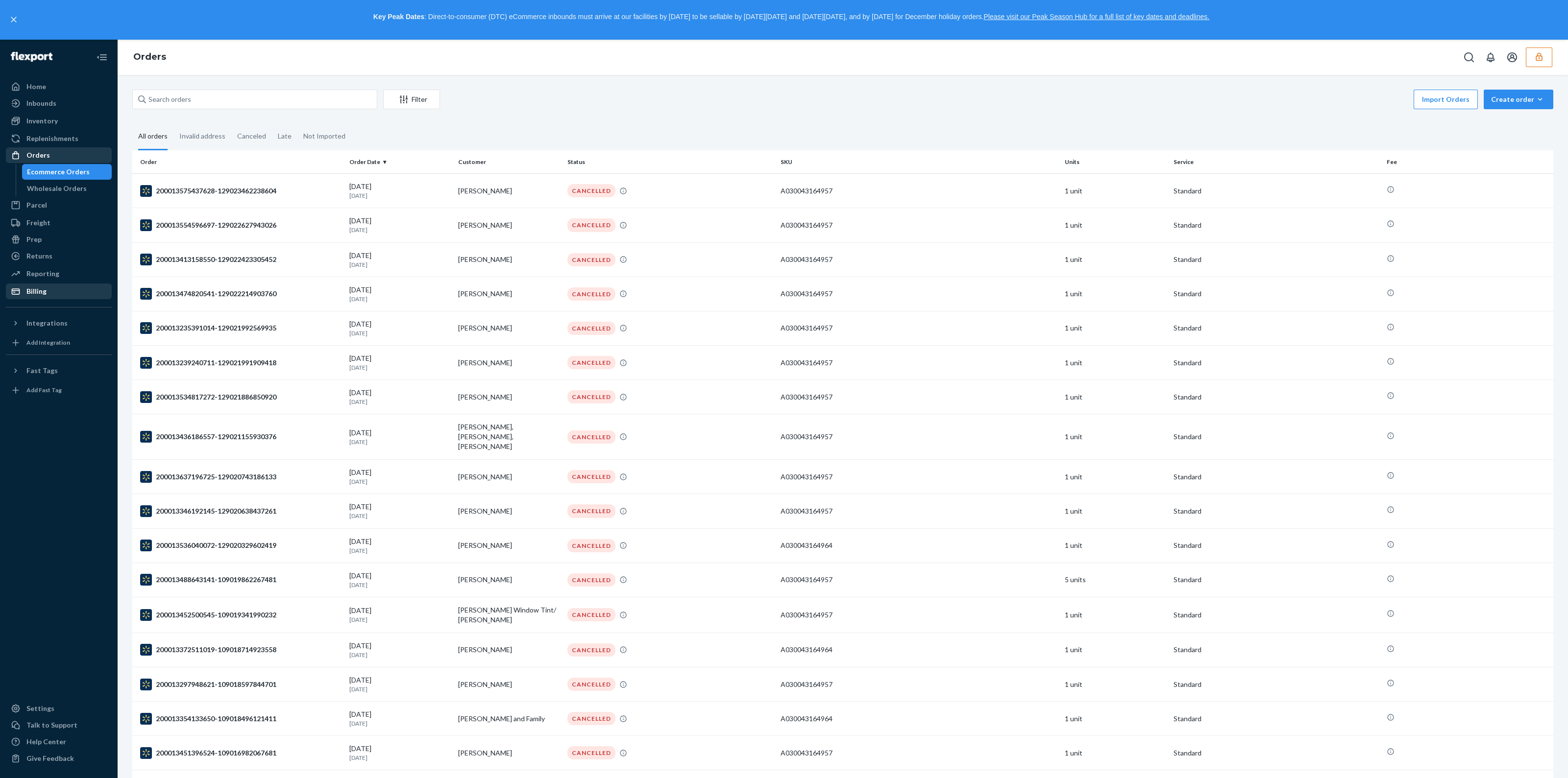
click at [66, 148] on link "Orders" at bounding box center [58, 155] width 106 height 15
click at [66, 135] on div "Replenishments" at bounding box center [52, 138] width 52 height 10
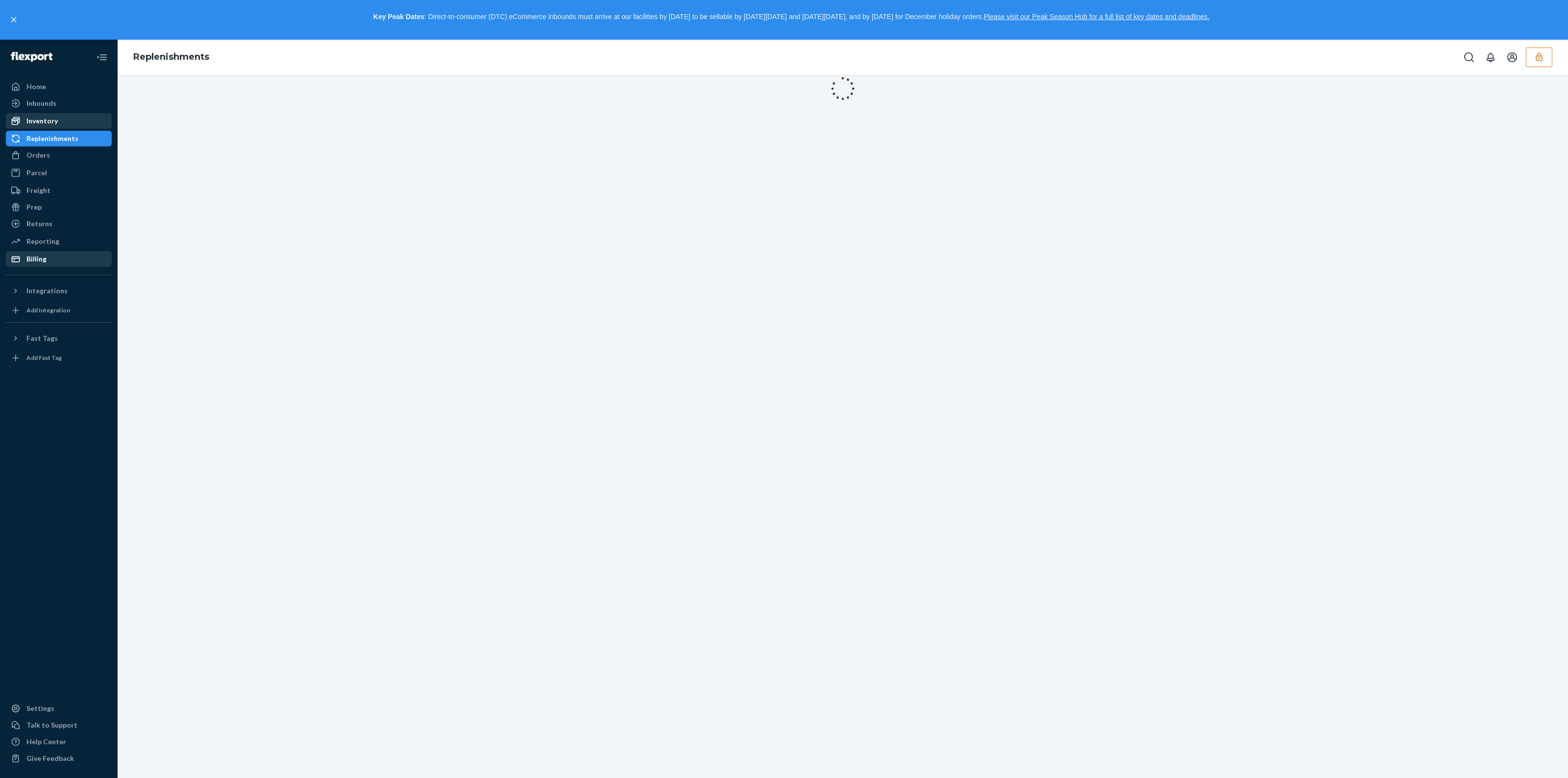
click at [66, 124] on div "Inventory" at bounding box center [58, 121] width 104 height 13
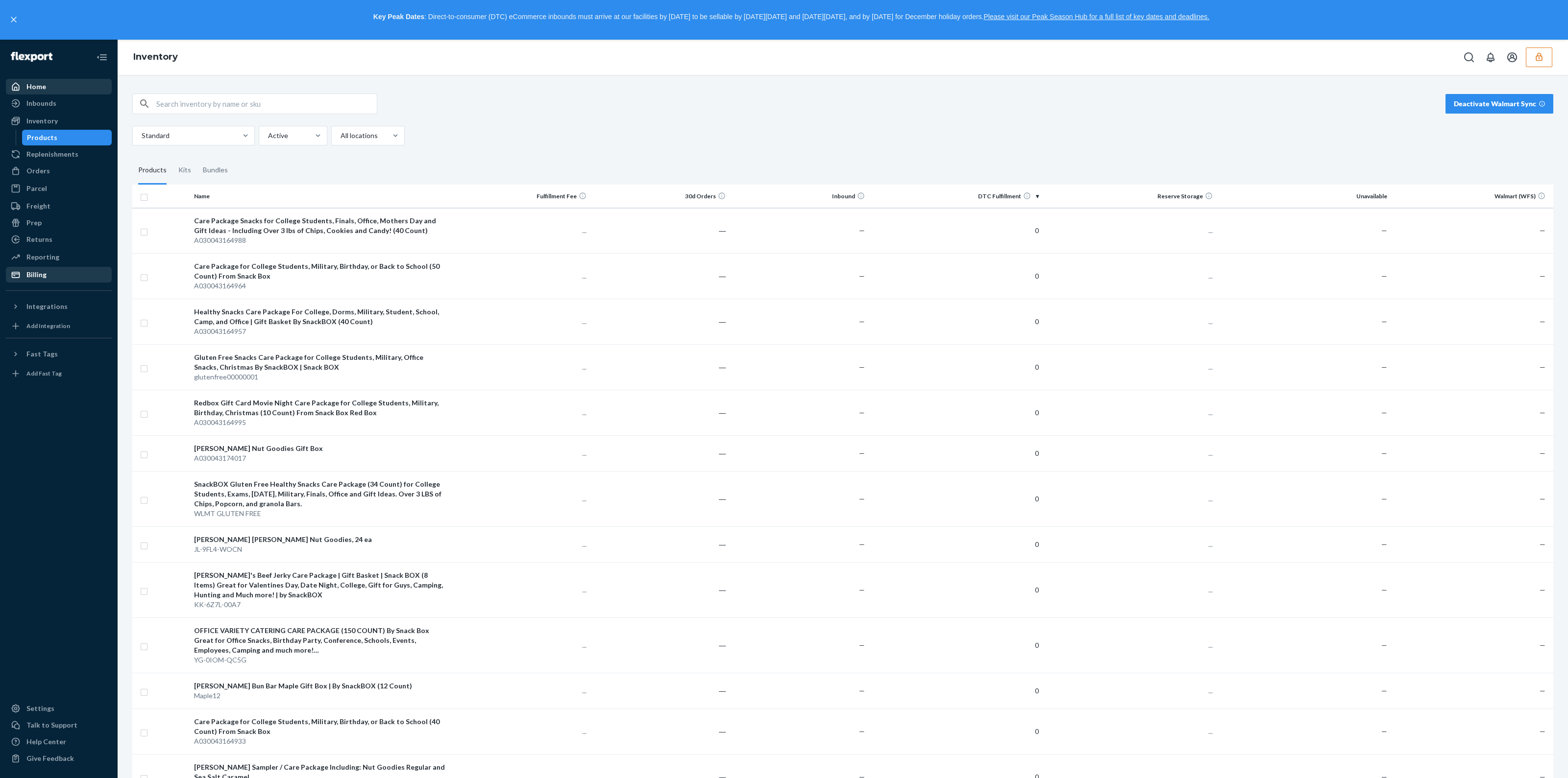
click at [68, 84] on div "Home" at bounding box center [58, 87] width 104 height 13
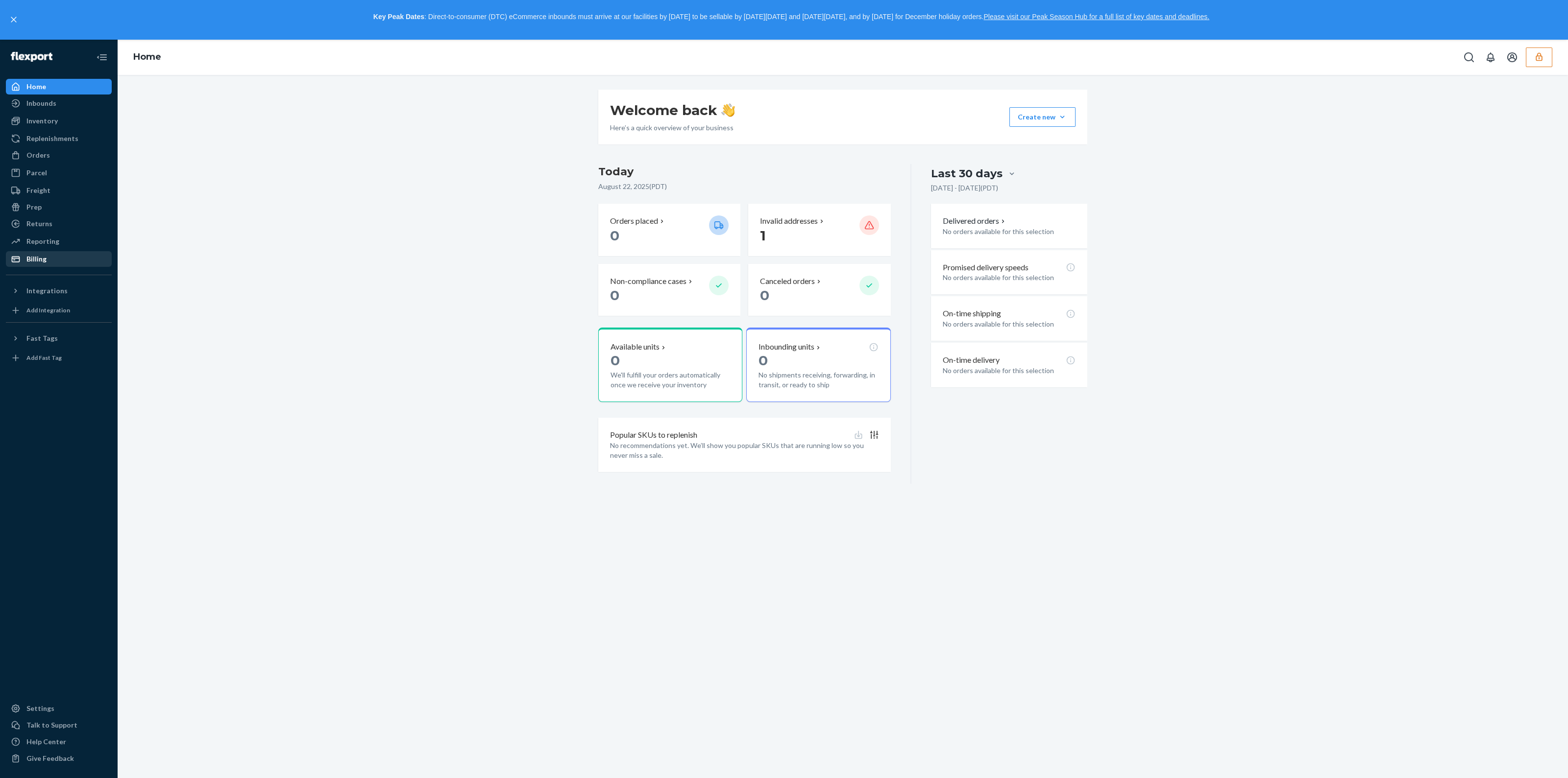
click at [62, 261] on div "Billing" at bounding box center [58, 259] width 104 height 13
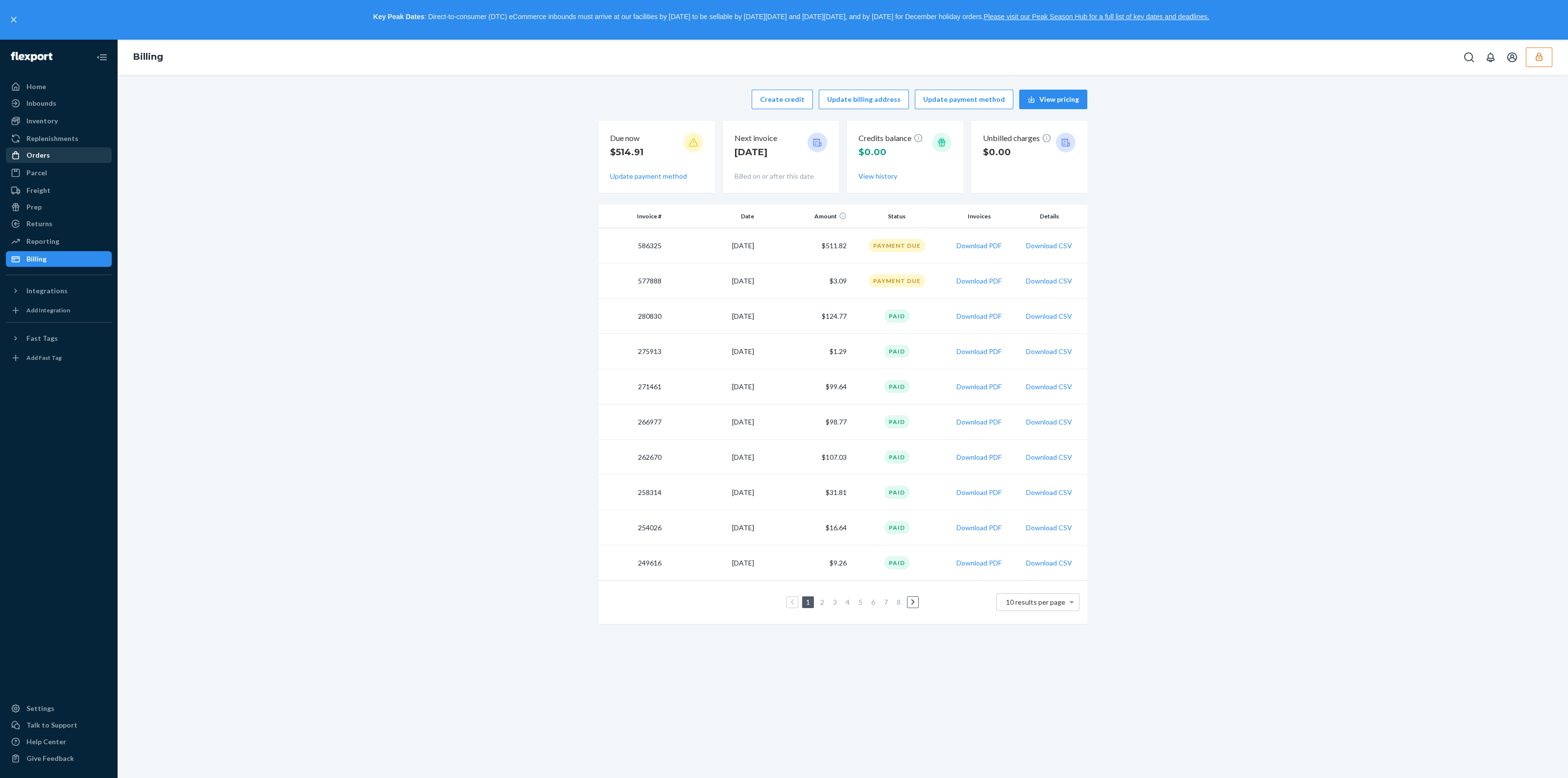
click at [51, 160] on div "Orders" at bounding box center [58, 155] width 104 height 13
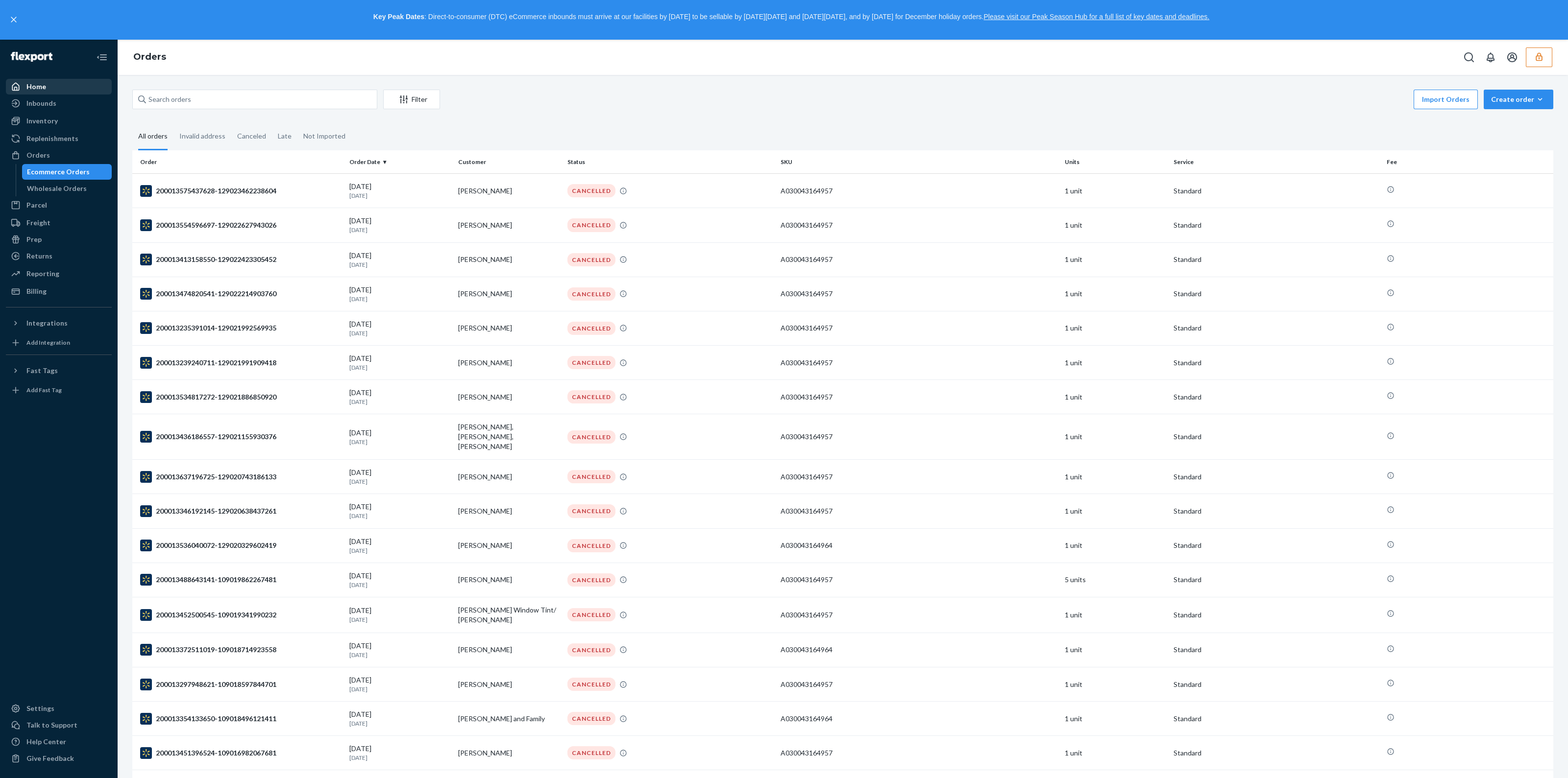
click at [58, 89] on div "Home" at bounding box center [58, 87] width 104 height 13
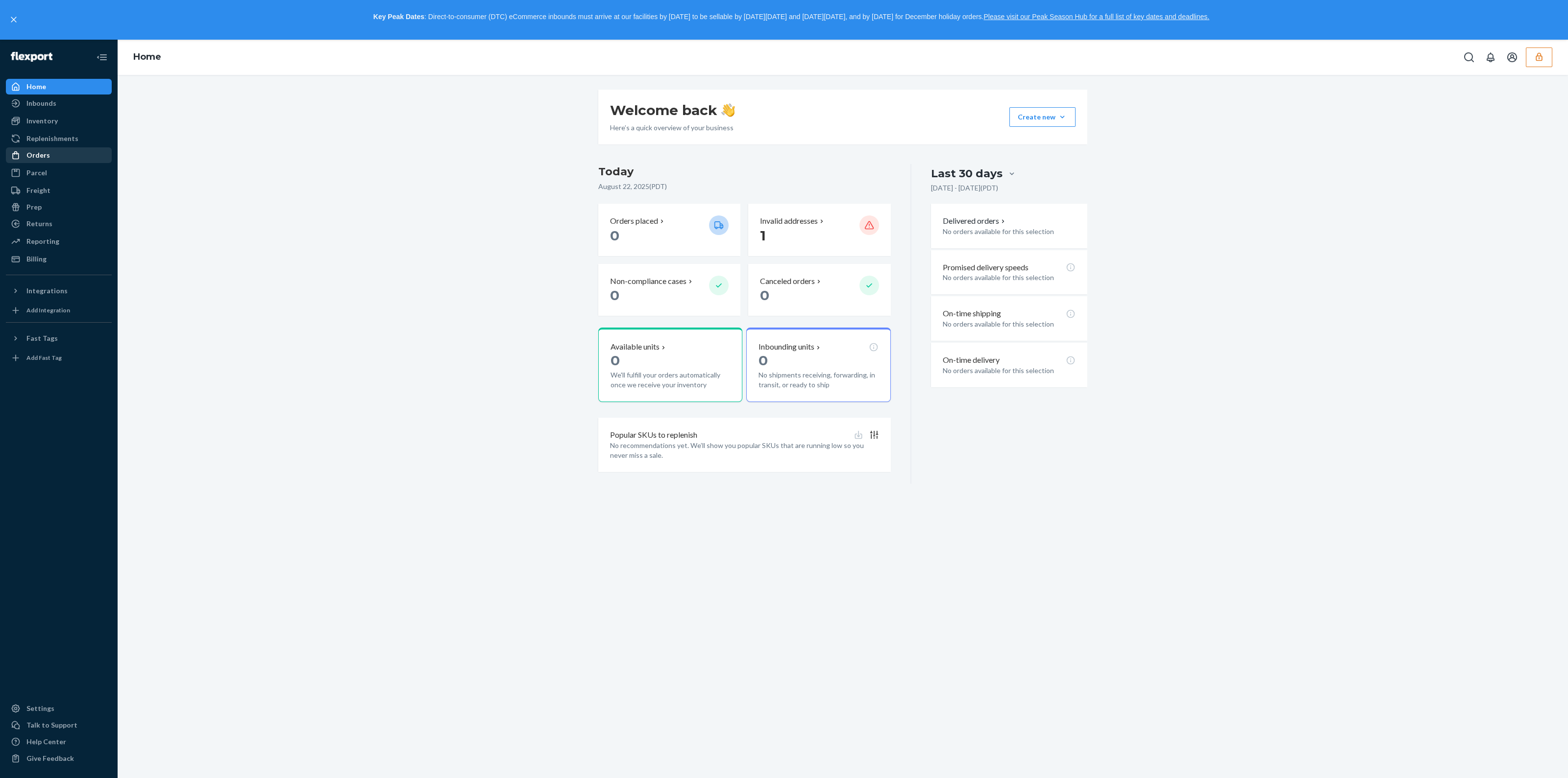
click at [58, 157] on div "Orders" at bounding box center [58, 155] width 104 height 13
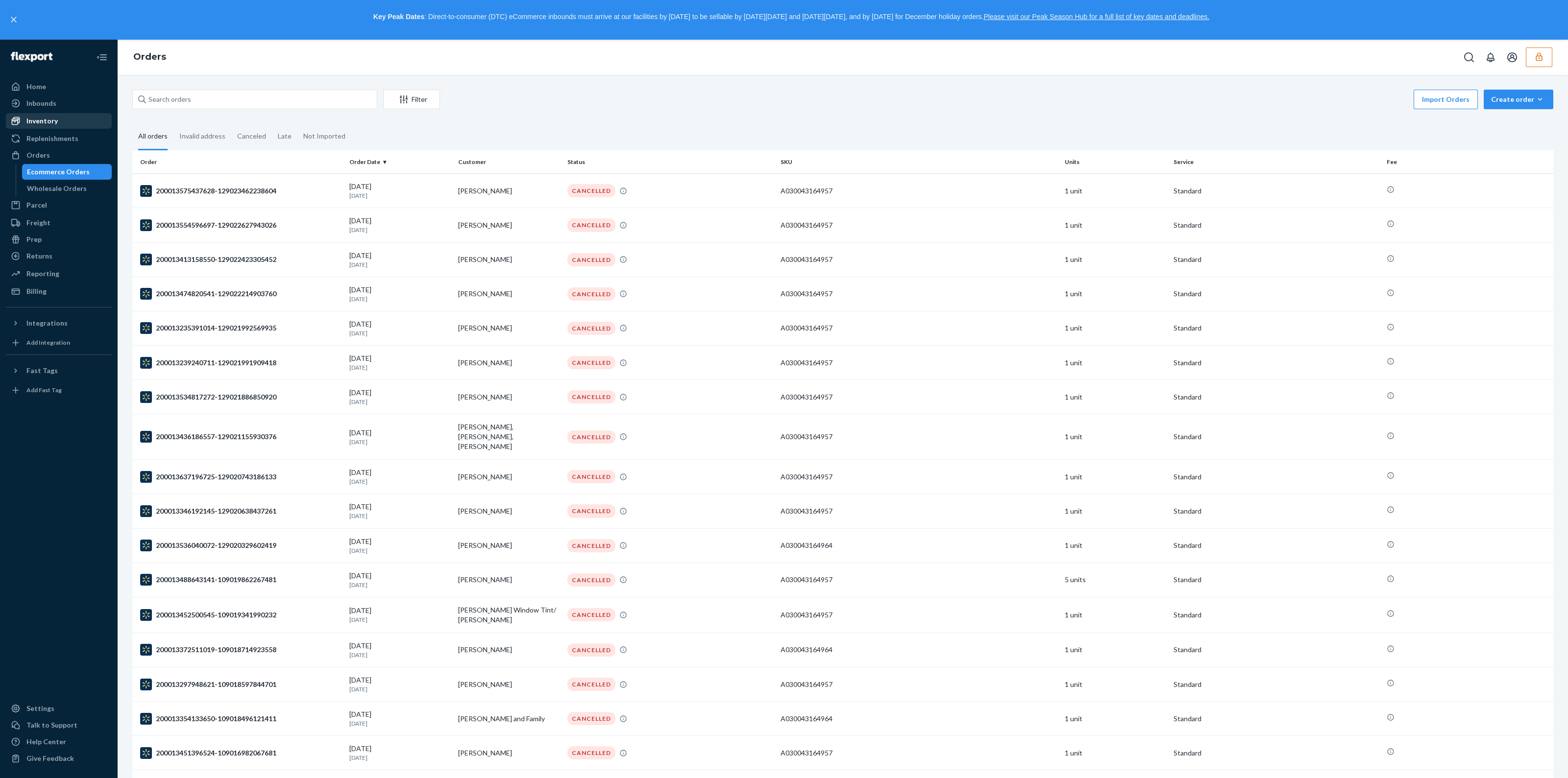
click at [65, 121] on div "Inventory" at bounding box center [58, 121] width 104 height 13
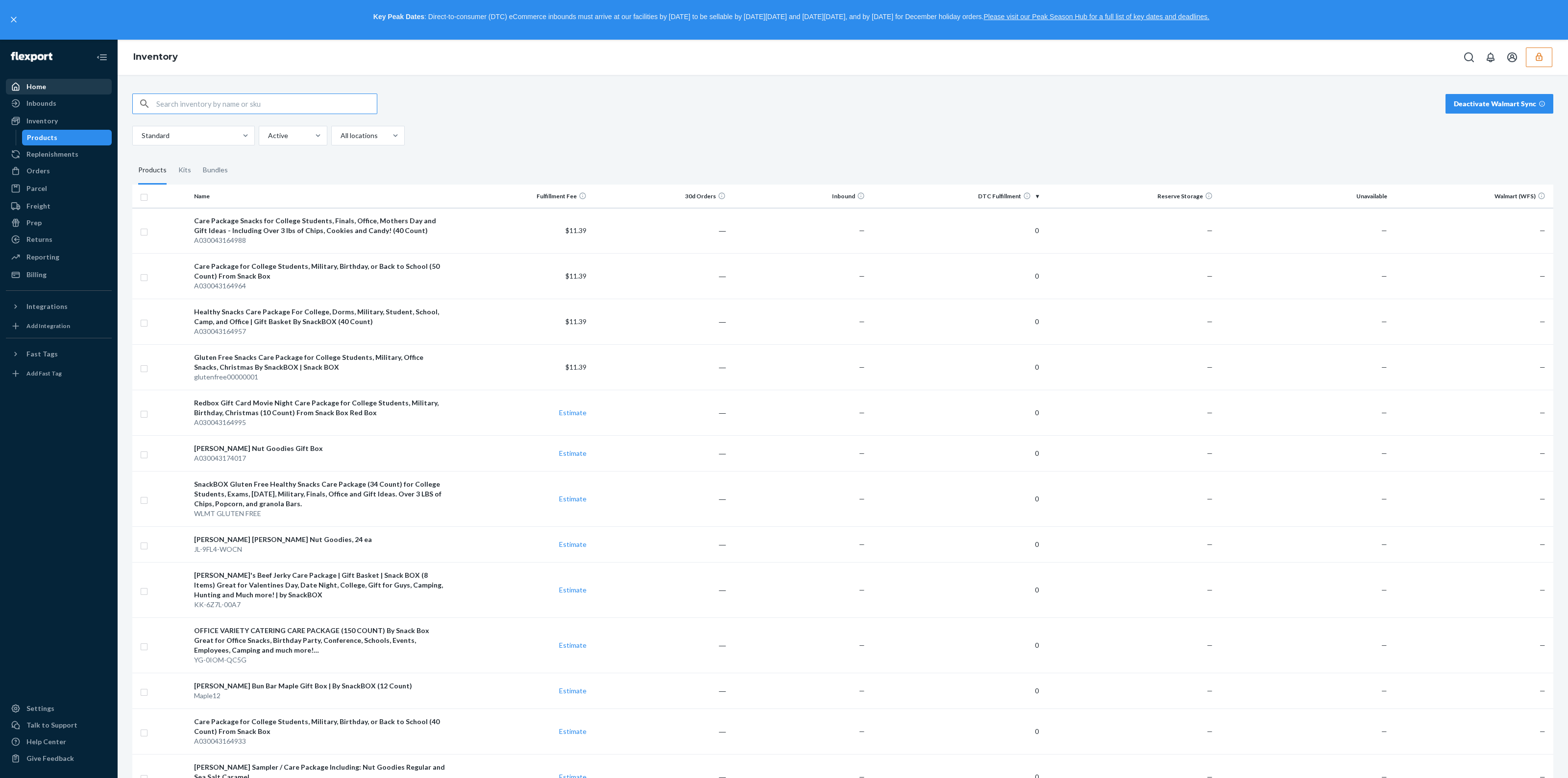
click at [37, 87] on div "Home" at bounding box center [36, 87] width 20 height 10
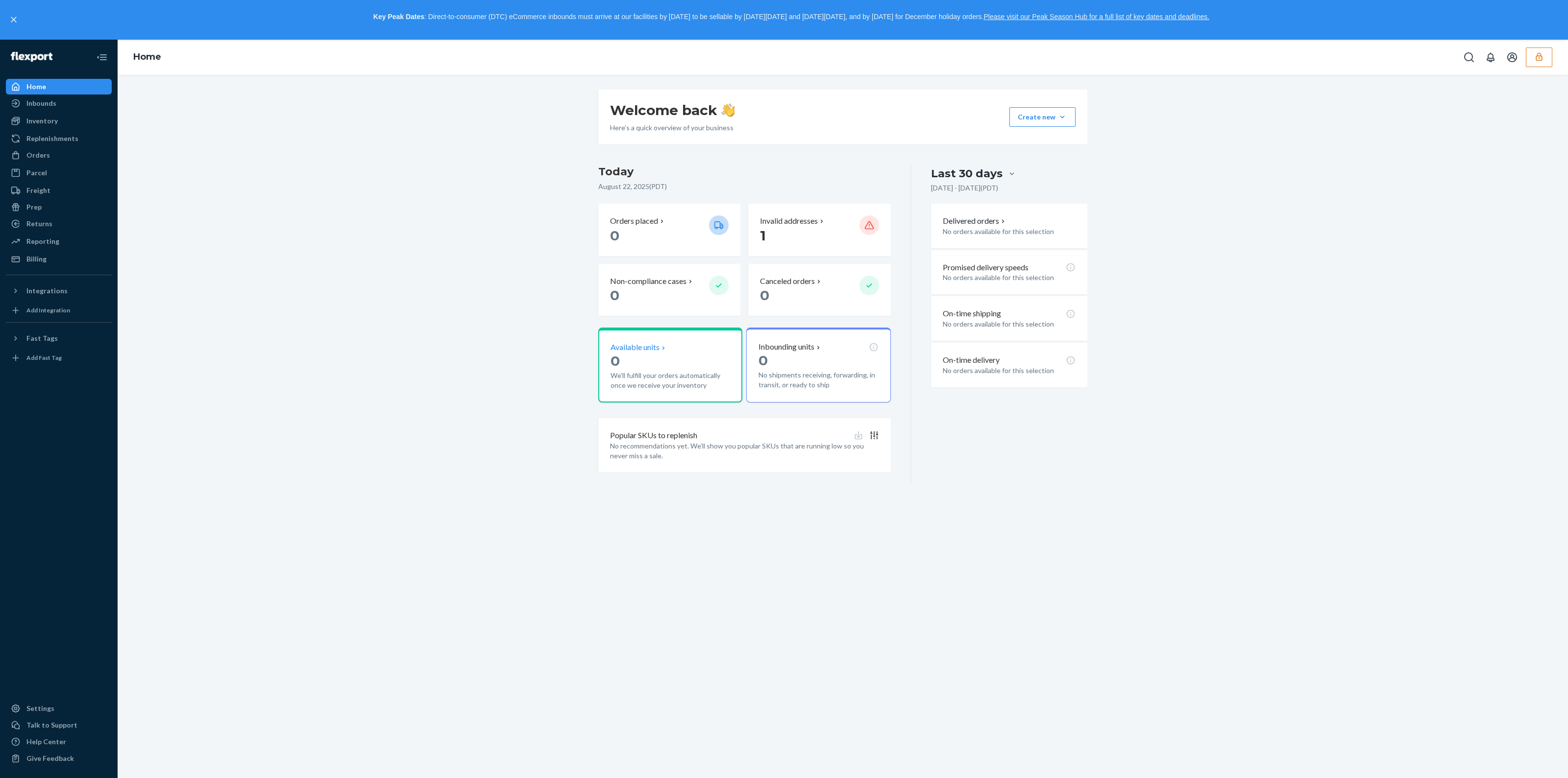
click at [669, 373] on p "We'll fulfill your orders automatically once we receive your inventory" at bounding box center [671, 380] width 120 height 20
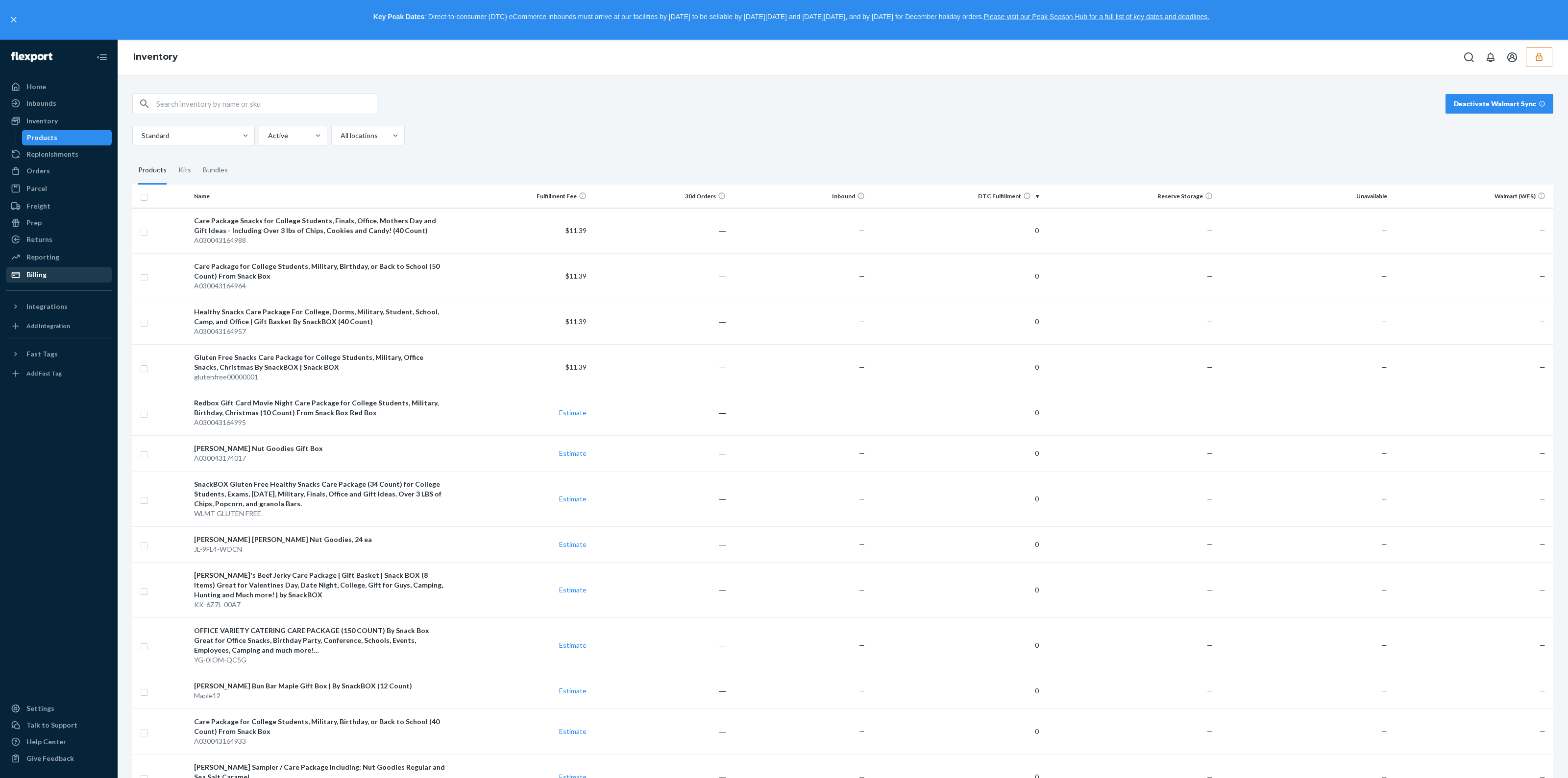
click at [39, 277] on div "Billing" at bounding box center [36, 274] width 20 height 10
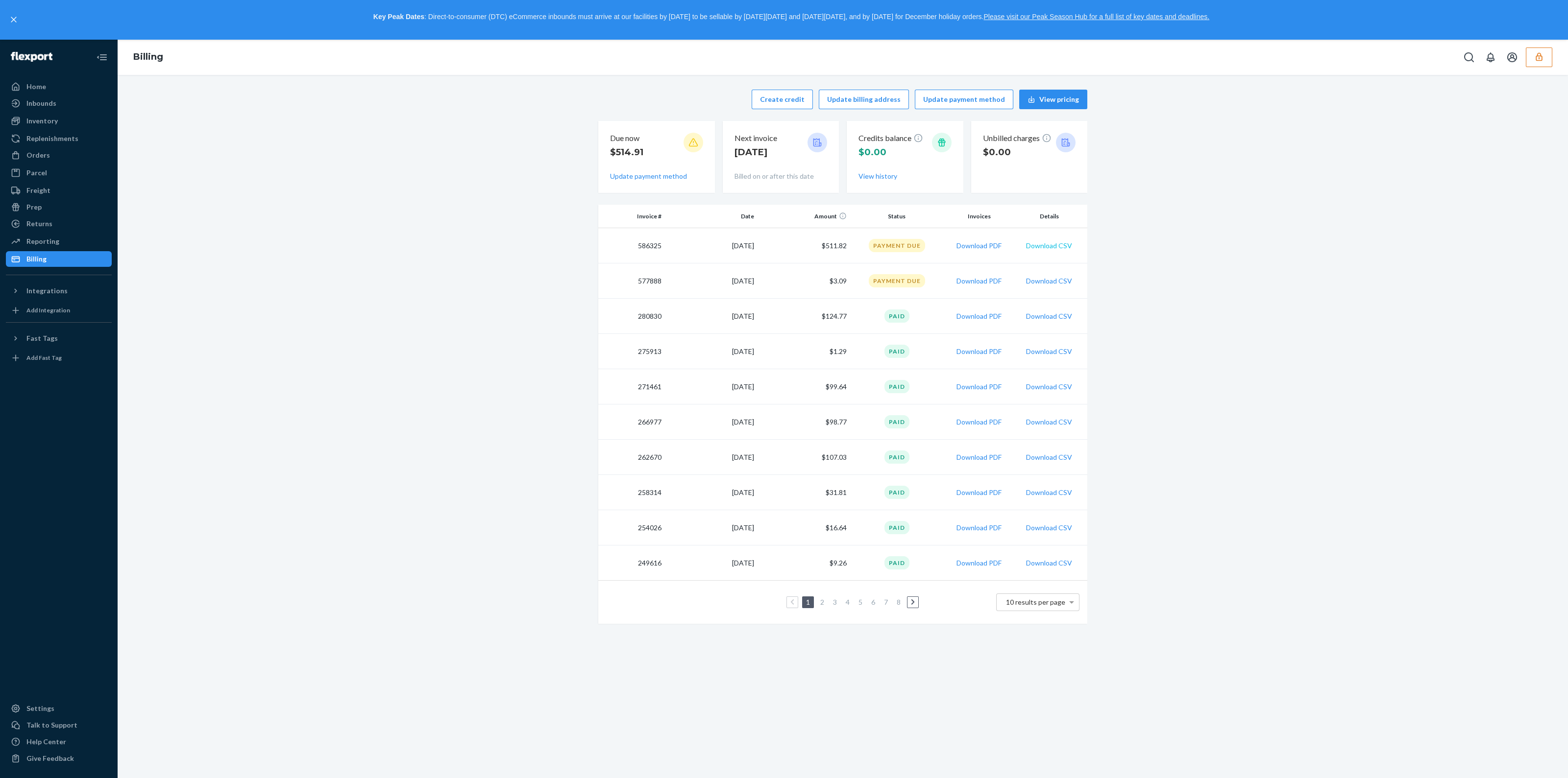
click at [1051, 241] on button "Download CSV" at bounding box center [1049, 246] width 46 height 10
click at [62, 265] on div "Billing" at bounding box center [58, 259] width 104 height 13
click at [1554, 55] on div "Billing" at bounding box center [842, 57] width 1451 height 35
click at [1545, 57] on button "button" at bounding box center [1539, 57] width 27 height 20
